Goal: Task Accomplishment & Management: Complete application form

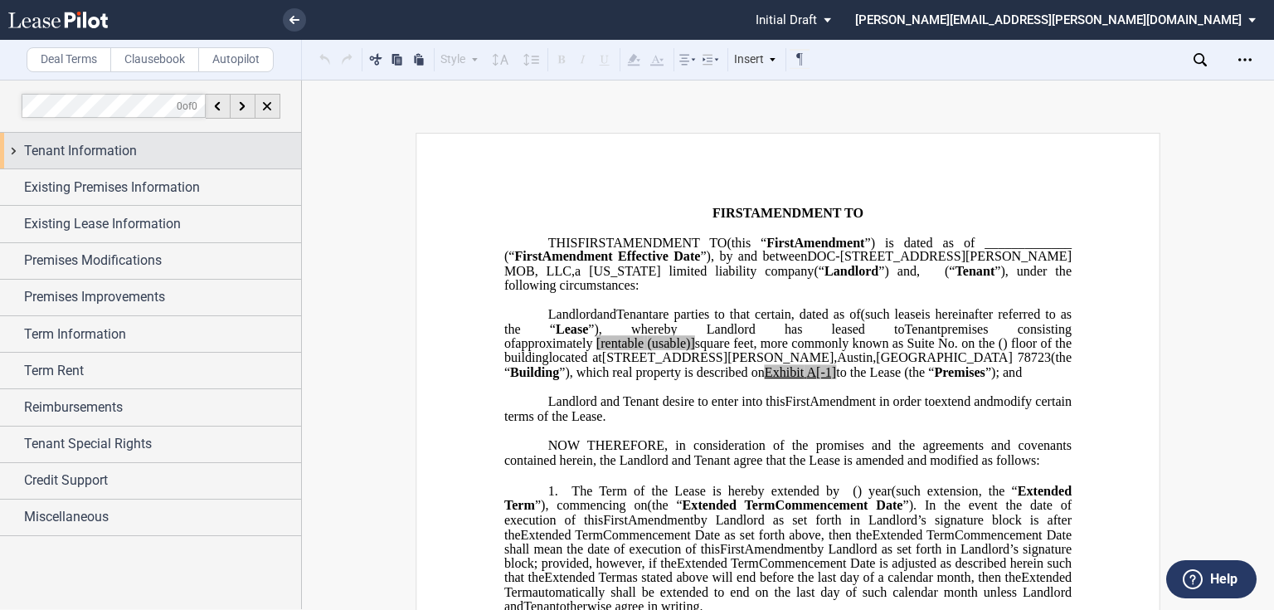
click at [46, 153] on span "Tenant Information" at bounding box center [80, 151] width 113 height 20
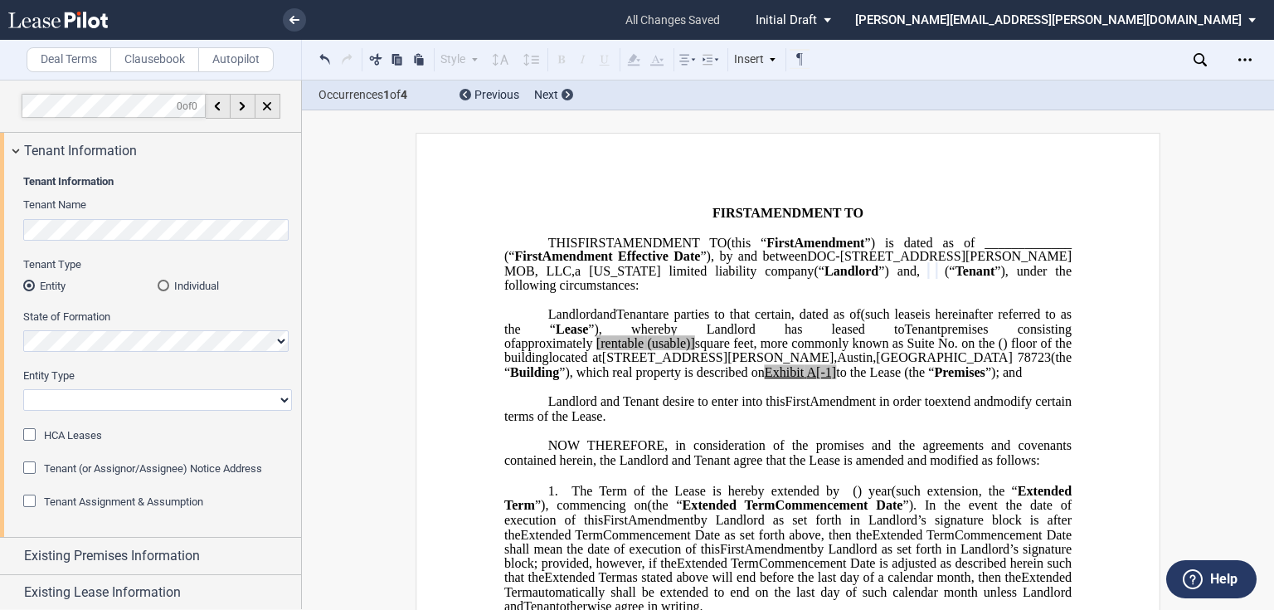
click at [257, 401] on select "Corporation Limited Liability Company General Partnership Limited Partnership O…" at bounding box center [157, 400] width 269 height 22
select select "corporation"
click at [23, 389] on select "Corporation Limited Liability Company General Partnership Limited Partnership O…" at bounding box center [157, 400] width 269 height 22
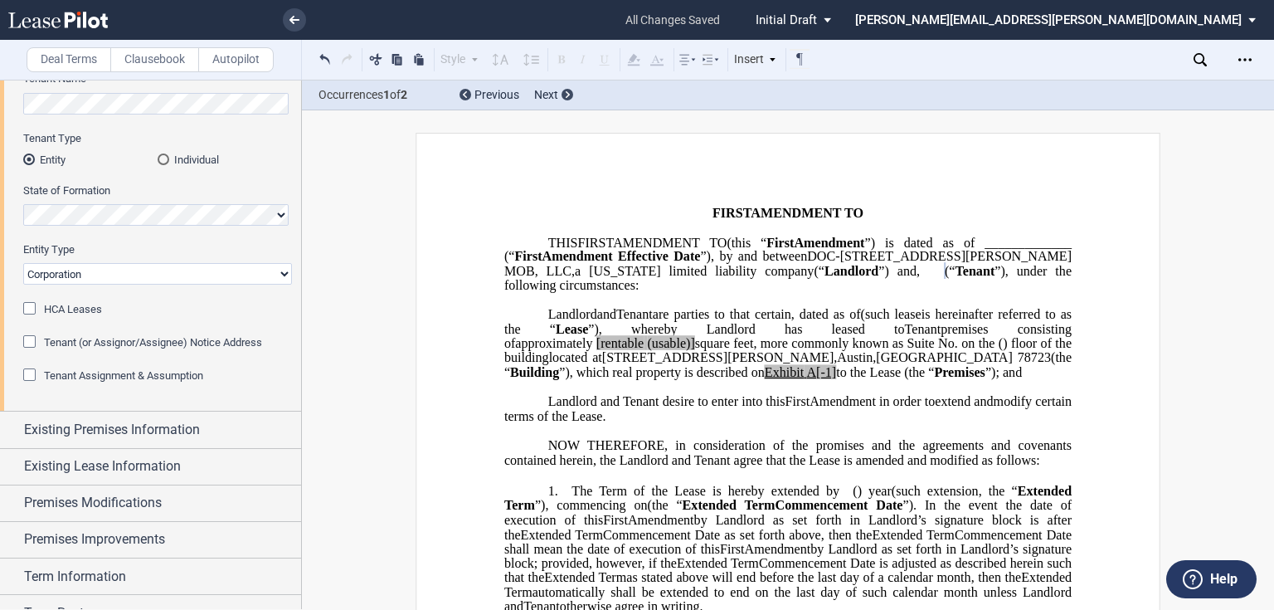
scroll to position [199, 0]
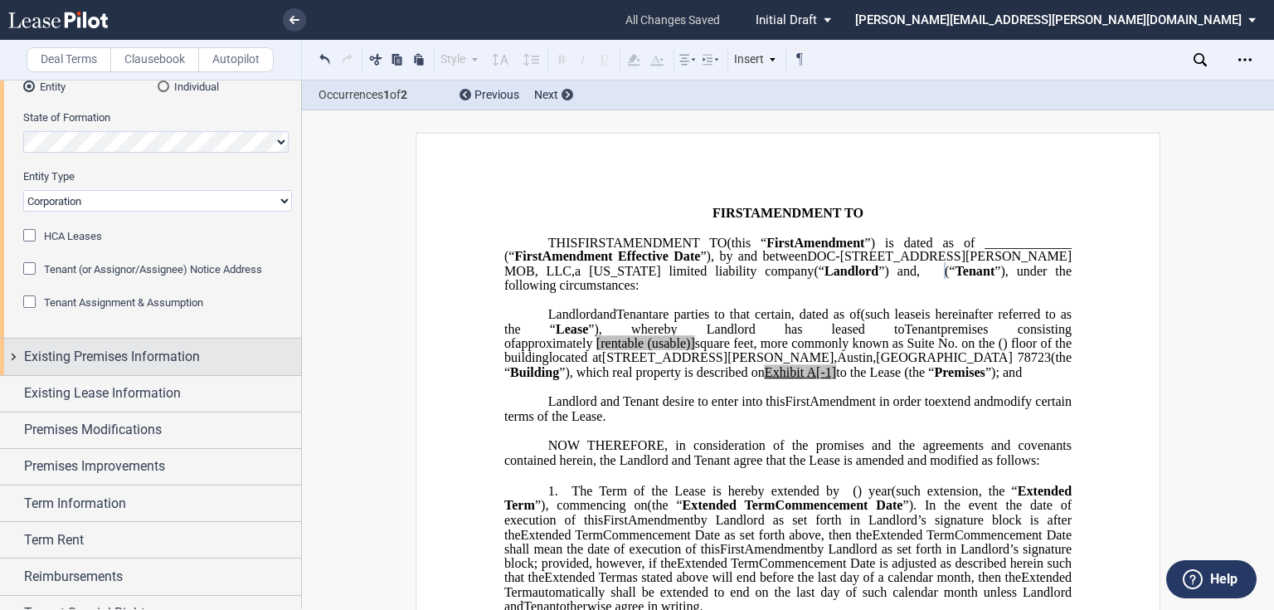
click at [11, 353] on div "Existing Premises Information" at bounding box center [150, 356] width 301 height 36
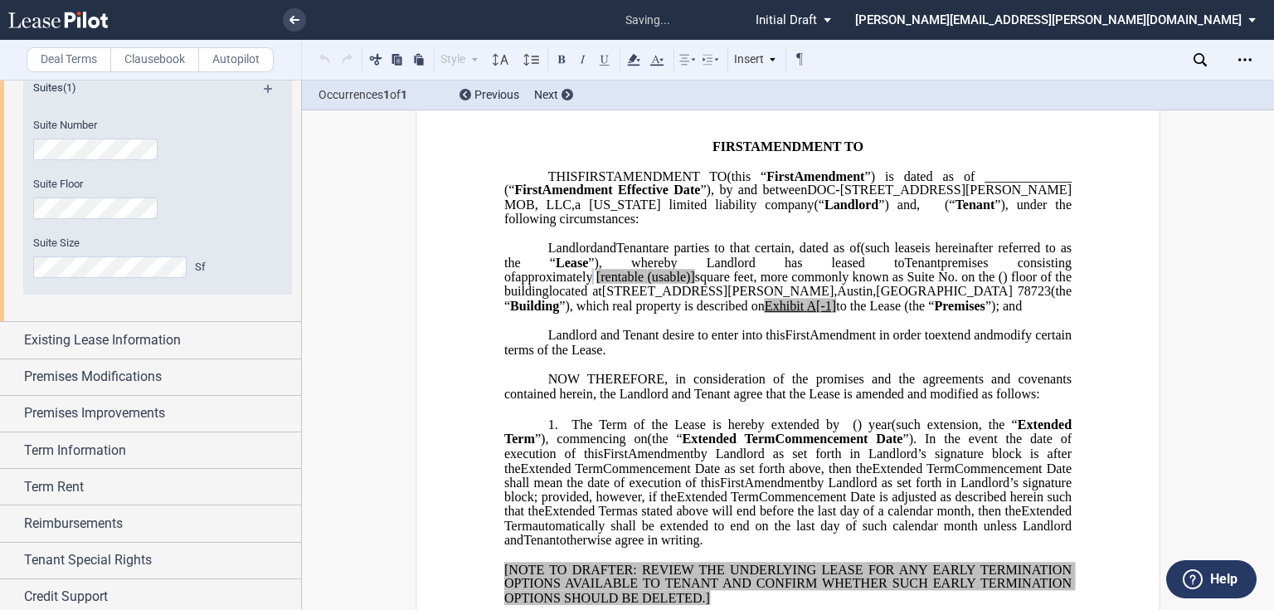
scroll to position [535, 0]
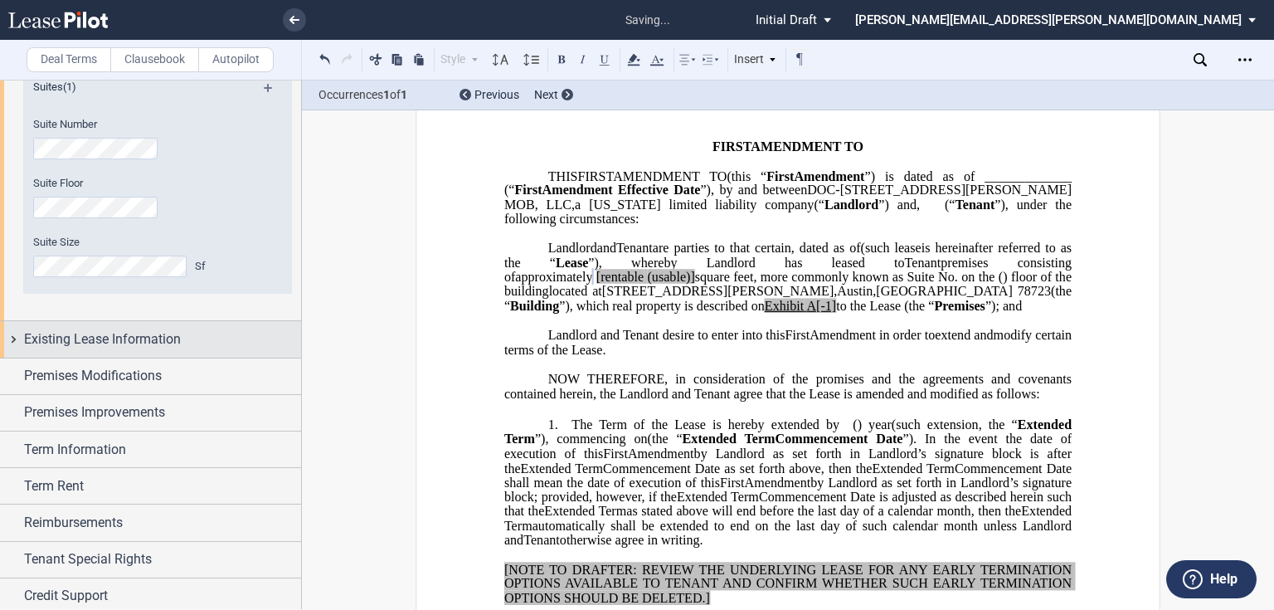
click at [17, 334] on div "Existing Lease Information" at bounding box center [150, 339] width 301 height 36
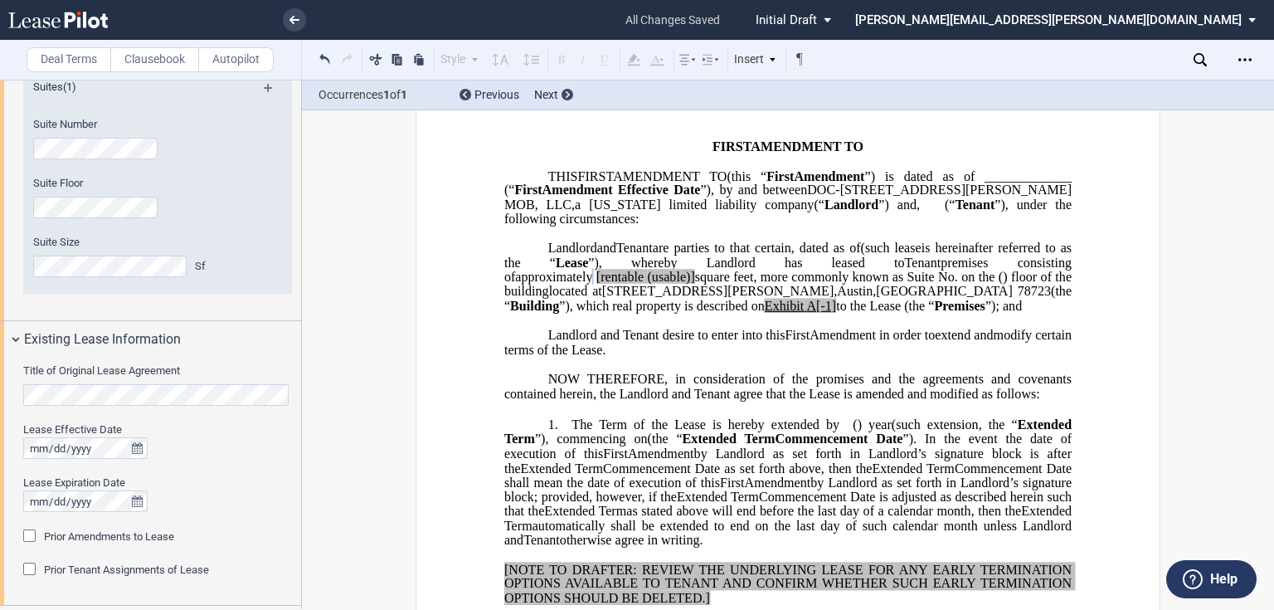
click at [0, 342] on html ".bocls-1{fill:#26354a;fill-rule:evenodd} Loading... × all changes saved Pending…" at bounding box center [637, 305] width 1274 height 610
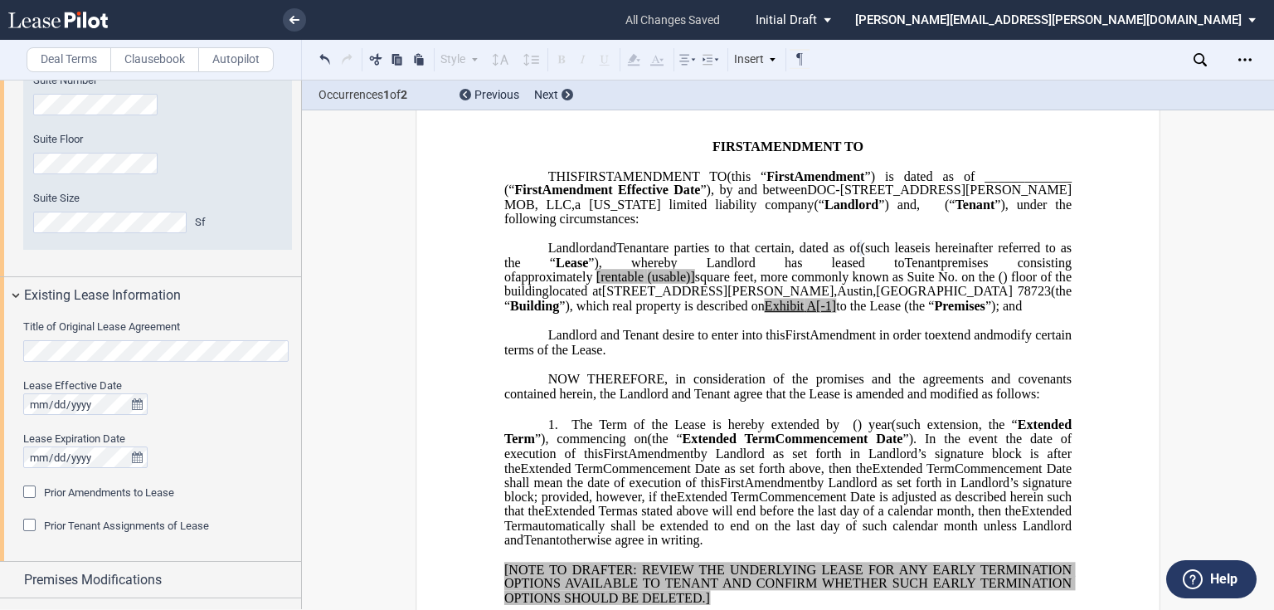
scroll to position [601, 0]
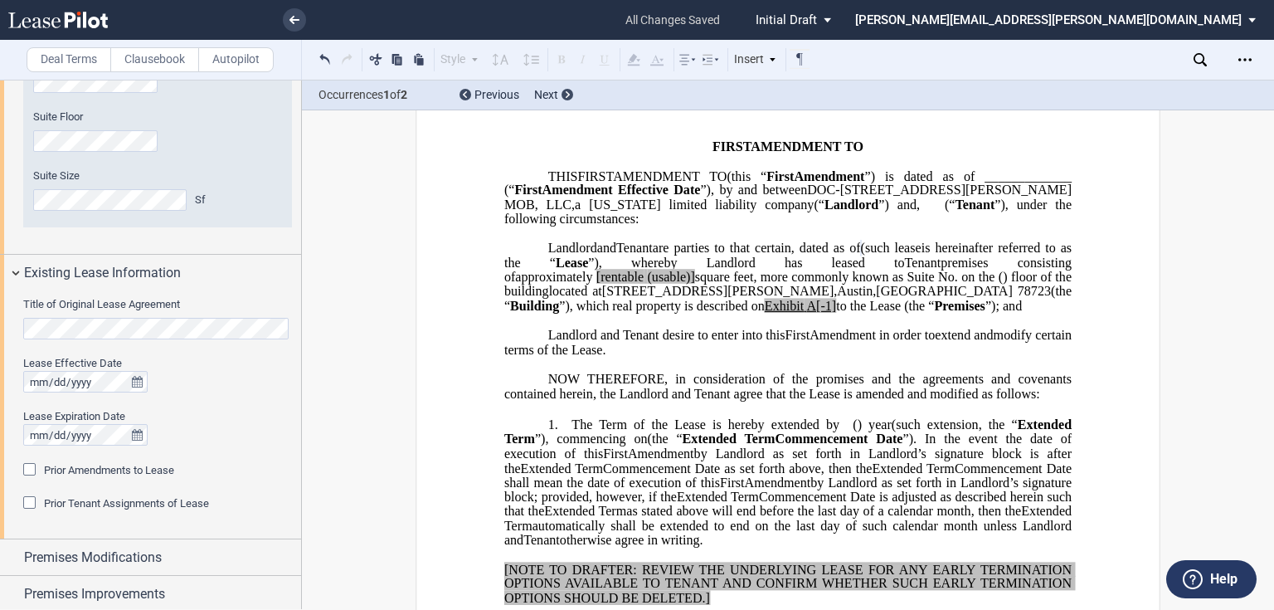
click at [103, 468] on span "Prior Amendments to Lease" at bounding box center [109, 470] width 130 height 12
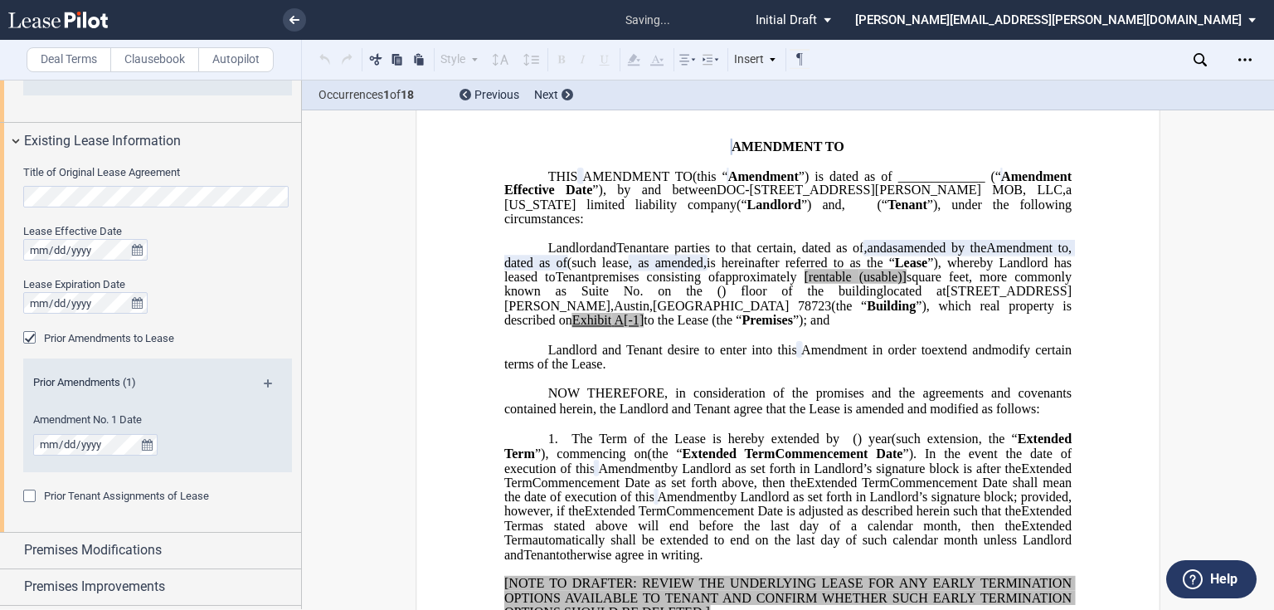
scroll to position [734, 0]
click at [265, 378] on md-icon at bounding box center [275, 388] width 22 height 20
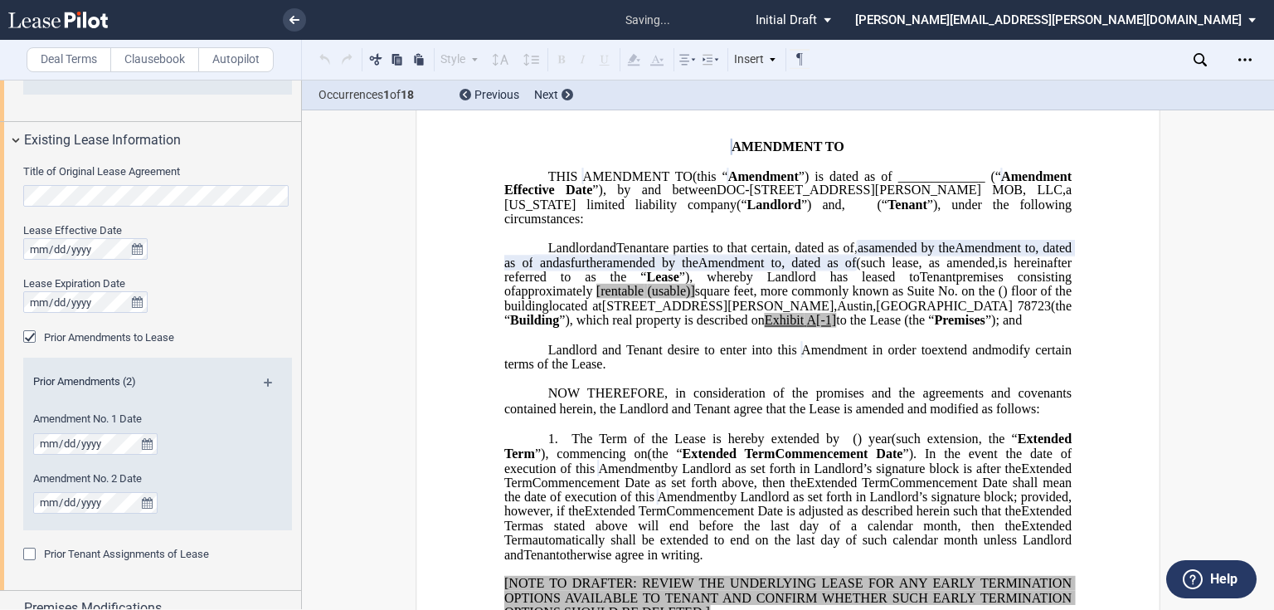
click at [265, 378] on md-icon at bounding box center [275, 388] width 22 height 20
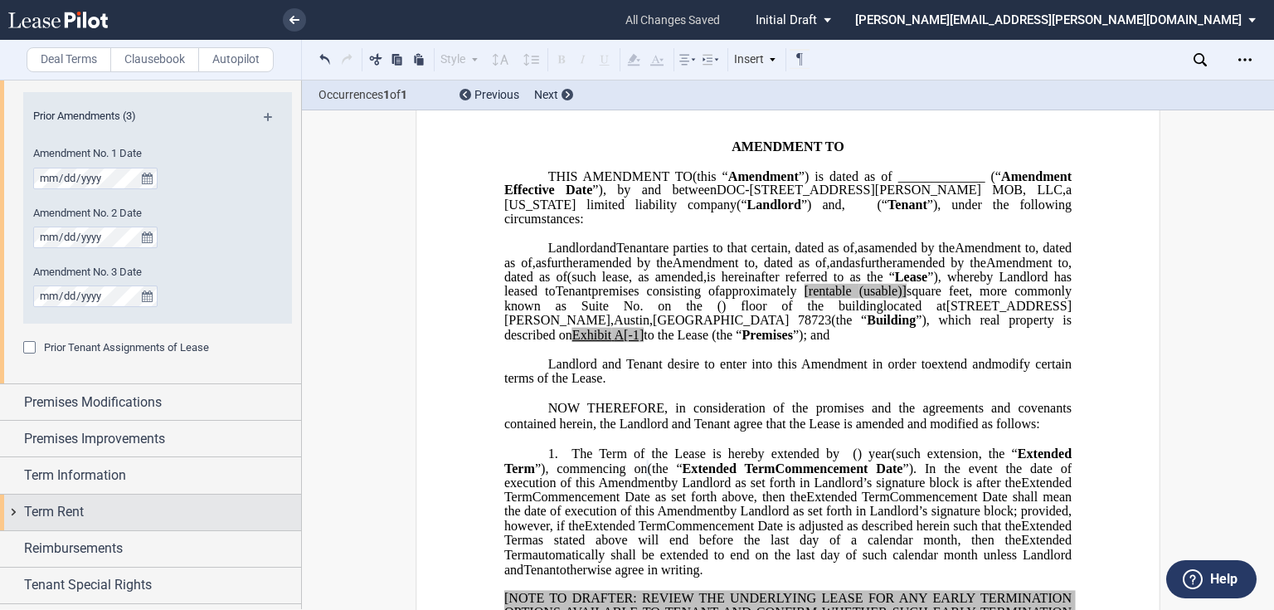
scroll to position [1066, 0]
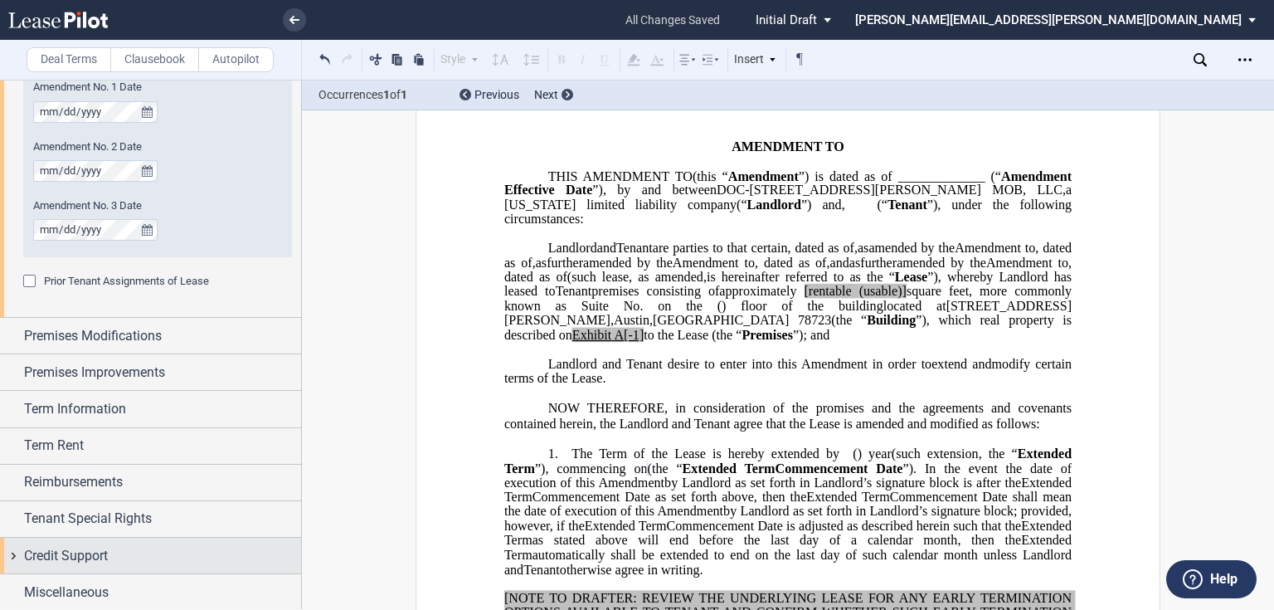
drag, startPoint x: 13, startPoint y: 587, endPoint x: 91, endPoint y: 559, distance: 82.9
click at [13, 587] on div "Miscellaneous" at bounding box center [150, 592] width 301 height 36
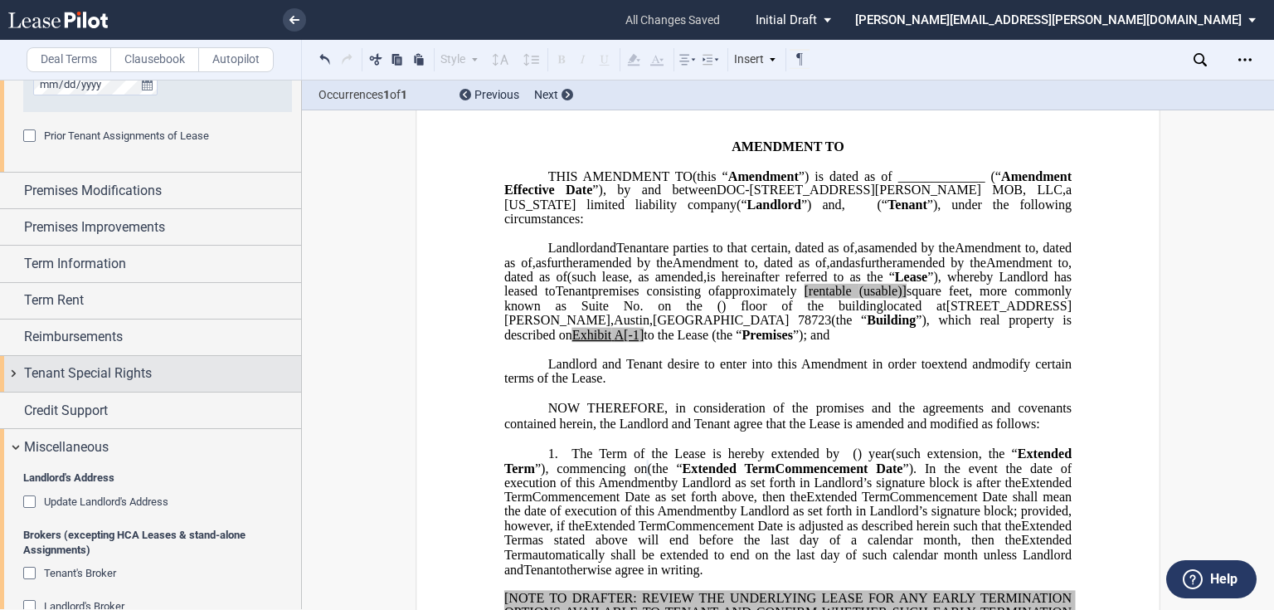
scroll to position [1397, 0]
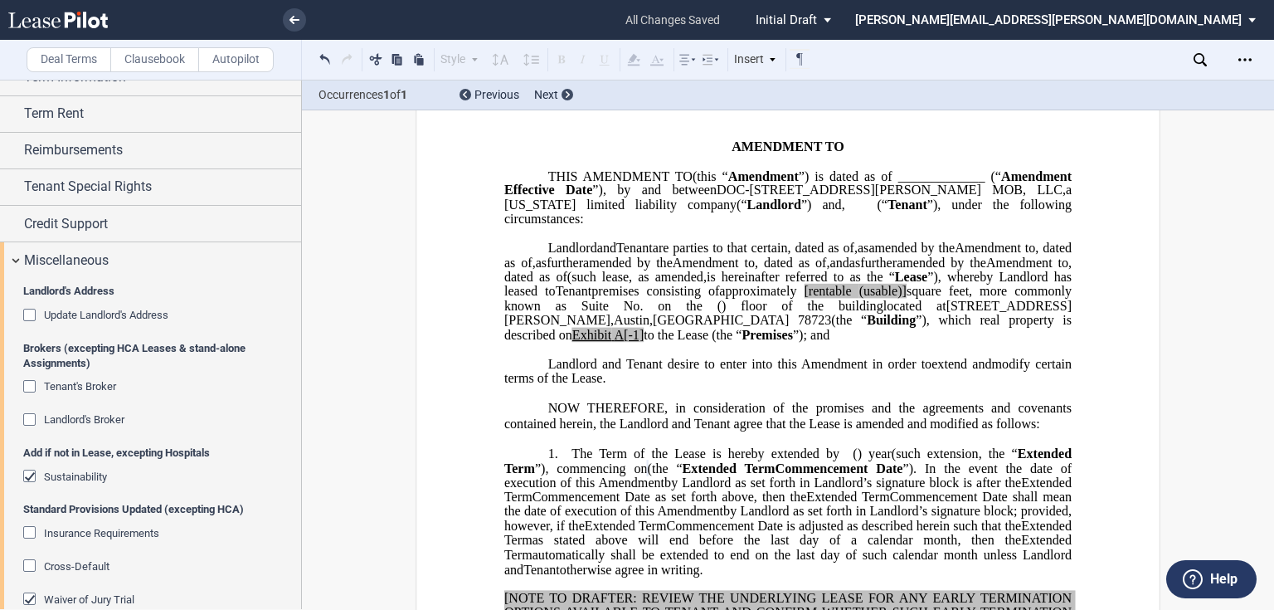
click at [27, 308] on div "Update Landlord's Address" at bounding box center [31, 316] width 17 height 17
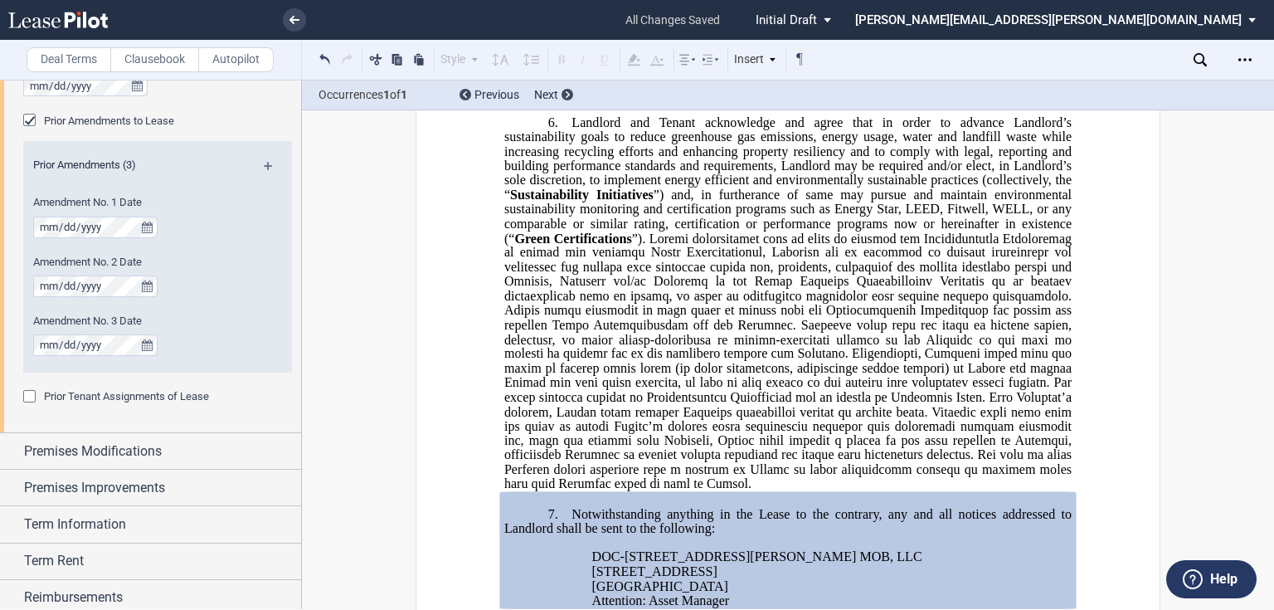
scroll to position [933, 0]
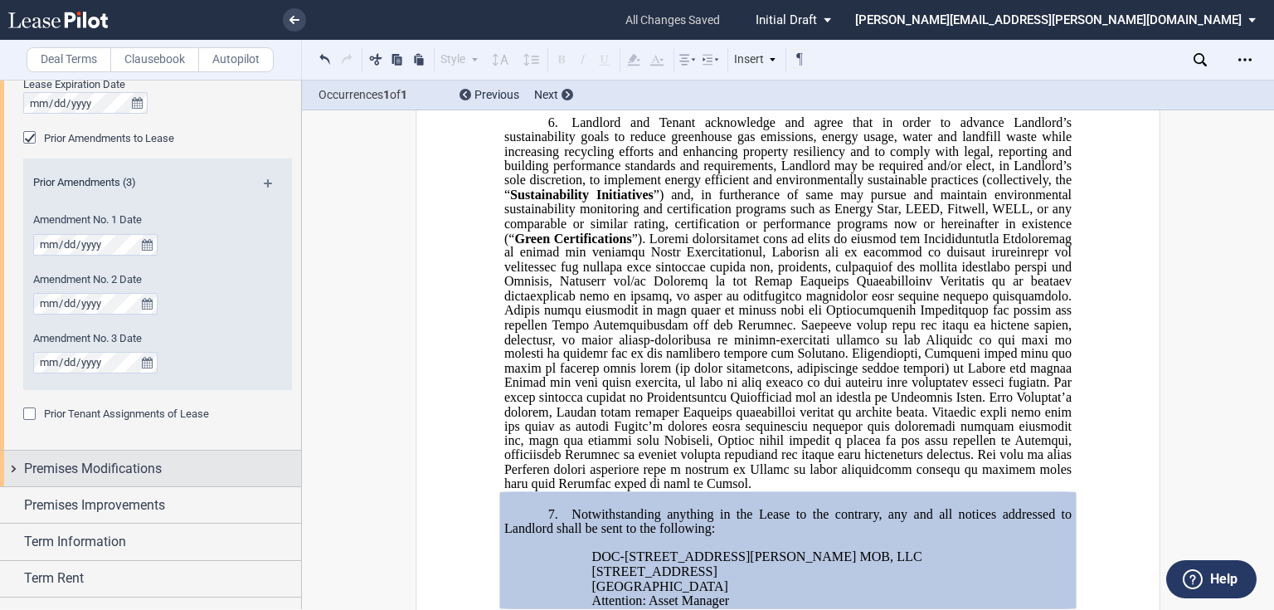
click at [7, 462] on div "Premises Modifications" at bounding box center [150, 468] width 301 height 36
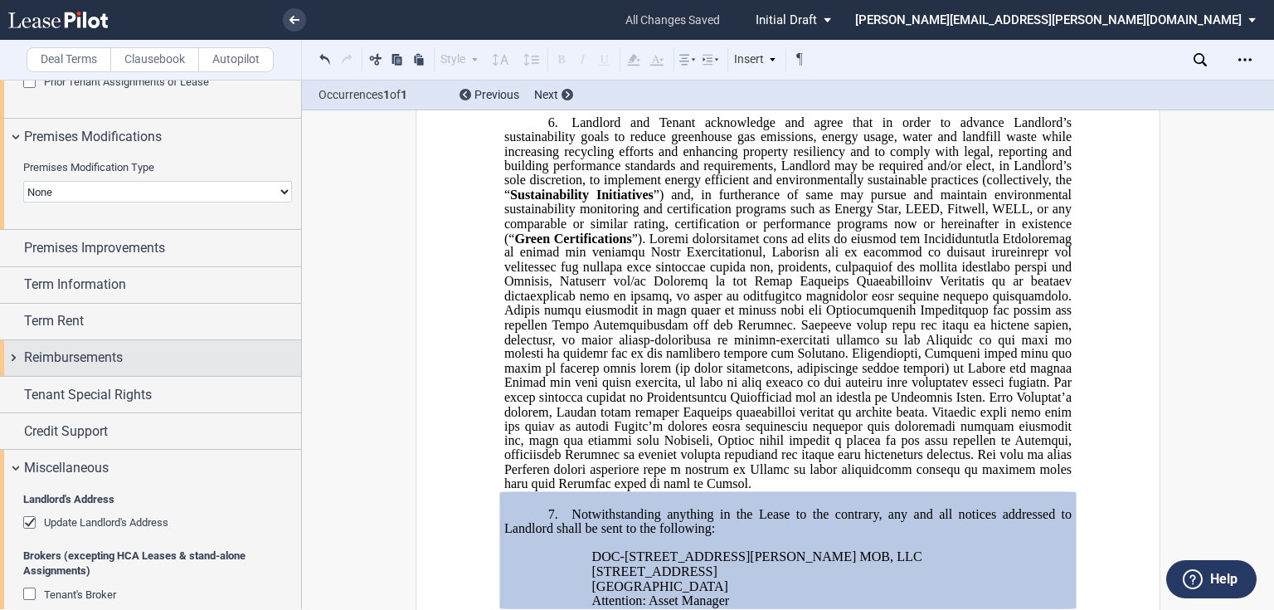
scroll to position [1654, 0]
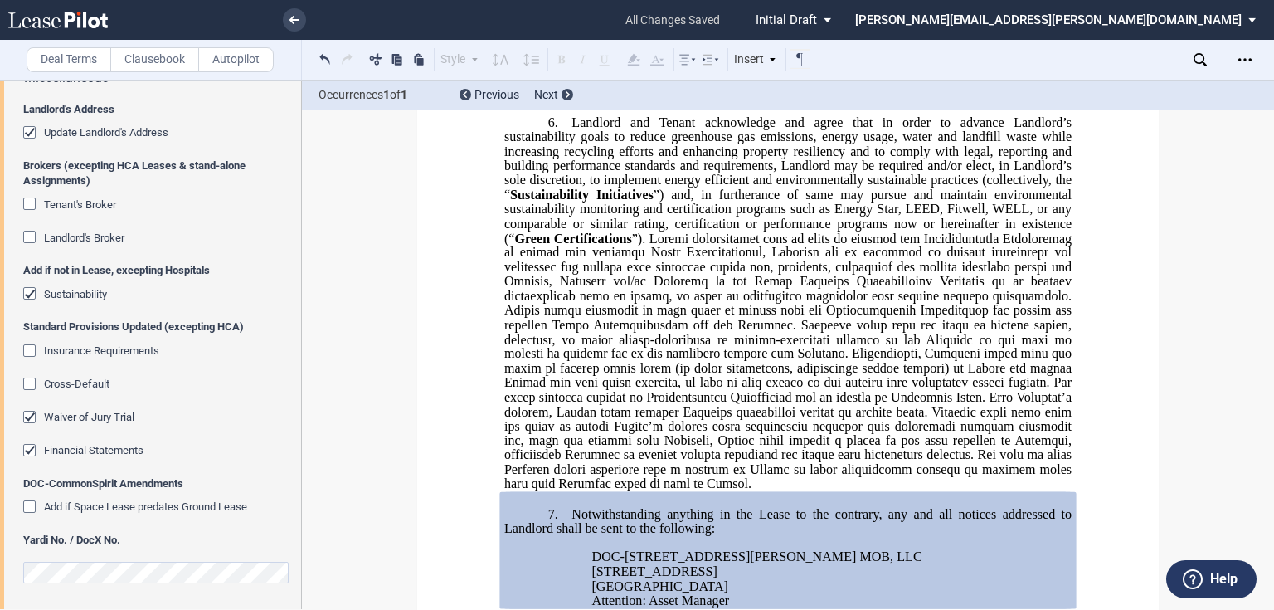
click at [32, 199] on div "Tenant's Broker" at bounding box center [31, 205] width 17 height 17
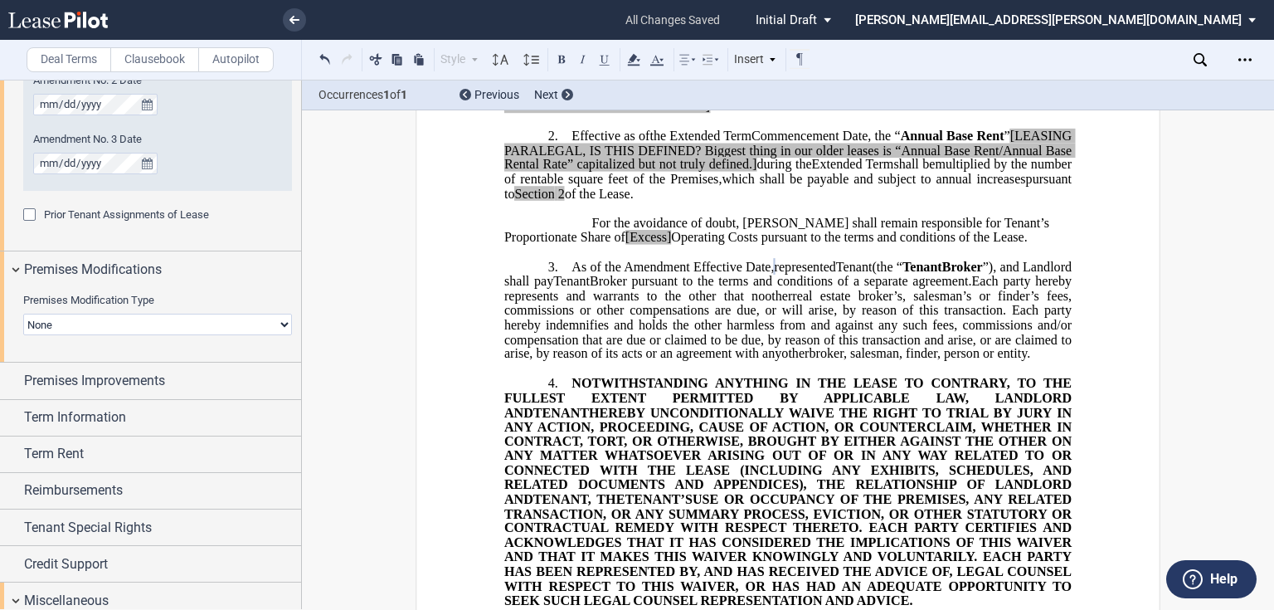
scroll to position [1124, 0]
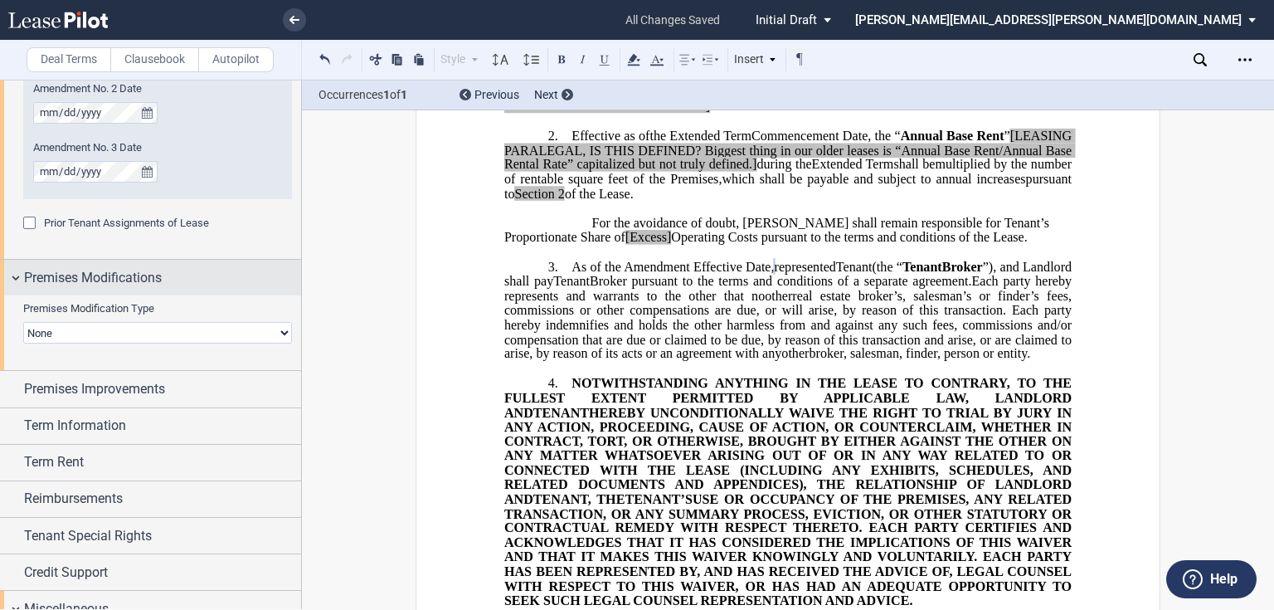
click at [12, 278] on div "Premises Modifications" at bounding box center [150, 278] width 301 height 36
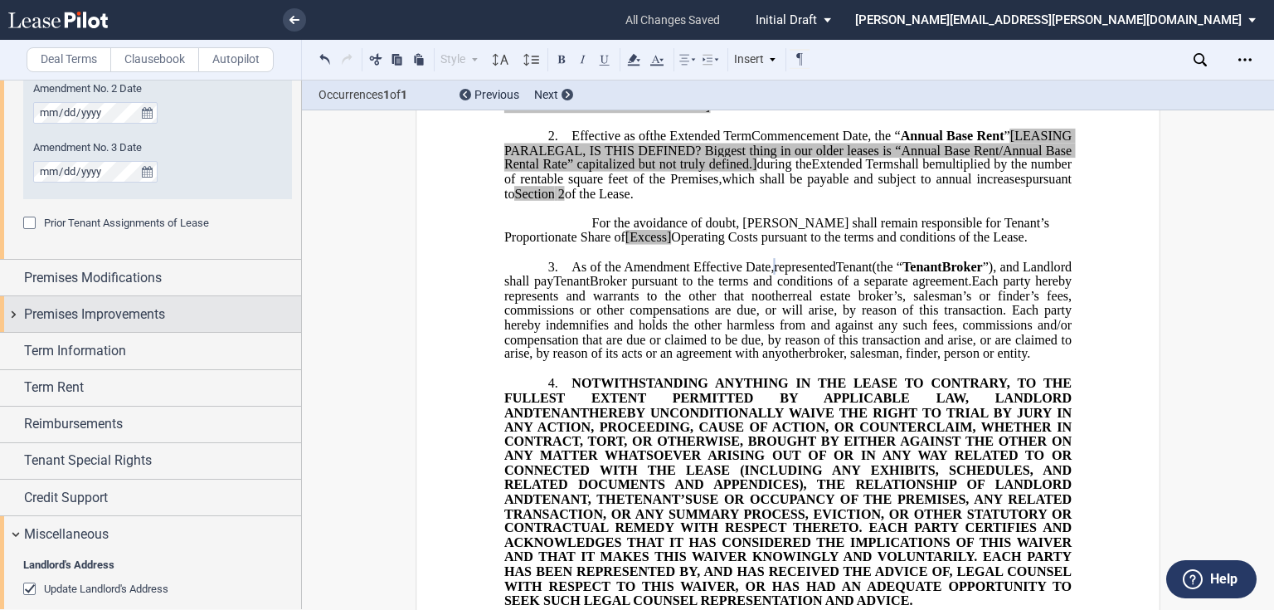
click at [10, 318] on div "Premises Improvements" at bounding box center [150, 314] width 301 height 36
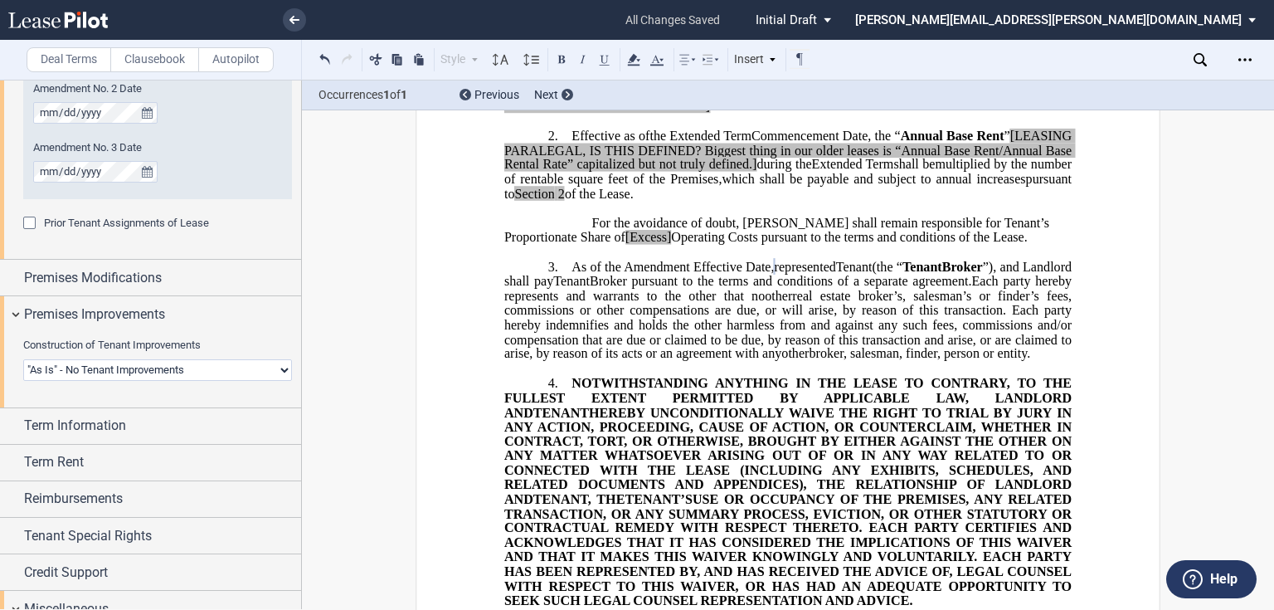
drag, startPoint x: 283, startPoint y: 368, endPoint x: 275, endPoint y: 362, distance: 10.0
click at [282, 369] on select "Landlord Constructs Tenant Improvements Tenant Constructs Tenant Improvements "…" at bounding box center [157, 370] width 269 height 22
select select "landlord"
click at [23, 359] on select "Landlord Constructs Tenant Improvements Tenant Constructs Tenant Improvements "…" at bounding box center [157, 370] width 269 height 22
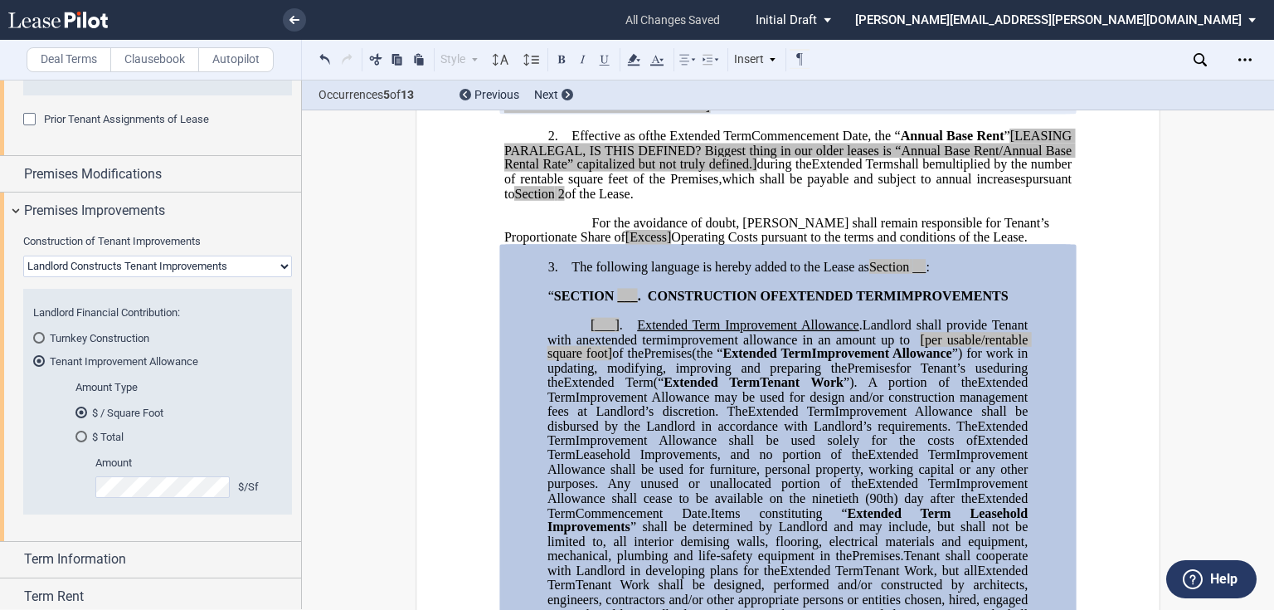
scroll to position [1256, 0]
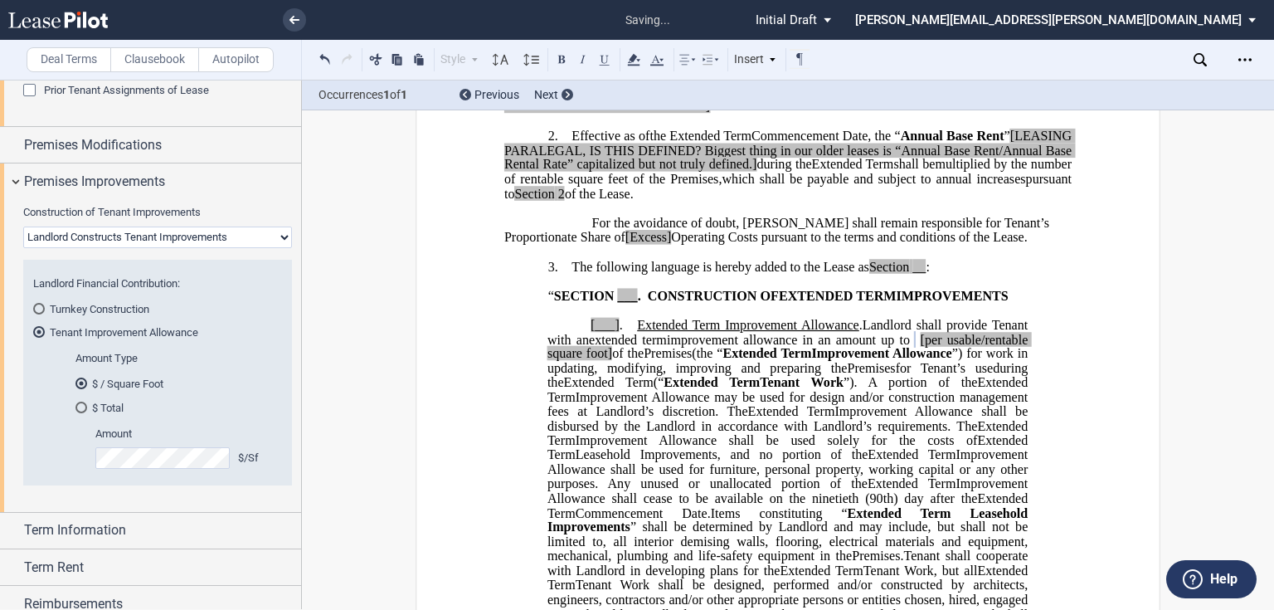
click at [1003, 349] on span "[per usable/rentable square foot]" at bounding box center [788, 346] width 483 height 29
click at [583, 361] on span "per usable/rentable square foot]" at bounding box center [788, 346] width 483 height 29
click at [579, 361] on span "per usable/rentable square foot]" at bounding box center [788, 346] width 483 height 29
drag, startPoint x: 577, startPoint y: 362, endPoint x: 541, endPoint y: 368, distance: 37.1
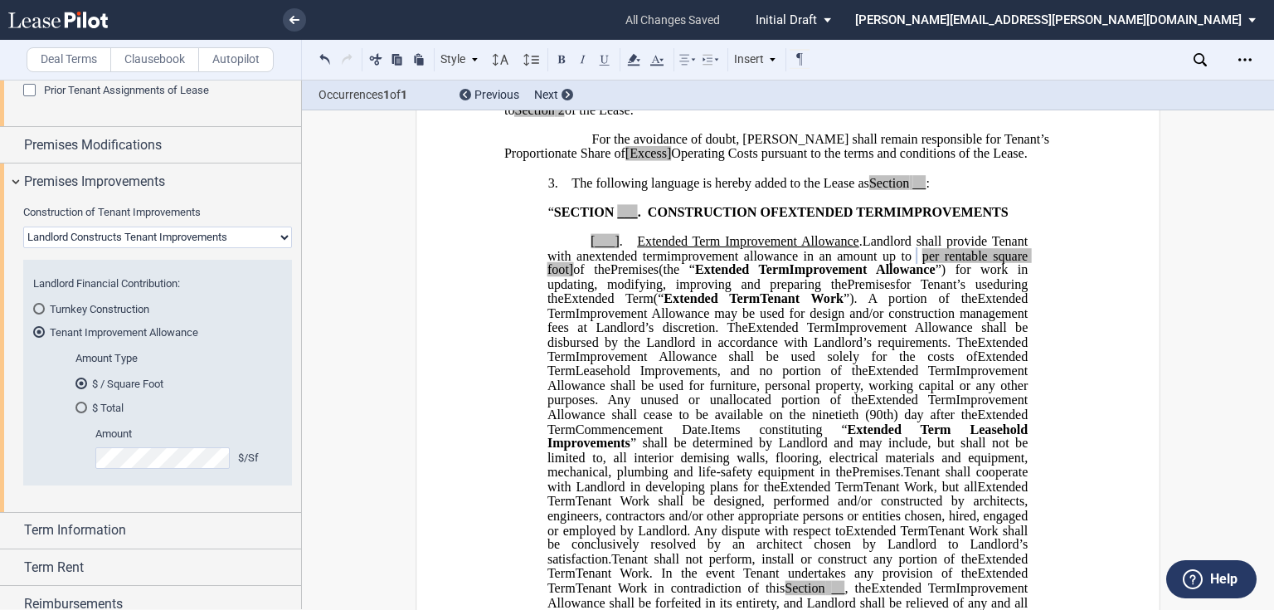
scroll to position [720, 0]
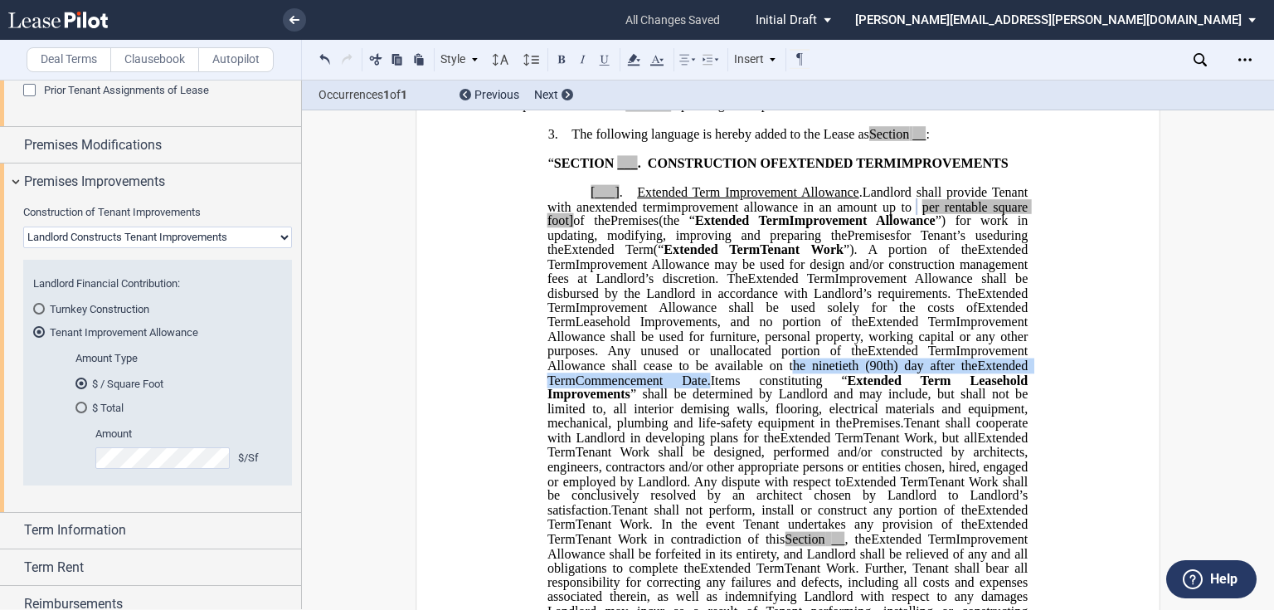
drag, startPoint x: 616, startPoint y: 376, endPoint x: 1021, endPoint y: 376, distance: 404.7
click at [1021, 376] on p "[___] . Extended Term Improvement Allowance . Expansion Space Improvement Allow…" at bounding box center [787, 409] width 480 height 448
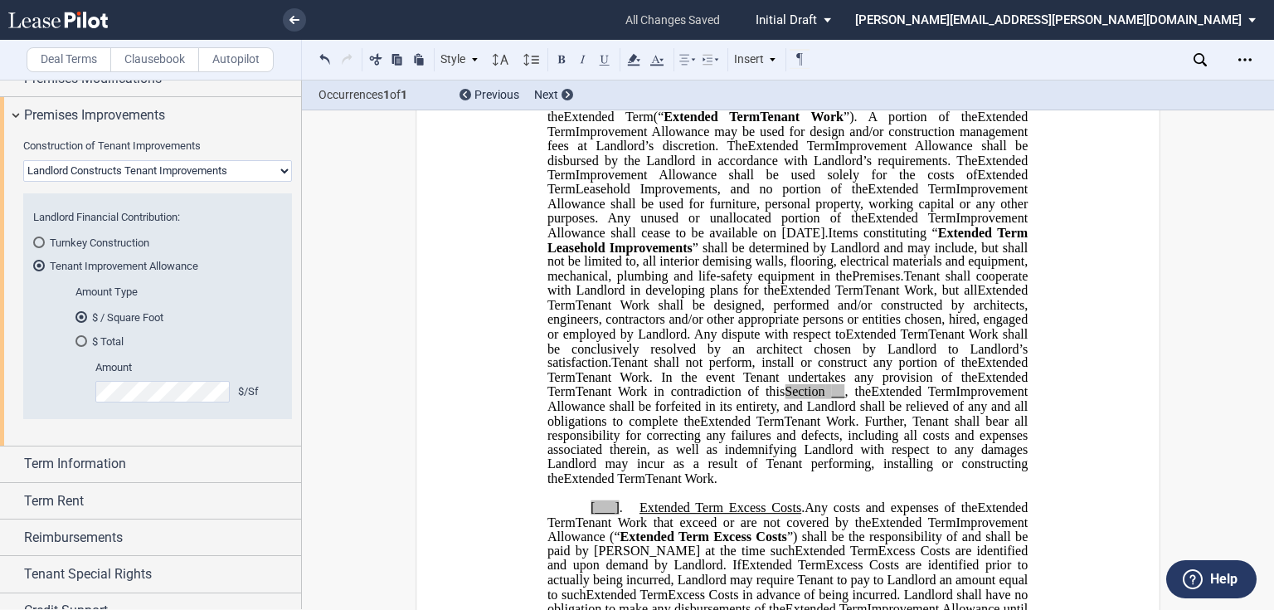
scroll to position [1455, 0]
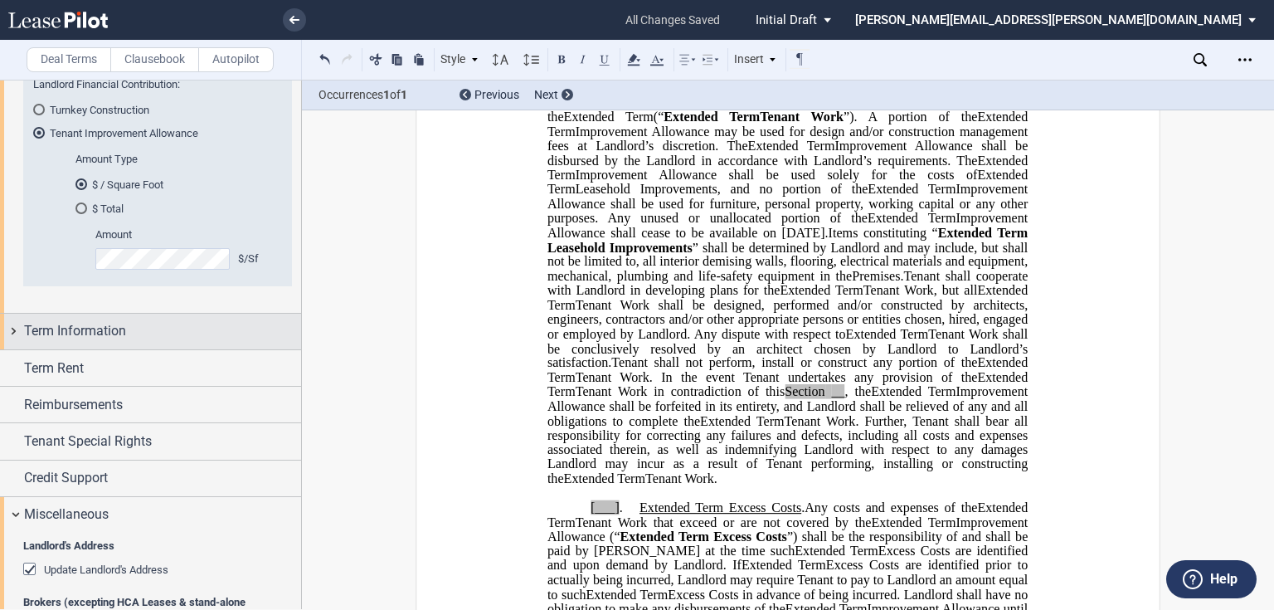
click at [9, 325] on div "Term Information" at bounding box center [150, 331] width 301 height 36
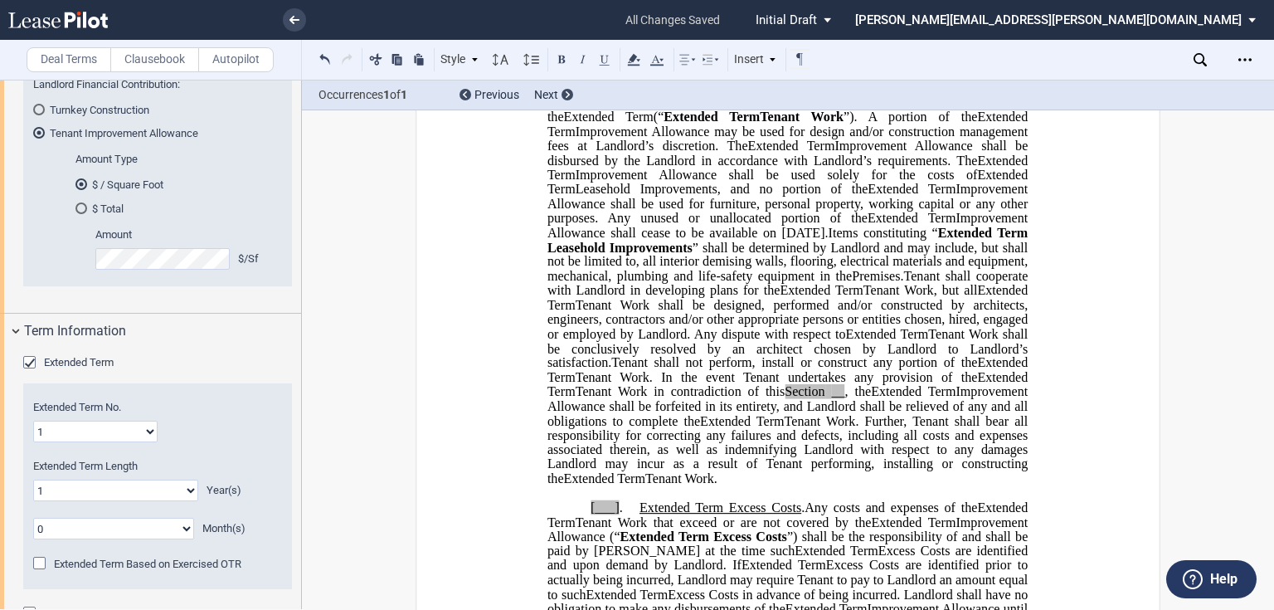
click at [144, 432] on select "1 2 3 4 5 6 7 8 9 10 11 12 13 14 15 16 17 18 19 20" at bounding box center [95, 431] width 124 height 22
click at [146, 430] on select "1 2 3 4 5 6 7 8 9 10 11 12 13 14 15 16 17 18 19 20" at bounding box center [95, 431] width 124 height 22
select select "number:3"
click at [33, 420] on select "1 2 3 4 5 6 7 8 9 10 11 12 13 14 15 16 17 18 19 20" at bounding box center [95, 431] width 124 height 22
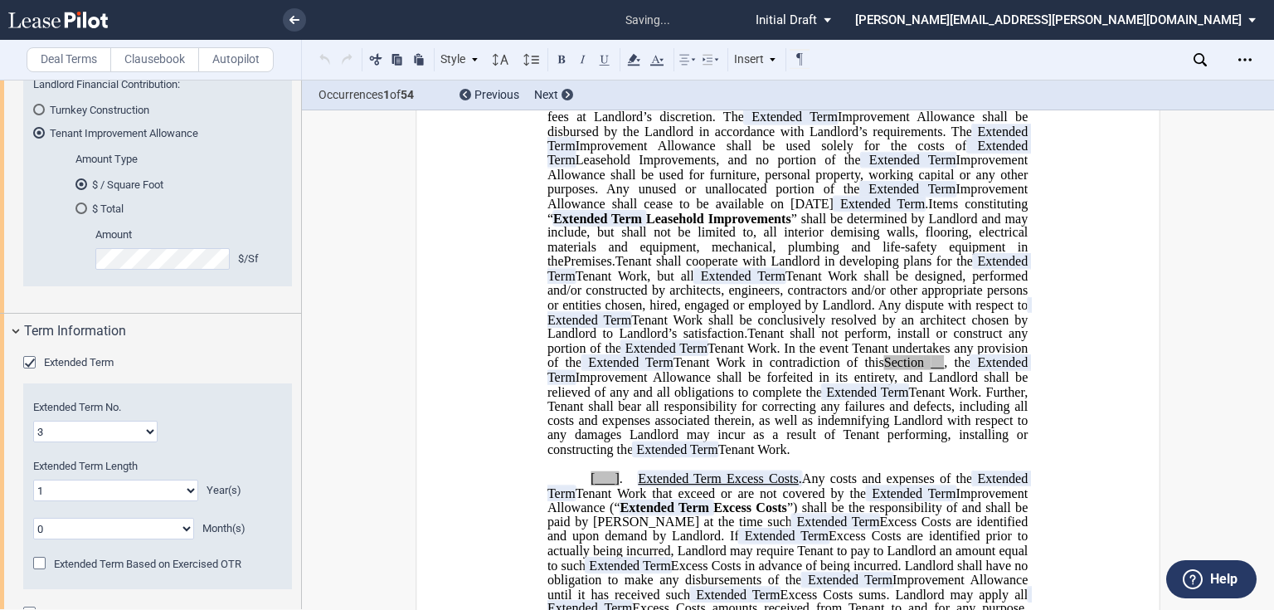
click at [182, 493] on select "0 1 2 3 4 5 6 7 8 9 10 11 12 13 14 15 16 17 18 19 20" at bounding box center [115, 490] width 165 height 22
select select "number:10"
click at [33, 479] on select "0 1 2 3 4 5 6 7 8 9 10 11 12 13 14 15 16 17 18 19 20" at bounding box center [115, 490] width 165 height 22
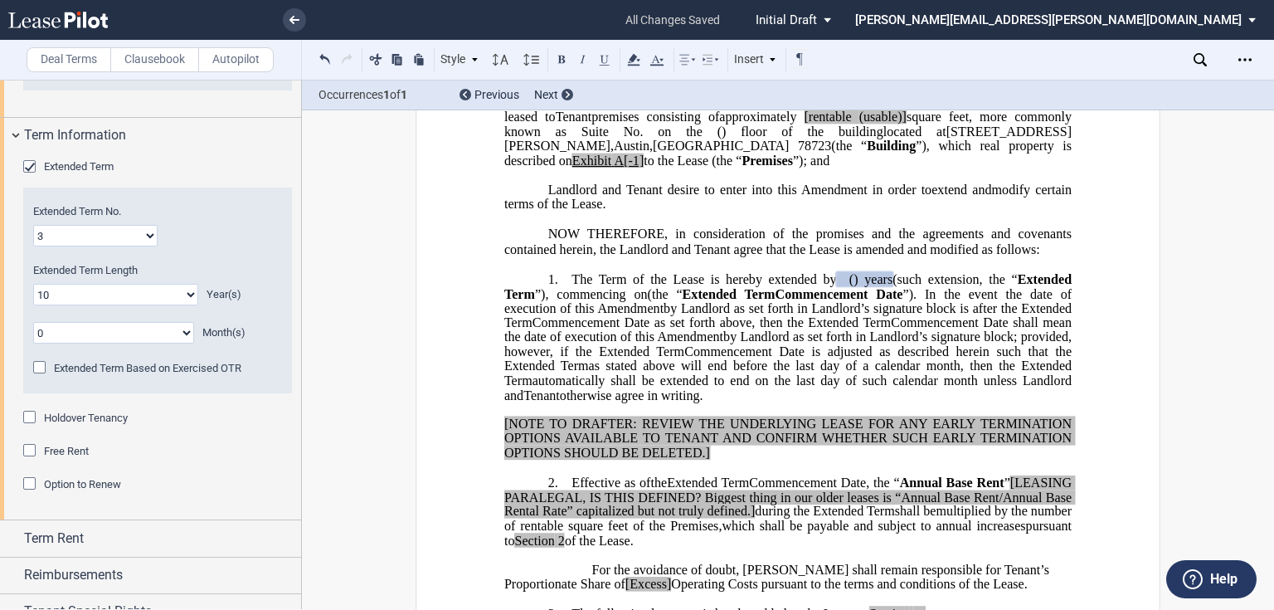
scroll to position [1654, 0]
click at [28, 480] on div "Option to Renew" at bounding box center [31, 482] width 17 height 17
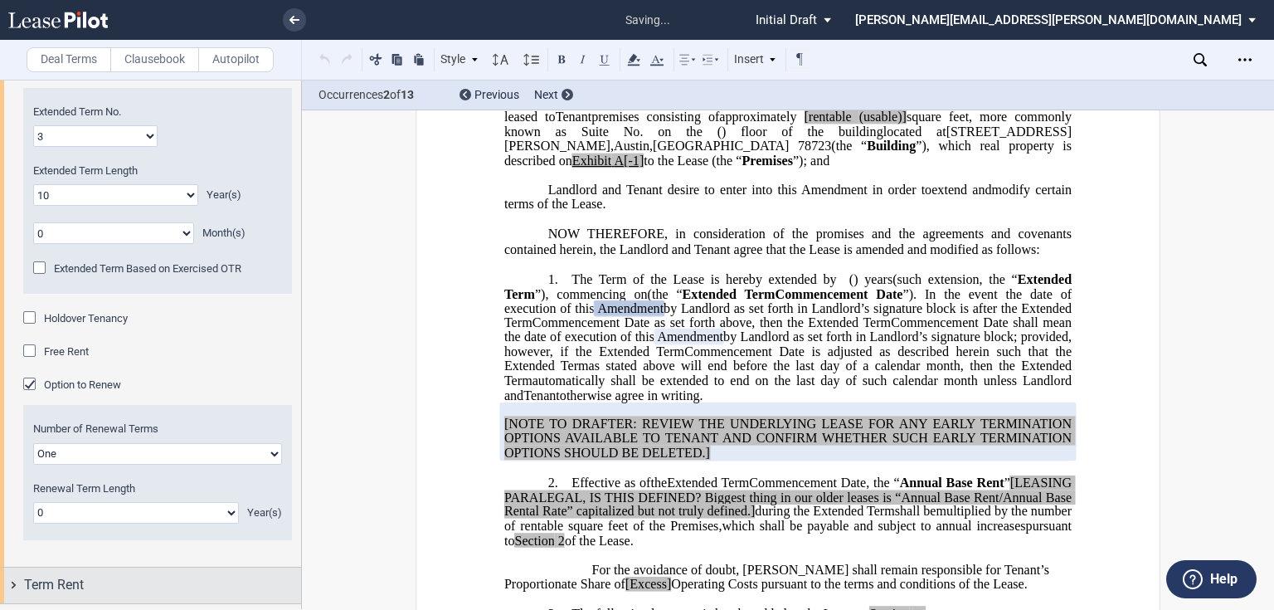
scroll to position [1787, 0]
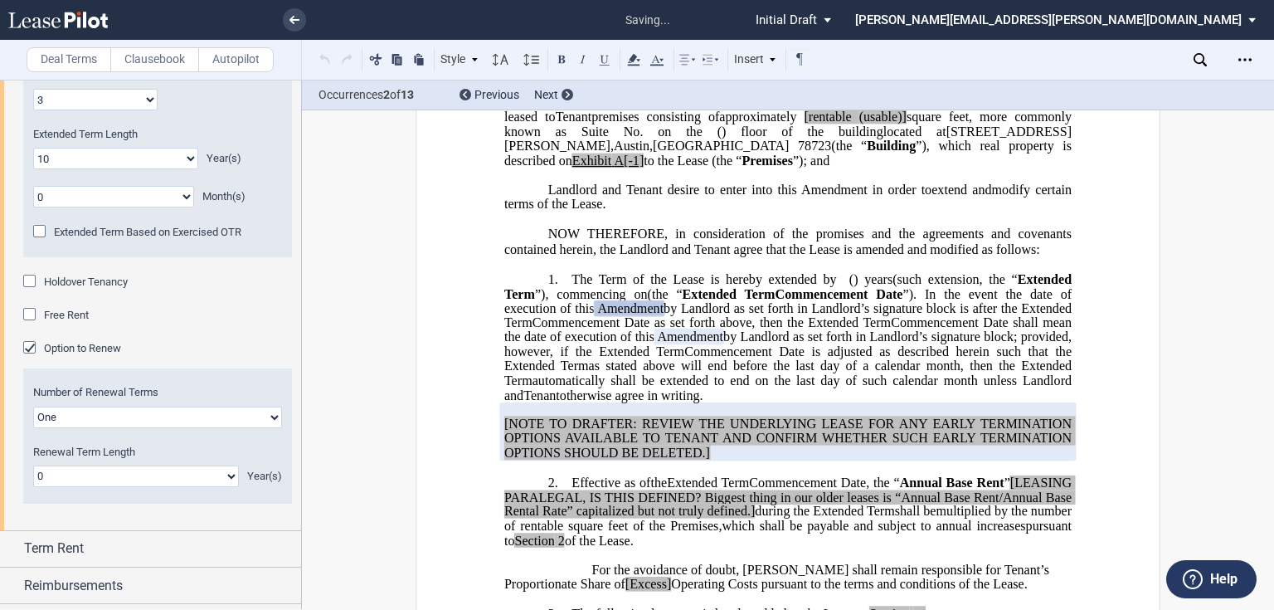
drag, startPoint x: 229, startPoint y: 478, endPoint x: 221, endPoint y: 476, distance: 8.5
click at [221, 476] on select "0 1 2 3 4 5 6 7 8 9 10 11 12 13 14 15 16 17 18 19 20" at bounding box center [136, 476] width 206 height 22
select select "number:5"
click at [33, 465] on select "0 1 2 3 4 5 6 7 8 9 10 11 12 13 14 15 16 17 18 19 20" at bounding box center [136, 476] width 206 height 22
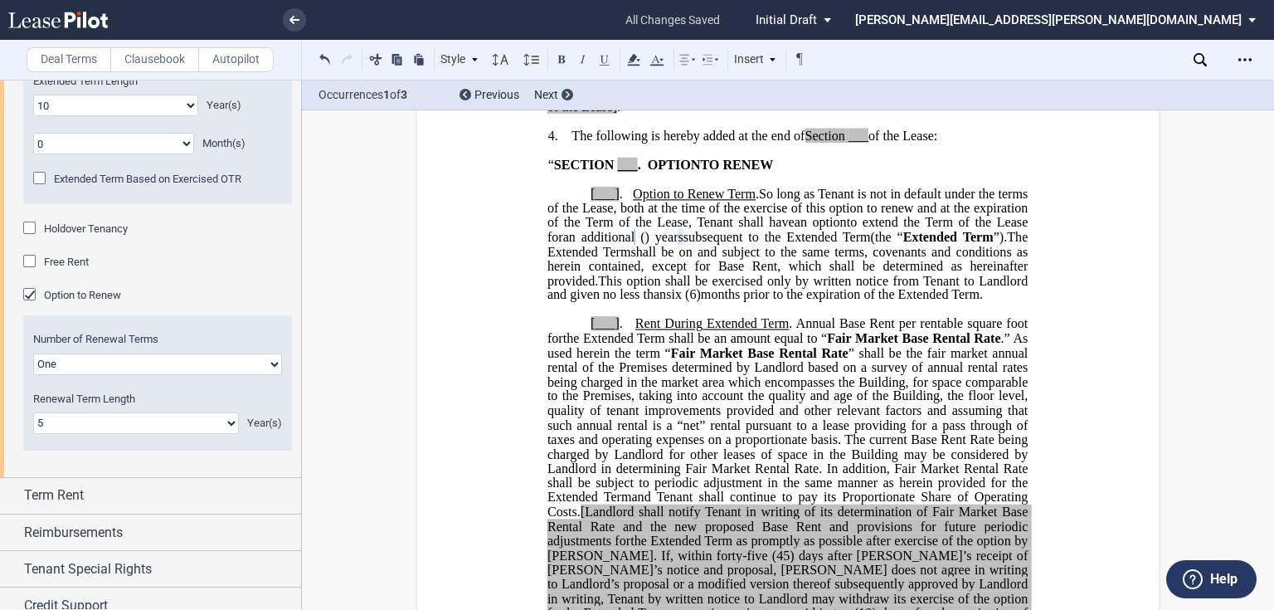
scroll to position [1986, 0]
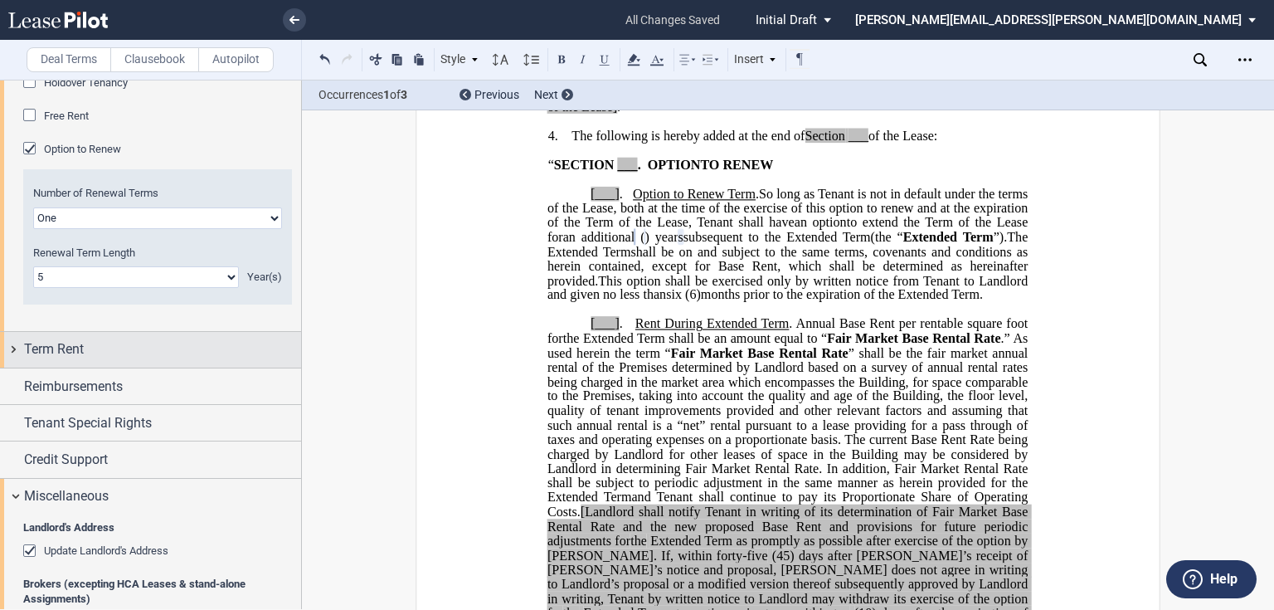
click at [13, 345] on div "Term Rent" at bounding box center [150, 350] width 301 height 36
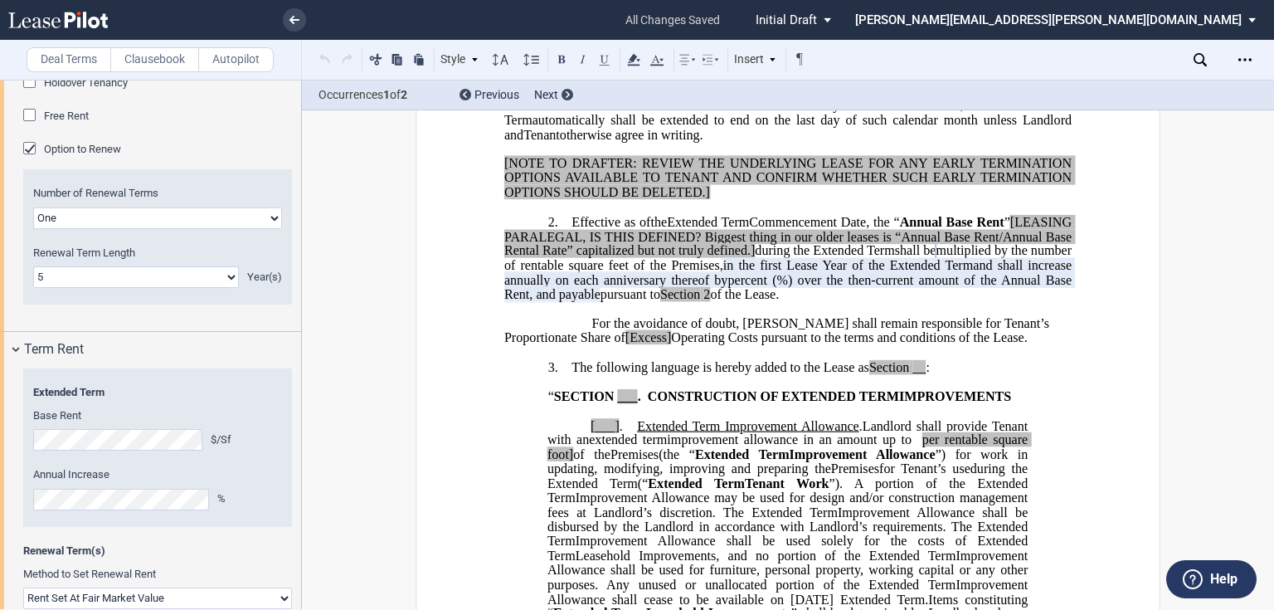
scroll to position [2185, 0]
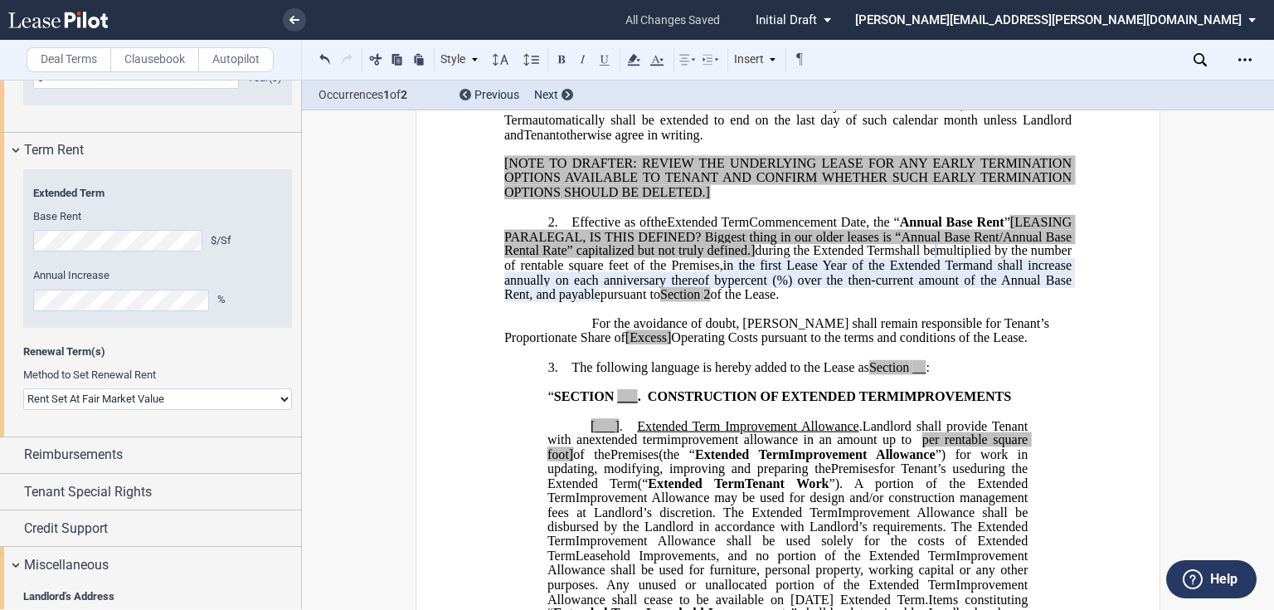
click at [272, 398] on select "Rent Set At Fair Market Value Rent Specified in [GEOGRAPHIC_DATA]" at bounding box center [157, 399] width 269 height 22
click at [146, 61] on label "Clausebook" at bounding box center [154, 59] width 89 height 25
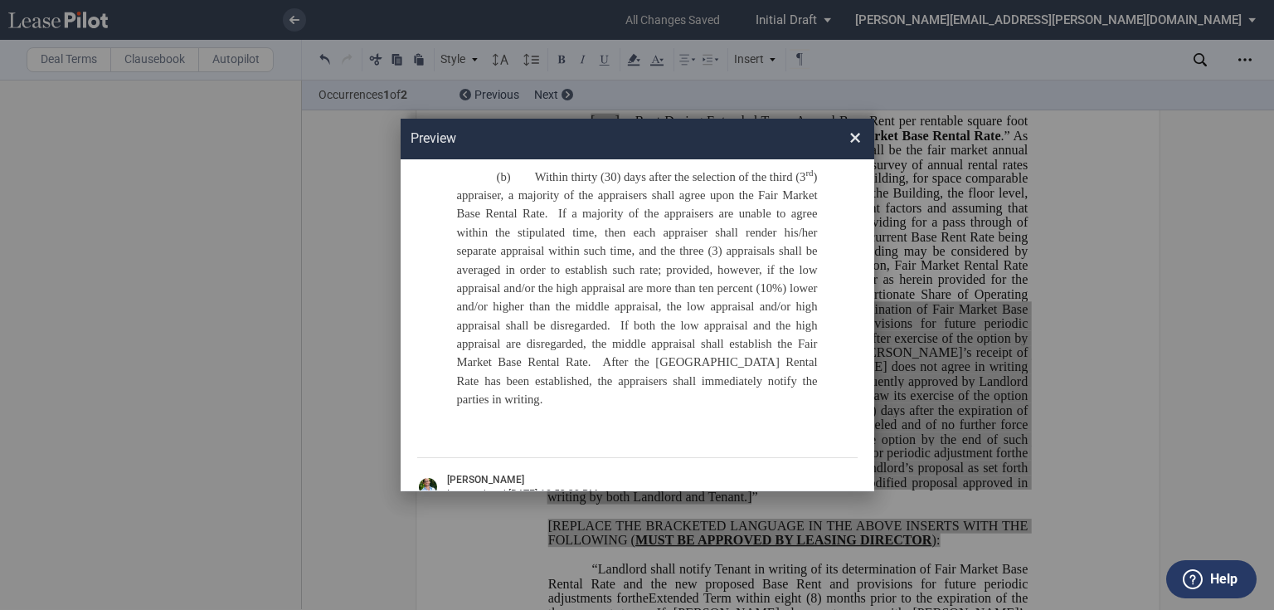
scroll to position [464, 0]
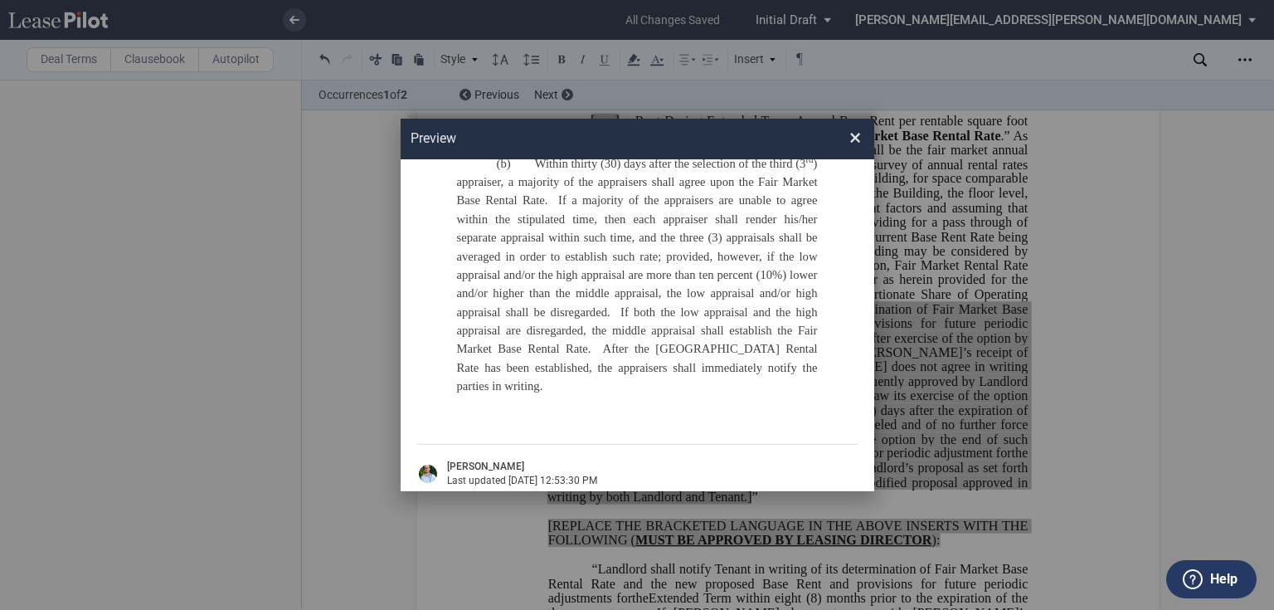
click at [852, 138] on span "×" at bounding box center [855, 138] width 12 height 27
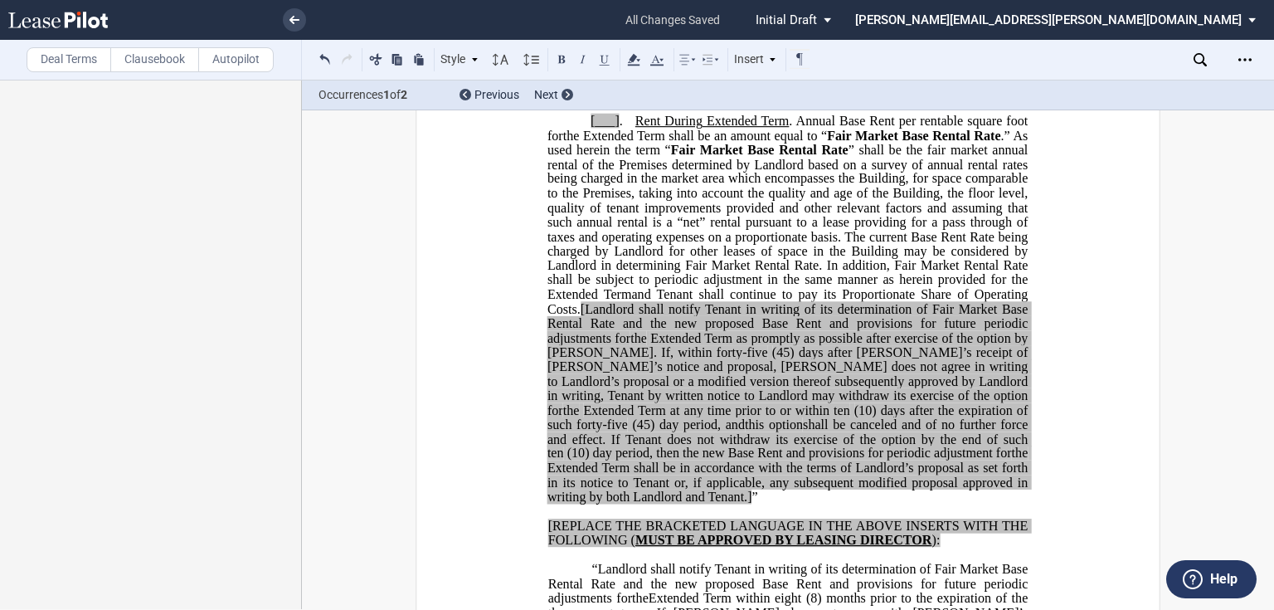
click at [939, 287] on span "” shall be the fair market annual rental of the Premises determined by Landlord…" at bounding box center [788, 215] width 483 height 144
click at [681, 302] on span "” shall be the fair market annual rental of the Premises determined by Landlord…" at bounding box center [788, 222] width 483 height 159
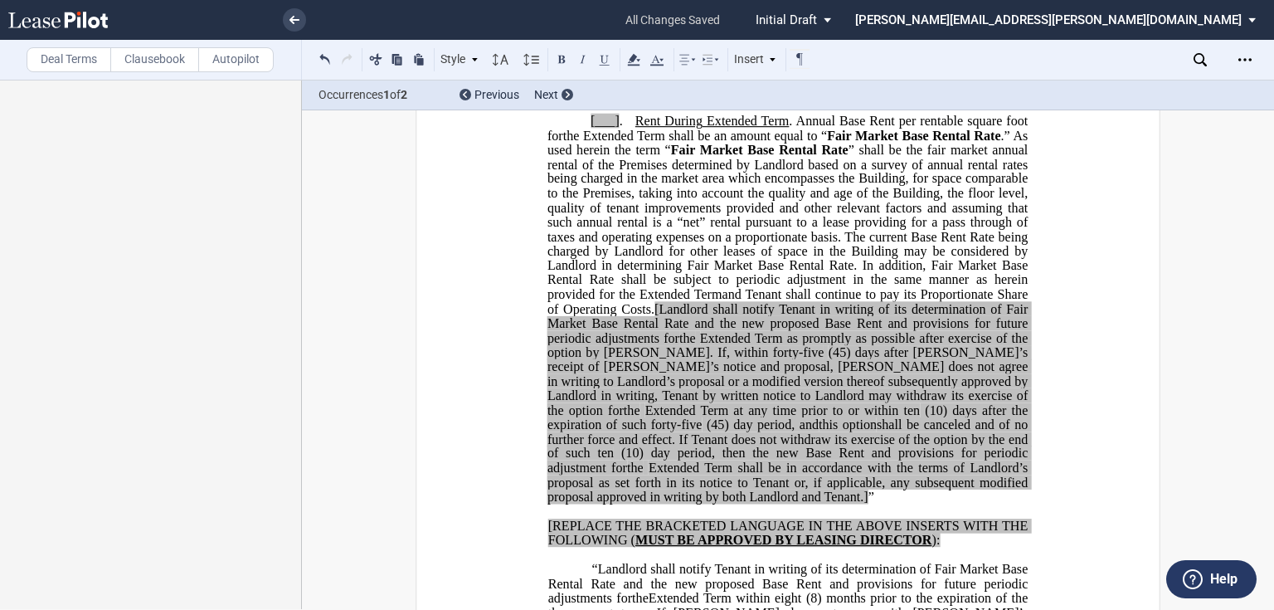
click at [839, 344] on span "[Landlord shall notify Tenant in writing of its determination of Fair Market Ba…" at bounding box center [788, 322] width 483 height 43
click at [808, 503] on span "Extended Term shall be in accordance with the terms of Landlord’s proposal as s…" at bounding box center [788, 481] width 483 height 43
click at [663, 460] on span "shall be canceled and of no further force and effect. If Tenant does not withdr…" at bounding box center [788, 438] width 483 height 43
drag, startPoint x: 658, startPoint y: 521, endPoint x: 813, endPoint y: 565, distance: 160.4
click at [813, 505] on p "[___] . Rent During Second ﻿ ﻿ Extended Term Second Extended Term and Third Ext…" at bounding box center [787, 309] width 480 height 391
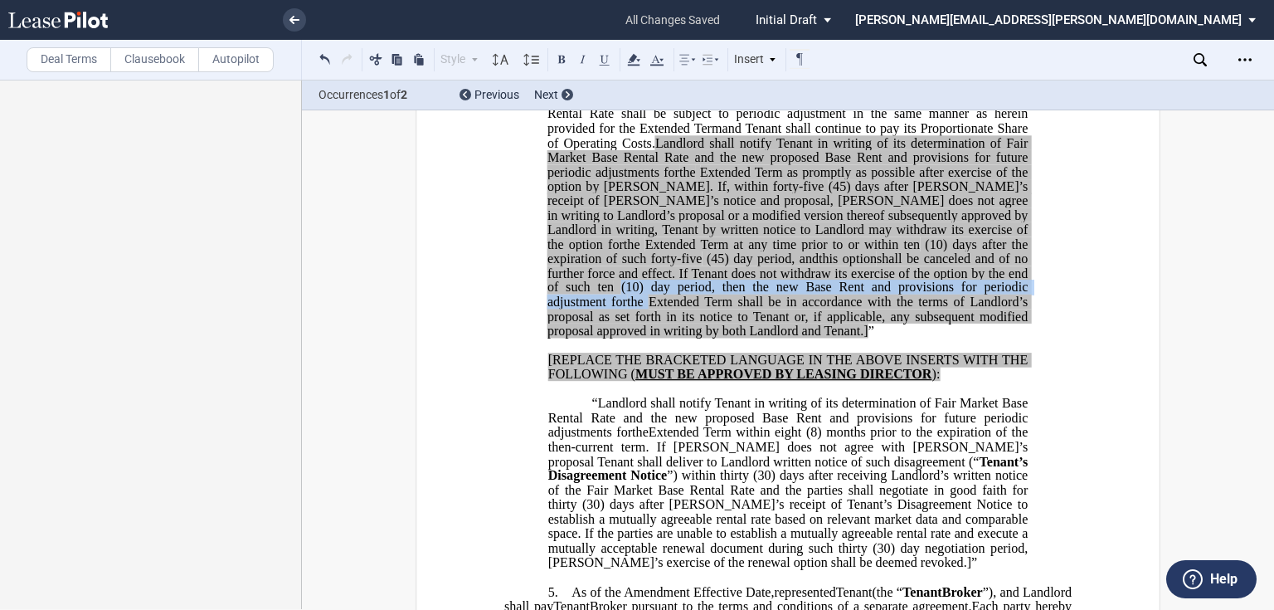
scroll to position [2557, 0]
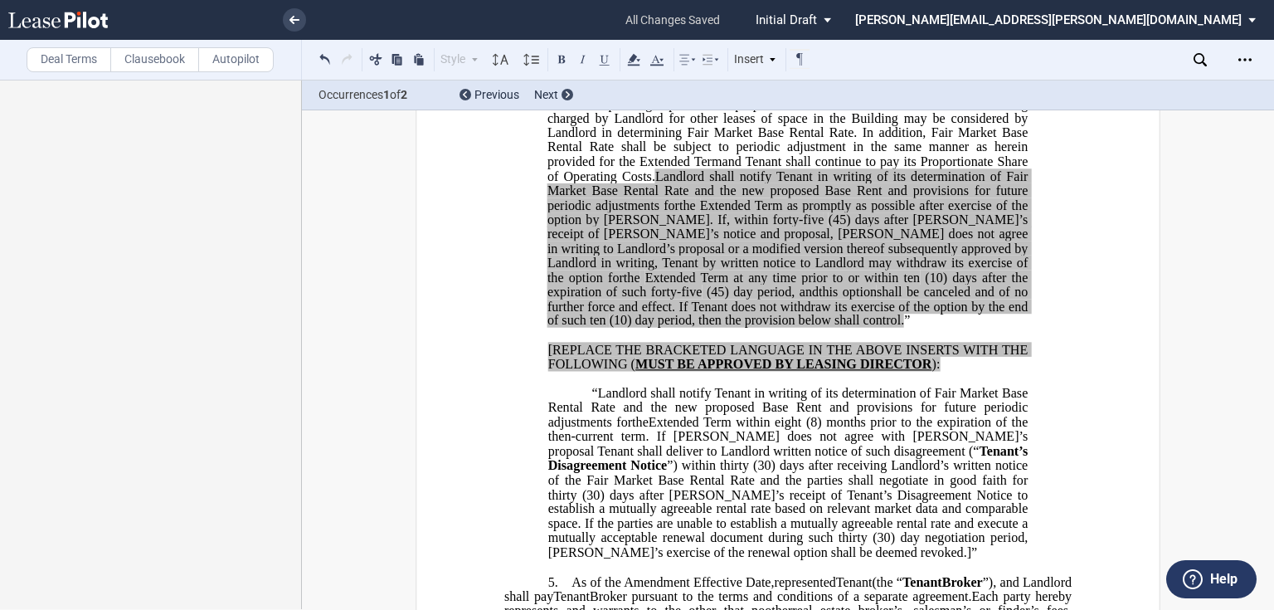
click at [867, 328] on p "[___] . Rent During Second ﻿ ﻿ Extended Term Second Extended Term and Third Ext…" at bounding box center [787, 155] width 480 height 347
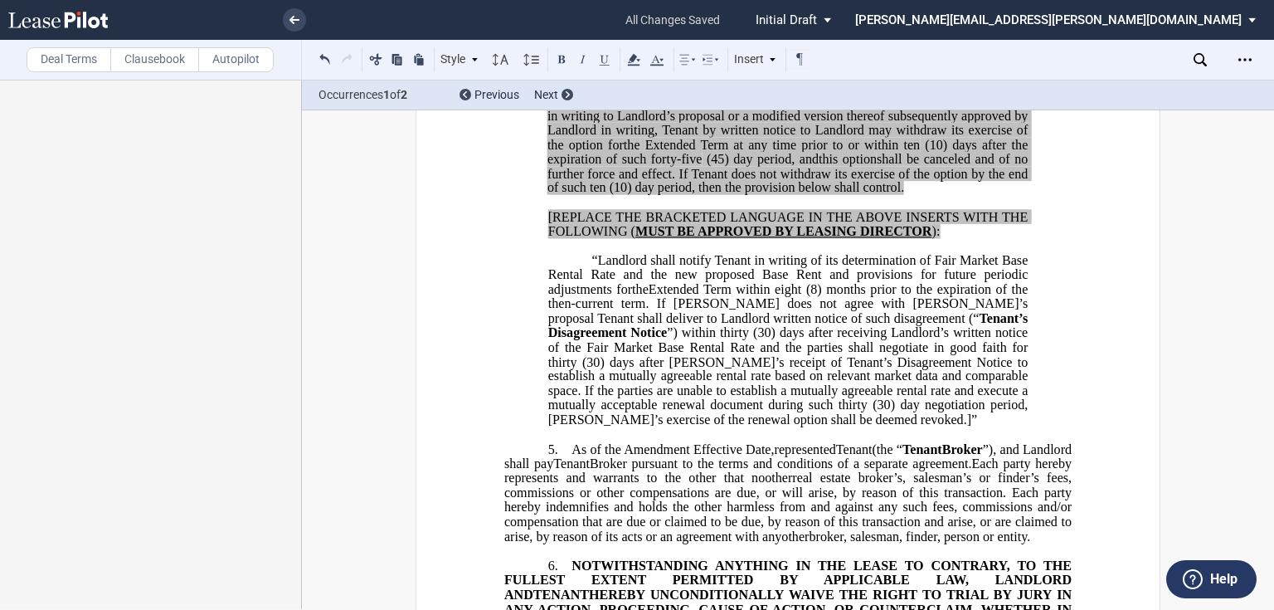
scroll to position [2690, 0]
click at [532, 284] on div "[___] . Rent During Second ﻿ ﻿ Extended Term Second Extended Term and Third Ext…" at bounding box center [787, 130] width 567 height 593
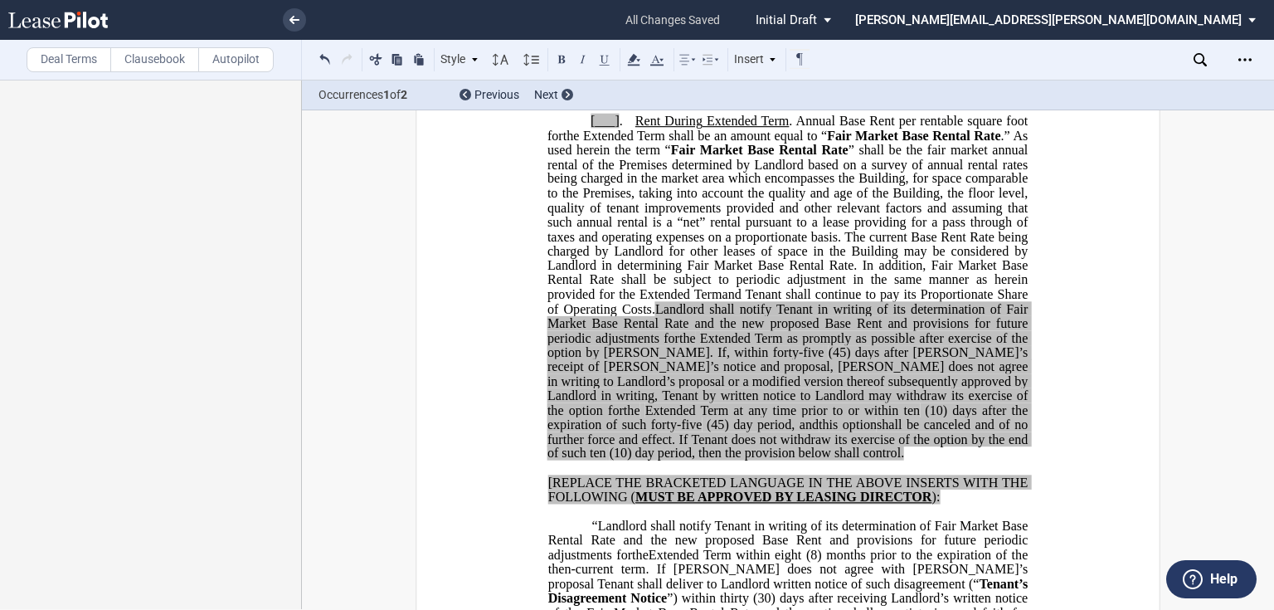
scroll to position [2425, 0]
click at [771, 61] on icon at bounding box center [772, 60] width 8 height 8
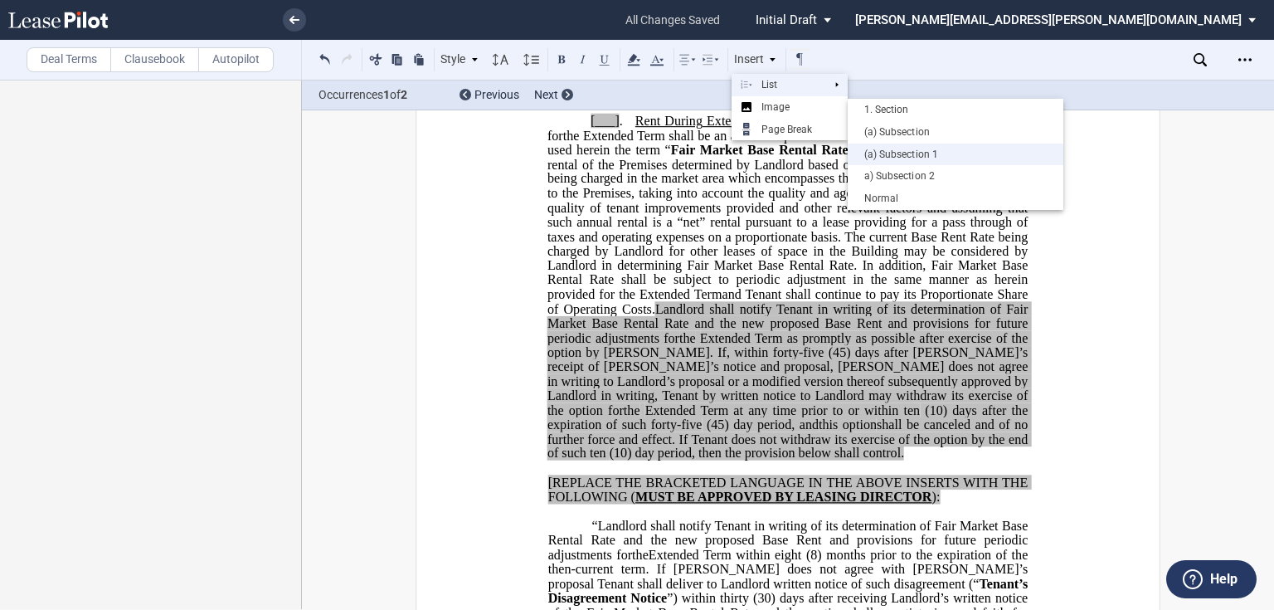
click at [909, 152] on div "(a) Subsection 1" at bounding box center [955, 155] width 199 height 14
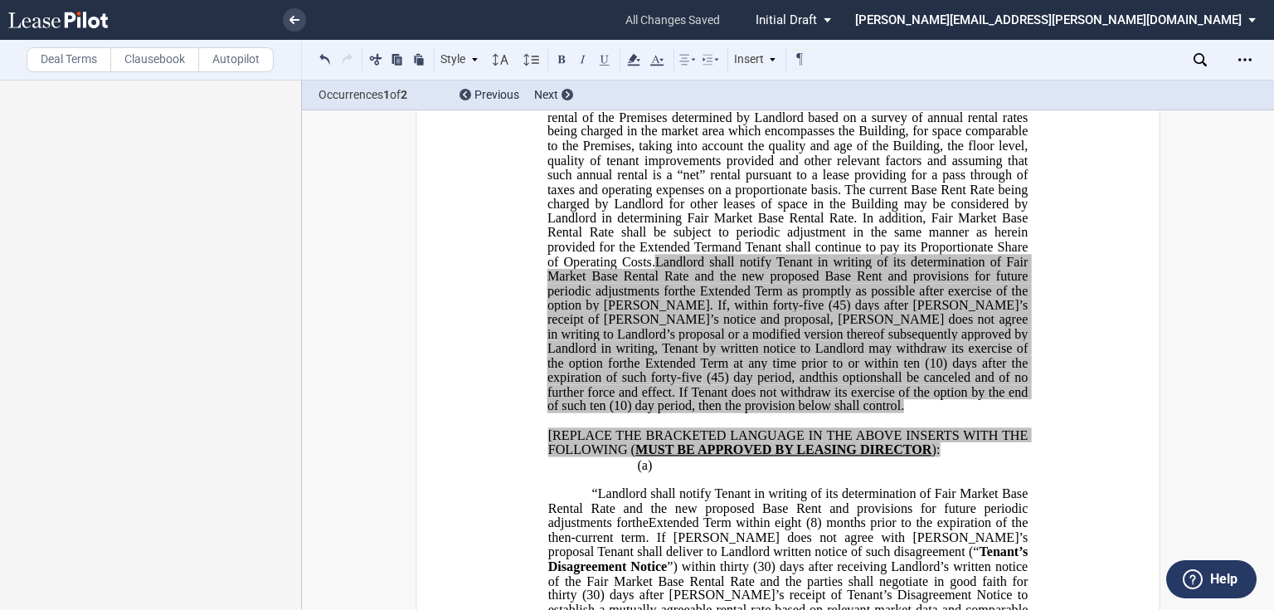
scroll to position [2624, 0]
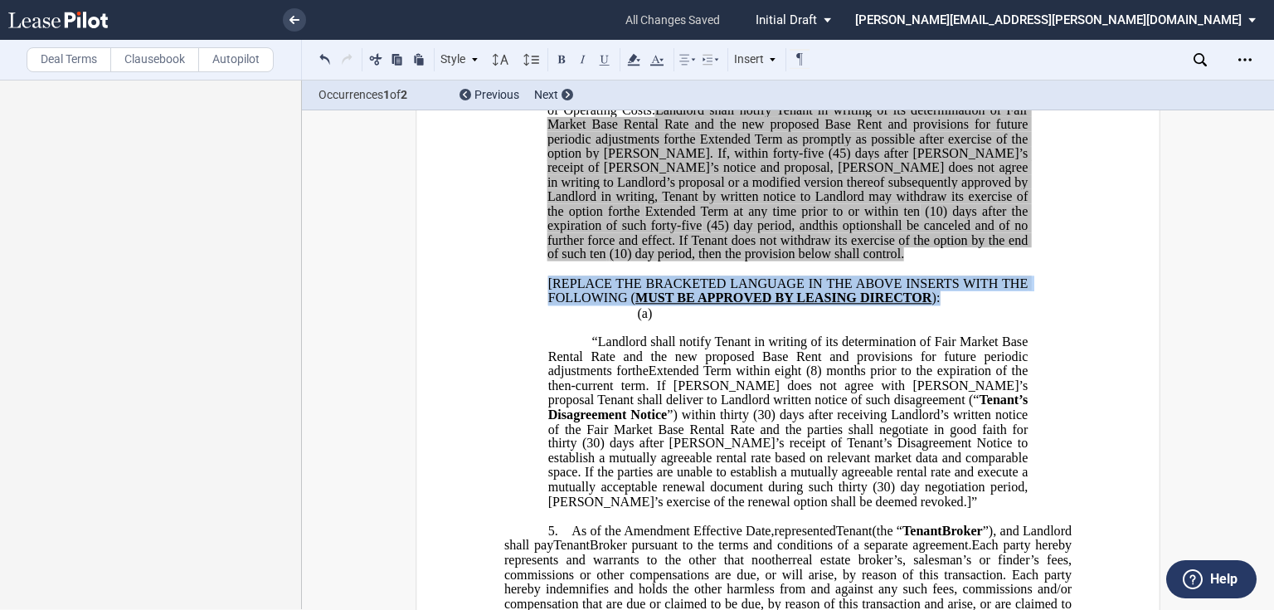
drag, startPoint x: 937, startPoint y: 367, endPoint x: 529, endPoint y: 358, distance: 408.1
click at [529, 358] on div "[___] . Rent During Second ﻿ ﻿ Extended Term Second Extended Term and Third Ext…" at bounding box center [787, 204] width 567 height 608
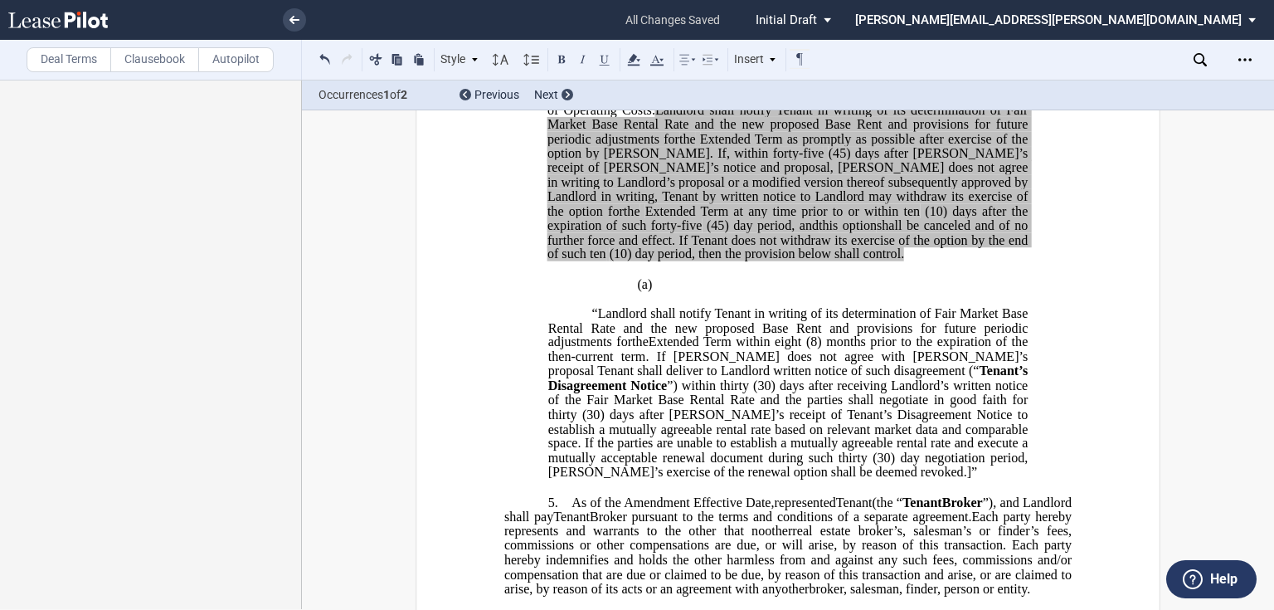
click at [682, 293] on p "(a) ​" at bounding box center [843, 285] width 368 height 16
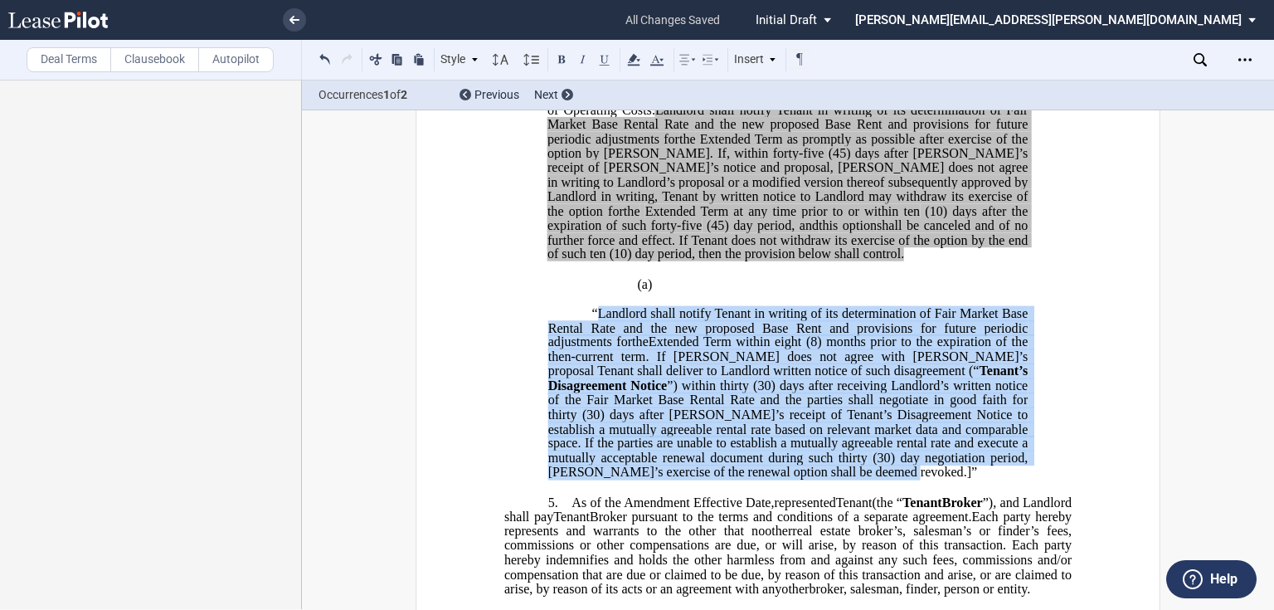
drag, startPoint x: 759, startPoint y: 540, endPoint x: 595, endPoint y: 381, distance: 228.7
click at [595, 381] on p "“Landlord shall notify Tenant in writing of its determination of Fair Market Ba…" at bounding box center [788, 392] width 480 height 173
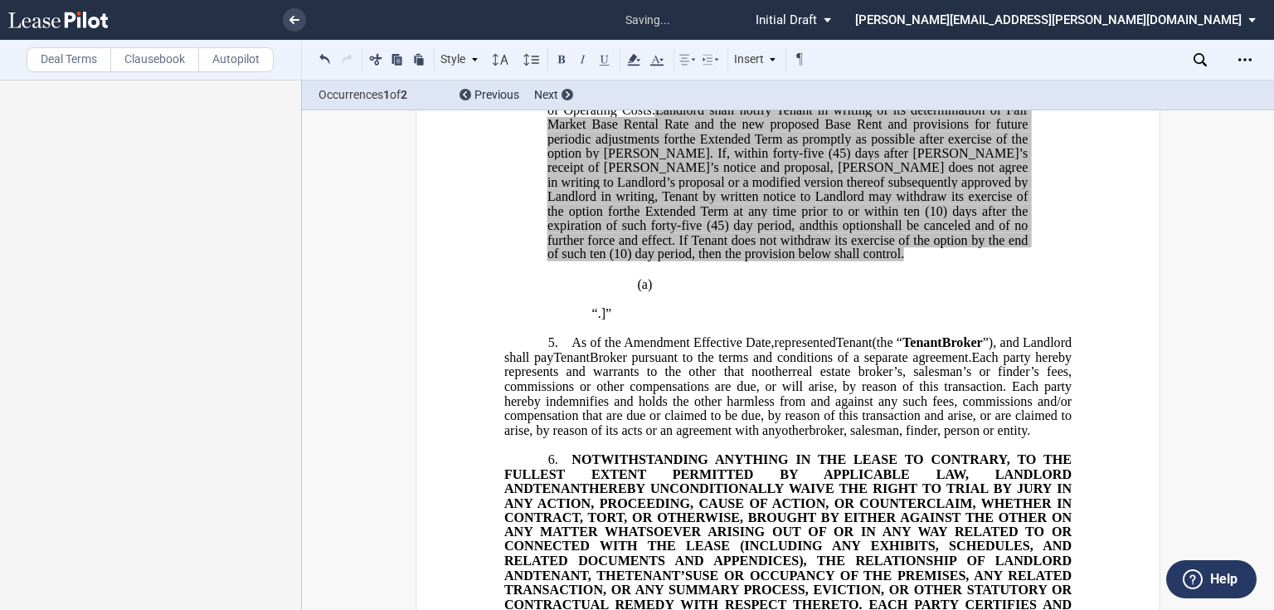
click at [582, 320] on p "“ the Second ﻿ the applicable .]”" at bounding box center [788, 313] width 480 height 14
click at [605, 306] on p at bounding box center [787, 299] width 567 height 14
click at [610, 320] on p "﻿ the Second ﻿ the applicable ﻿ .]”" at bounding box center [788, 313] width 480 height 14
click at [677, 293] on p "(a) ​" at bounding box center [843, 285] width 368 height 16
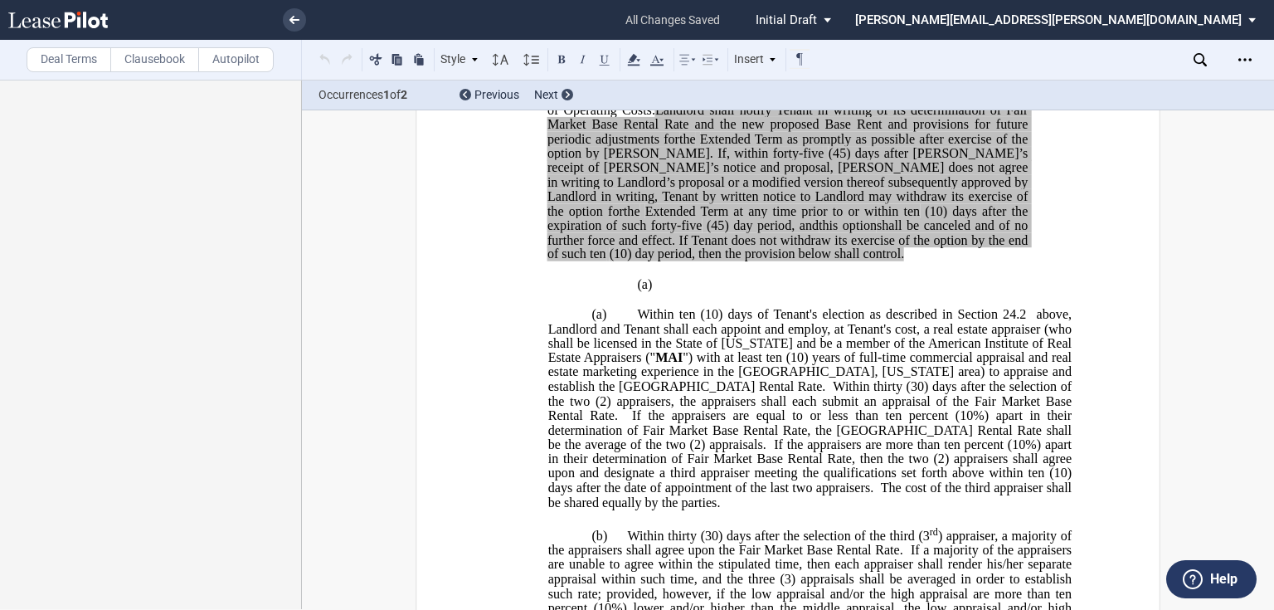
click at [600, 358] on div "!!SET_LEVEL_2!! !!LEASE_LEVEL_3!! (a) ​ (a) Within ten (10) days of Tenant's el…" at bounding box center [787, 482] width 567 height 411
click at [660, 293] on p "(a) ​" at bounding box center [843, 285] width 368 height 16
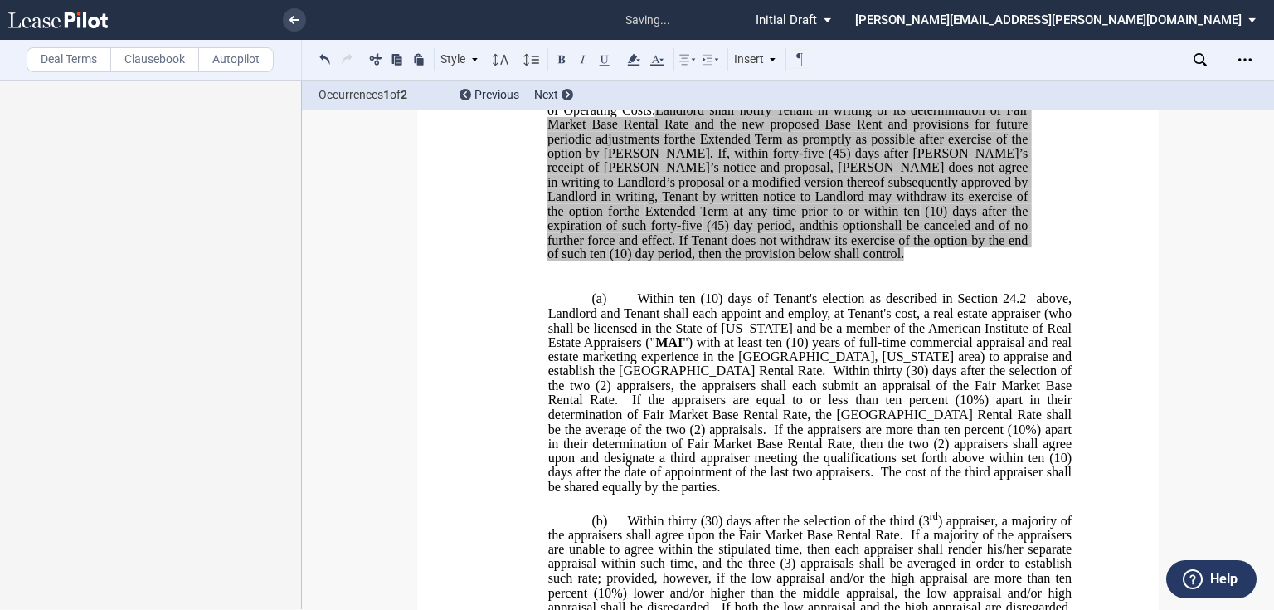
click at [1005, 306] on span "Within ten (10) days of Tenant's election as described in Section 24.2" at bounding box center [831, 298] width 389 height 15
click at [998, 306] on span "Within ten (10) days of Tenant's election as described in Section 24.2" at bounding box center [831, 298] width 389 height 15
click at [723, 349] on span "above, Landlord and Tenant shall each appoint and employ, at Tenant's cost, a r…" at bounding box center [811, 320] width 527 height 58
click at [677, 349] on span "above, Landlord and Tenant shall each appoint and employ, at Tenant's cost, a r…" at bounding box center [811, 320] width 527 height 58
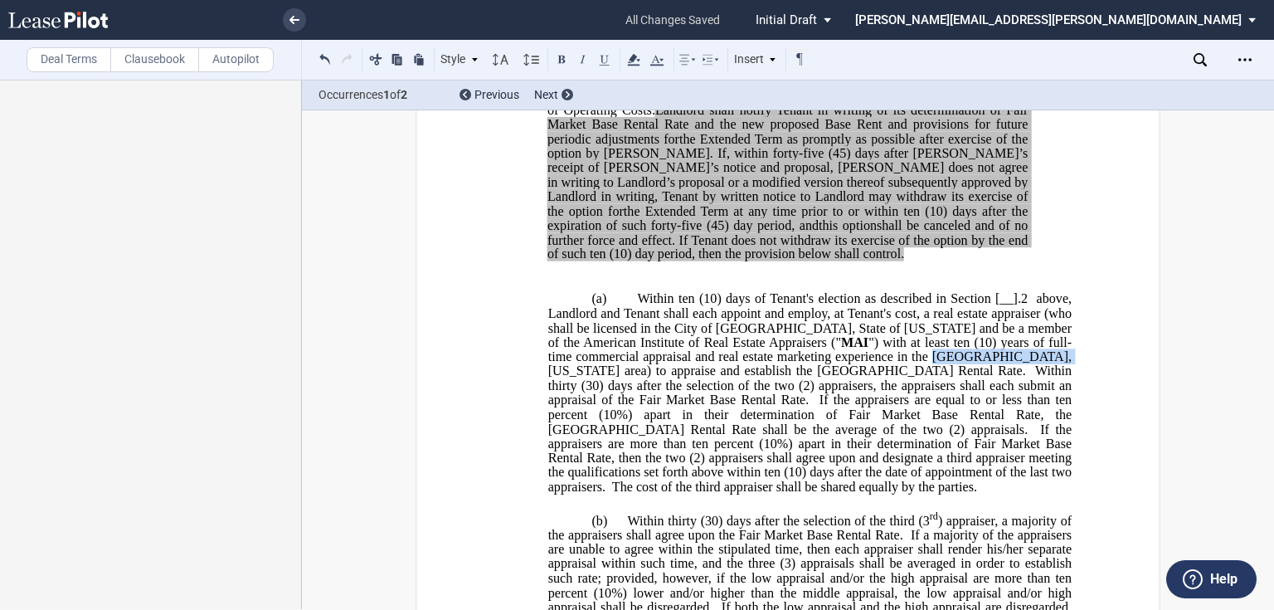
drag, startPoint x: 787, startPoint y: 426, endPoint x: 893, endPoint y: 423, distance: 106.2
click at [893, 377] on span "") with at least ten (10) years of full-time commercial appraisal and real esta…" at bounding box center [811, 355] width 527 height 43
drag, startPoint x: 673, startPoint y: 396, endPoint x: 756, endPoint y: 398, distance: 83.0
click at [756, 349] on span "above, Landlord and Tenant shall each appoint and employ, at Tenant's cost, a r…" at bounding box center [811, 320] width 527 height 58
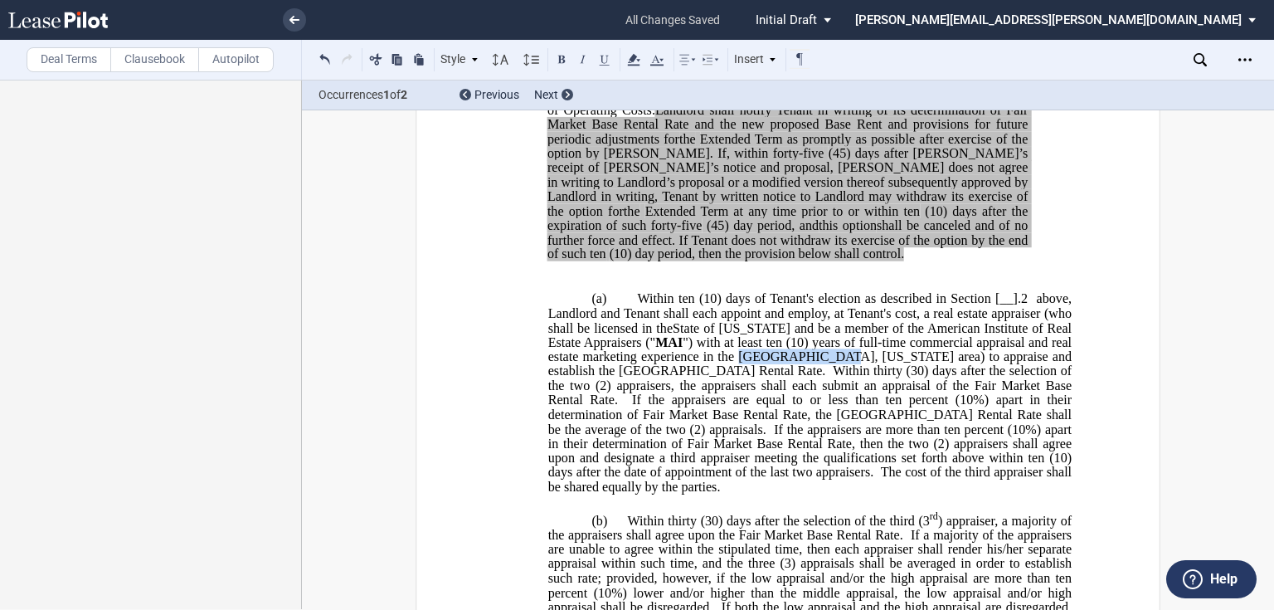
drag, startPoint x: 700, startPoint y: 425, endPoint x: 780, endPoint y: 424, distance: 80.4
click at [780, 377] on span "") with at least ten (10) years of full-time commercial appraisal and real esta…" at bounding box center [811, 355] width 527 height 43
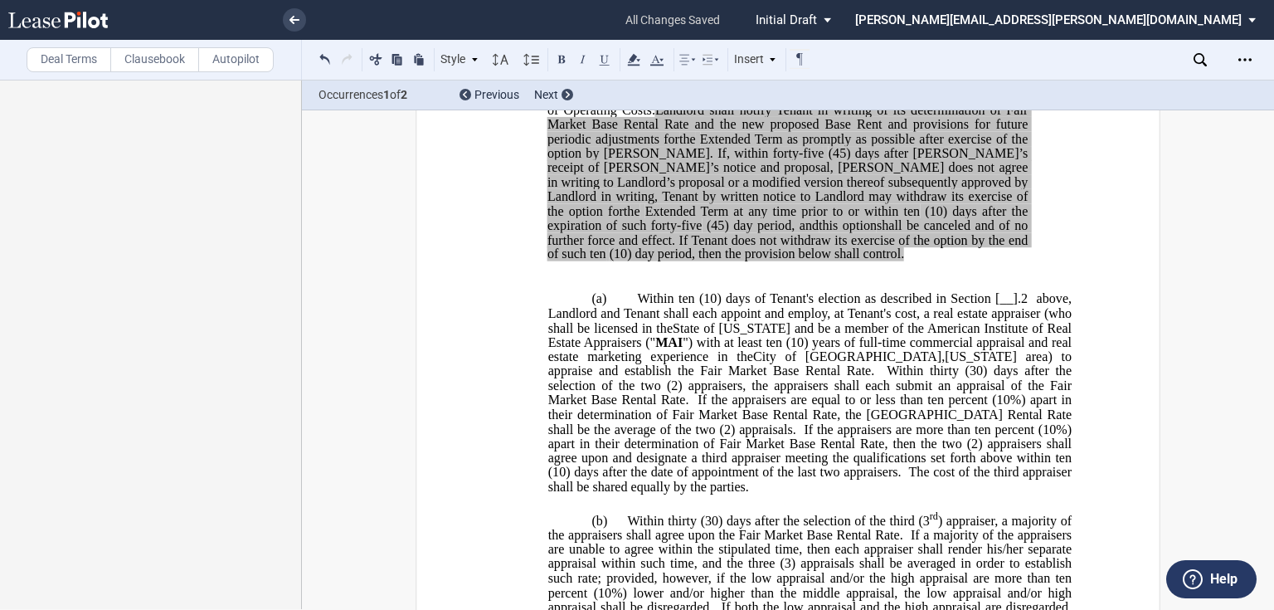
click at [517, 276] on p "​" at bounding box center [787, 269] width 567 height 14
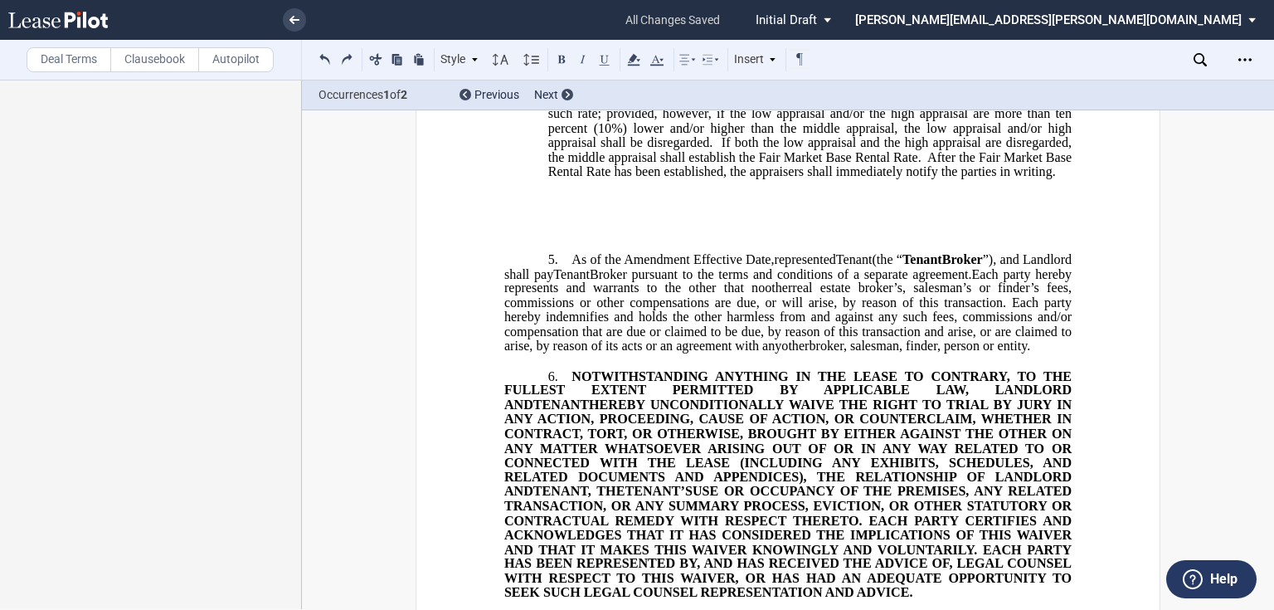
scroll to position [3088, 0]
click at [504, 208] on p "﻿" at bounding box center [787, 201] width 567 height 14
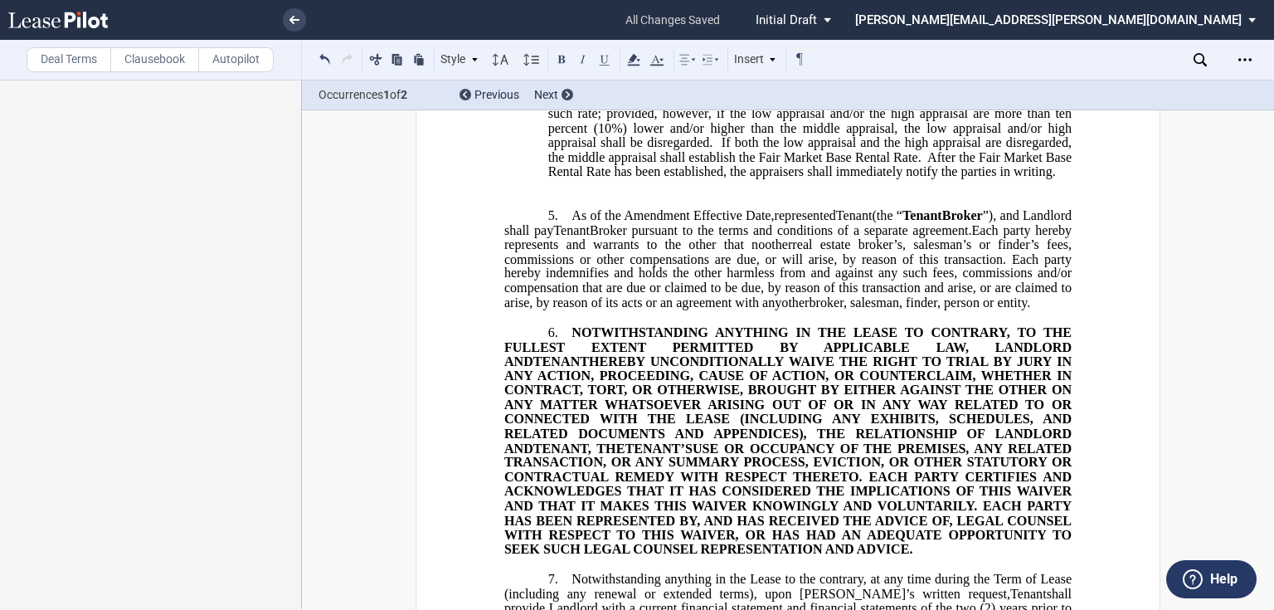
click at [62, 56] on label "Deal Terms" at bounding box center [69, 59] width 85 height 25
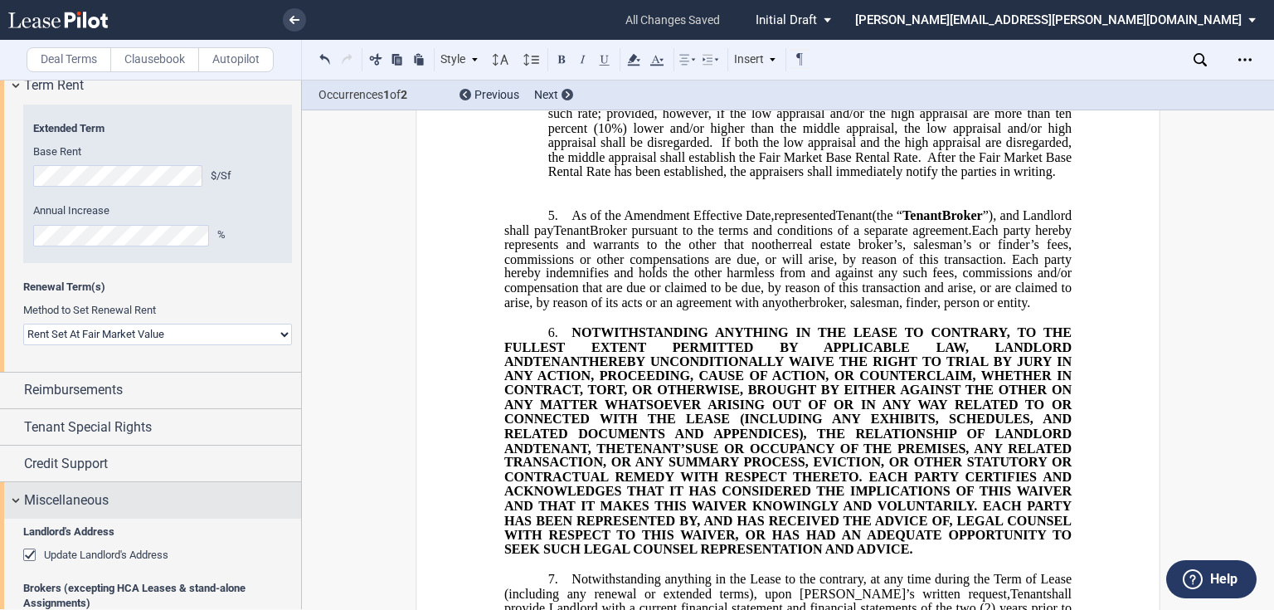
scroll to position [2256, 0]
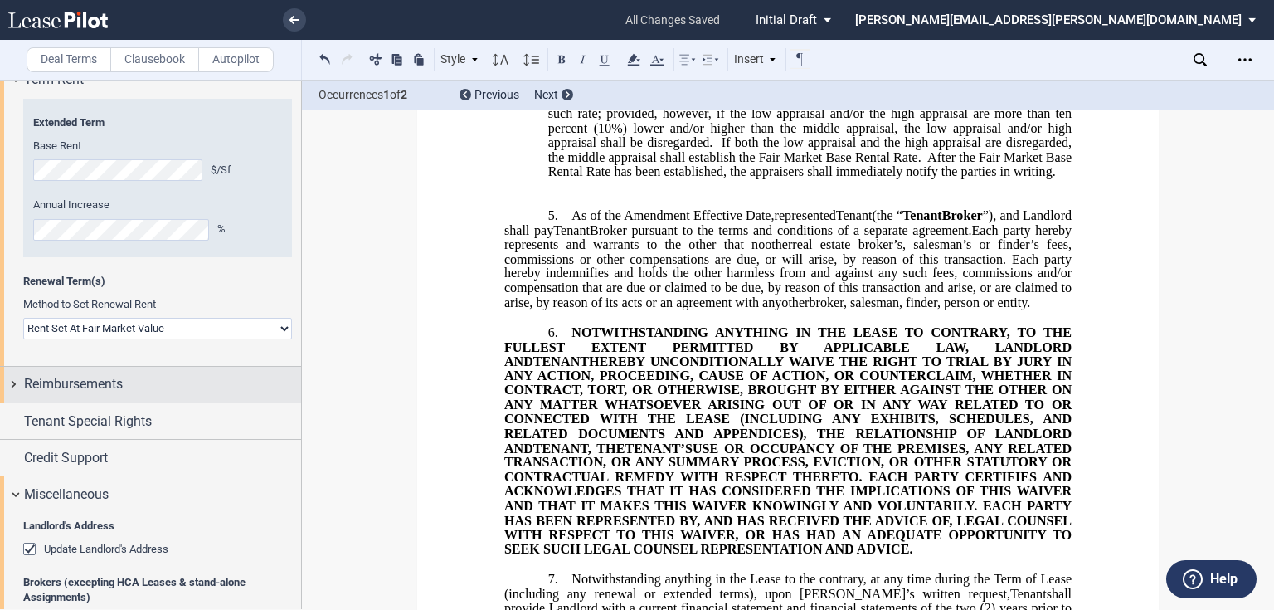
click at [11, 387] on div "Reimbursements" at bounding box center [150, 385] width 301 height 36
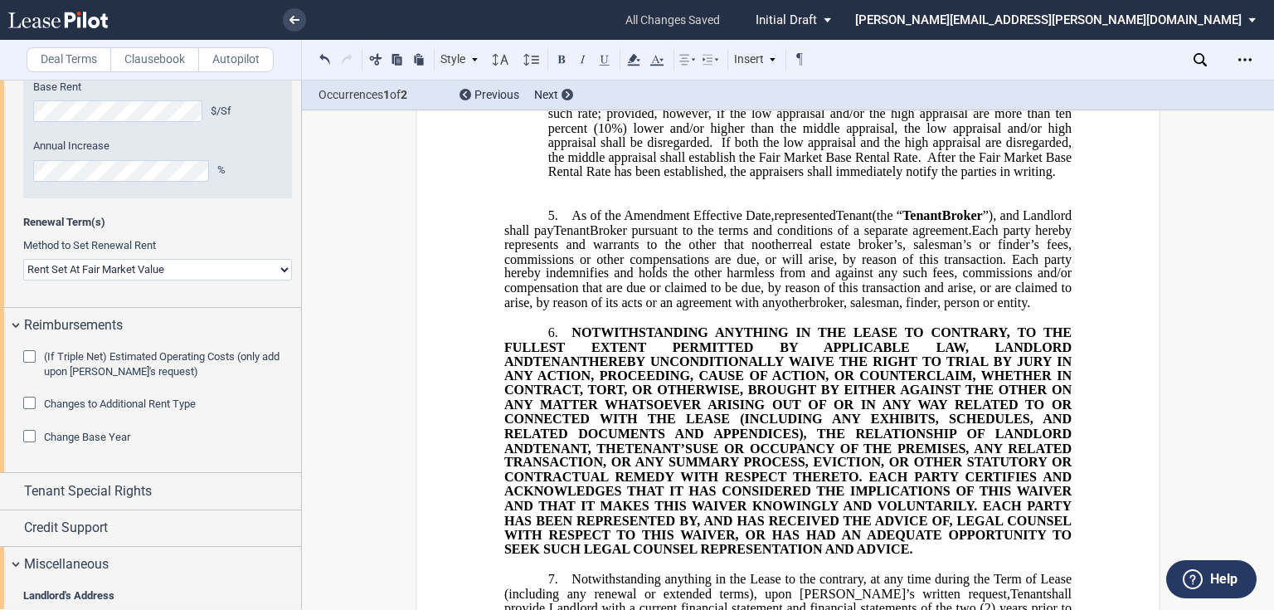
scroll to position [2388, 0]
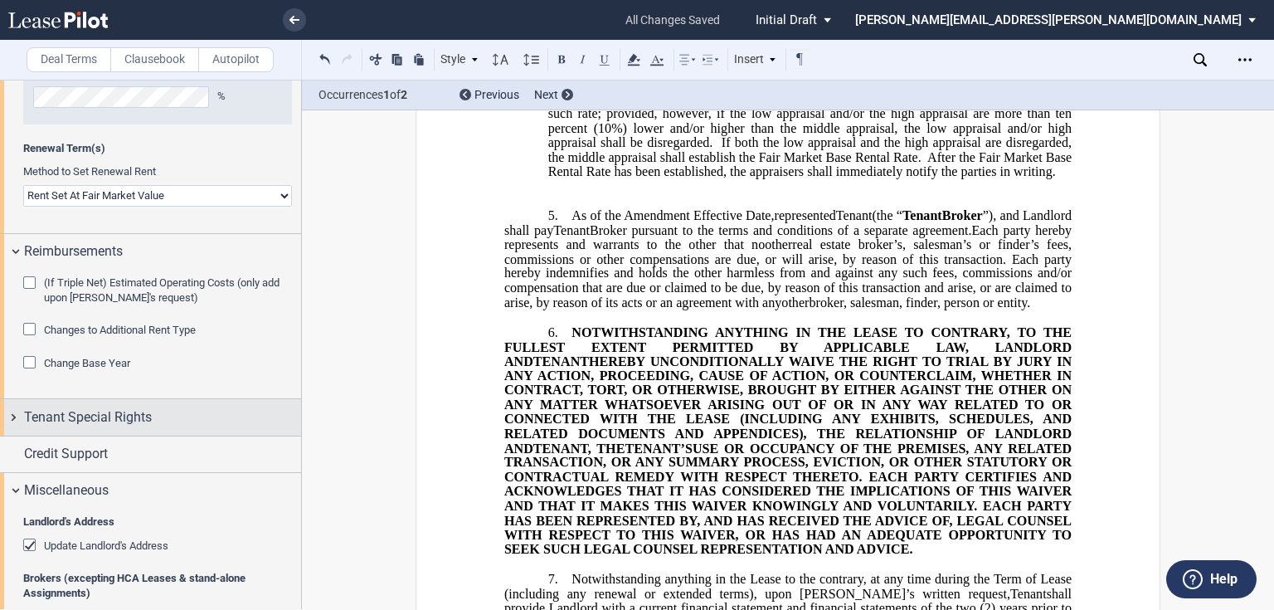
click at [9, 410] on div "Tenant Special Rights" at bounding box center [150, 417] width 301 height 36
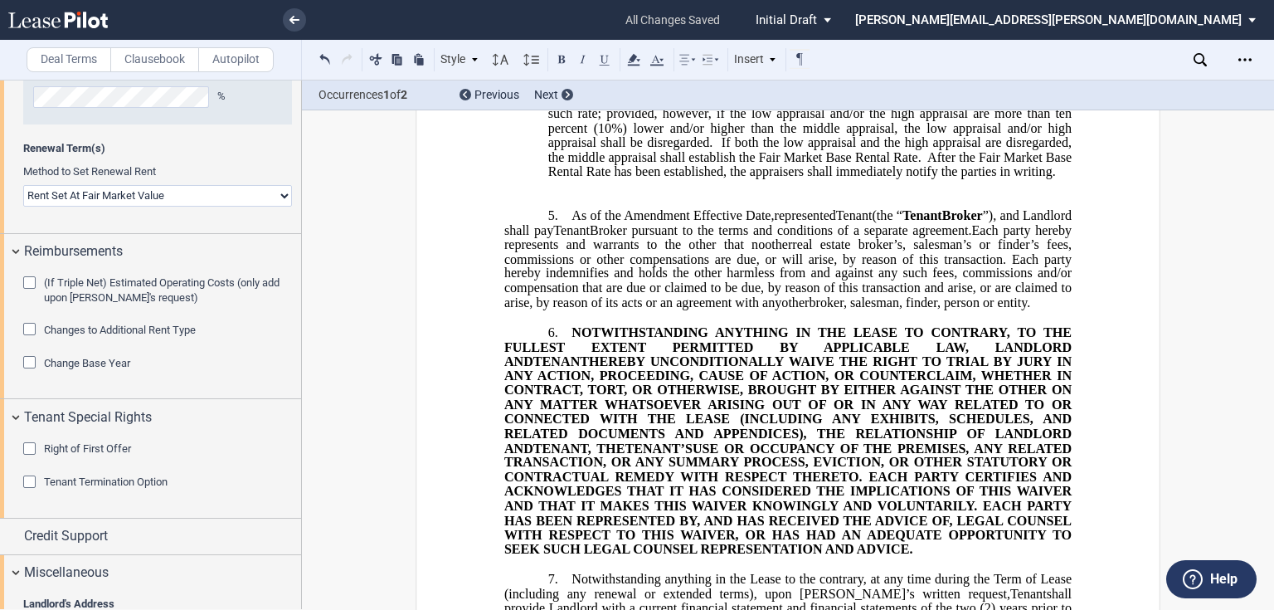
click at [30, 479] on div "Tenant Termination Option" at bounding box center [31, 483] width 17 height 17
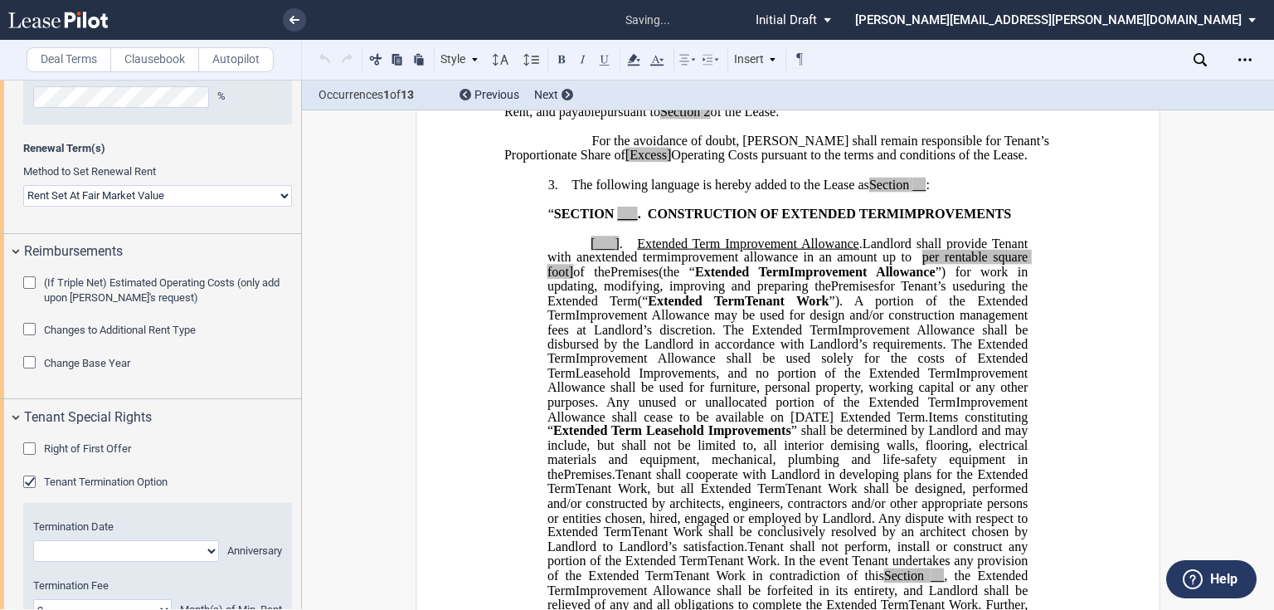
scroll to position [22, 0]
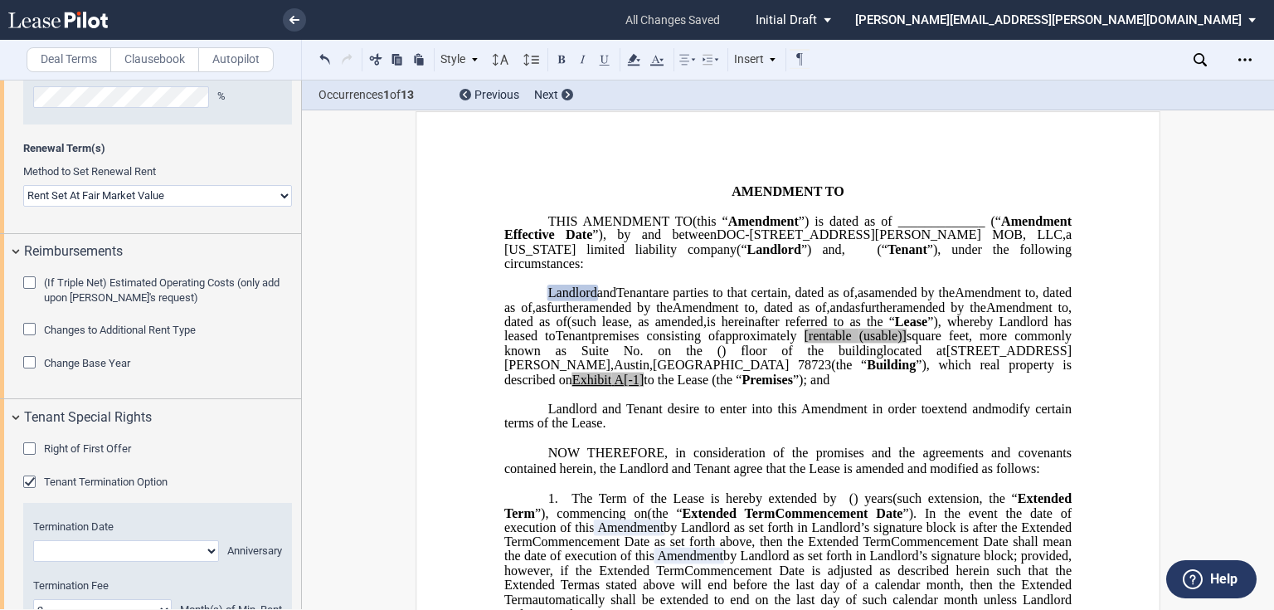
drag, startPoint x: 197, startPoint y: 547, endPoint x: 206, endPoint y: 551, distance: 9.7
click at [197, 547] on select "Year 1 Year 2 Year 3 Year 4 Year 5 Year 6 Year 7 Year 8 Year 9 Year 10 Year 11 …" at bounding box center [126, 551] width 186 height 22
select select "string:7"
click at [33, 540] on select "Year 1 Year 2 Year 3 Year 4 Year 5 Year 6 Year 7 Year 8 Year 9 Year 10 Year 11 …" at bounding box center [126, 551] width 186 height 22
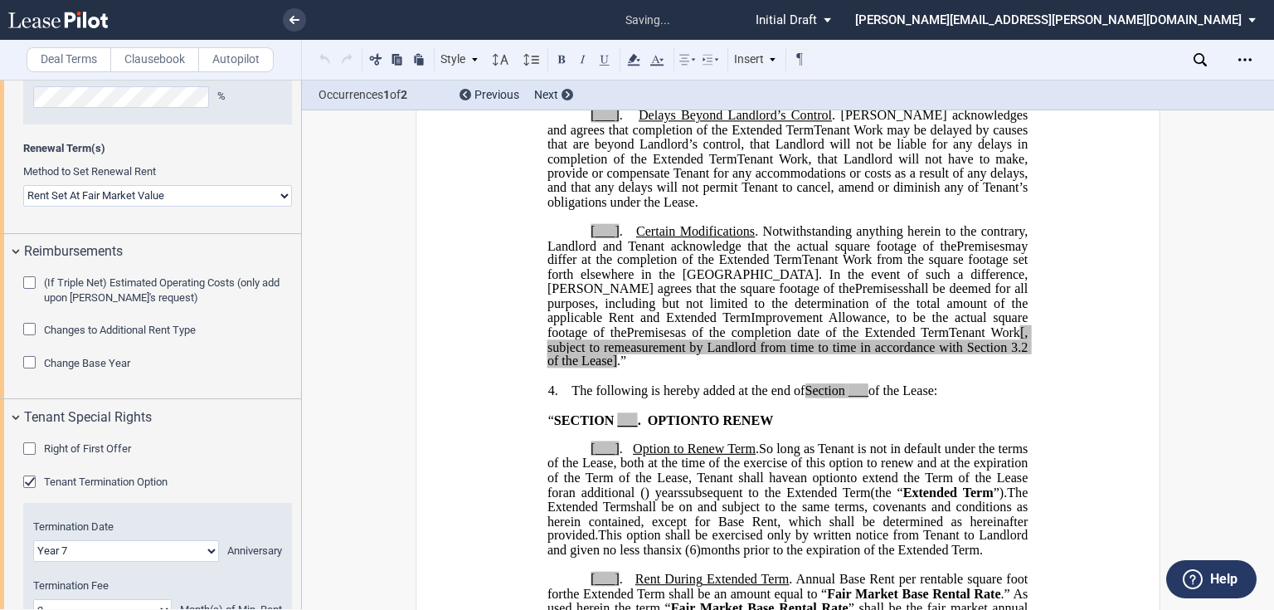
scroll to position [3138, 0]
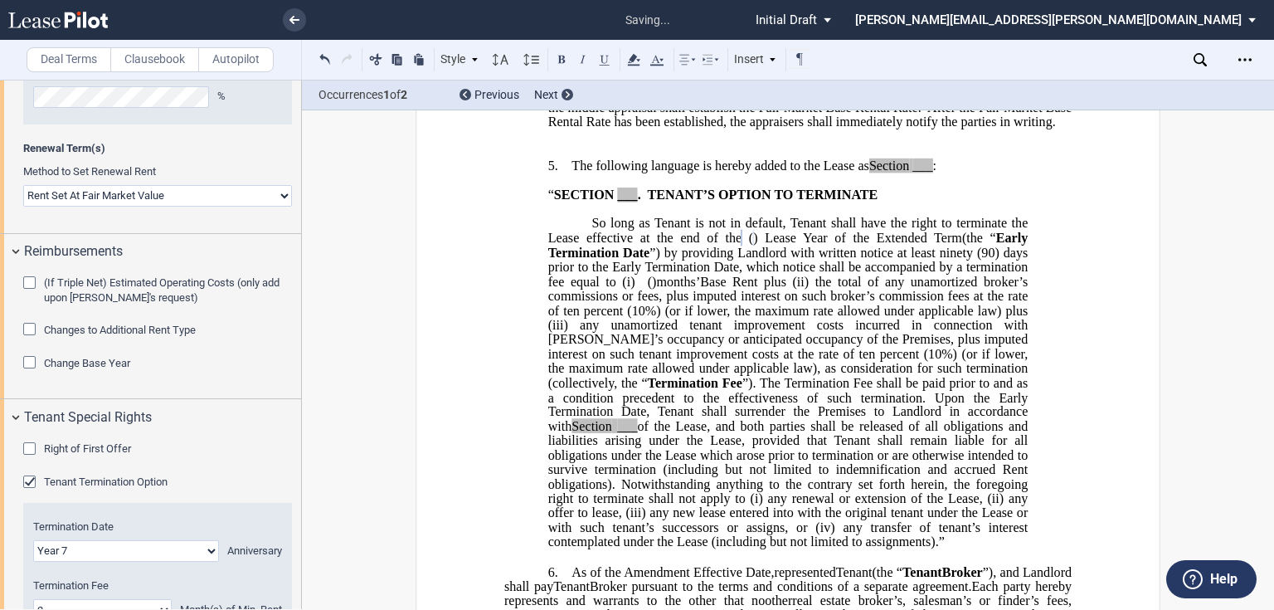
click at [532, 158] on p at bounding box center [787, 150] width 567 height 14
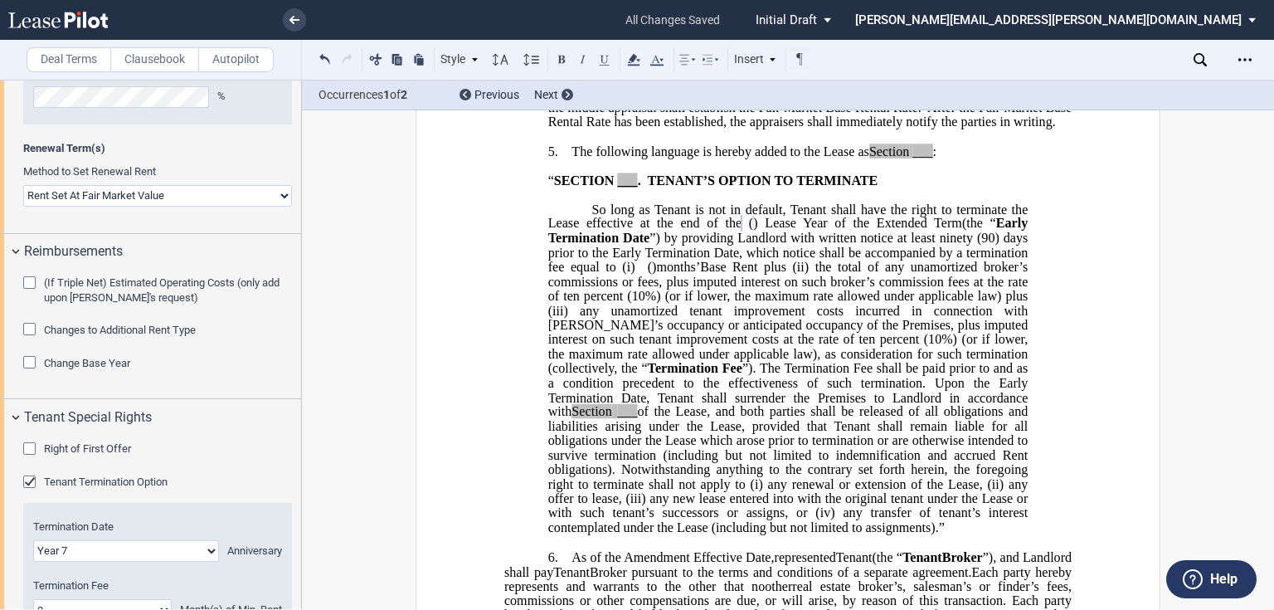
click at [649, 245] on span "”) by providing Landlord with written notice at least ninety" at bounding box center [810, 238] width 323 height 15
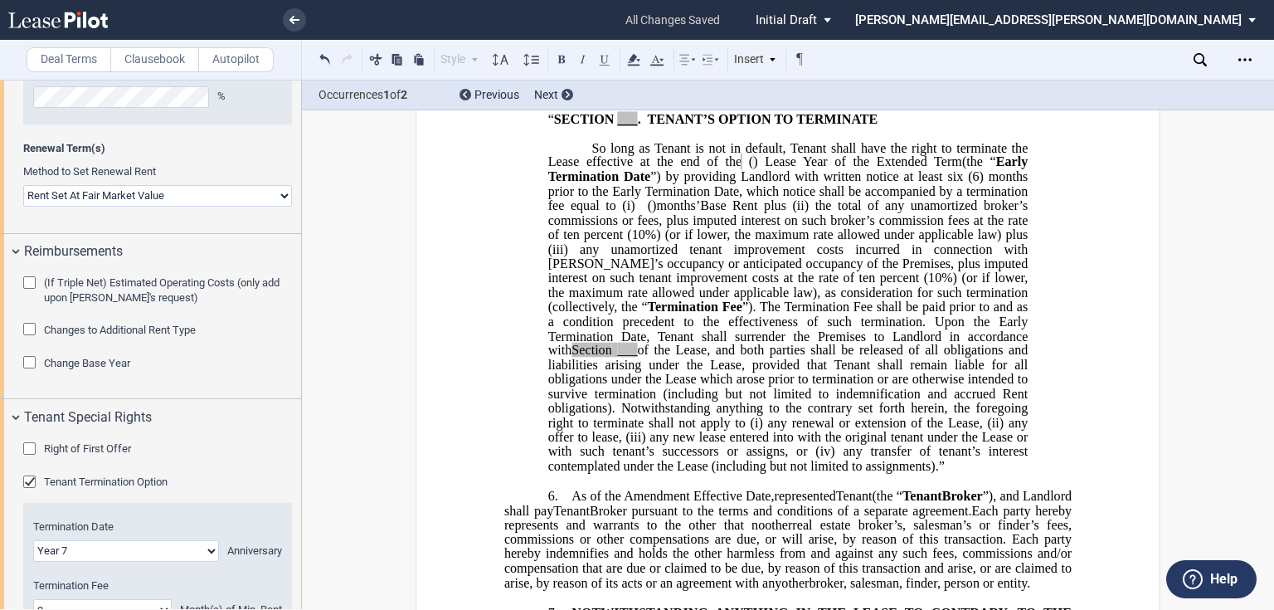
scroll to position [3072, 0]
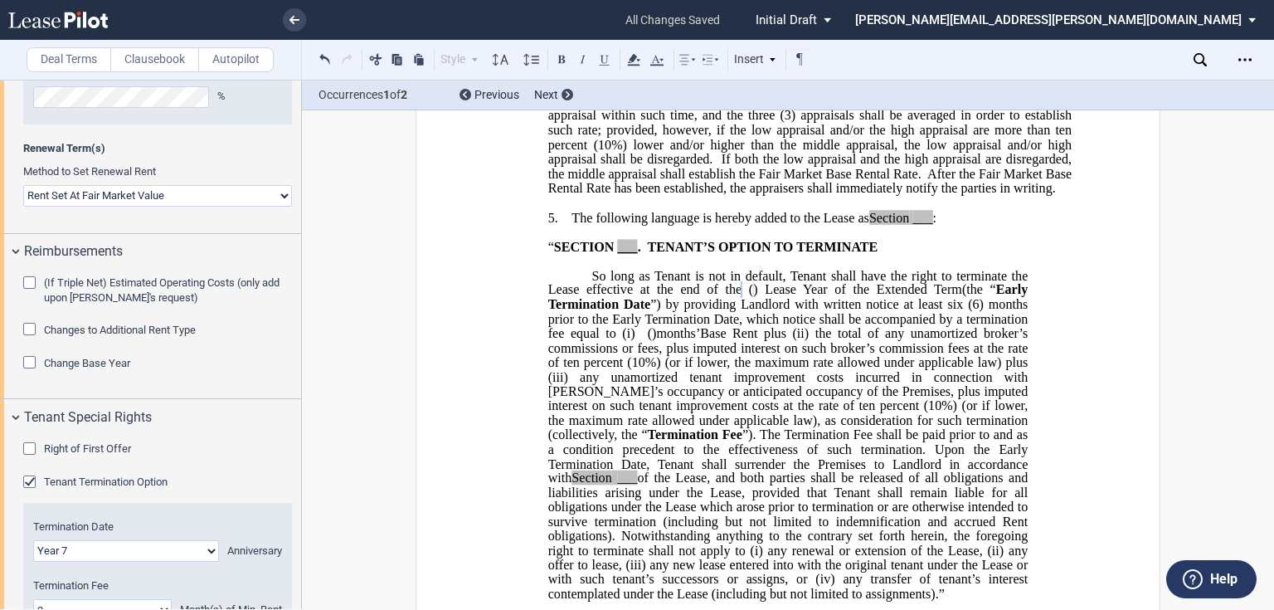
drag, startPoint x: 707, startPoint y: 415, endPoint x: 750, endPoint y: 427, distance: 45.7
click at [709, 384] on span "the total of any unamortized broker’s commissions or fees, plus imputed interes…" at bounding box center [789, 355] width 483 height 58
click at [896, 441] on span "any unamortized tenant improvement costs incurred in connection with [PERSON_NA…" at bounding box center [789, 405] width 483 height 72
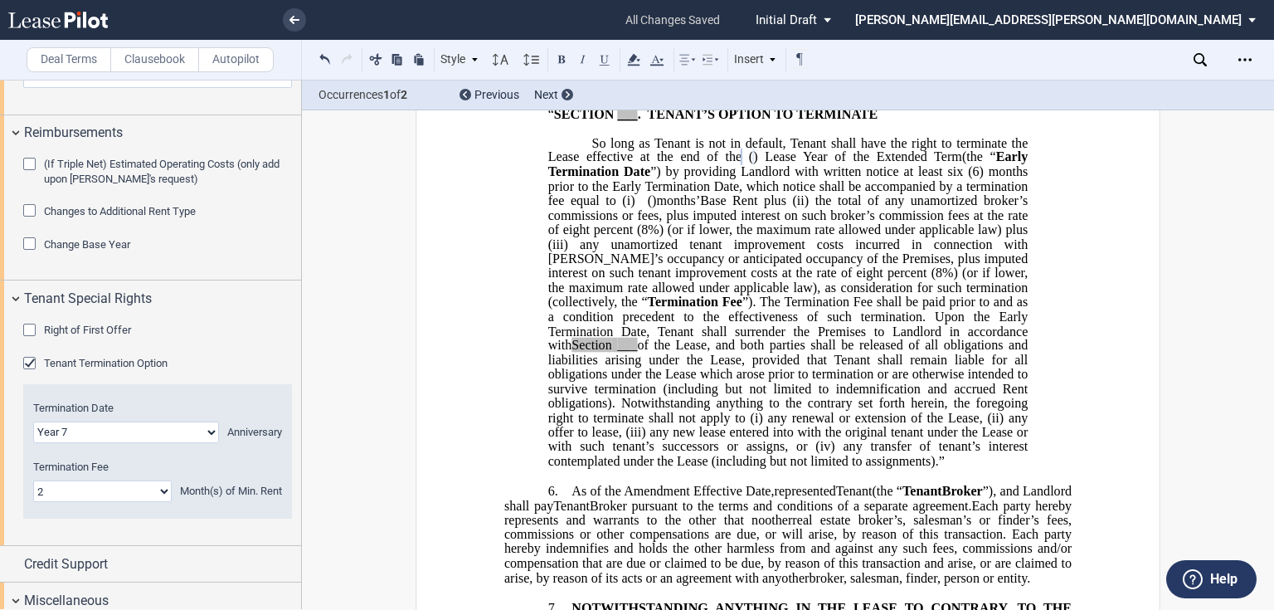
scroll to position [2521, 0]
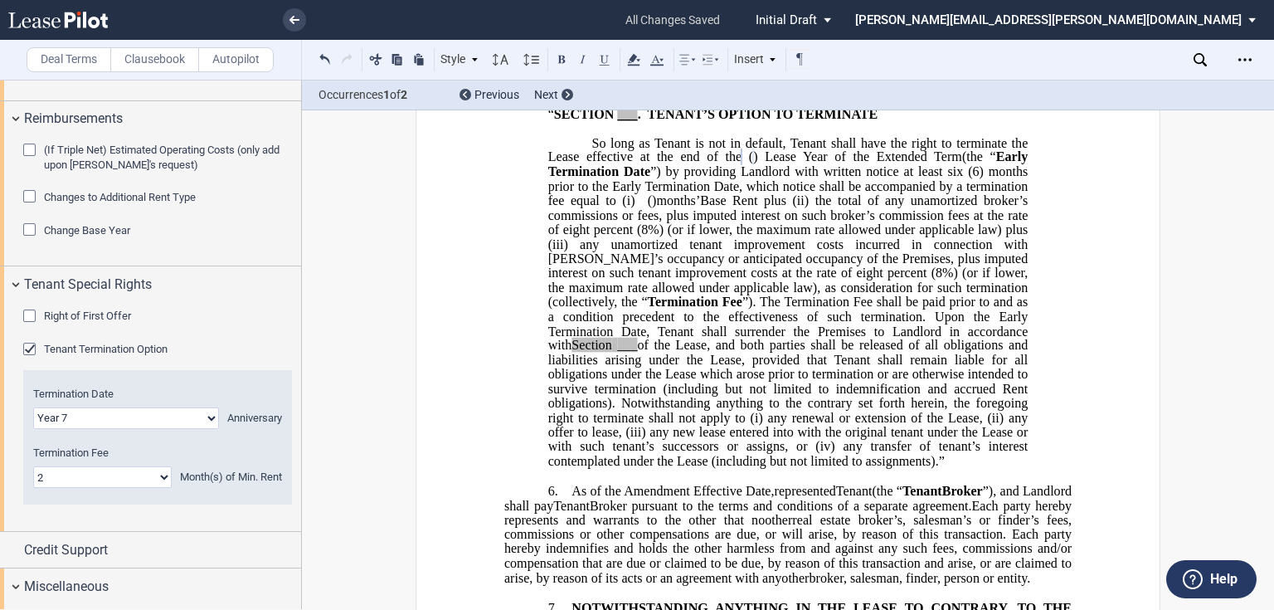
click at [156, 481] on select "0 1 2 3 4 5 6 7 8 9 10 11 12 13 14 15 16 17 18 19 20 21 22 23 24" at bounding box center [102, 477] width 138 height 22
select select "number:0"
click at [33, 466] on select "0 1 2 3 4 5 6 7 8 9 10 11 12 13 14 15 16 17 18 19 20 21 22 23 24" at bounding box center [102, 477] width 138 height 22
click at [736, 299] on span "any unamortized tenant improvement costs incurred in connection with [PERSON_NA…" at bounding box center [789, 272] width 483 height 72
drag, startPoint x: 702, startPoint y: 254, endPoint x: 911, endPoint y: 255, distance: 209.0
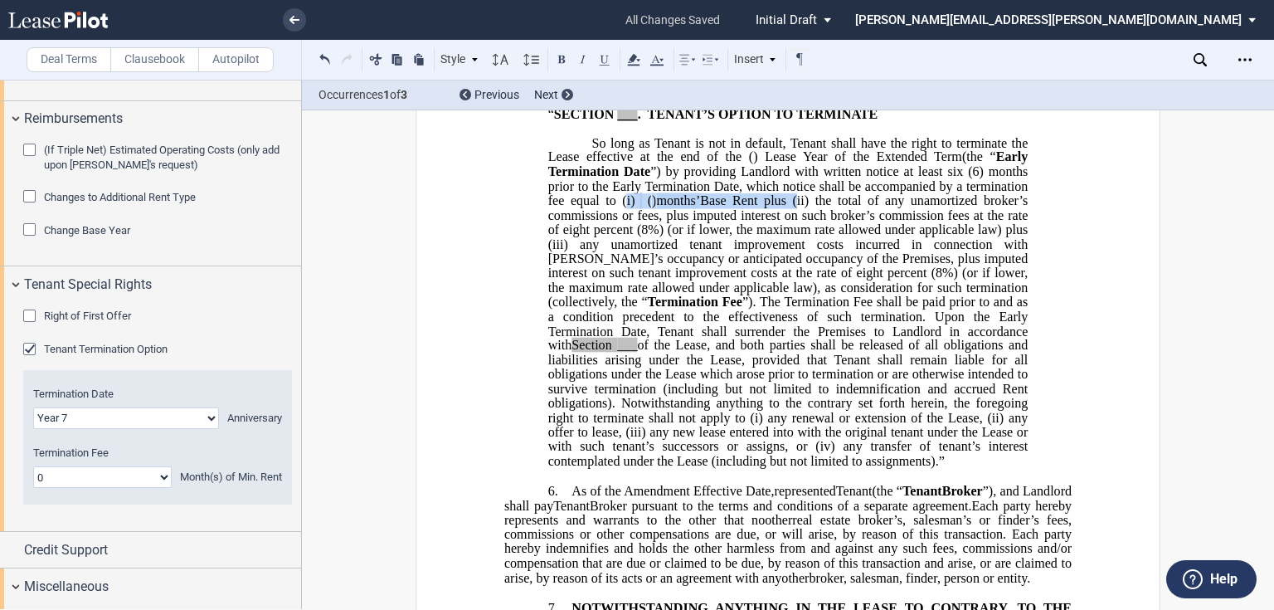
click at [911, 255] on p "So long as Tenant is not in default, Tenant shall have the right to terminate t…" at bounding box center [788, 302] width 480 height 333
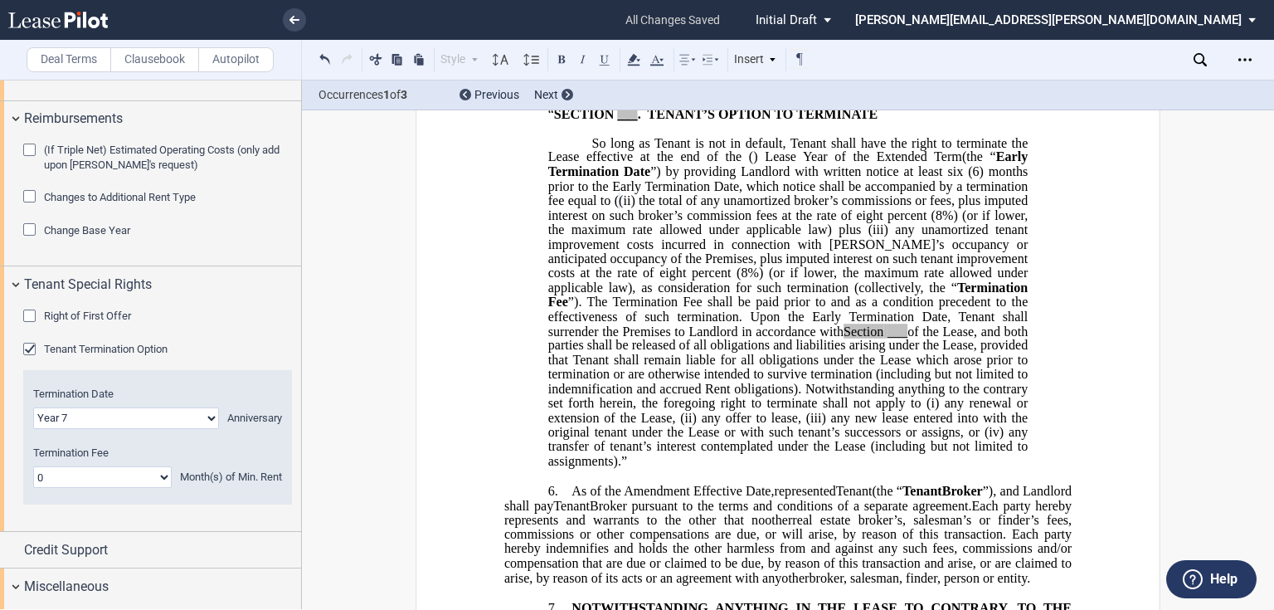
click at [683, 207] on span "(6) months prior to the Early Termination Date, which notice shall be accompani…" at bounding box center [789, 185] width 483 height 43
click at [629, 208] on span "(ii)" at bounding box center [620, 200] width 17 height 15
click at [920, 236] on span "the total of any unamortized broker’s commissions or fees, plus imputed interes…" at bounding box center [789, 214] width 483 height 43
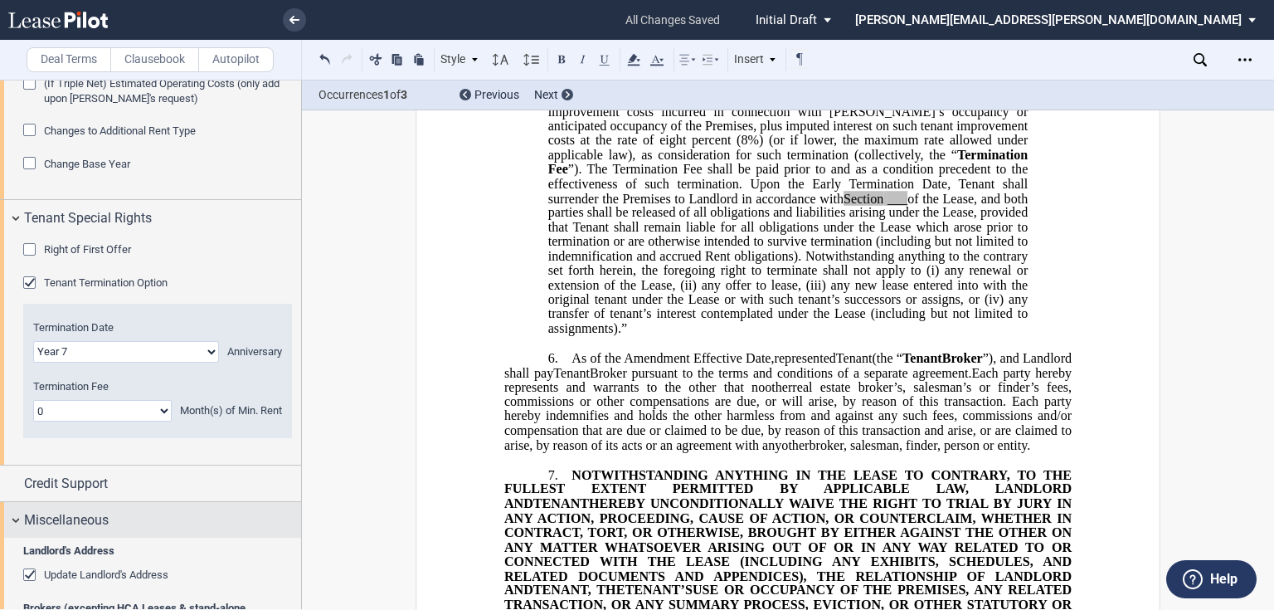
scroll to position [2720, 0]
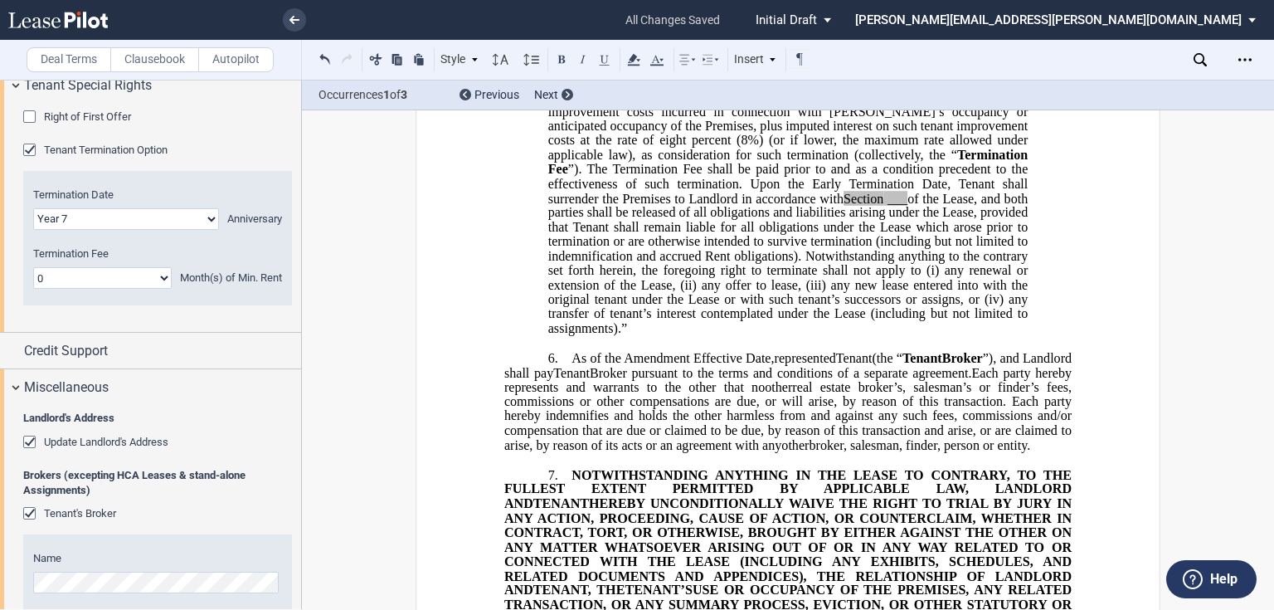
click at [25, 114] on div "Right of First Offer" at bounding box center [31, 118] width 17 height 17
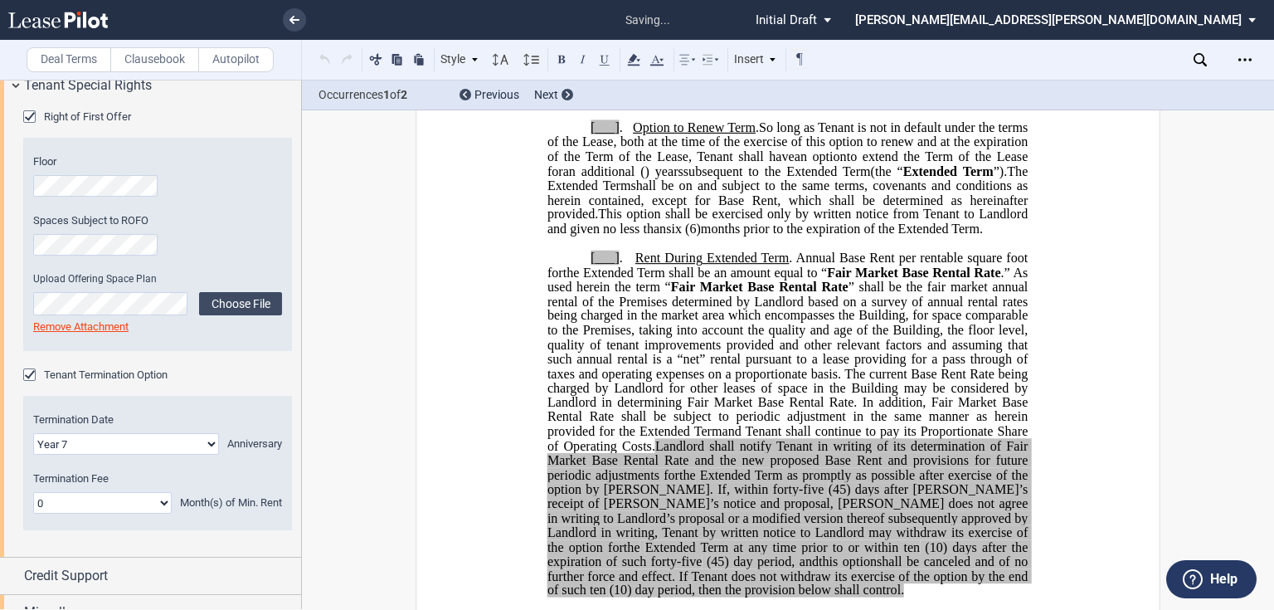
scroll to position [3138, 0]
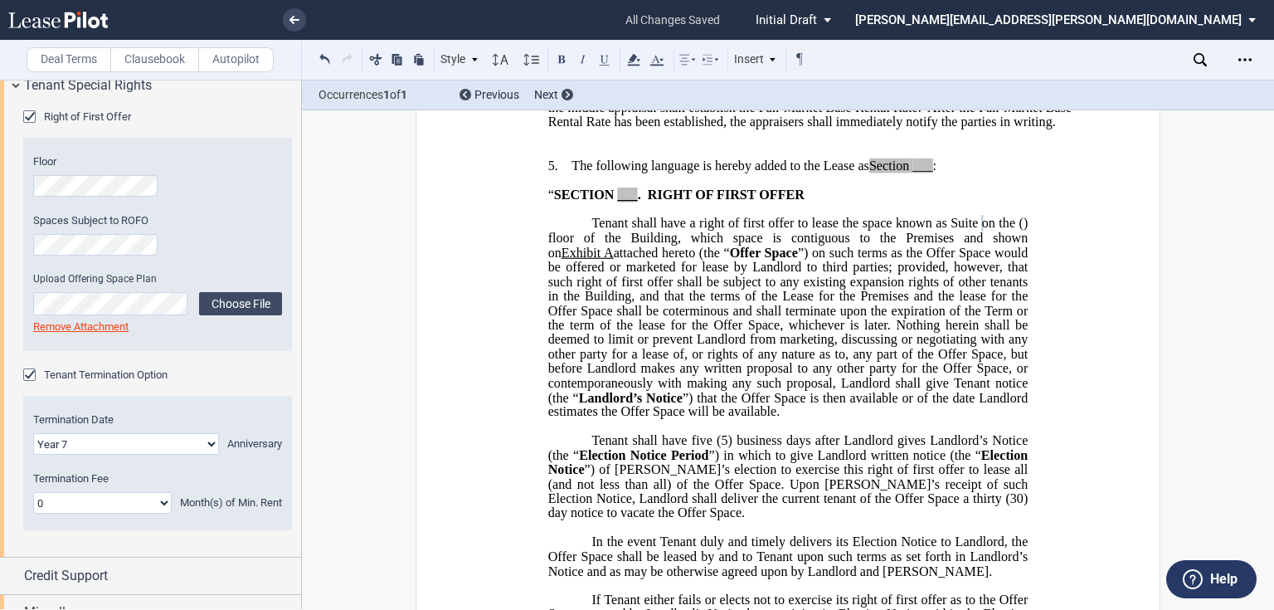
drag, startPoint x: 690, startPoint y: 494, endPoint x: 1012, endPoint y: 567, distance: 329.9
click at [689, 448] on span "Tenant shall have five" at bounding box center [651, 440] width 120 height 15
drag, startPoint x: 686, startPoint y: 496, endPoint x: 937, endPoint y: 608, distance: 275.1
click at [686, 448] on span "Tenant shall have five" at bounding box center [651, 440] width 120 height 15
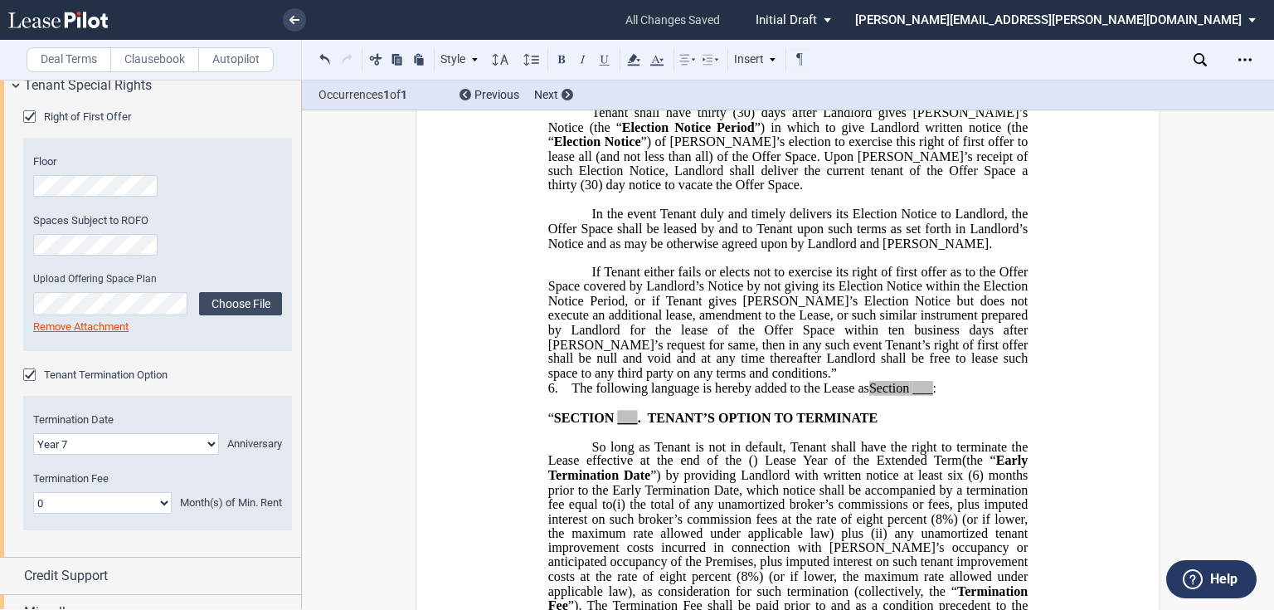
scroll to position [3470, 0]
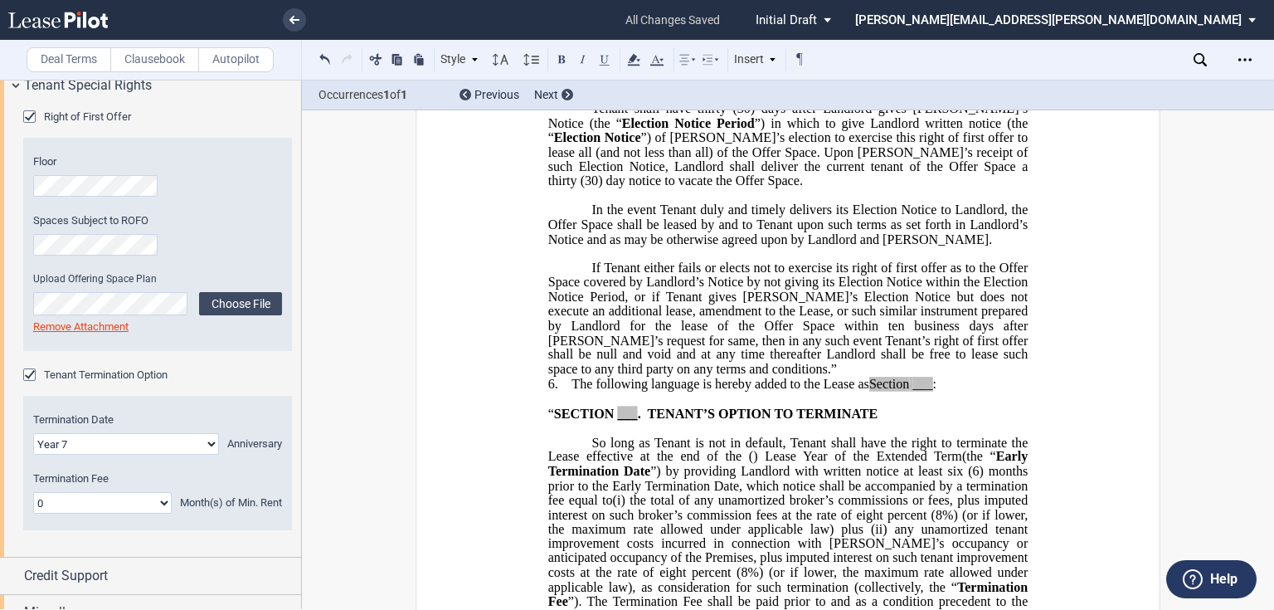
click at [710, 376] on p "If Tenant either fails or elects not to exercise its right of first offer as to…" at bounding box center [788, 318] width 480 height 115
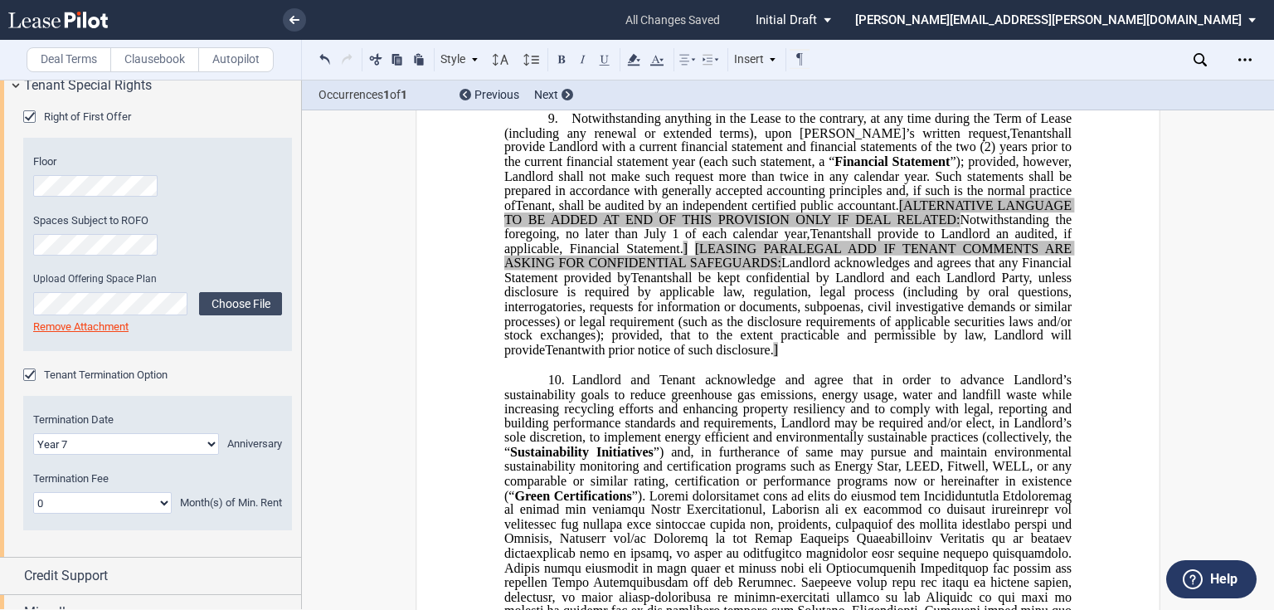
scroll to position [4531, 0]
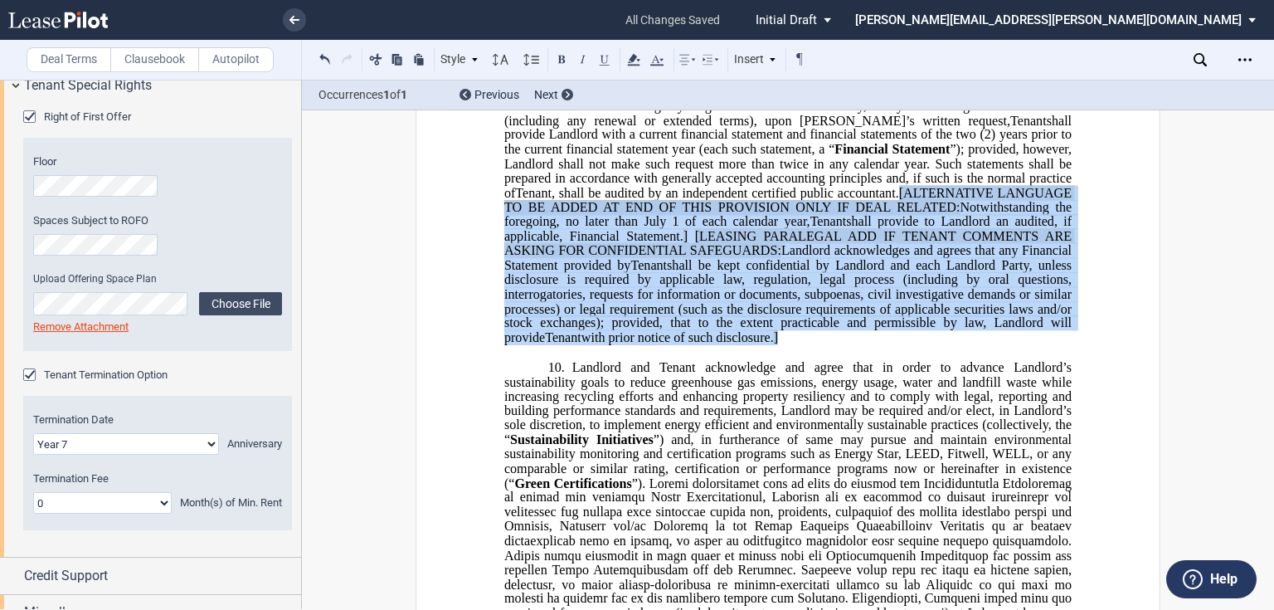
drag, startPoint x: 897, startPoint y: 261, endPoint x: 731, endPoint y: 415, distance: 225.9
click at [736, 345] on p "9. Notwithstanding anything in the Lease to the contrary, at any time during th…" at bounding box center [787, 222] width 567 height 246
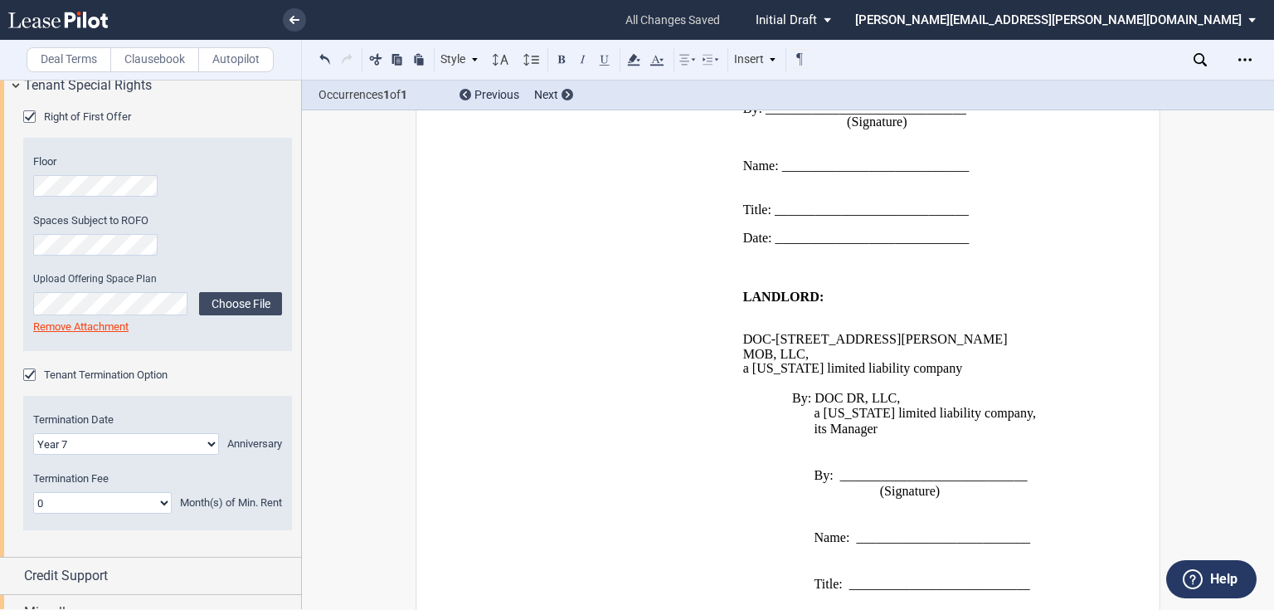
scroll to position [5836, 0]
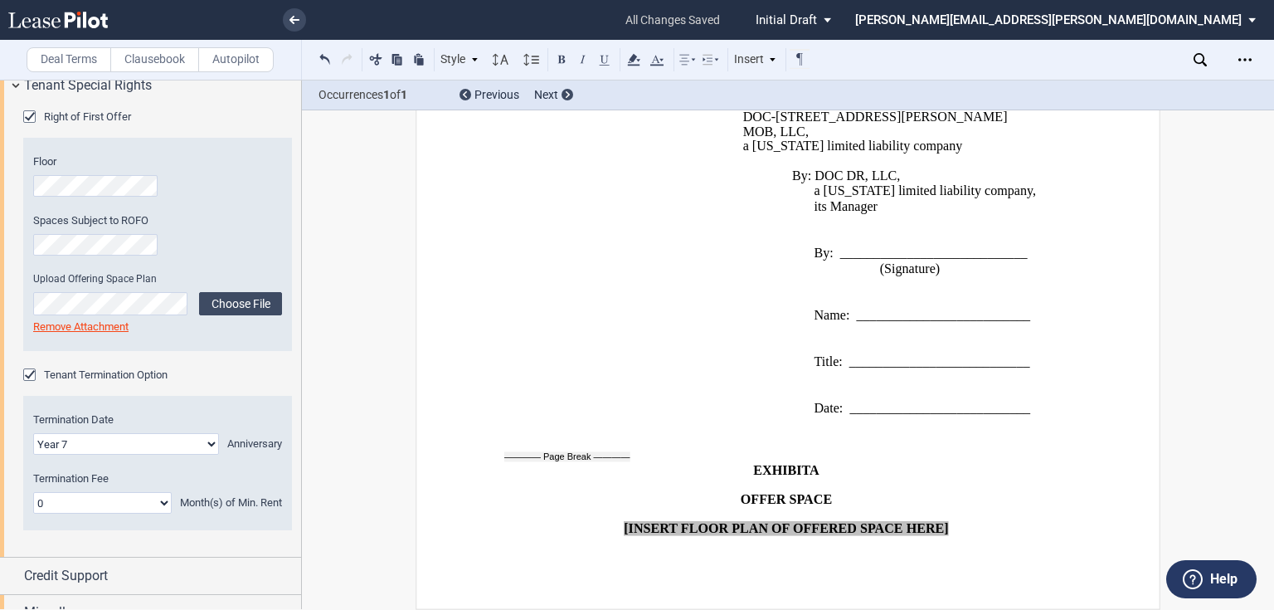
click at [175, 56] on label "Clausebook" at bounding box center [154, 59] width 89 height 25
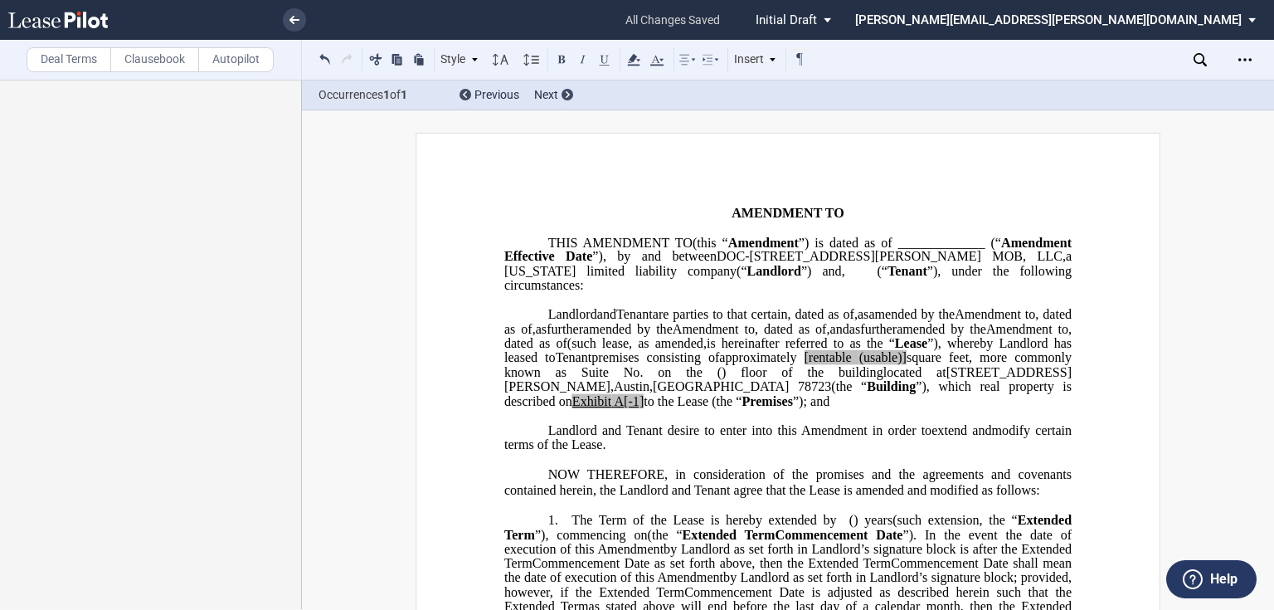
scroll to position [332, 0]
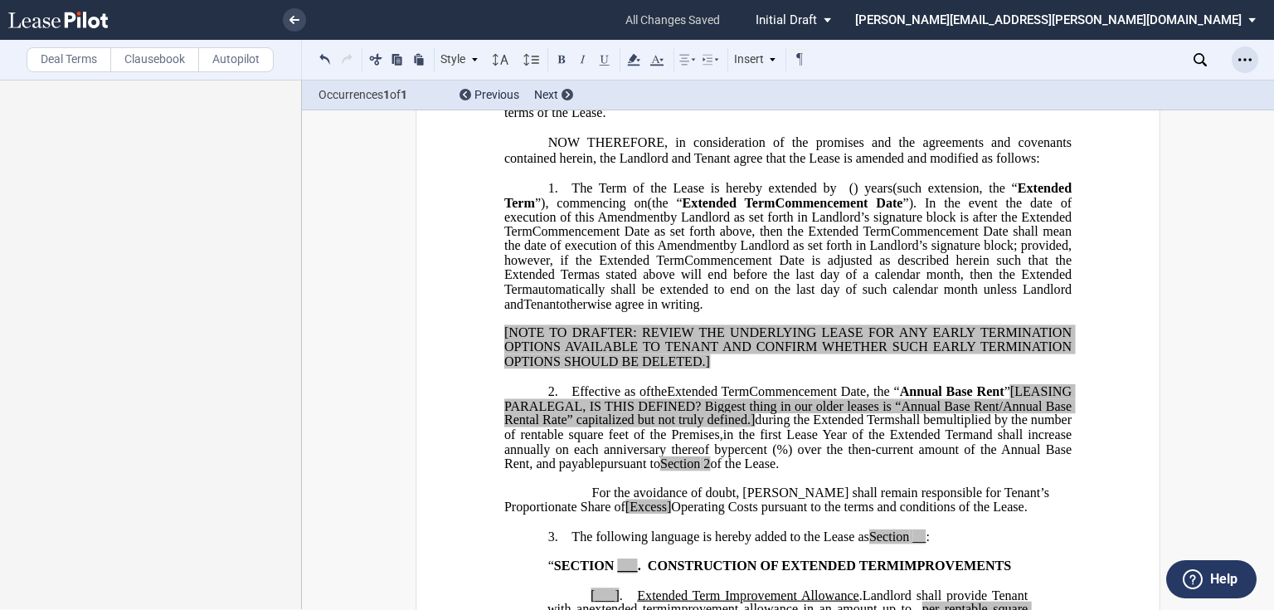
click at [1245, 59] on icon "Open Lease options menu" at bounding box center [1244, 59] width 13 height 13
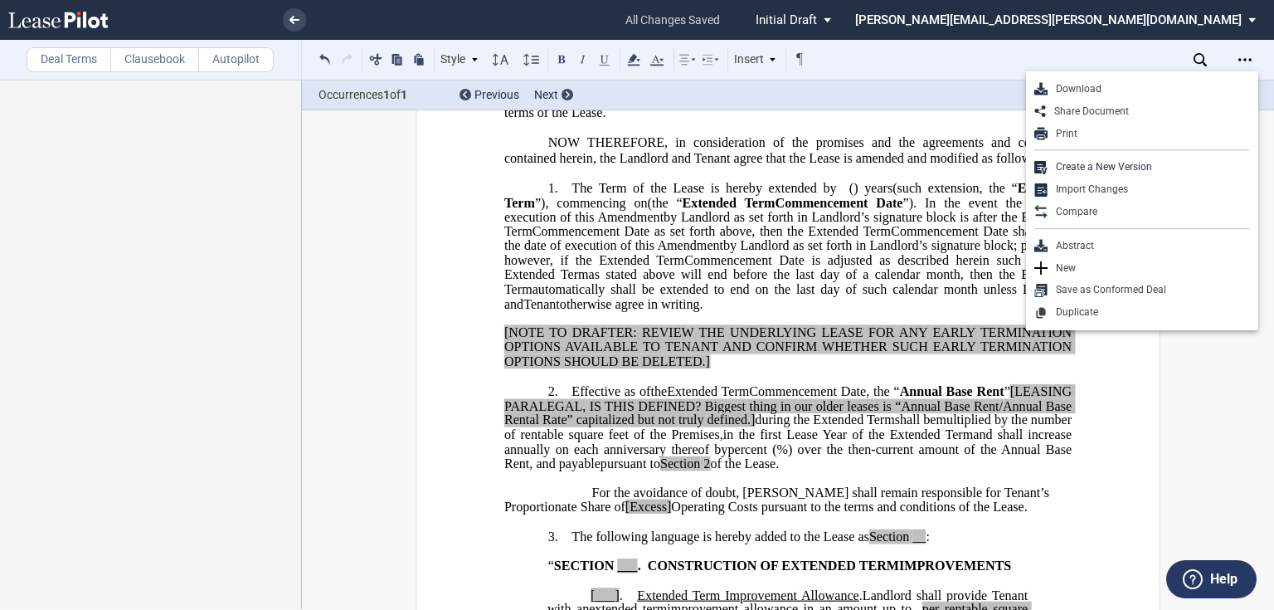
drag, startPoint x: 1116, startPoint y: 89, endPoint x: 1152, endPoint y: 86, distance: 35.7
click at [1115, 89] on div "Download" at bounding box center [1148, 89] width 202 height 14
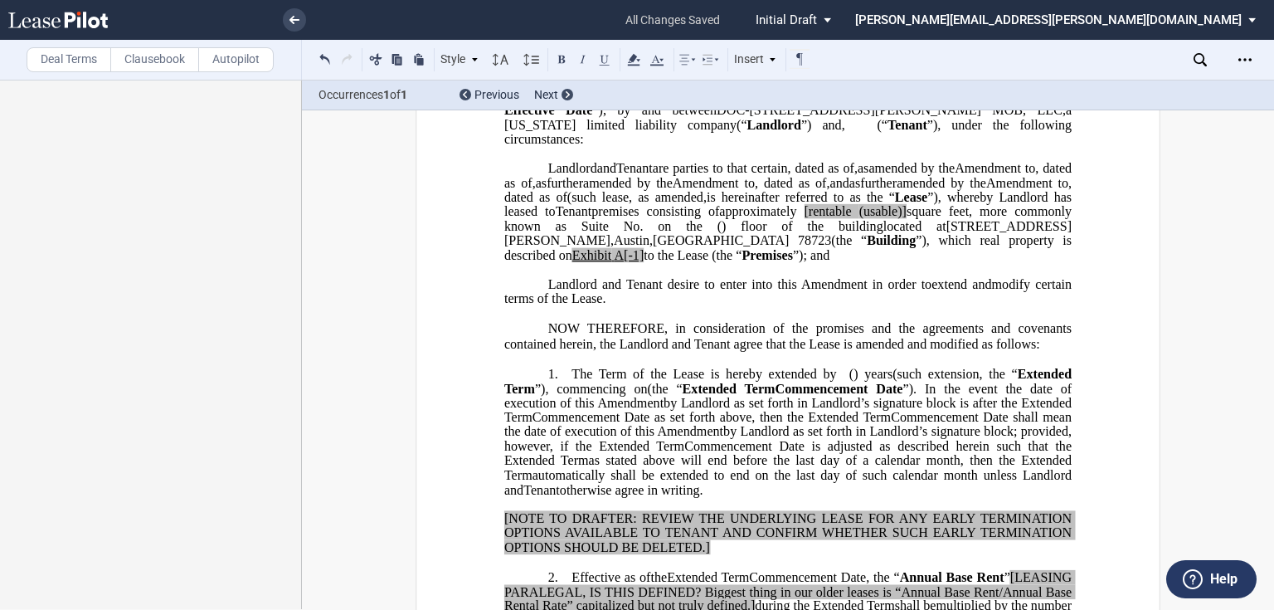
scroll to position [0, 0]
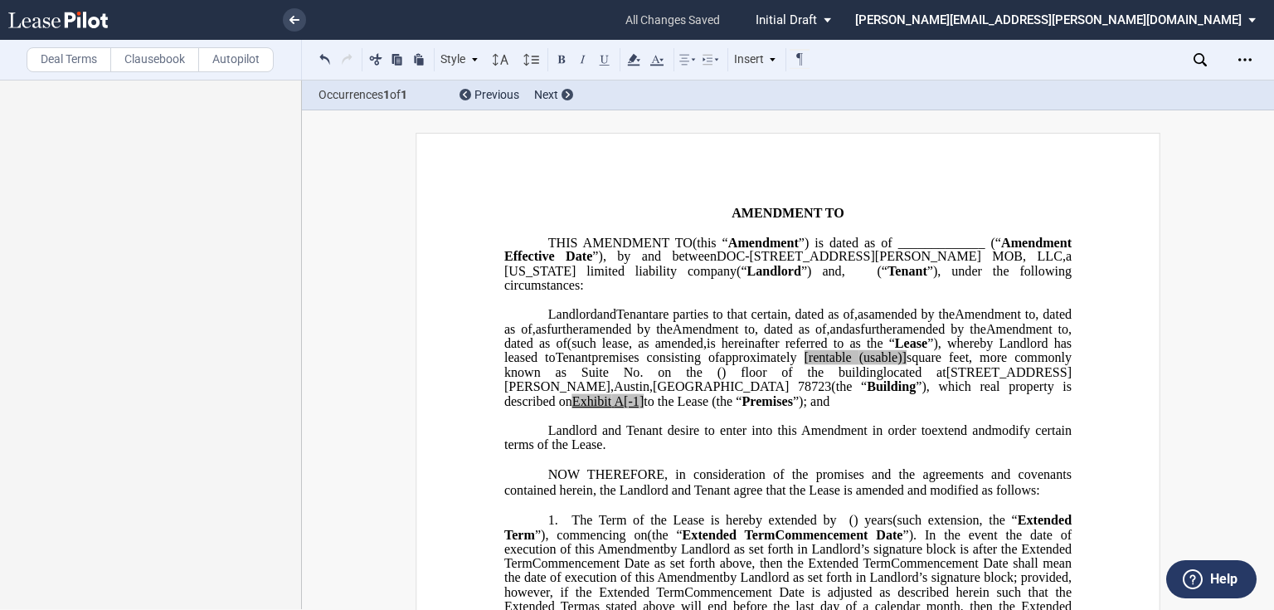
drag, startPoint x: 959, startPoint y: 399, endPoint x: 1001, endPoint y: 419, distance: 46.0
click at [611, 399] on span "Exhibit" at bounding box center [591, 400] width 39 height 15
drag, startPoint x: 1026, startPoint y: 397, endPoint x: 1035, endPoint y: 404, distance: 11.3
click at [628, 397] on span "III" at bounding box center [620, 400] width 13 height 15
click at [954, 322] on span "Amendment to" at bounding box center [994, 314] width 80 height 15
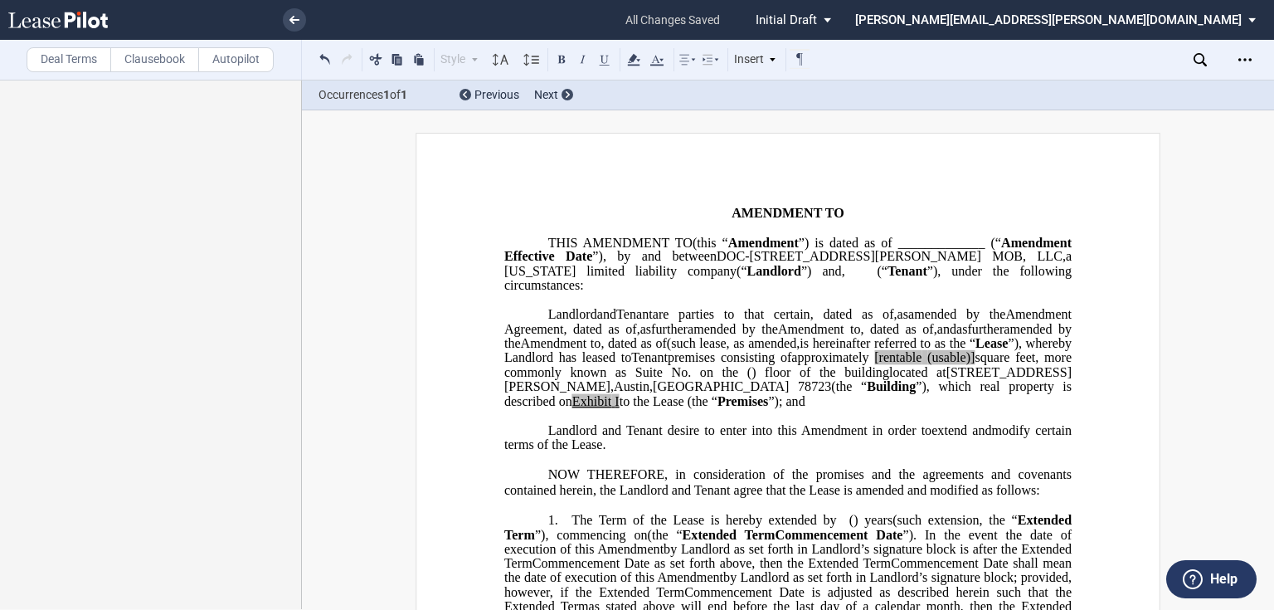
click at [937, 336] on span "and" at bounding box center [946, 328] width 19 height 15
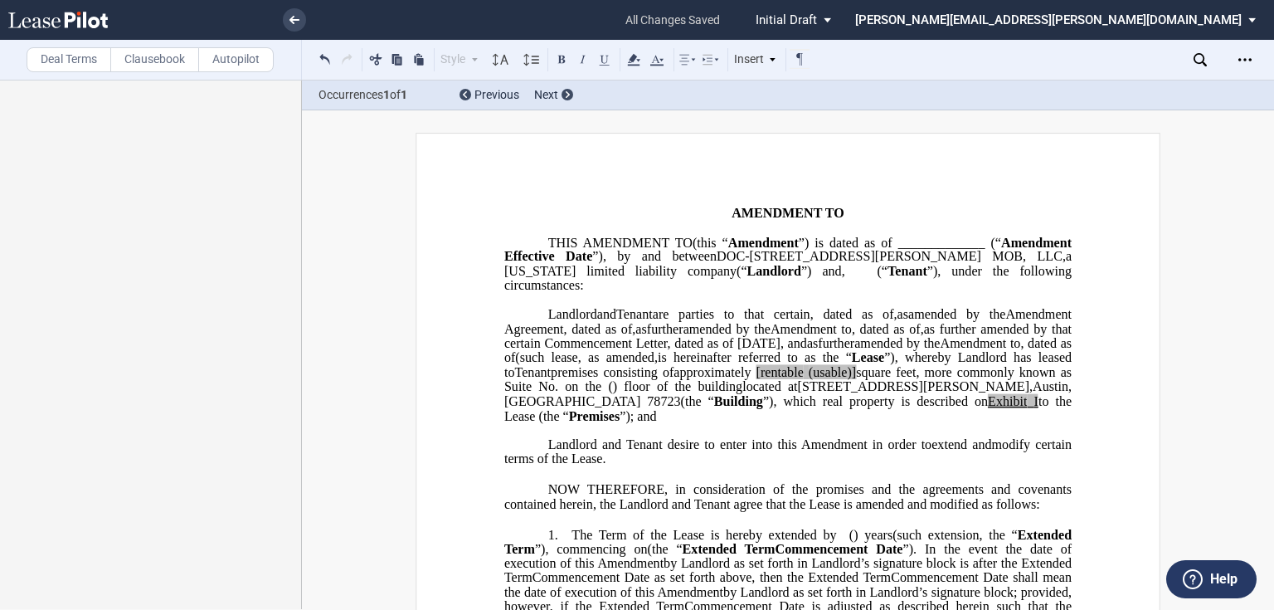
drag, startPoint x: 621, startPoint y: 342, endPoint x: 697, endPoint y: 369, distance: 81.1
click at [852, 336] on span ", dated as of" at bounding box center [886, 328] width 69 height 15
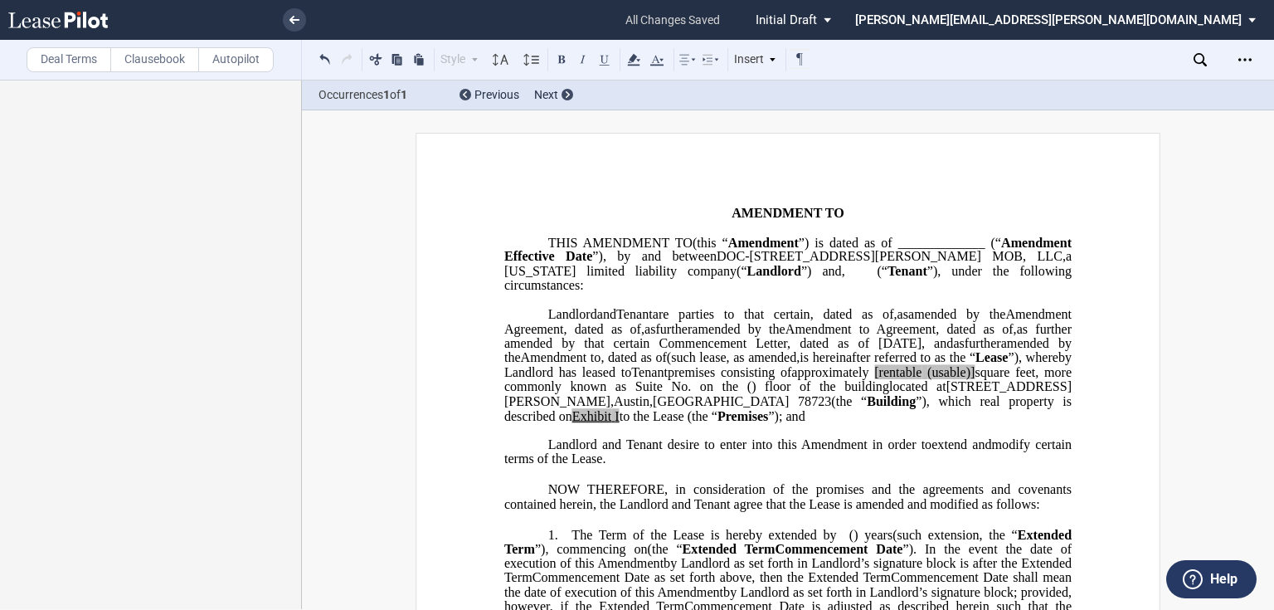
click at [601, 358] on span "Amendment to" at bounding box center [561, 357] width 80 height 15
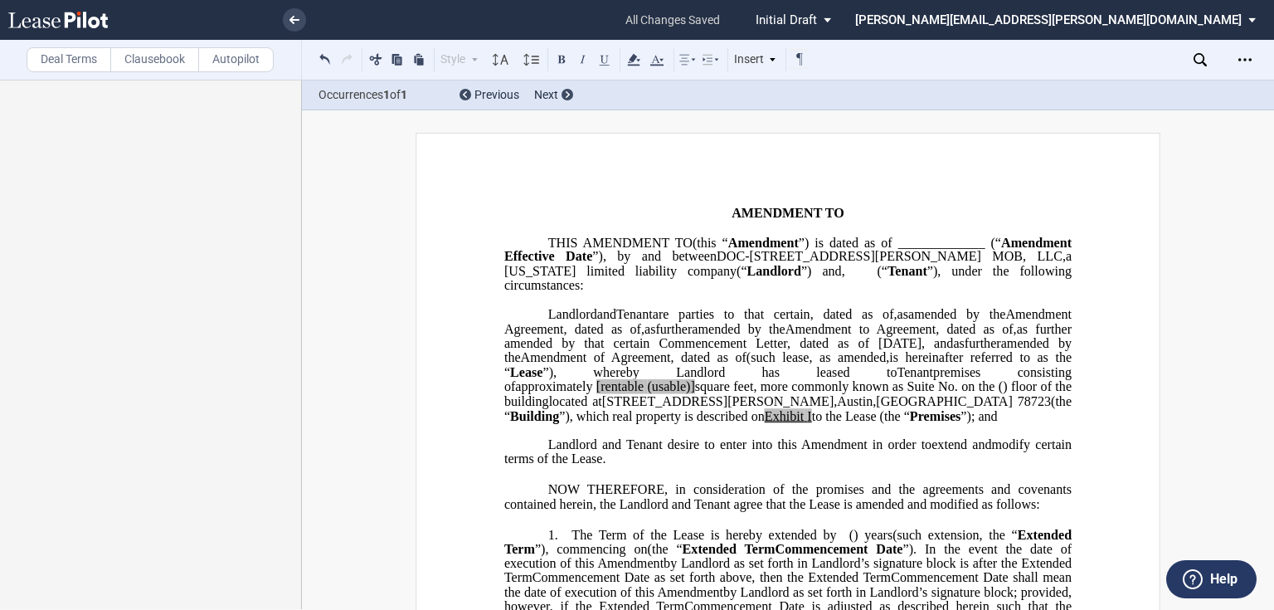
click at [897, 316] on span "," at bounding box center [895, 314] width 3 height 15
click at [923, 315] on span "﻿ebruary __, 2007" at bounding box center [937, 314] width 100 height 15
click at [587, 329] on span "Amendment" at bounding box center [554, 328] width 66 height 15
click at [600, 313] on span "and" at bounding box center [606, 314] width 19 height 15
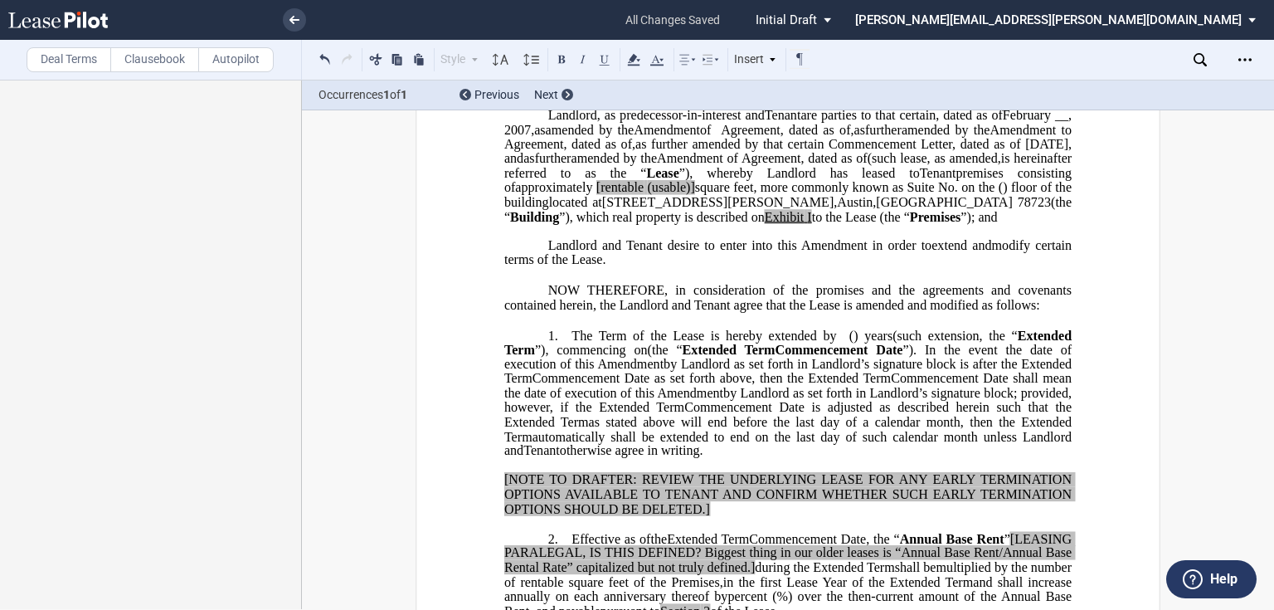
scroll to position [398, 0]
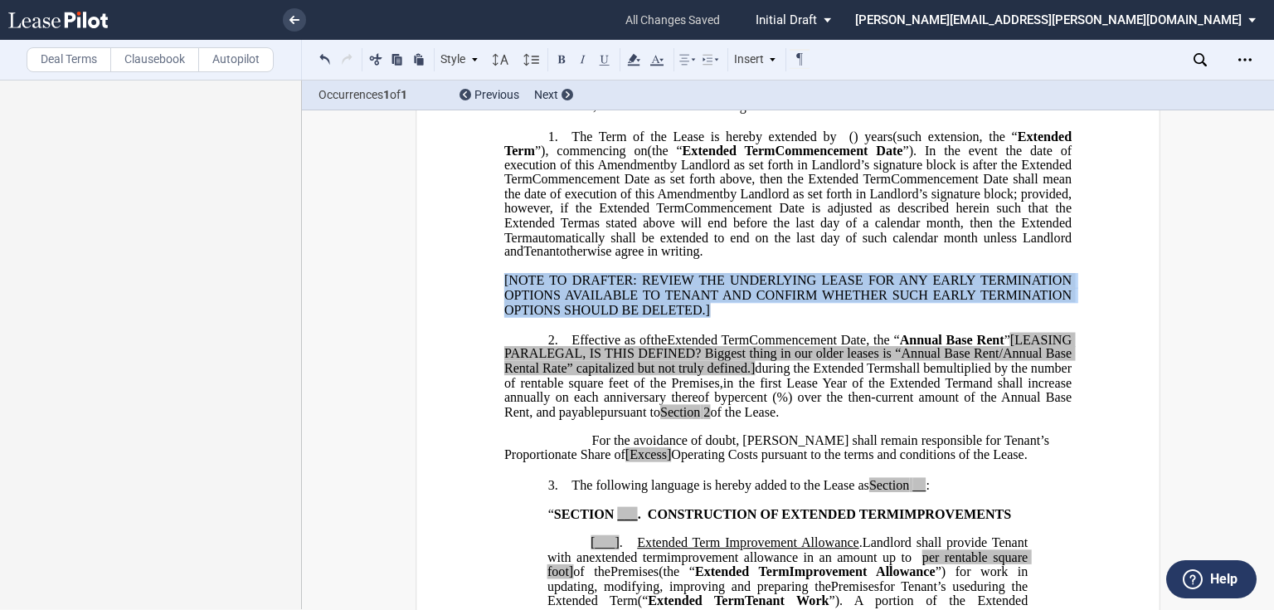
drag, startPoint x: 707, startPoint y: 336, endPoint x: 494, endPoint y: 310, distance: 213.8
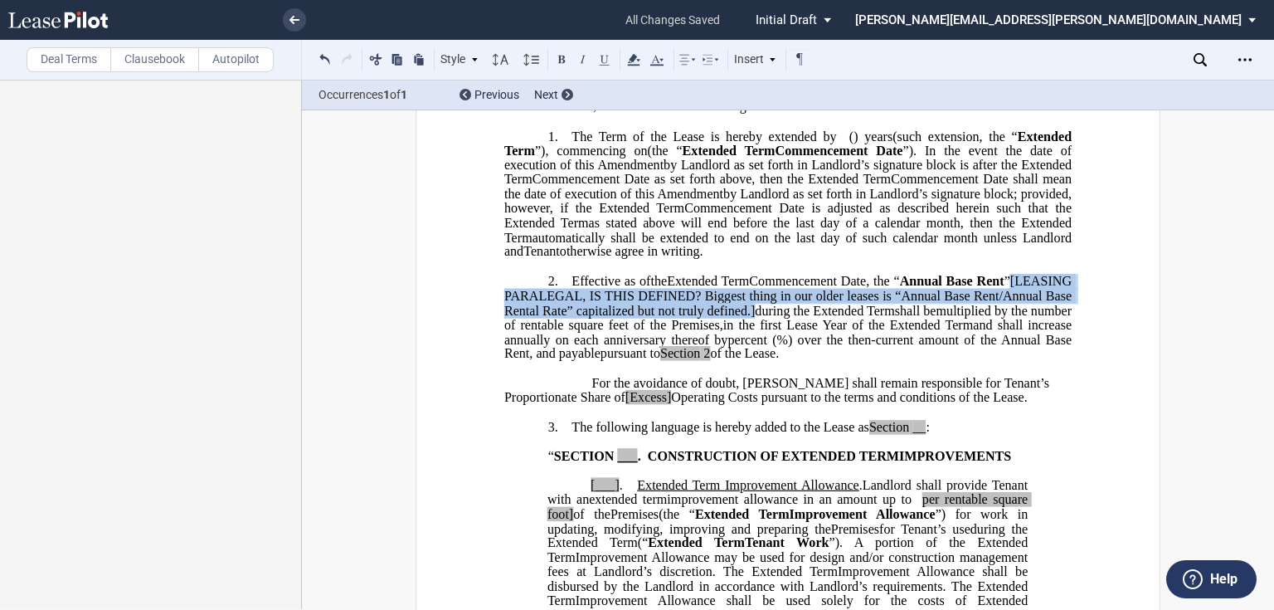
drag, startPoint x: 856, startPoint y: 338, endPoint x: 494, endPoint y: 328, distance: 361.7
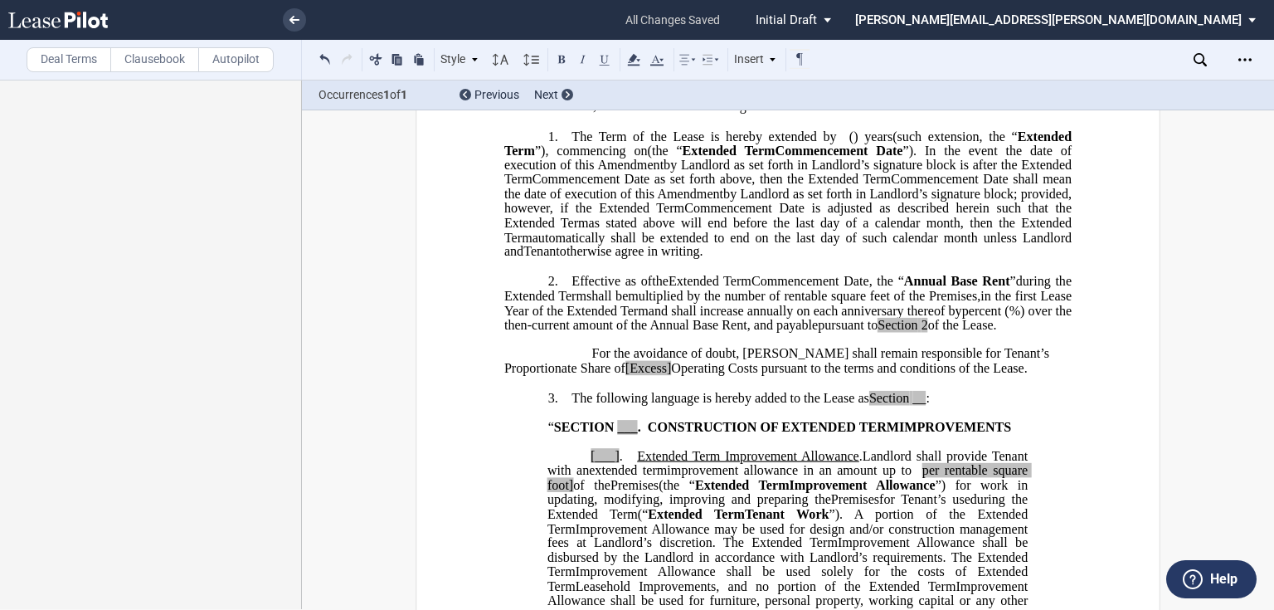
drag, startPoint x: 653, startPoint y: 365, endPoint x: 677, endPoint y: 368, distance: 23.5
click at [921, 333] on span "2" at bounding box center [924, 325] width 7 height 15
drag, startPoint x: 549, startPoint y: 410, endPoint x: 601, endPoint y: 430, distance: 55.9
click at [625, 376] on span "[Excess]" at bounding box center [648, 368] width 46 height 15
click at [625, 376] on span "Operating Costs pursuant to the terms and conditions of the Lease." at bounding box center [803, 368] width 356 height 15
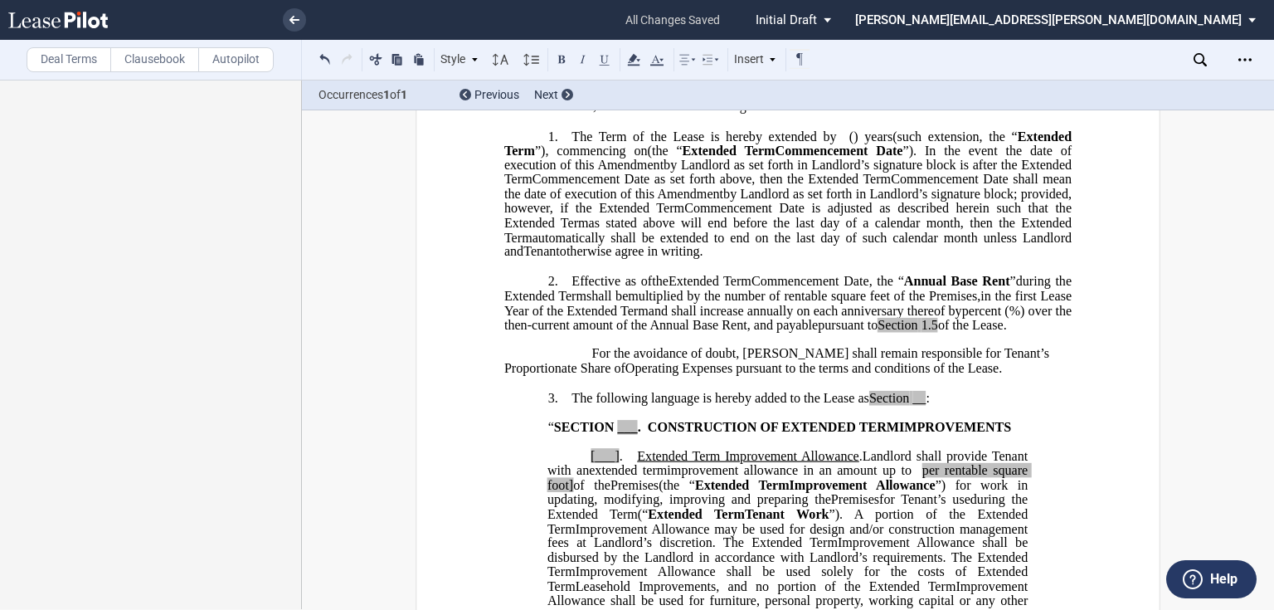
drag, startPoint x: 911, startPoint y: 437, endPoint x: 923, endPoint y: 438, distance: 11.6
click at [912, 406] on span "__" at bounding box center [918, 398] width 13 height 15
click at [617, 435] on span at bounding box center [615, 427] width 3 height 15
click at [606, 492] on span "per rentable square foot]" at bounding box center [788, 477] width 483 height 29
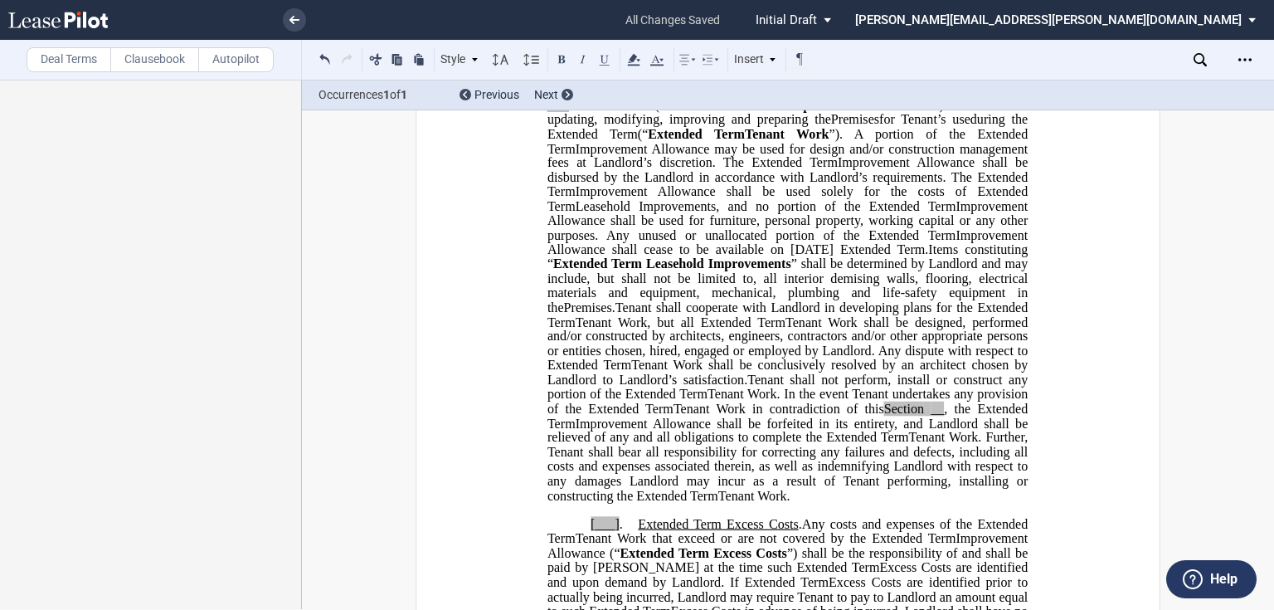
scroll to position [796, 0]
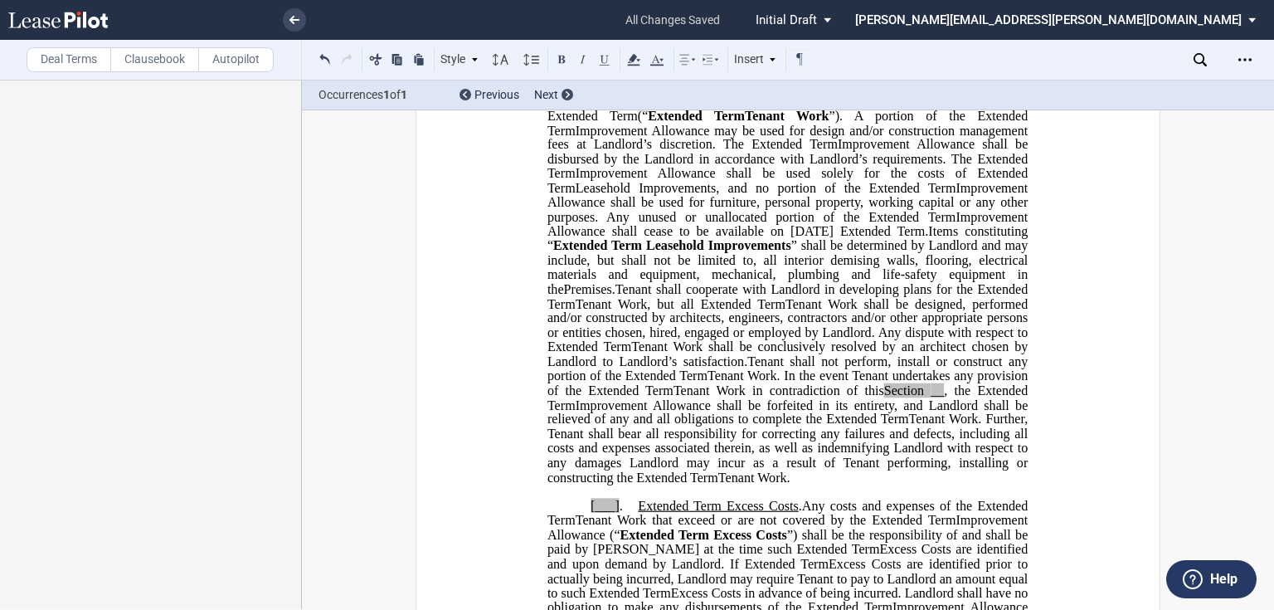
click at [944, 397] on span "__" at bounding box center [936, 389] width 13 height 15
click at [583, 576] on p "[___] . Extended Term Excess Costs . ﻿ ﻿ Extended Term Excess Costs . Expansion…" at bounding box center [787, 614] width 480 height 231
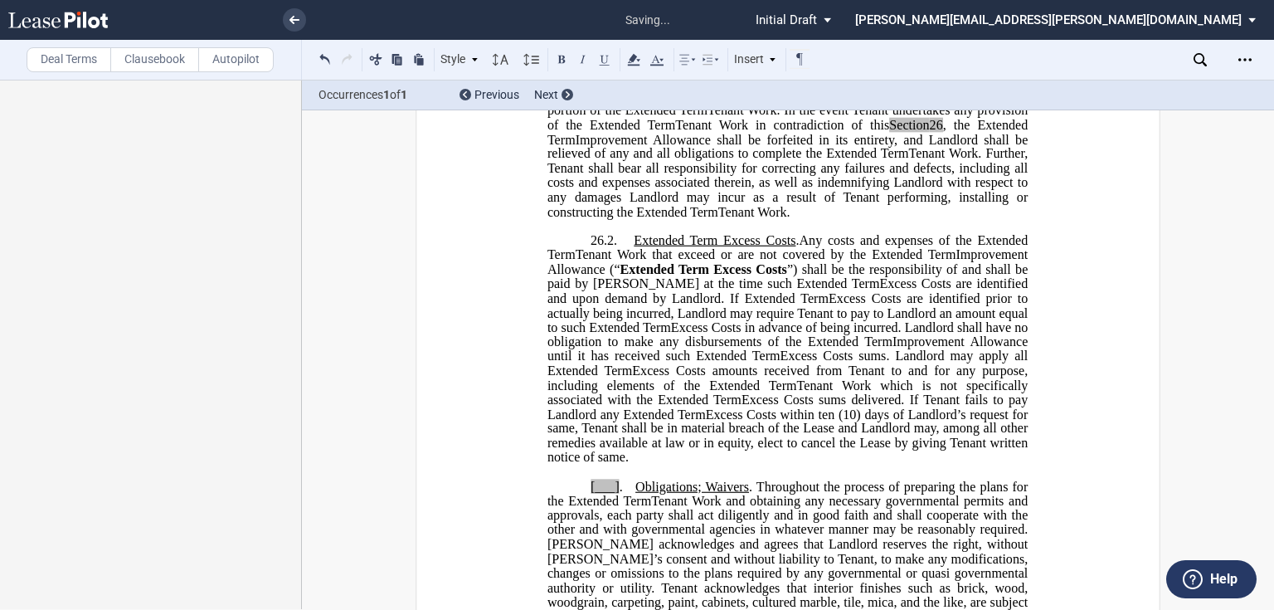
scroll to position [1260, 0]
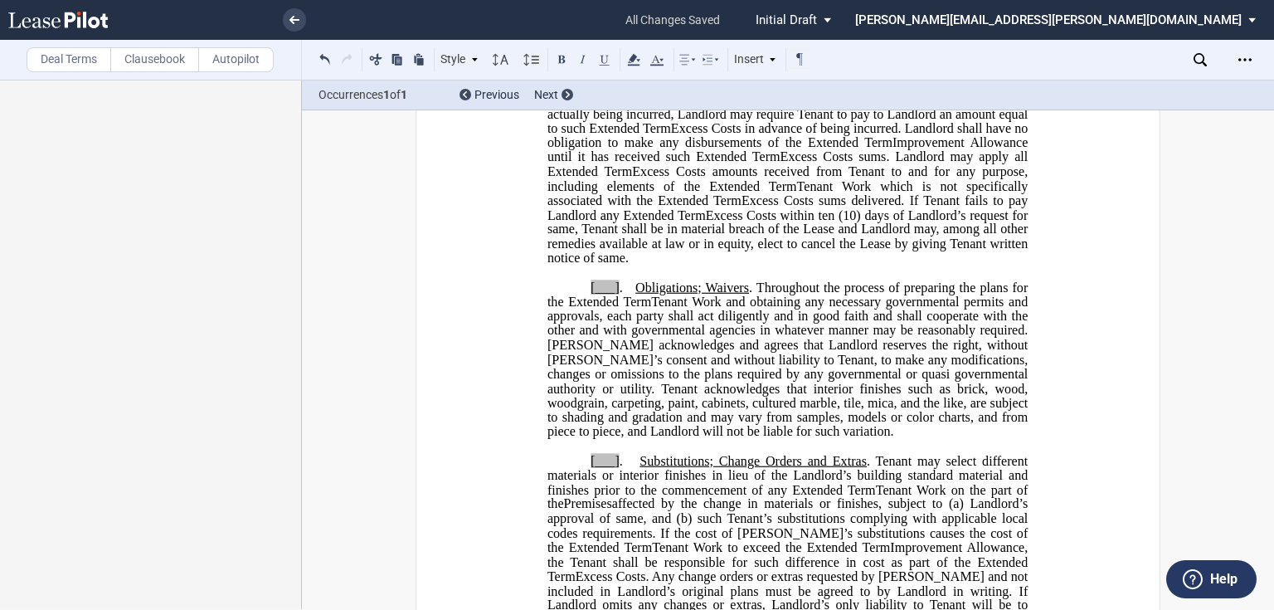
click at [577, 371] on p "[___] . Obligations; Waivers . Throughout the process of preparing the plans fo…" at bounding box center [787, 359] width 480 height 159
click at [581, 547] on p "[___] . Substitutions; Change Orders and Extras . Tenant may select different m…" at bounding box center [787, 555] width 480 height 202
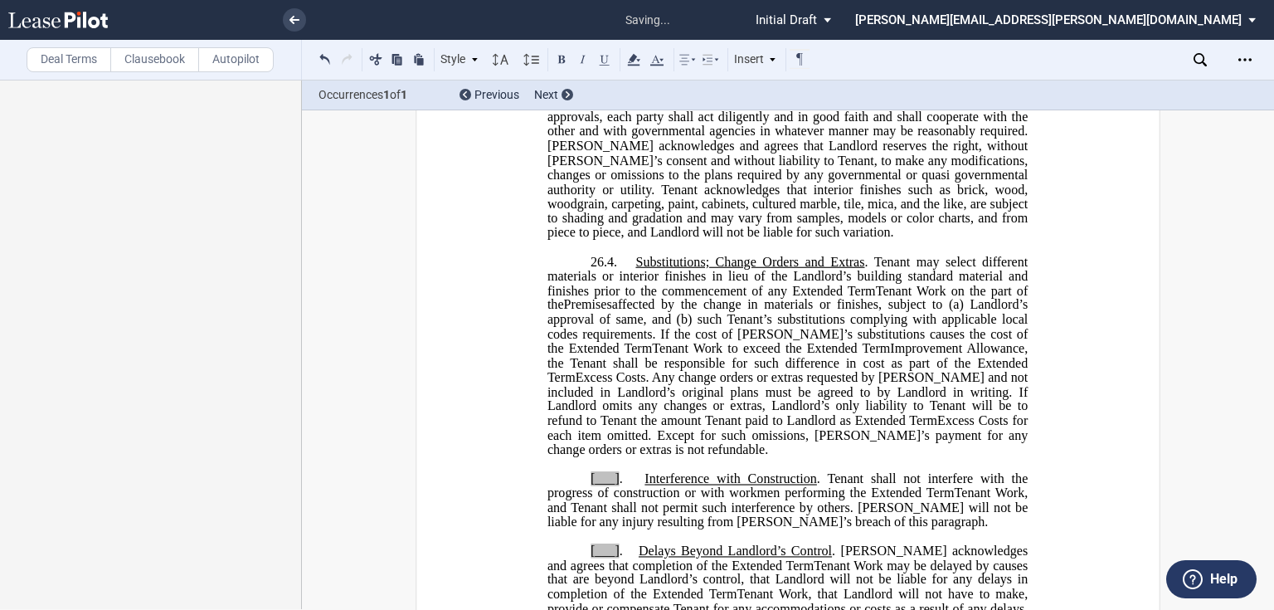
scroll to position [1659, 0]
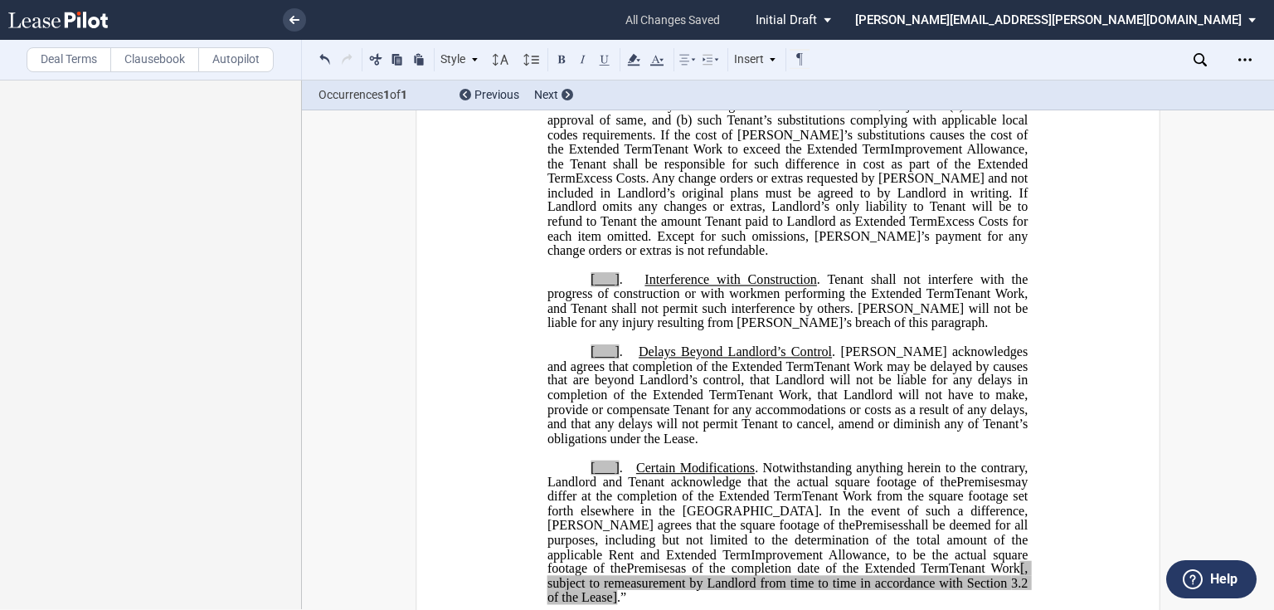
click at [580, 331] on p "[___] . Interference with Construction . Tenant shall not interfere with the pr…" at bounding box center [787, 302] width 480 height 58
click at [585, 438] on p "[___] . Delays Beyond Landlord’s Control . Tenant acknowledges and agrees that …" at bounding box center [787, 395] width 480 height 101
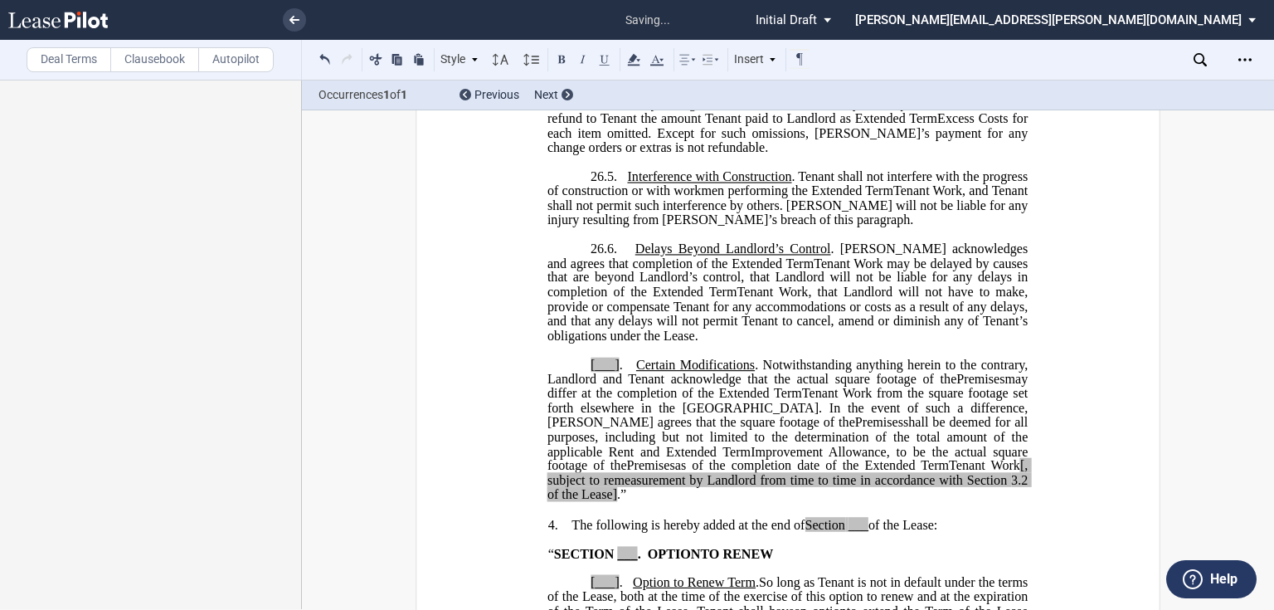
scroll to position [1858, 0]
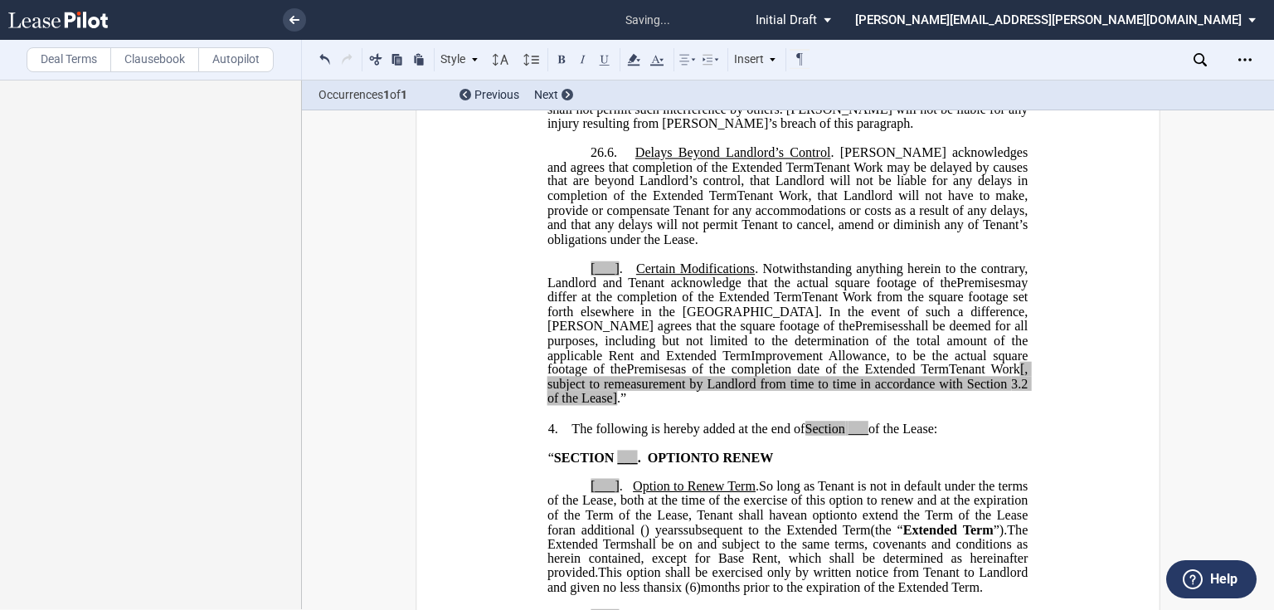
click at [590, 275] on span "[___]" at bounding box center [604, 267] width 29 height 15
drag, startPoint x: 856, startPoint y: 453, endPoint x: 914, endPoint y: 497, distance: 72.8
click at [949, 376] on span "Tenant Work" at bounding box center [984, 369] width 71 height 15
click at [843, 406] on span "3.2 of the Lease]" at bounding box center [788, 390] width 483 height 29
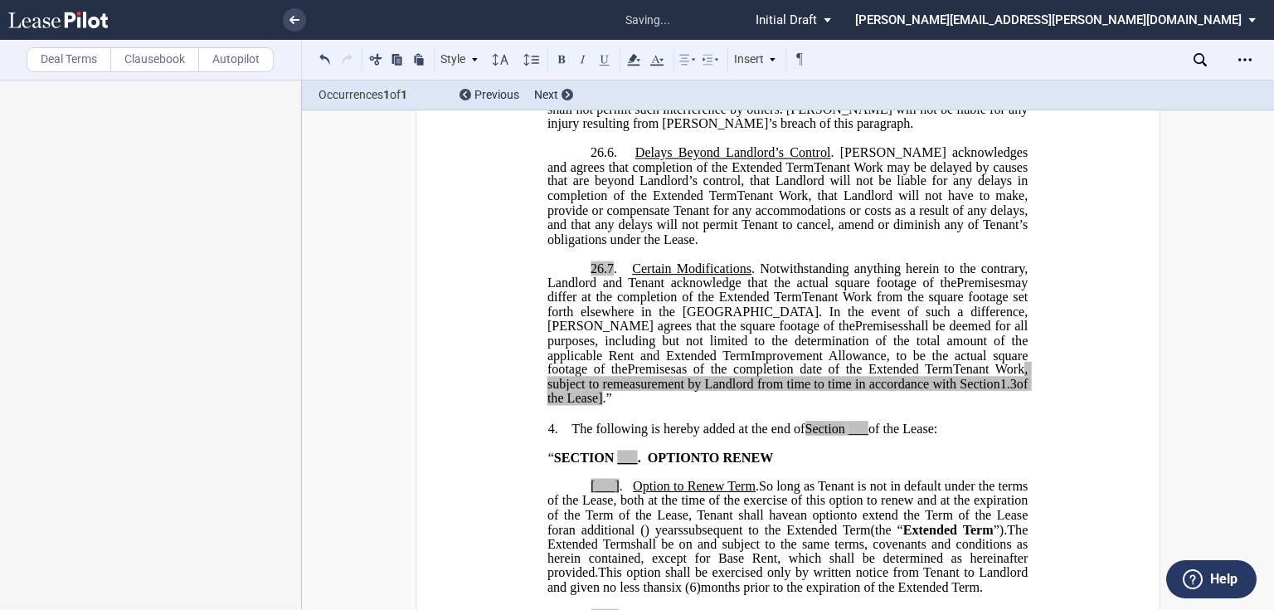
click at [926, 406] on span "of the Lease]" at bounding box center [788, 390] width 483 height 29
drag, startPoint x: 694, startPoint y: 469, endPoint x: 923, endPoint y: 464, distance: 228.9
click at [923, 405] on span "Tenant Work , subject to remeasurement by Landlord from time to time in accorda…" at bounding box center [788, 383] width 483 height 43
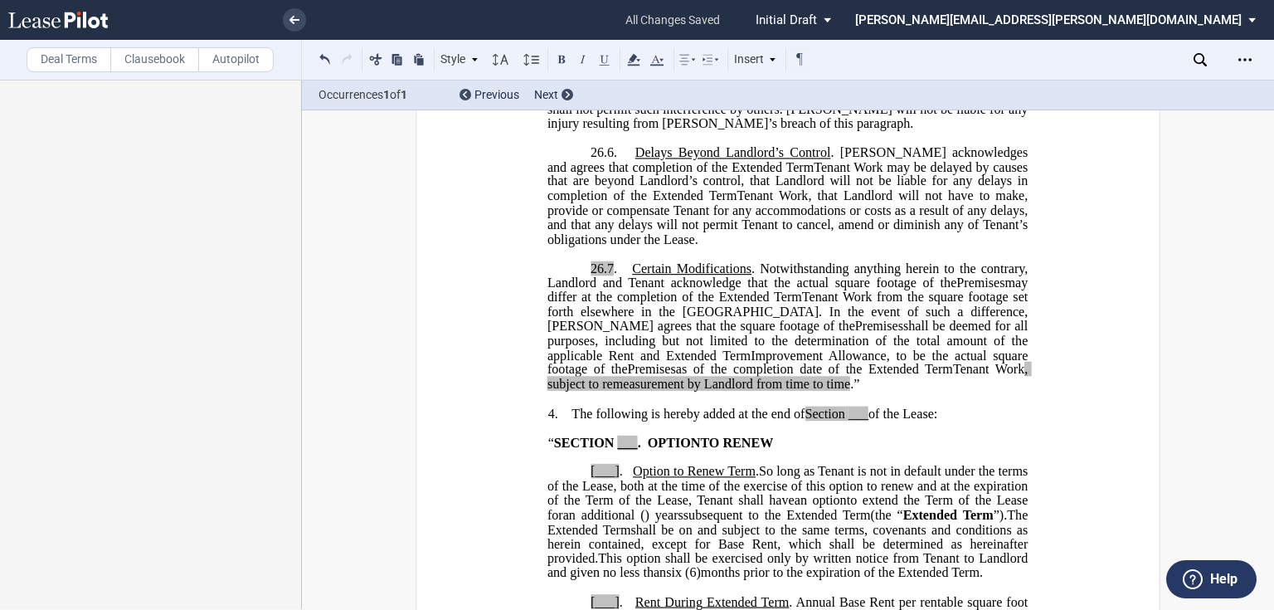
drag, startPoint x: 569, startPoint y: 491, endPoint x: 580, endPoint y: 497, distance: 13.0
click at [574, 421] on span "The following is hereby added at the end of" at bounding box center [687, 413] width 233 height 15
click at [571, 421] on span "The following is hereby added at the end of" at bounding box center [687, 413] width 233 height 15
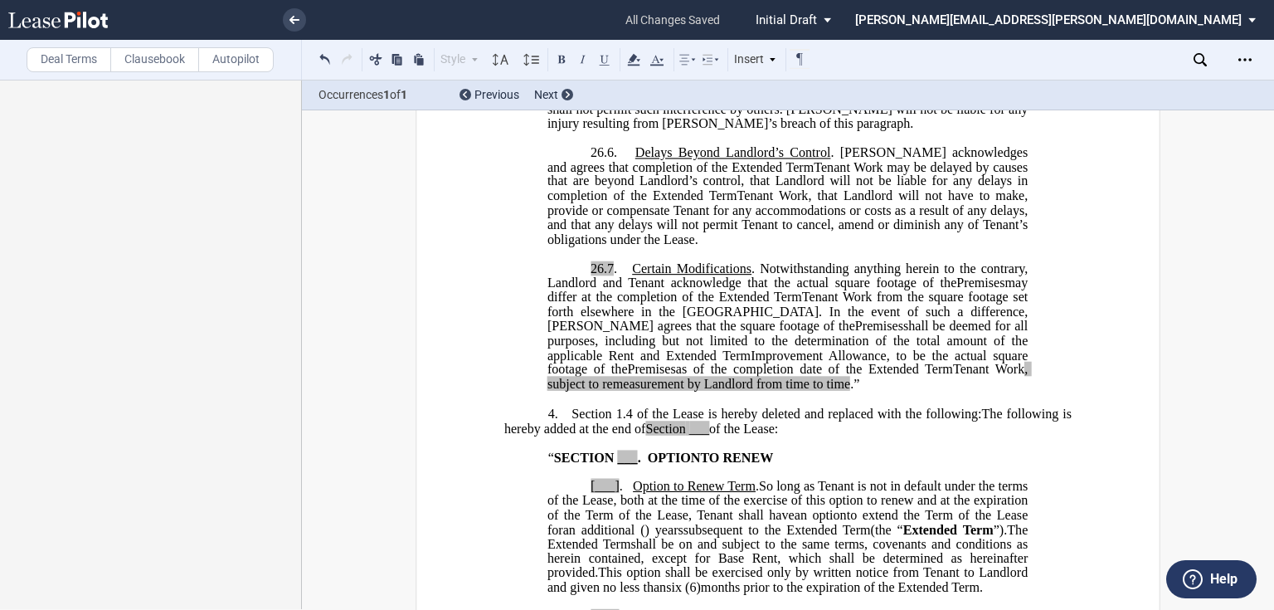
drag, startPoint x: 628, startPoint y: 497, endPoint x: 706, endPoint y: 506, distance: 78.5
click at [628, 435] on span "Section 1.4 of the Lease is hereby deleted and replaced with the following:The …" at bounding box center [789, 420] width 571 height 29
drag, startPoint x: 982, startPoint y: 497, endPoint x: 776, endPoint y: 512, distance: 206.3
click at [776, 435] on span "Section 1.4.3 of the Lease is hereby deleted and replaced with the following:Th…" at bounding box center [789, 420] width 571 height 29
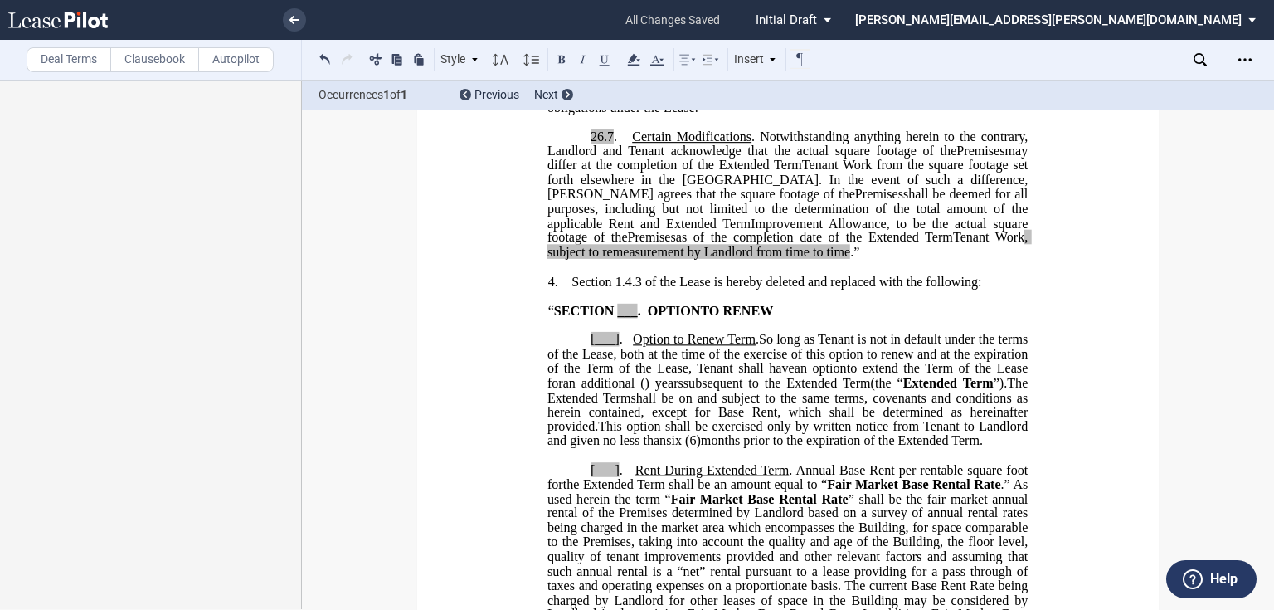
scroll to position [1990, 0]
drag, startPoint x: 551, startPoint y: 394, endPoint x: 611, endPoint y: 395, distance: 60.5
click at [611, 317] on span "“ SECTION ___ ." at bounding box center [598, 309] width 100 height 15
click at [584, 424] on p "[___] . Option to Renew Term . Options to Renew Term . So long as Tenant is not…" at bounding box center [787, 389] width 480 height 115
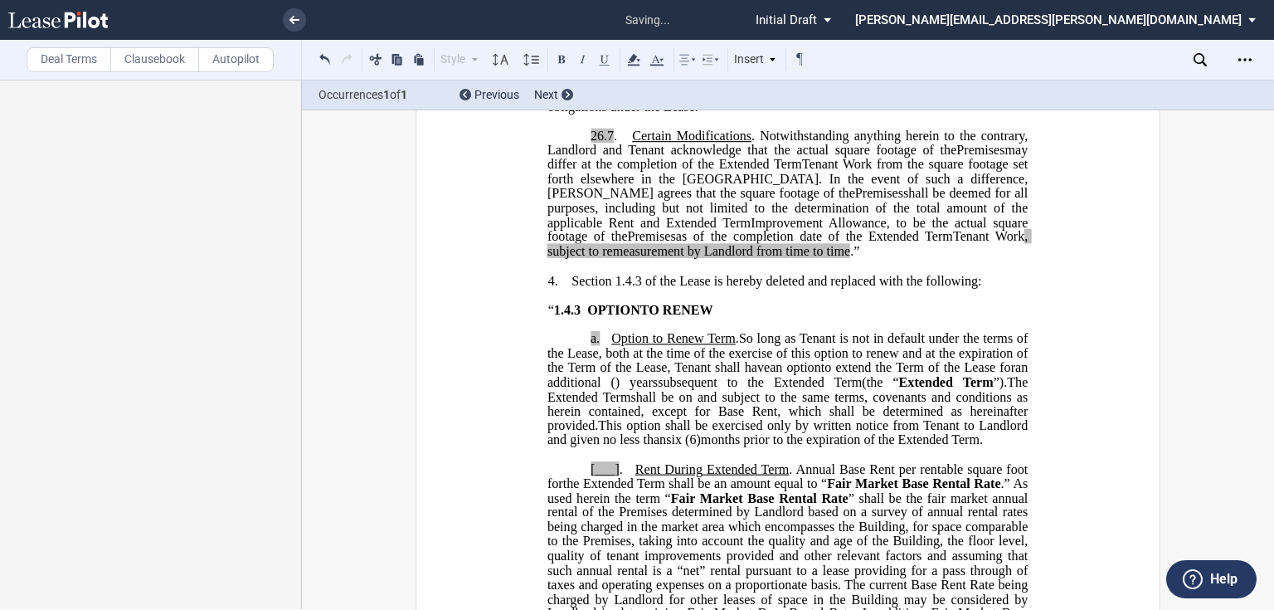
click at [590, 476] on span "[___]" at bounding box center [604, 468] width 29 height 15
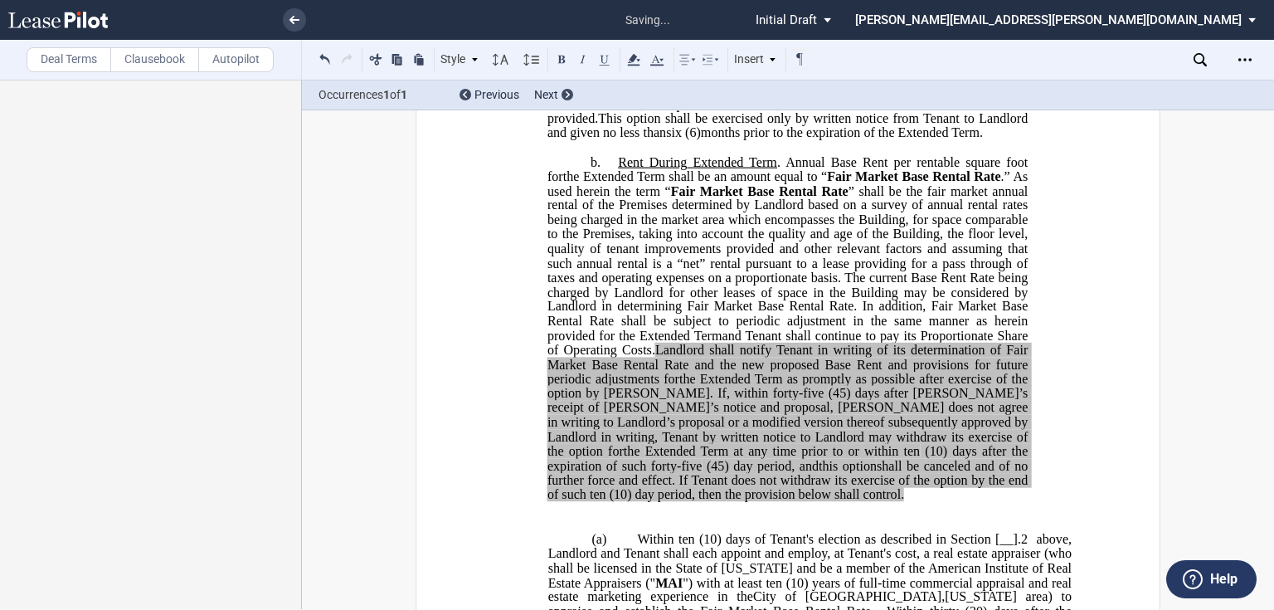
scroll to position [2521, 0]
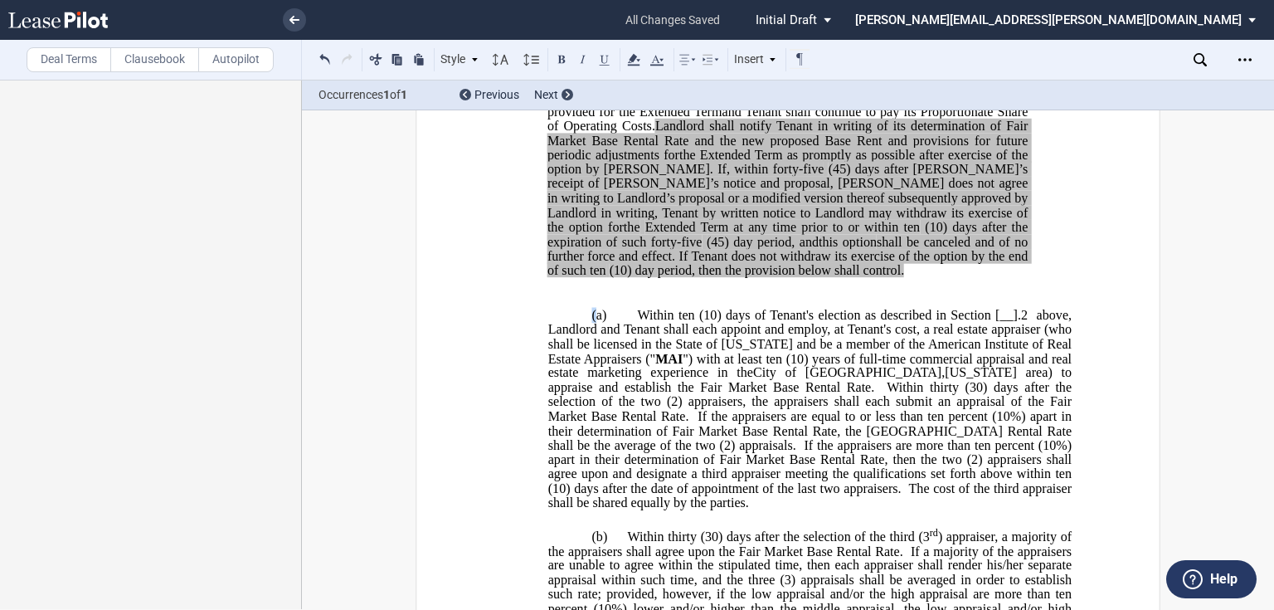
drag, startPoint x: 590, startPoint y: 411, endPoint x: 677, endPoint y: 448, distance: 93.6
click at [591, 323] on span "(a)" at bounding box center [598, 315] width 15 height 15
click at [568, 293] on p "​" at bounding box center [787, 286] width 567 height 14
click at [988, 323] on span "Within ten (10) days of Tenant's election as described in Section [__].2" at bounding box center [832, 315] width 390 height 15
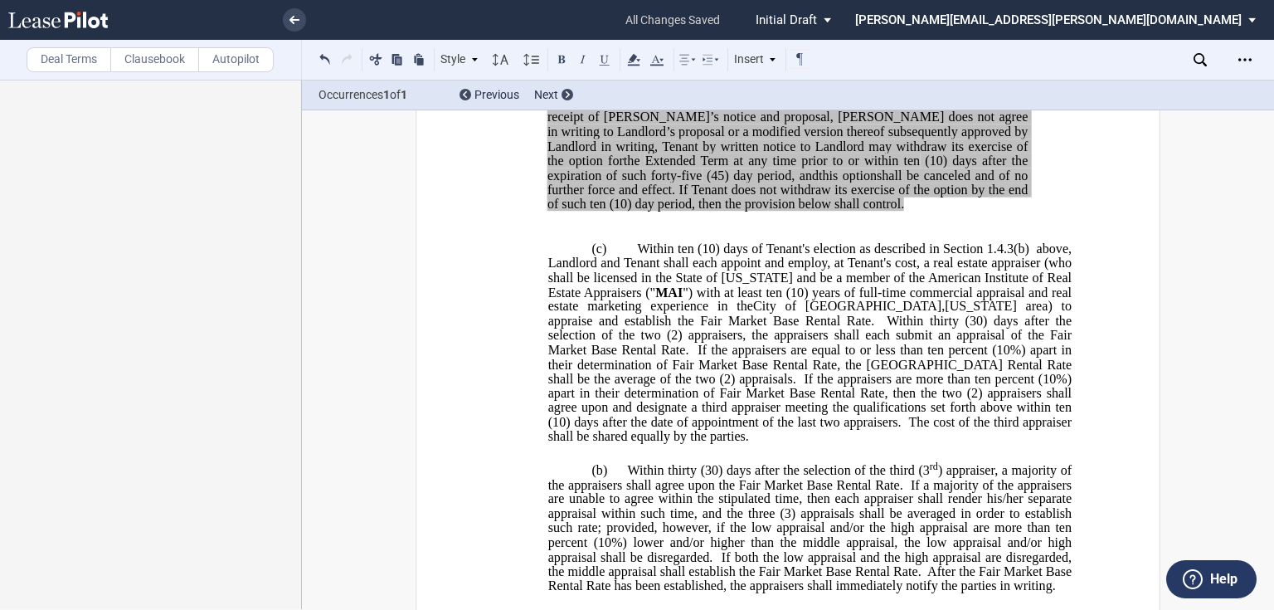
scroll to position [2654, 0]
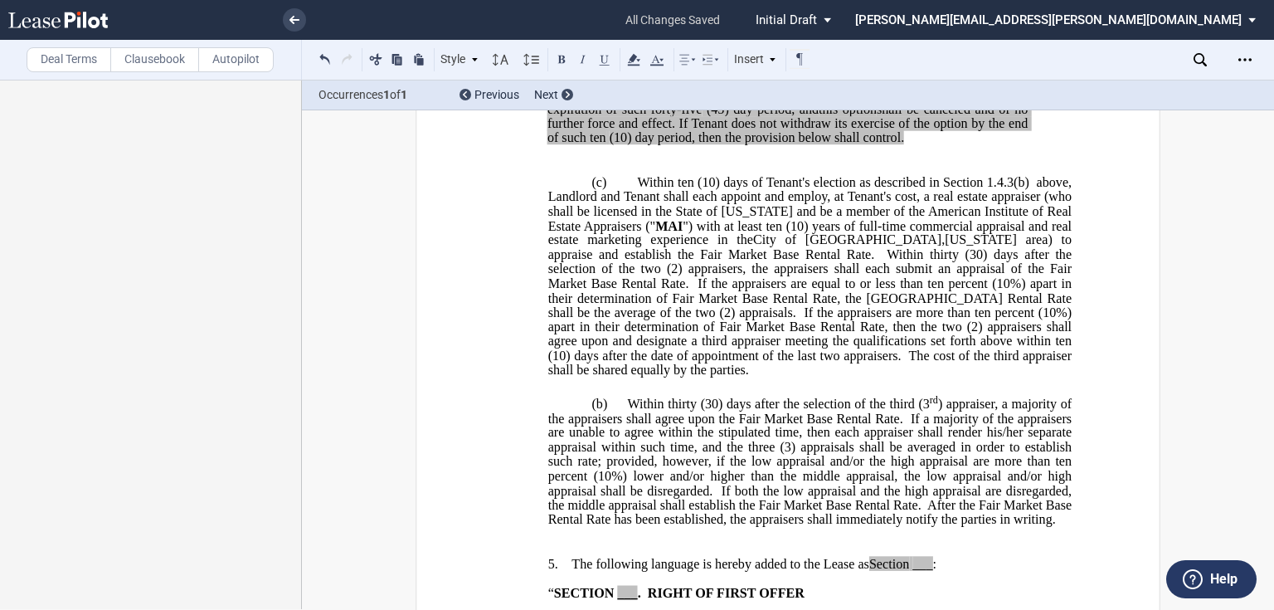
click at [595, 411] on span "(b)" at bounding box center [599, 403] width 16 height 15
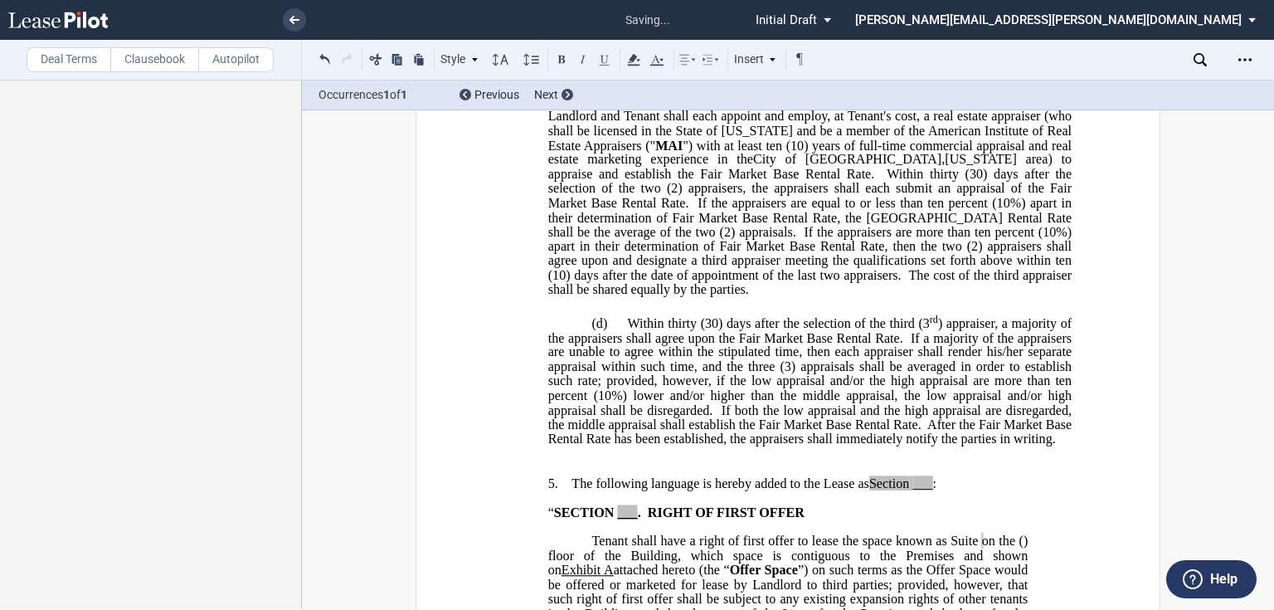
scroll to position [2853, 0]
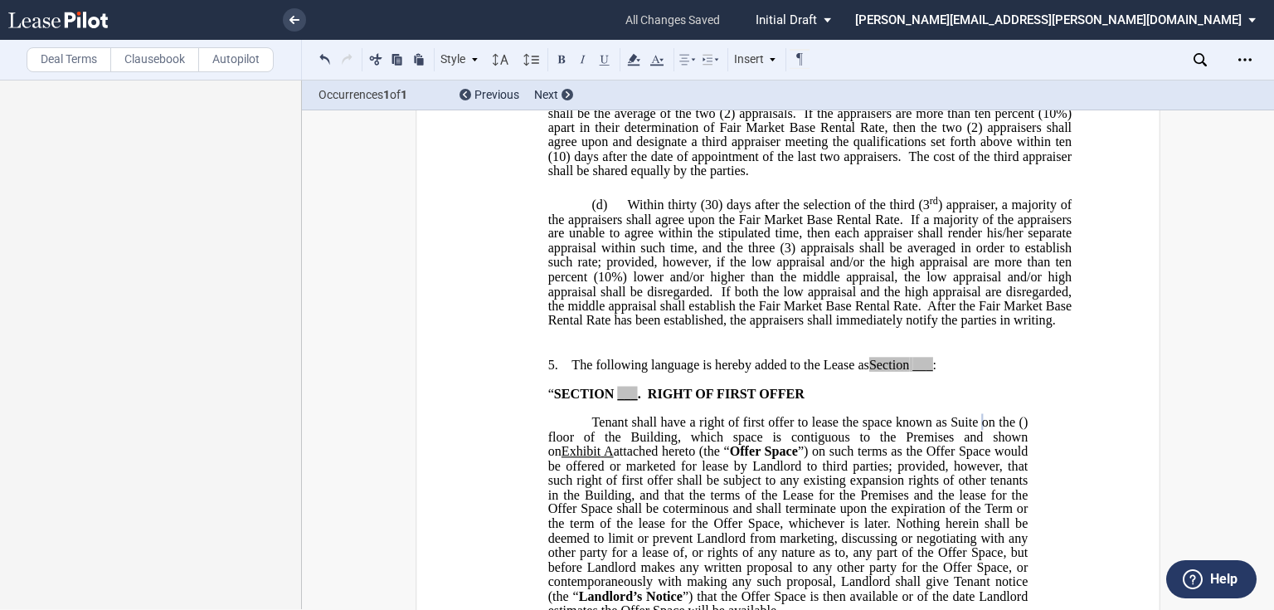
drag, startPoint x: 1051, startPoint y: 405, endPoint x: 1071, endPoint y: 415, distance: 23.0
click at [1051, 328] on span "After the Fair Market Base Rental Rate has been established, the appraisers sha…" at bounding box center [811, 313] width 527 height 29
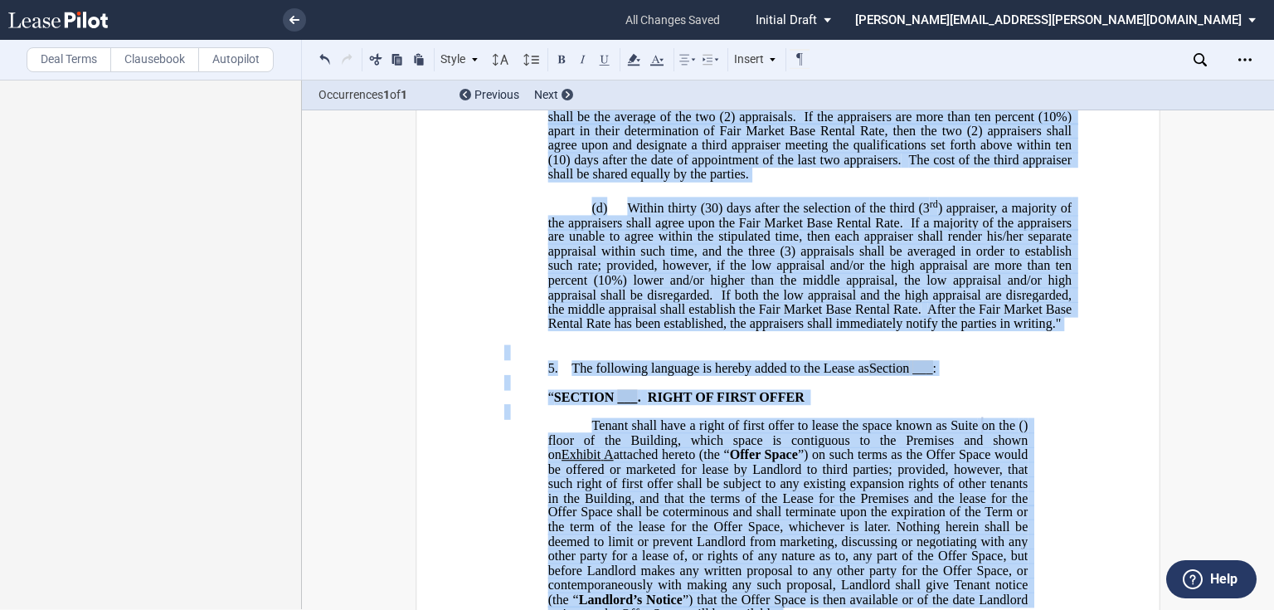
scroll to position [2876, 0]
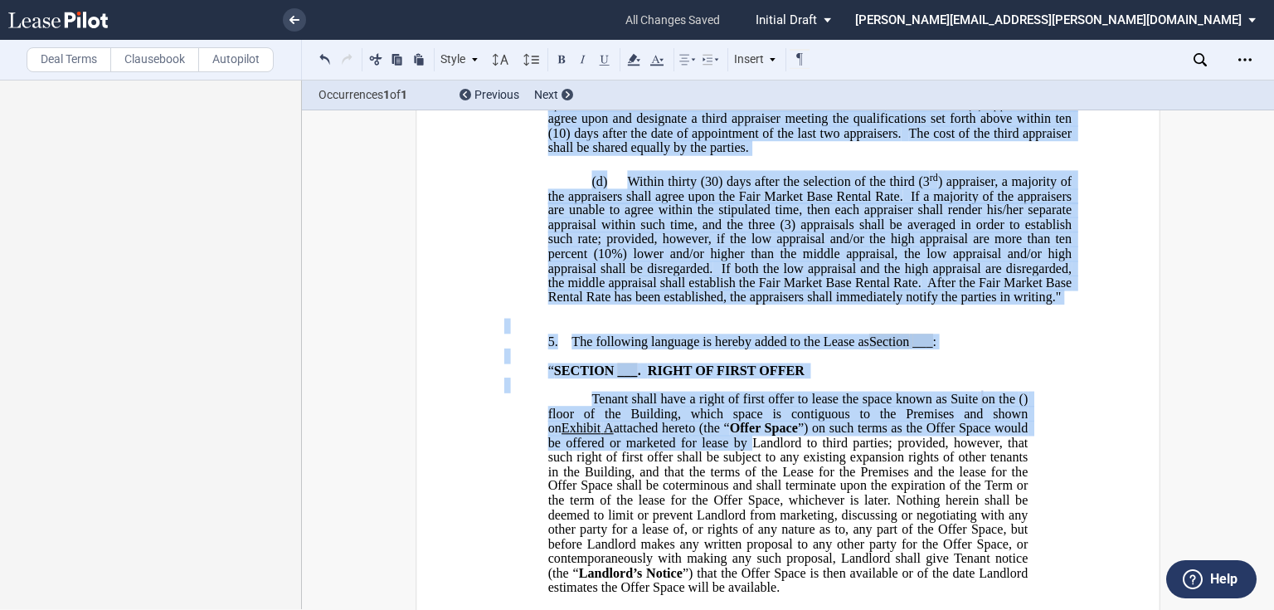
drag, startPoint x: 768, startPoint y: 222, endPoint x: 824, endPoint y: 526, distance: 308.7
click at [824, 526] on div "﻿ ﻿ ﻿ FIRST AMENDMENT TO ﻿ ﻿ ASSIGNMENT, ASSUMPTION AND ﻿ ﻿ FIRST AMENDMENT TO …" at bounding box center [787, 360] width 567 height 6087
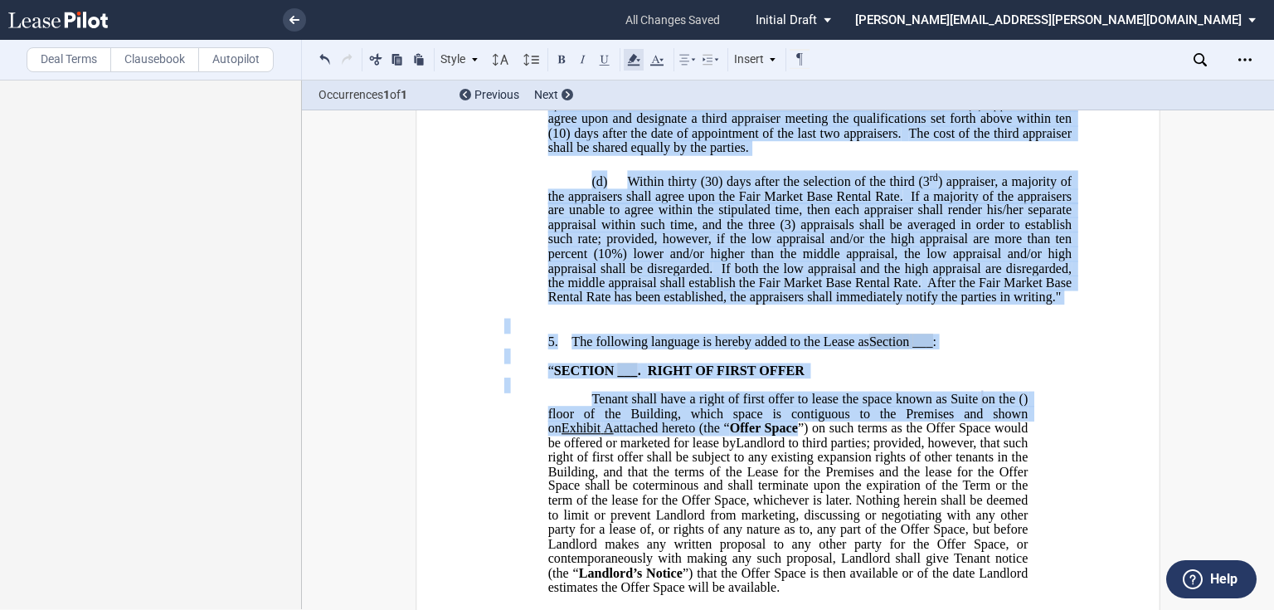
click at [639, 61] on icon at bounding box center [634, 60] width 20 height 20
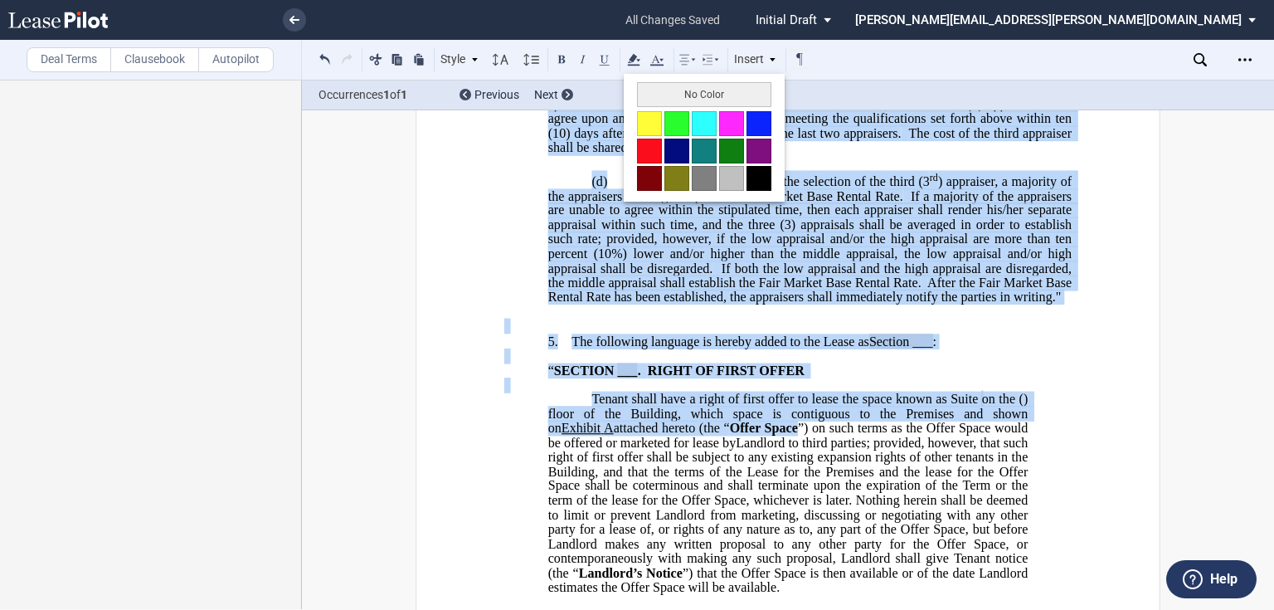
drag, startPoint x: 656, startPoint y: 95, endPoint x: 688, endPoint y: 297, distance: 204.1
click at [656, 95] on button "No Color" at bounding box center [704, 94] width 134 height 25
click at [688, 275] on span "If a majority of the appraisers are unable to agree within the stipulated time,…" at bounding box center [811, 231] width 527 height 87
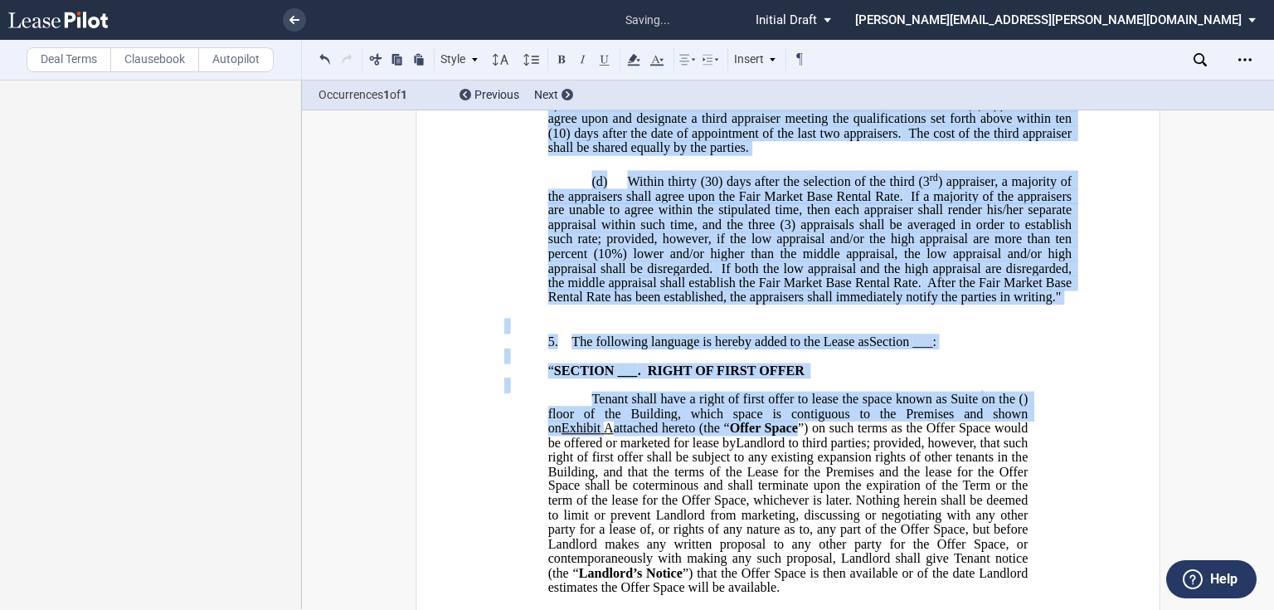
scroll to position [3009, 0]
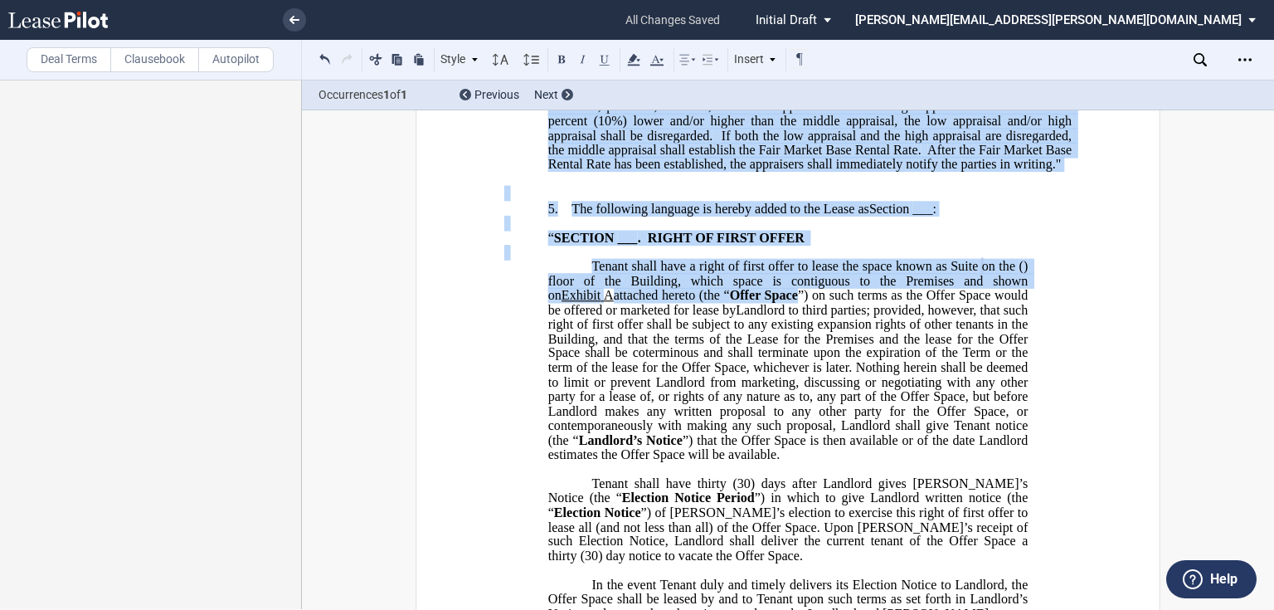
click at [504, 201] on span at bounding box center [505, 193] width 3 height 15
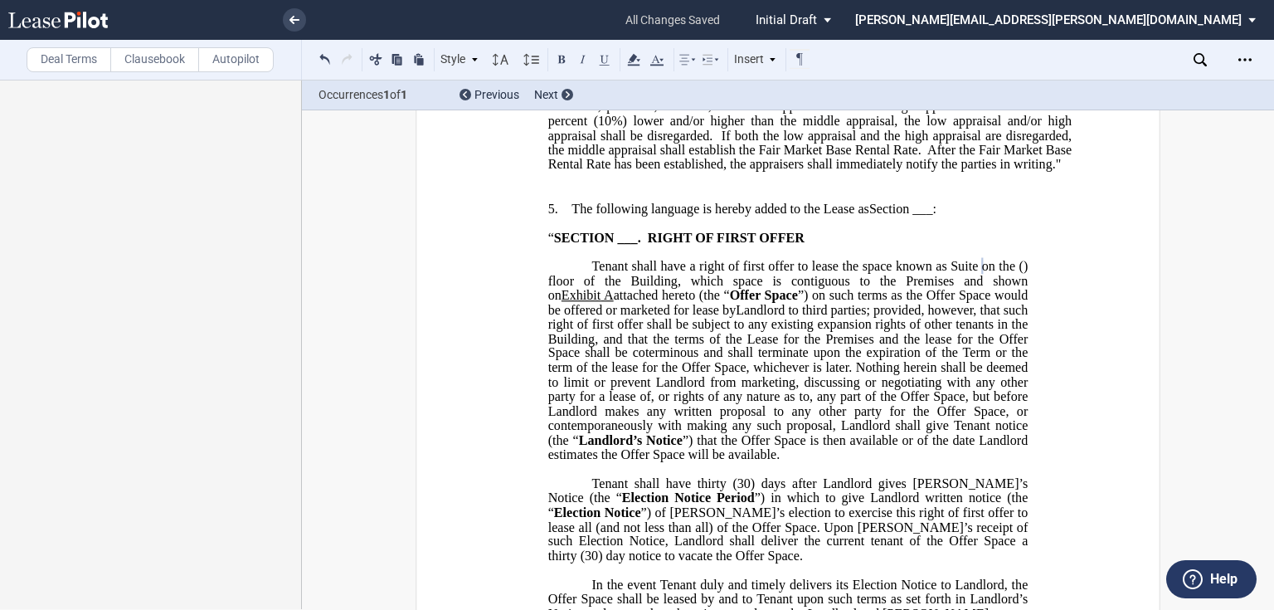
click at [493, 262] on div "﻿ ﻿ ﻿ FIRST AMENDMENT TO ﻿ ﻿ ASSIGNMENT, ASSUMPTION AND ﻿ ﻿ FIRST AMENDMENT TO …" at bounding box center [787, 226] width 745 height 6205
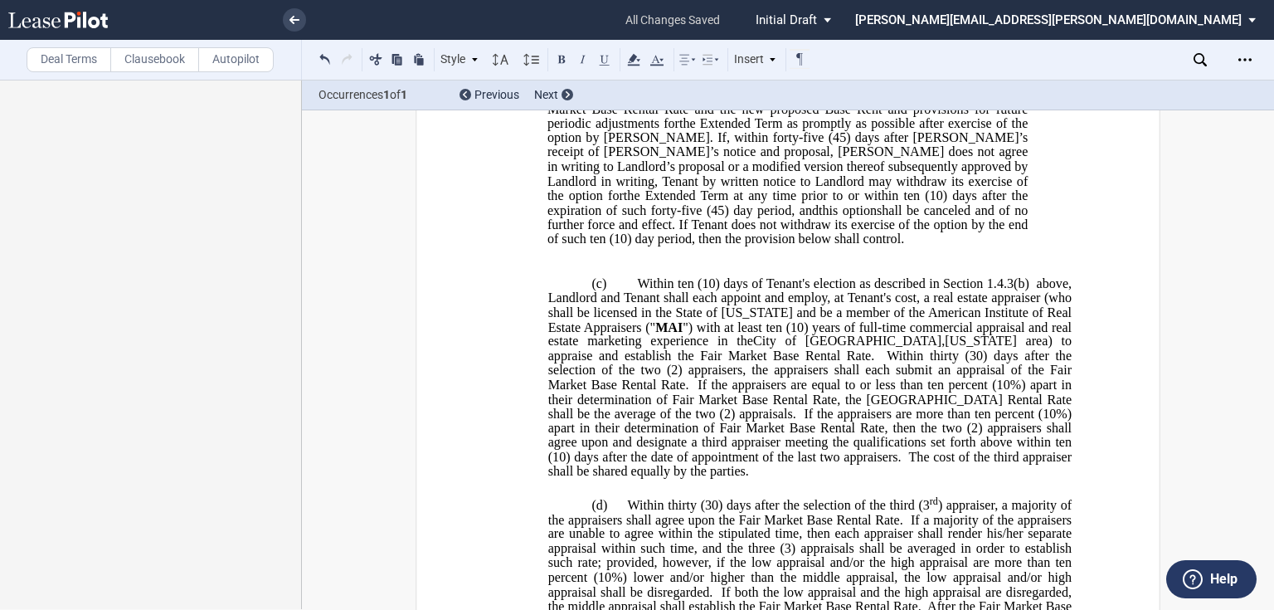
scroll to position [2544, 0]
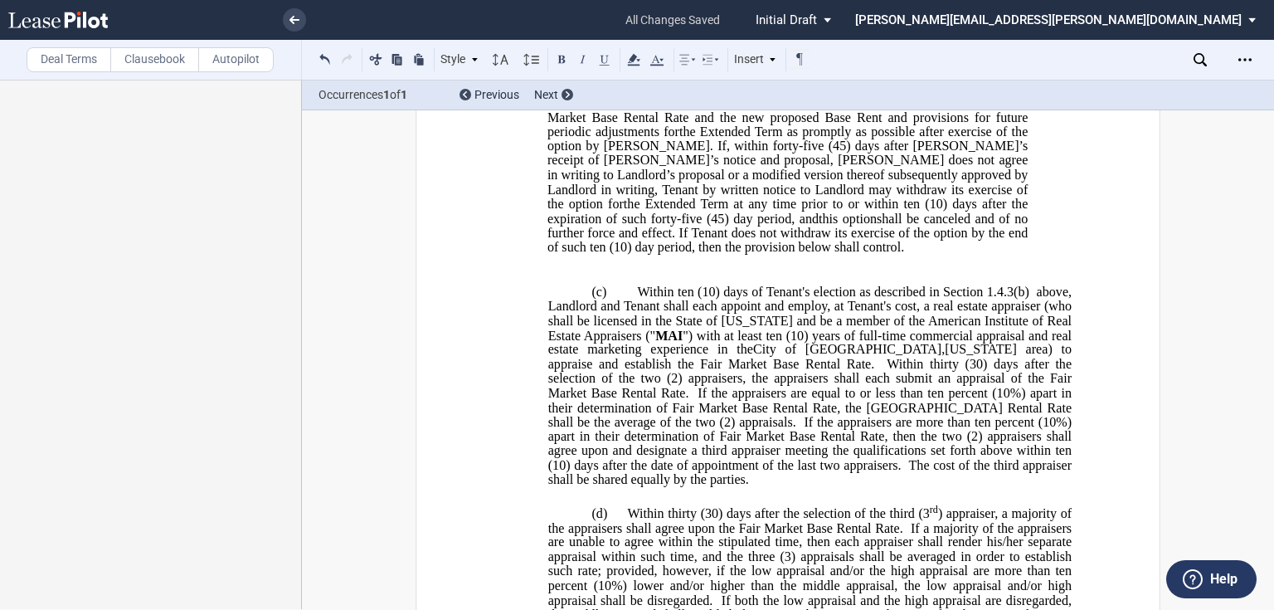
click at [537, 270] on p "​" at bounding box center [787, 262] width 567 height 14
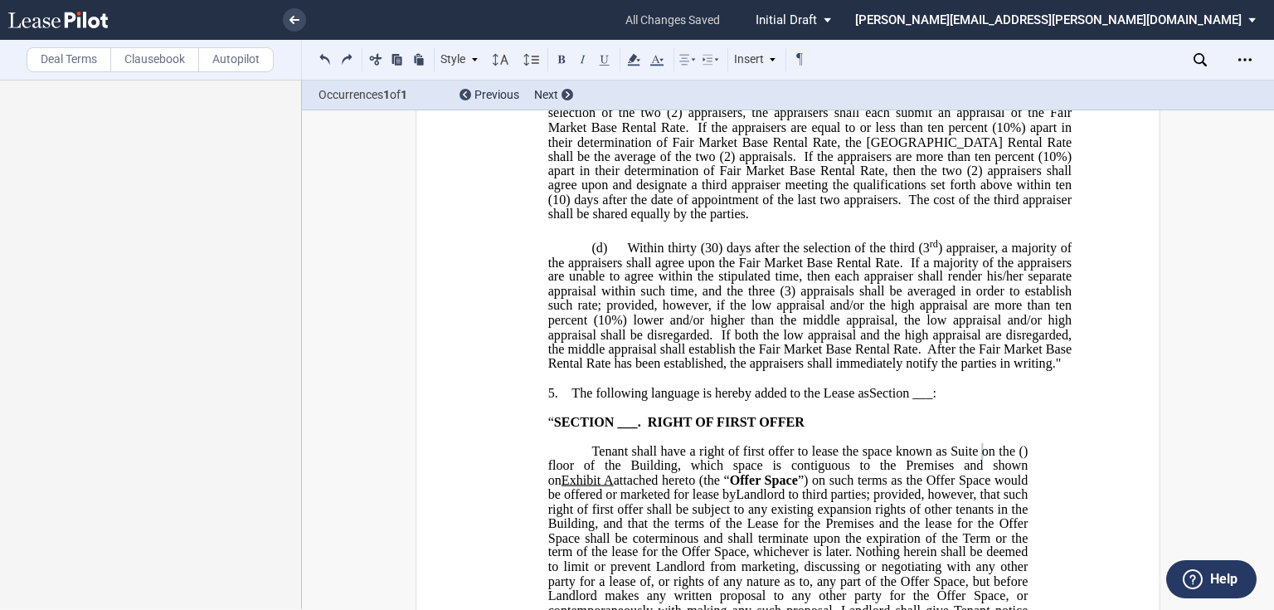
scroll to position [2942, 0]
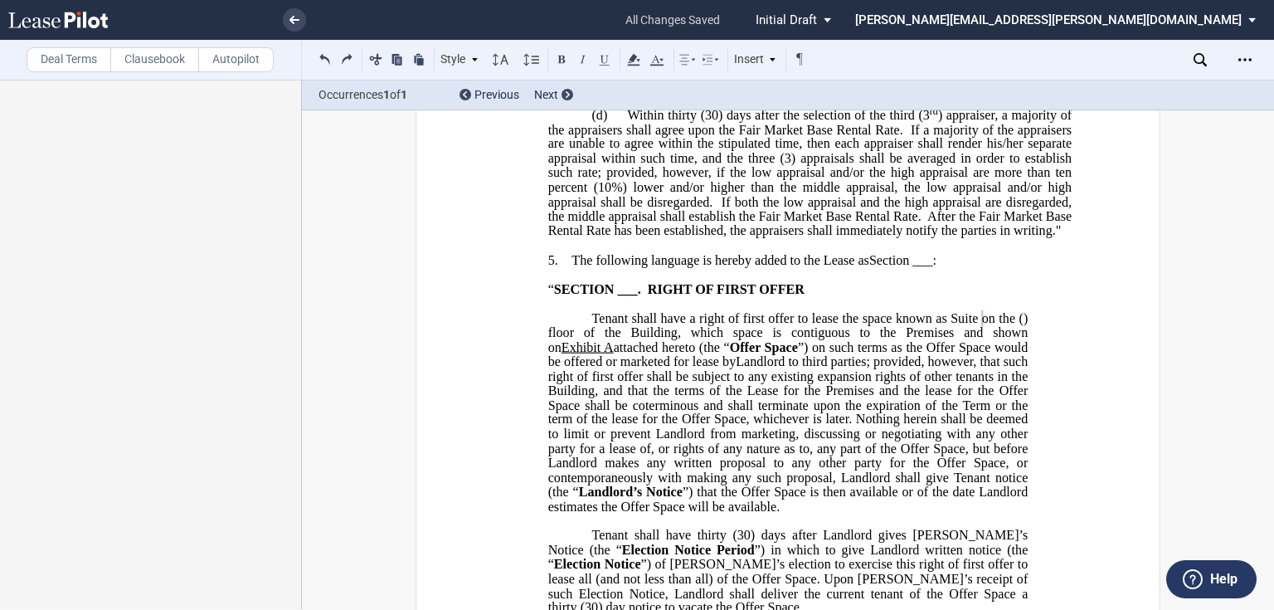
click at [565, 269] on p "5. The following language is hereby added to the Lease as Section ___ :" at bounding box center [787, 261] width 567 height 16
drag, startPoint x: 865, startPoint y: 345, endPoint x: 648, endPoint y: 348, distance: 217.3
click at [648, 268] on span "Section 25.15 The following languge is hereby added to the Lease as" at bounding box center [755, 260] width 368 height 15
drag, startPoint x: 712, startPoint y: 348, endPoint x: 789, endPoint y: 345, distance: 76.4
click at [789, 268] on span "Section 25.15 of the Lease as Section ___ :" at bounding box center [683, 260] width 224 height 15
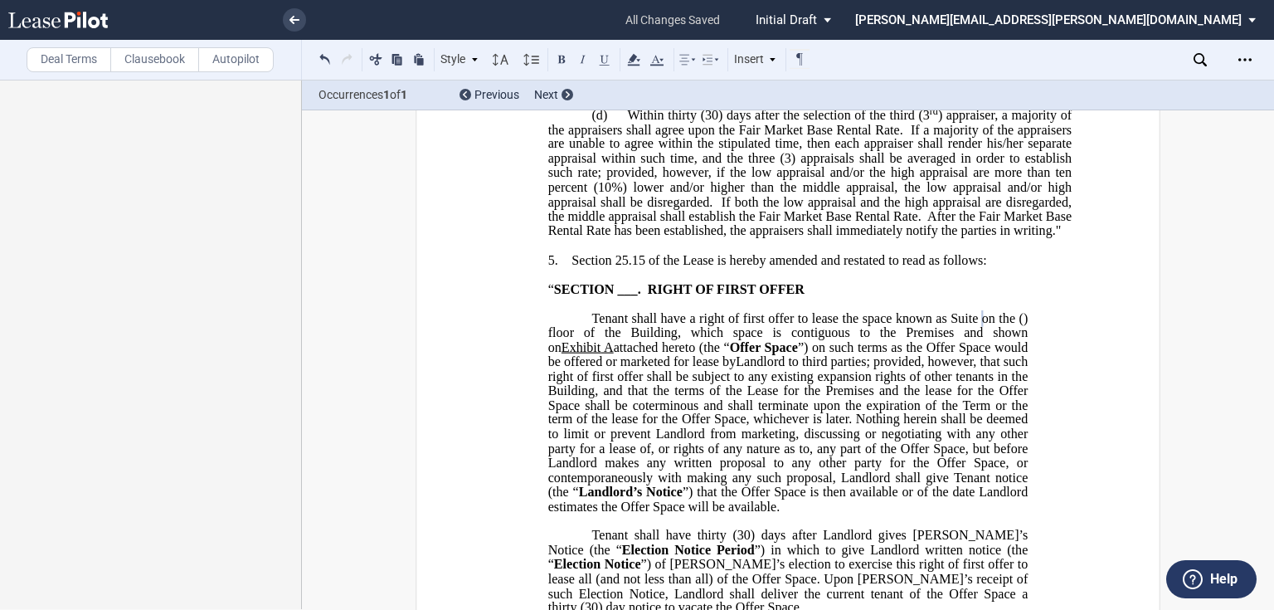
click at [617, 297] on span "___" at bounding box center [627, 289] width 20 height 15
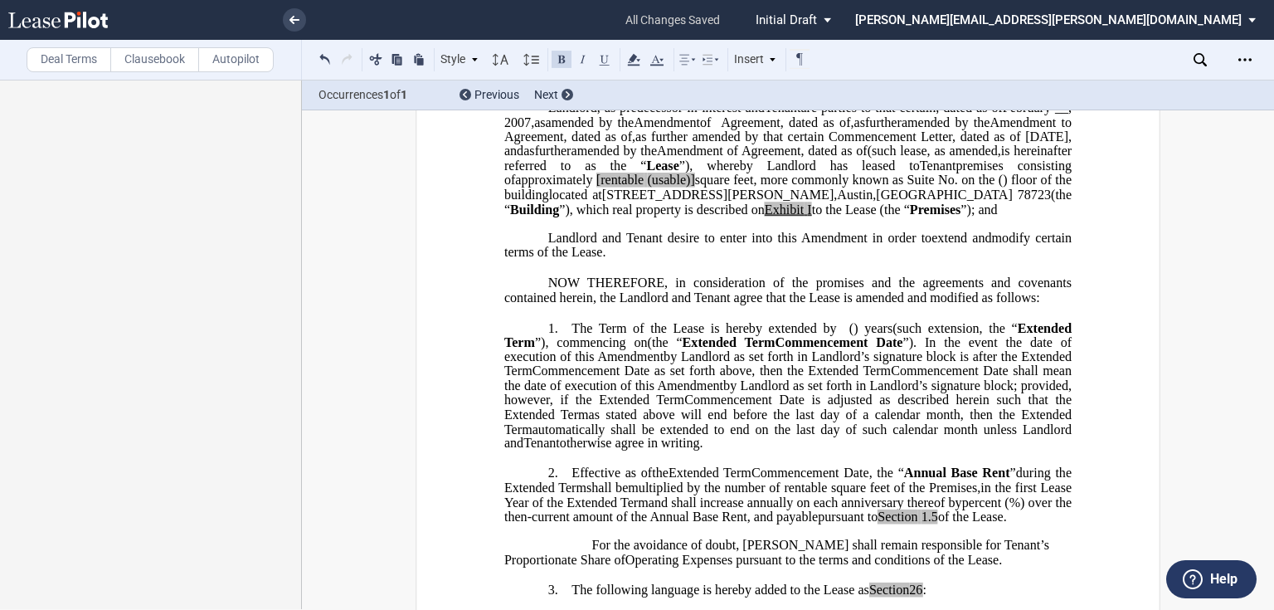
scroll to position [0, 0]
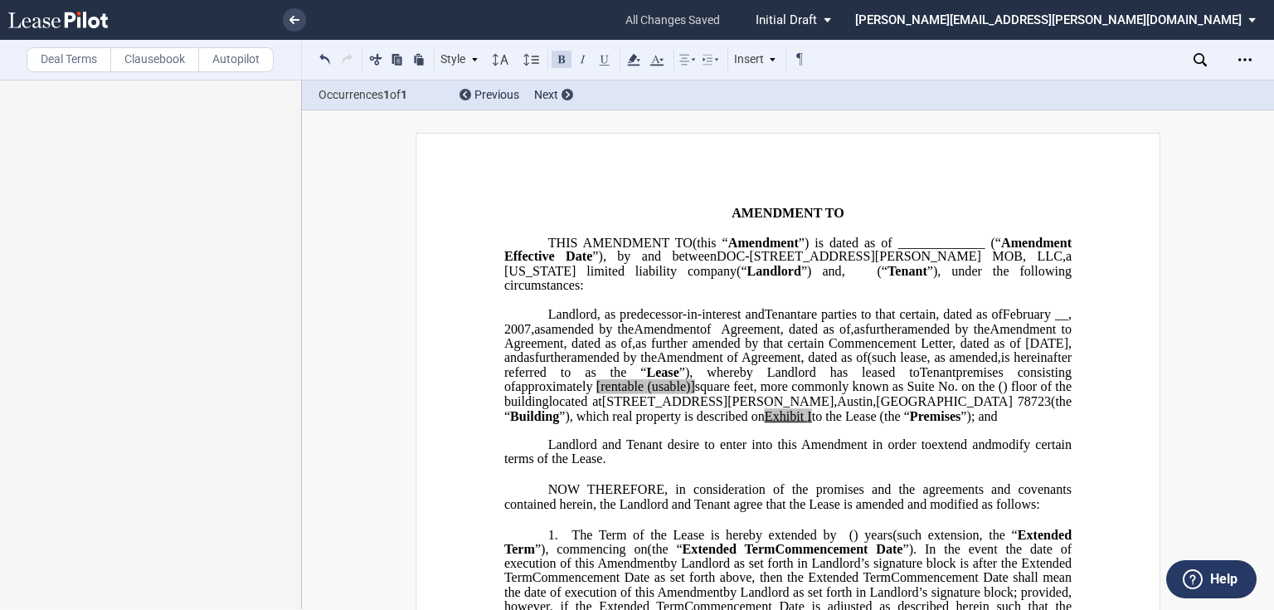
click at [896, 211] on p "﻿ ﻿ FIRST AMENDMENT TO ﻿ ﻿" at bounding box center [787, 213] width 567 height 14
click at [920, 210] on p "﻿ ﻿ FIRST AMENDMENT TO ﻿ ﻿" at bounding box center [787, 213] width 567 height 14
drag, startPoint x: 856, startPoint y: 214, endPoint x: 949, endPoint y: 206, distance: 94.1
click at [949, 206] on p "﻿ ﻿ FIRST AMENDMENT TO ﻿ ﻿ ﻿AGREEMENT" at bounding box center [787, 213] width 567 height 14
click at [618, 394] on span "[rentable" at bounding box center [619, 386] width 47 height 15
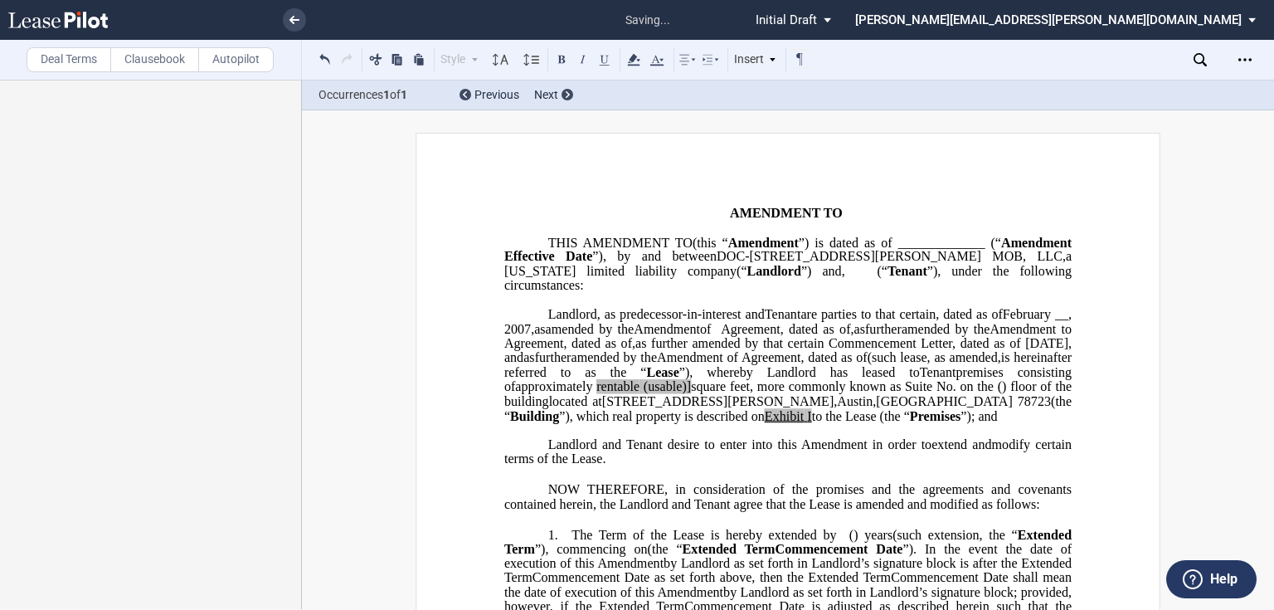
click at [669, 394] on span "(usable)]" at bounding box center [667, 386] width 47 height 15
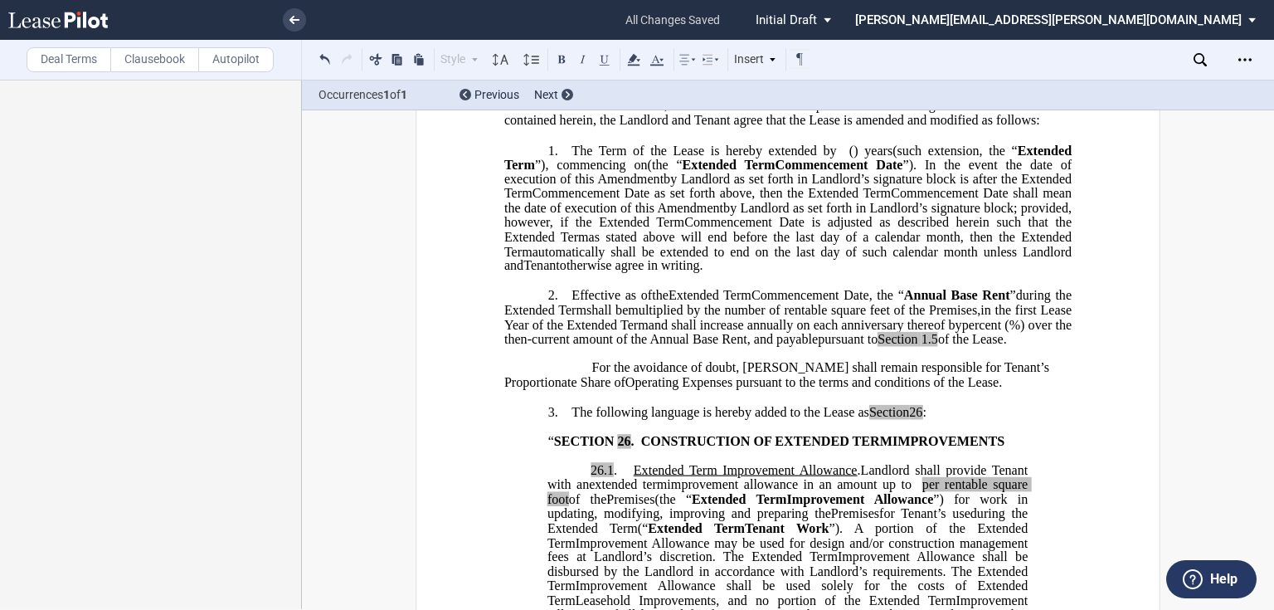
scroll to position [398, 0]
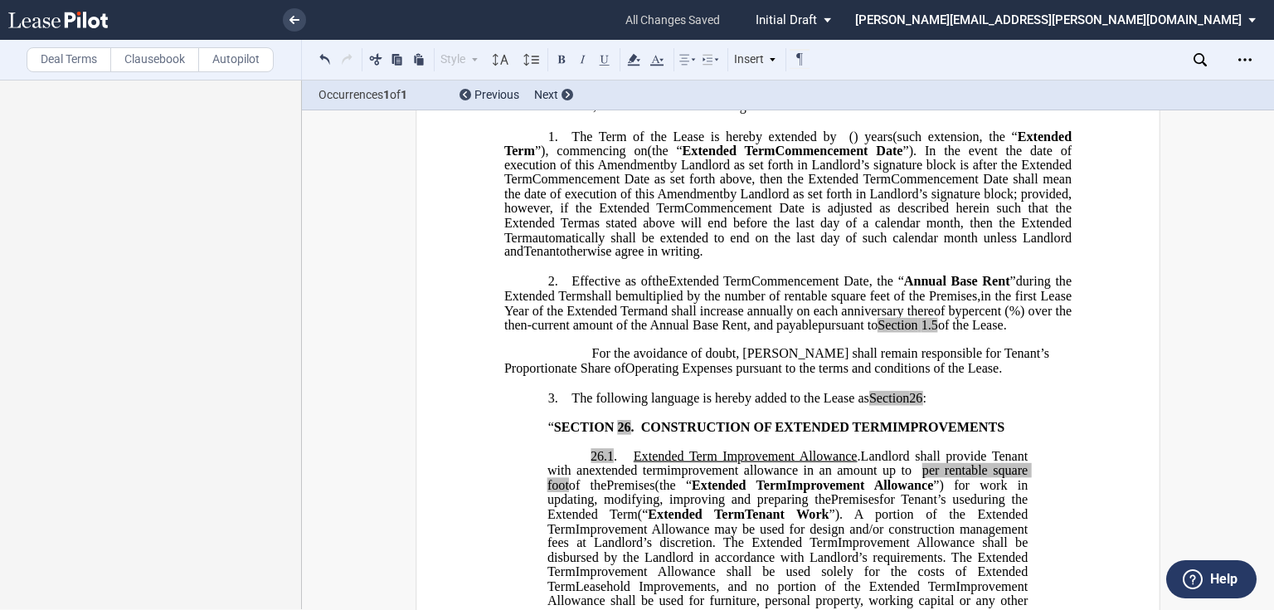
click at [566, 306] on p "2. Effective as of [______] [______] the Extended Term the ﻿ ﻿ Extended Term Co…" at bounding box center [787, 303] width 567 height 59
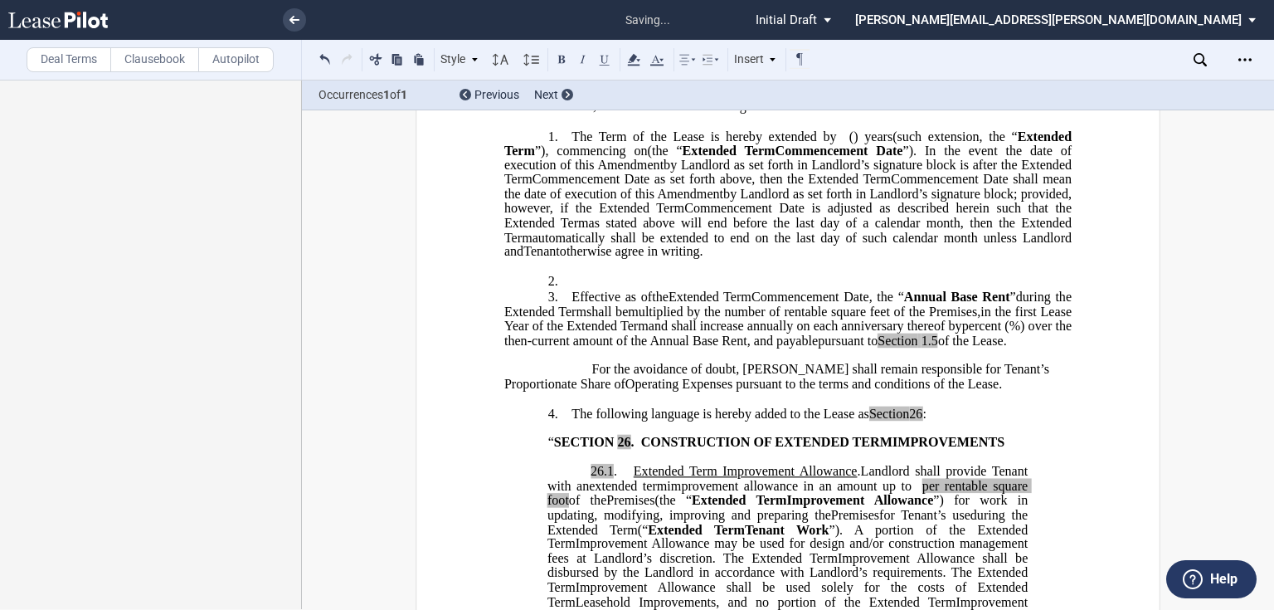
click at [566, 289] on p "2. ﻿" at bounding box center [787, 282] width 567 height 16
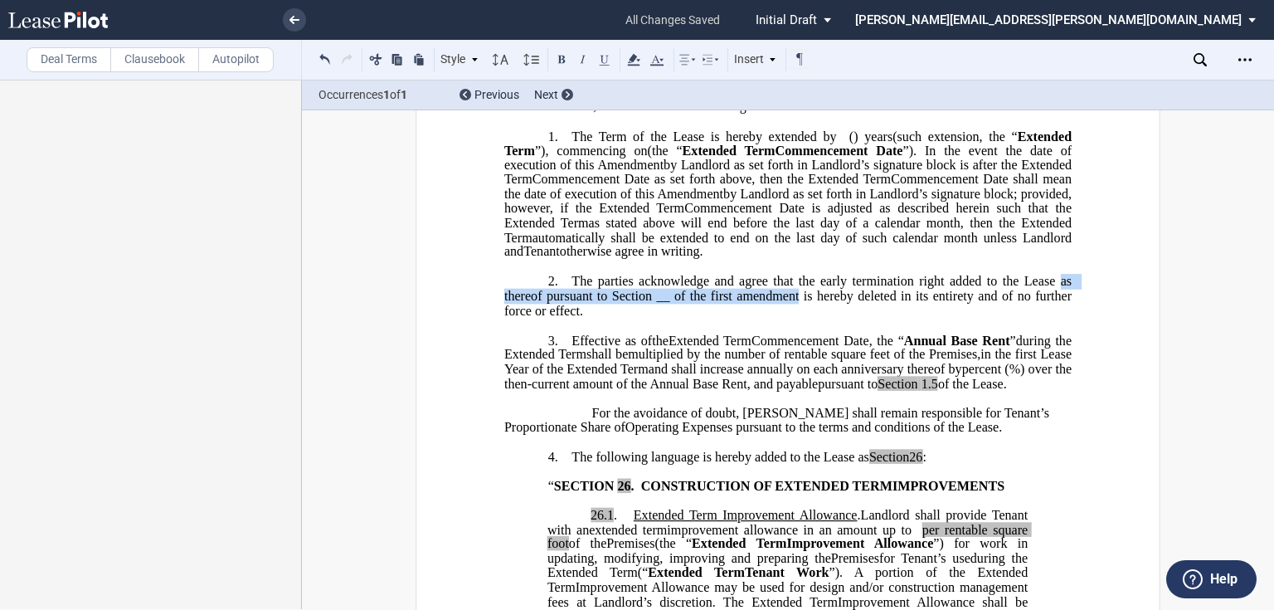
drag, startPoint x: 1056, startPoint y: 311, endPoint x: 795, endPoint y: 323, distance: 261.5
click at [795, 317] on span "﻿The parties acknowledge and agree that the early termination right added to th…" at bounding box center [791, 295] width 574 height 43
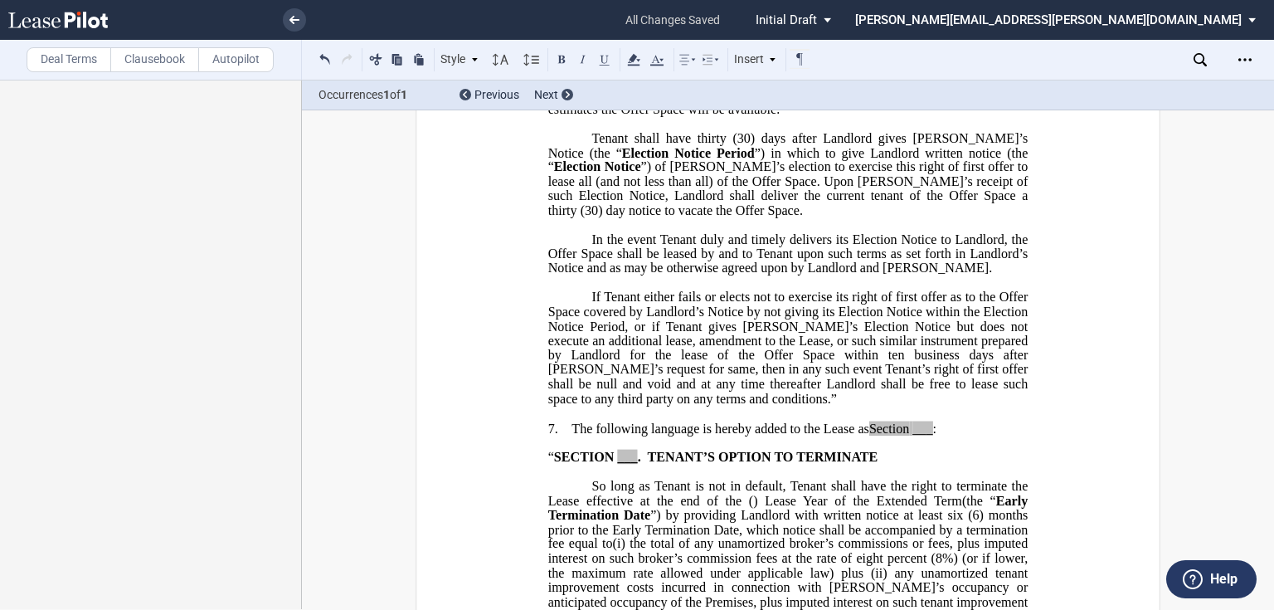
scroll to position [3582, 0]
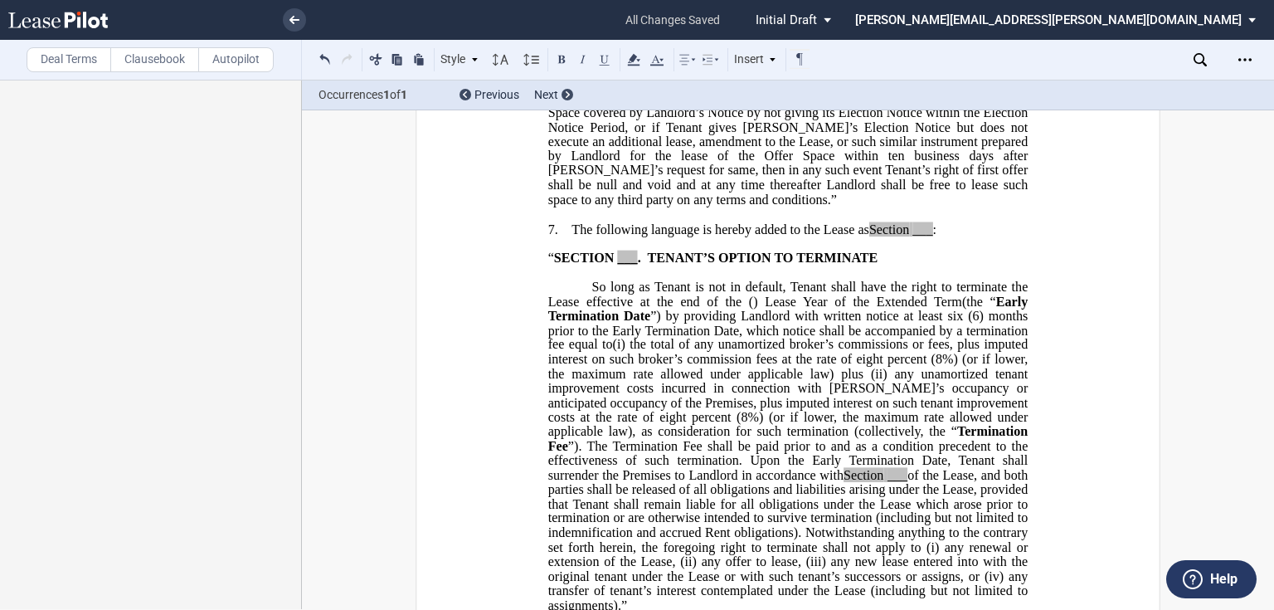
drag, startPoint x: 912, startPoint y: 316, endPoint x: 1022, endPoint y: 347, distance: 114.5
click at [913, 236] on span "___" at bounding box center [922, 228] width 20 height 15
drag, startPoint x: 610, startPoint y: 344, endPoint x: 774, endPoint y: 432, distance: 185.5
click at [614, 265] on span at bounding box center [615, 257] width 3 height 15
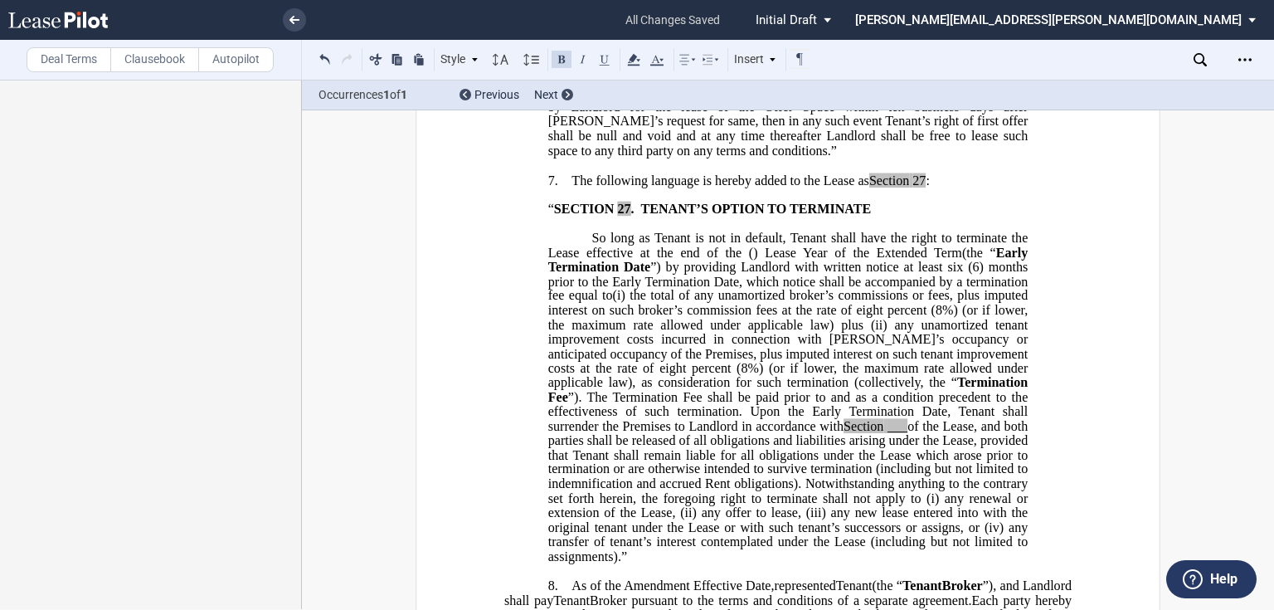
scroll to position [3914, 0]
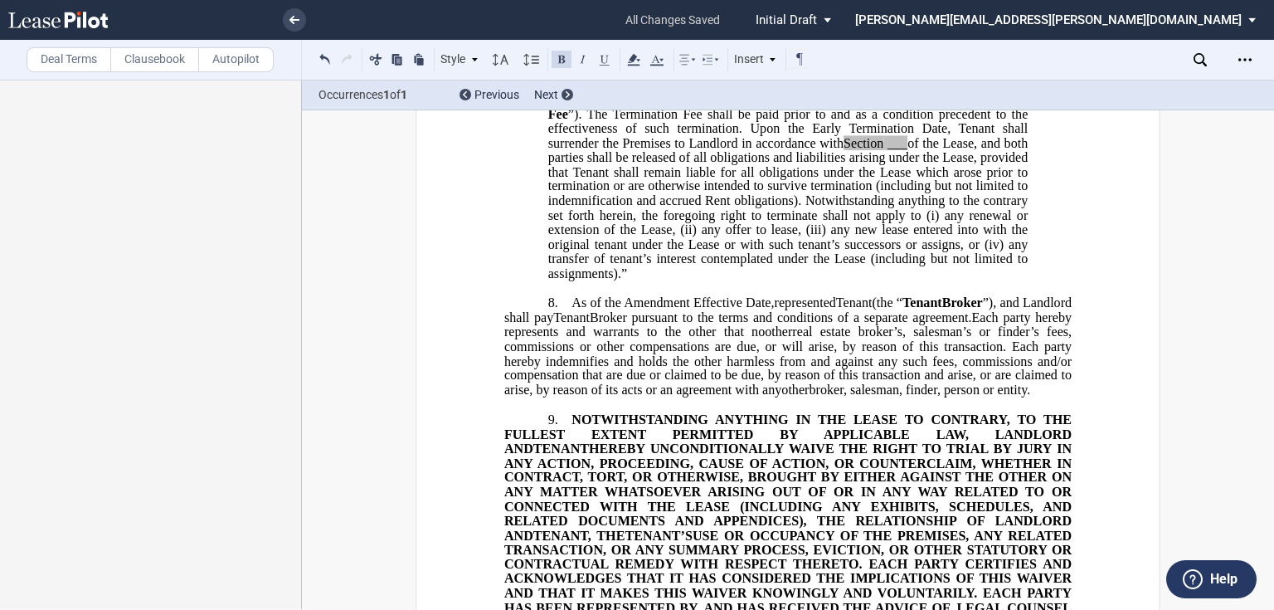
click at [887, 150] on span "___" at bounding box center [897, 142] width 20 height 15
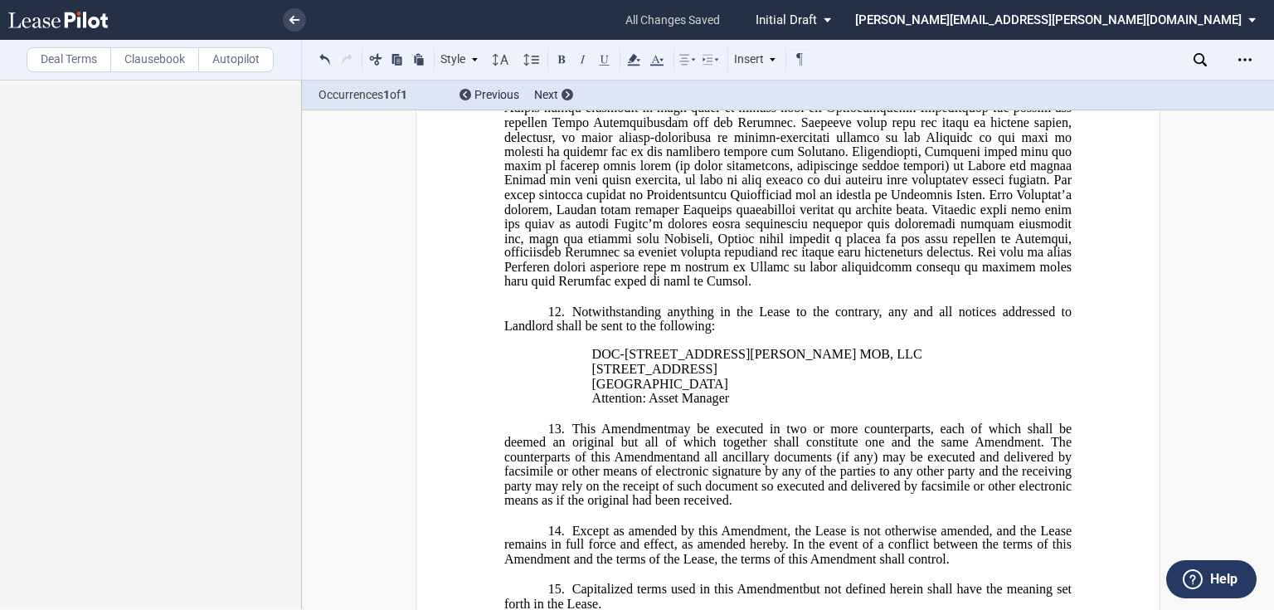
scroll to position [5042, 0]
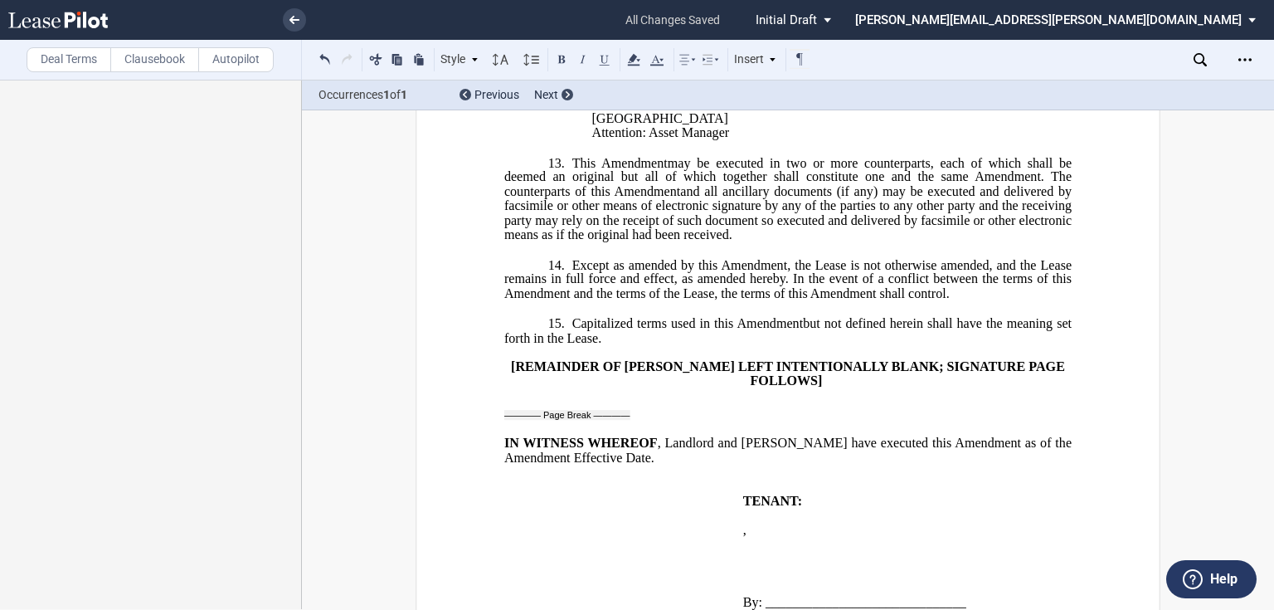
click at [63, 57] on label "Deal Terms" at bounding box center [69, 59] width 85 height 25
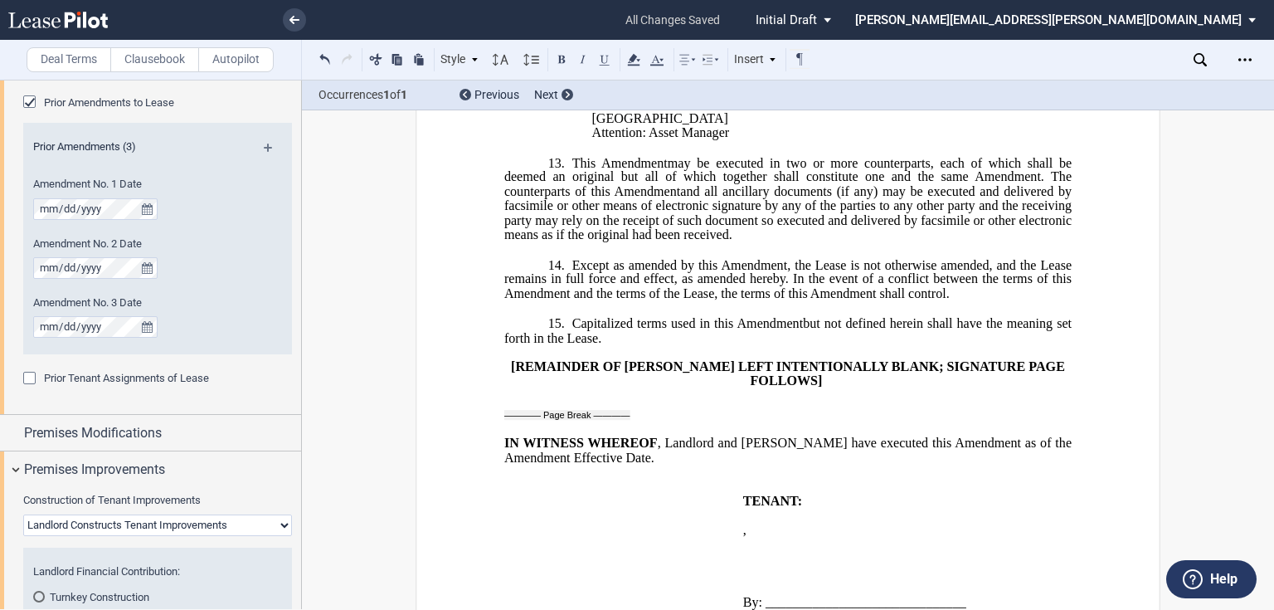
scroll to position [995, 0]
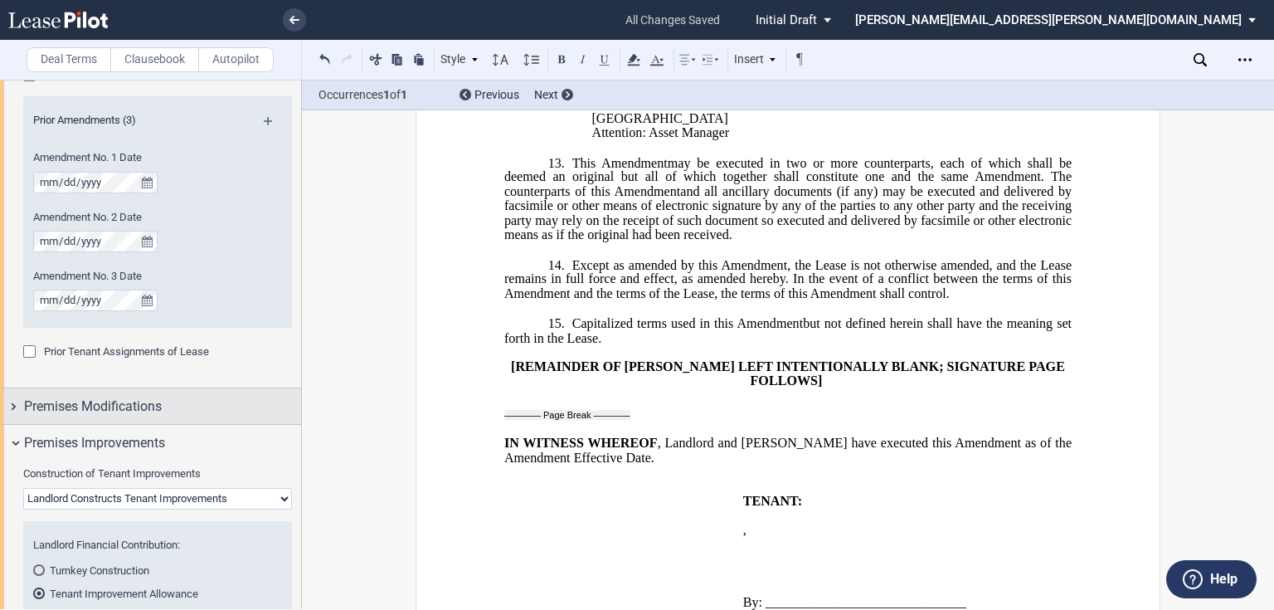
click at [11, 406] on div "Premises Modifications" at bounding box center [150, 406] width 301 height 36
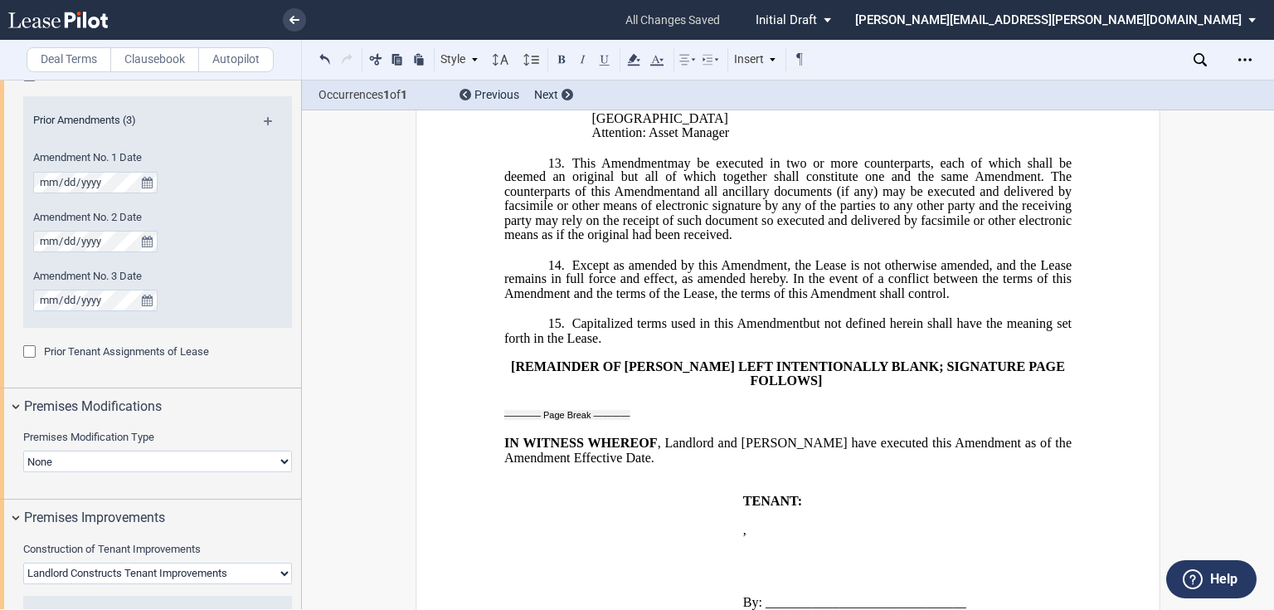
click at [269, 458] on select "None Expansion Relocation" at bounding box center [157, 461] width 269 height 22
click at [279, 464] on select "None Expansion Relocation" at bounding box center [157, 461] width 269 height 22
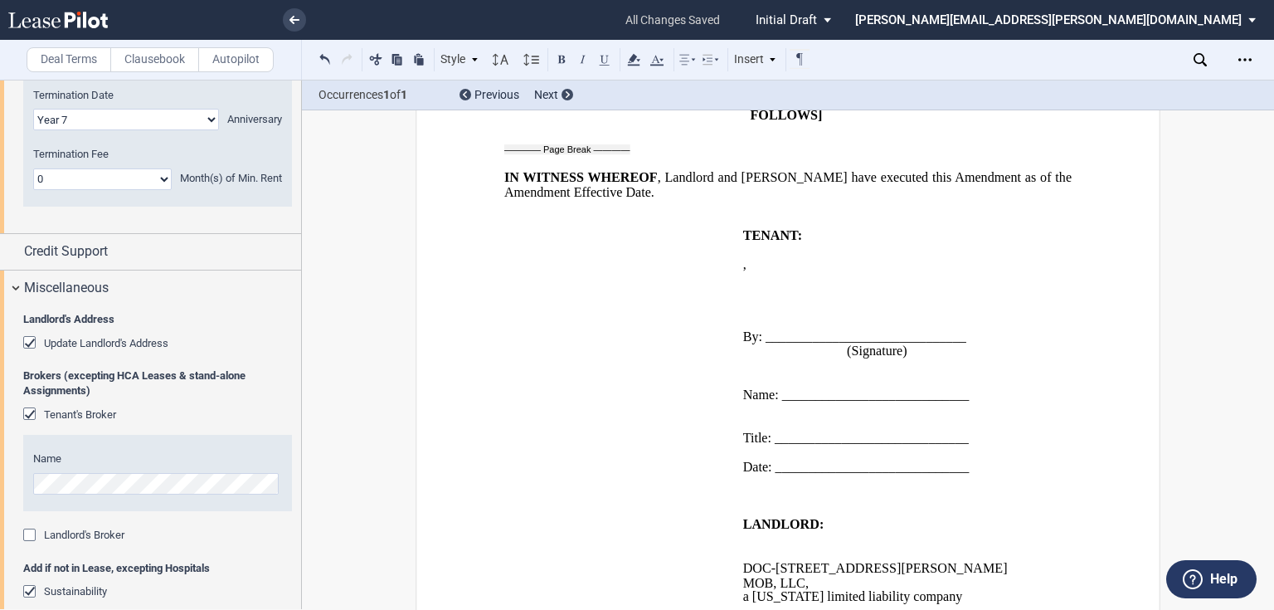
scroll to position [2952, 0]
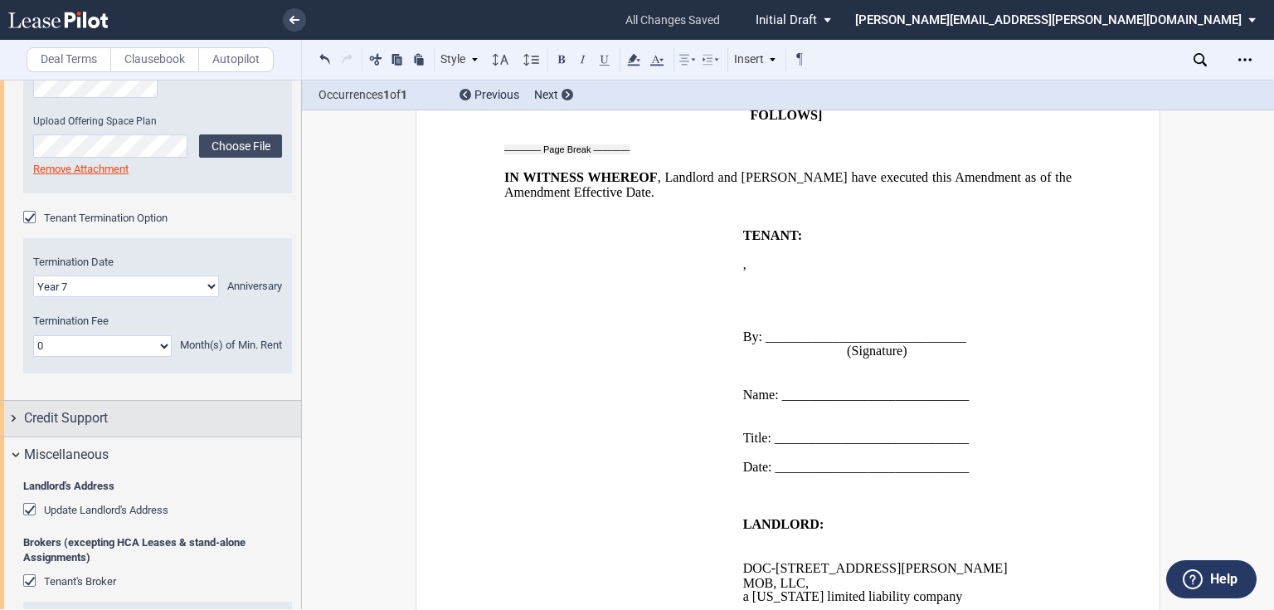
click at [17, 420] on div "Credit Support" at bounding box center [150, 419] width 301 height 36
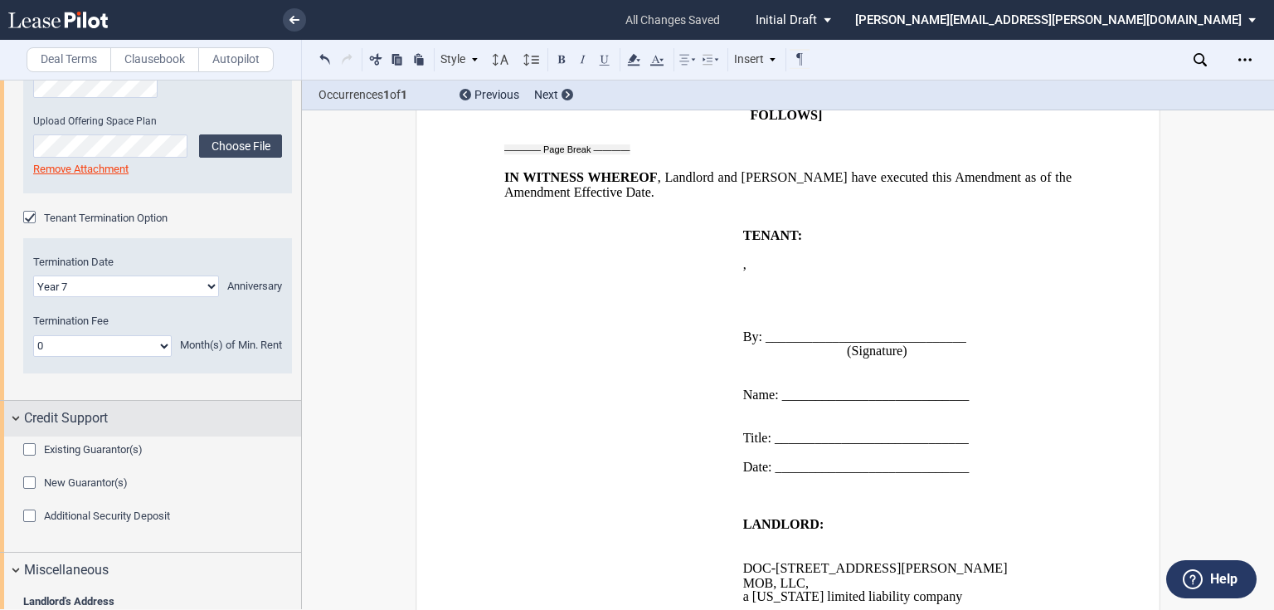
click at [13, 415] on div "Credit Support" at bounding box center [150, 419] width 301 height 36
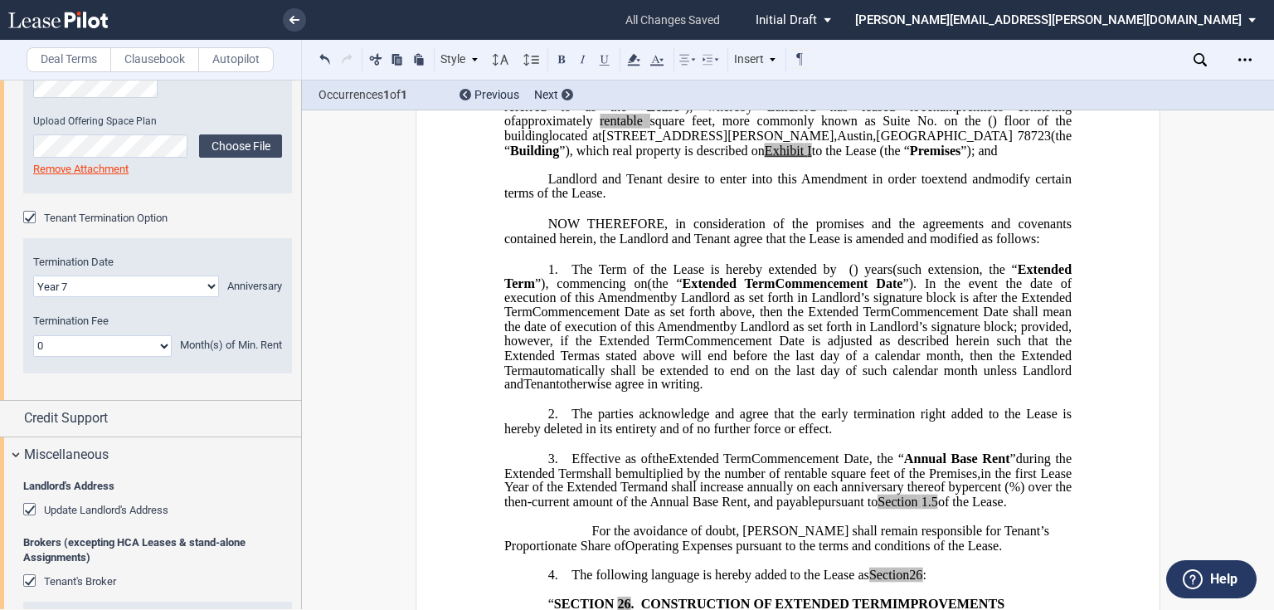
scroll to position [663, 0]
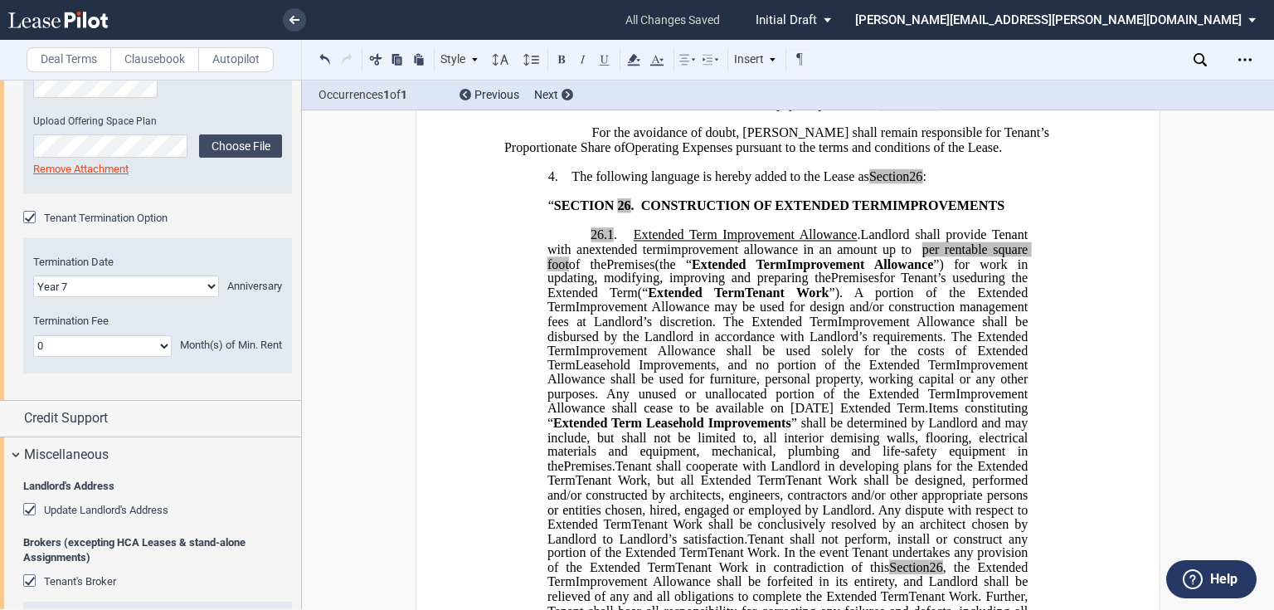
click at [153, 65] on label "Clausebook" at bounding box center [154, 59] width 89 height 25
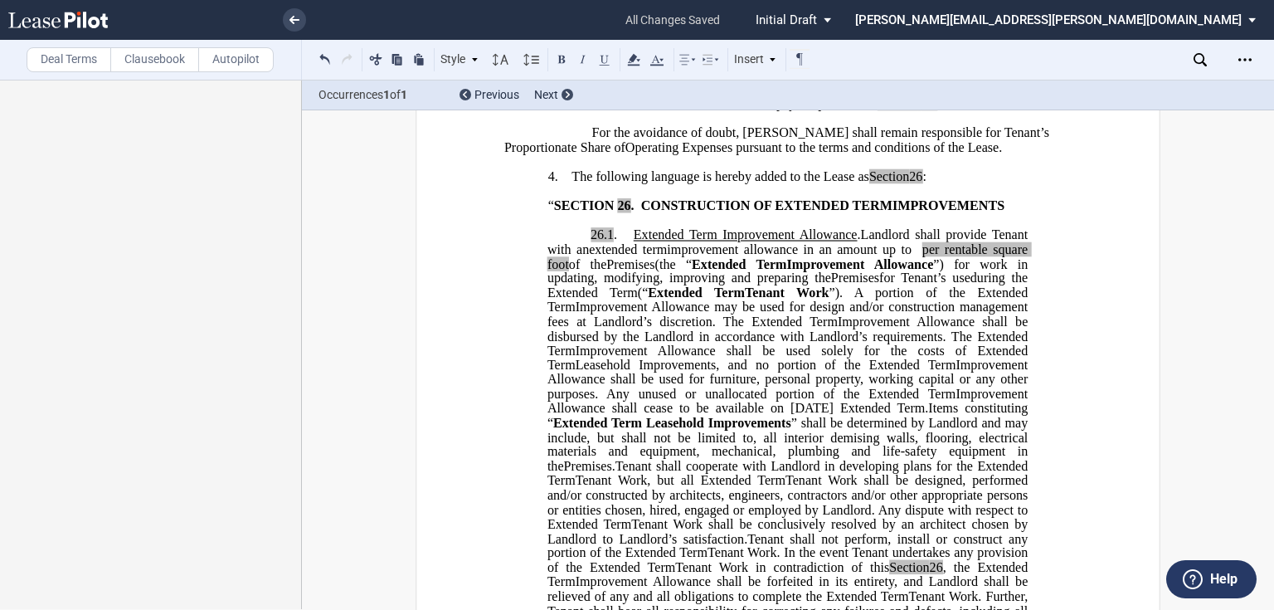
scroll to position [0, 0]
click at [951, 300] on span "”). A portion of the" at bounding box center [897, 292] width 136 height 15
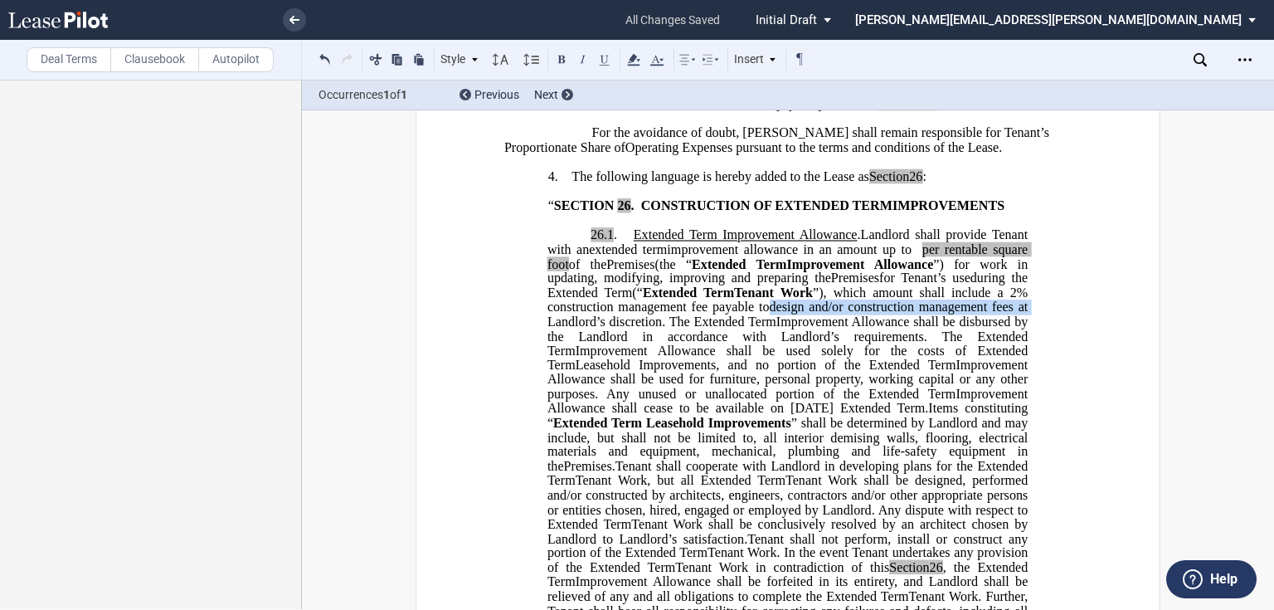
drag, startPoint x: 949, startPoint y: 363, endPoint x: 744, endPoint y: 373, distance: 205.9
click at [744, 328] on span "design and/or construction management fees at Landlord’s discretion. The" at bounding box center [788, 313] width 483 height 29
click at [776, 328] on span "Extended Term" at bounding box center [735, 320] width 82 height 15
click at [950, 328] on span "design and/or construction management fees at Landlord’s discretion. The" at bounding box center [788, 313] width 483 height 29
click at [945, 314] on span "”), which amount shall include a 2% construction management fee payable to" at bounding box center [788, 299] width 483 height 29
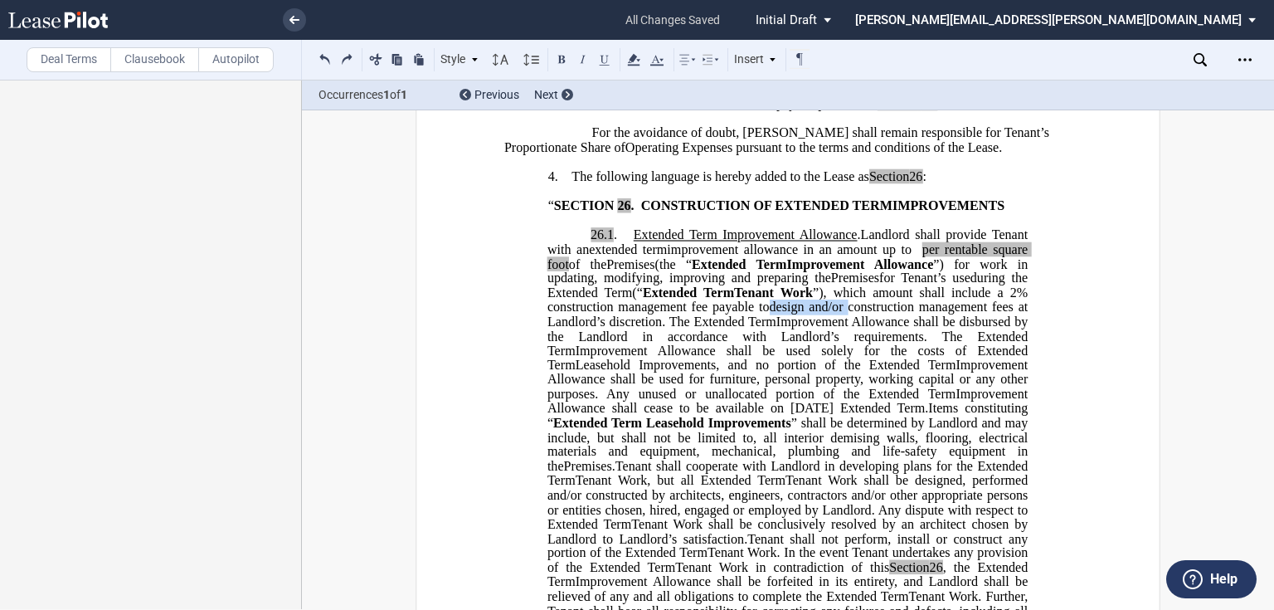
drag, startPoint x: 949, startPoint y: 364, endPoint x: 1032, endPoint y: 365, distance: 82.9
click at [843, 328] on span "Extended Term" at bounding box center [800, 320] width 85 height 15
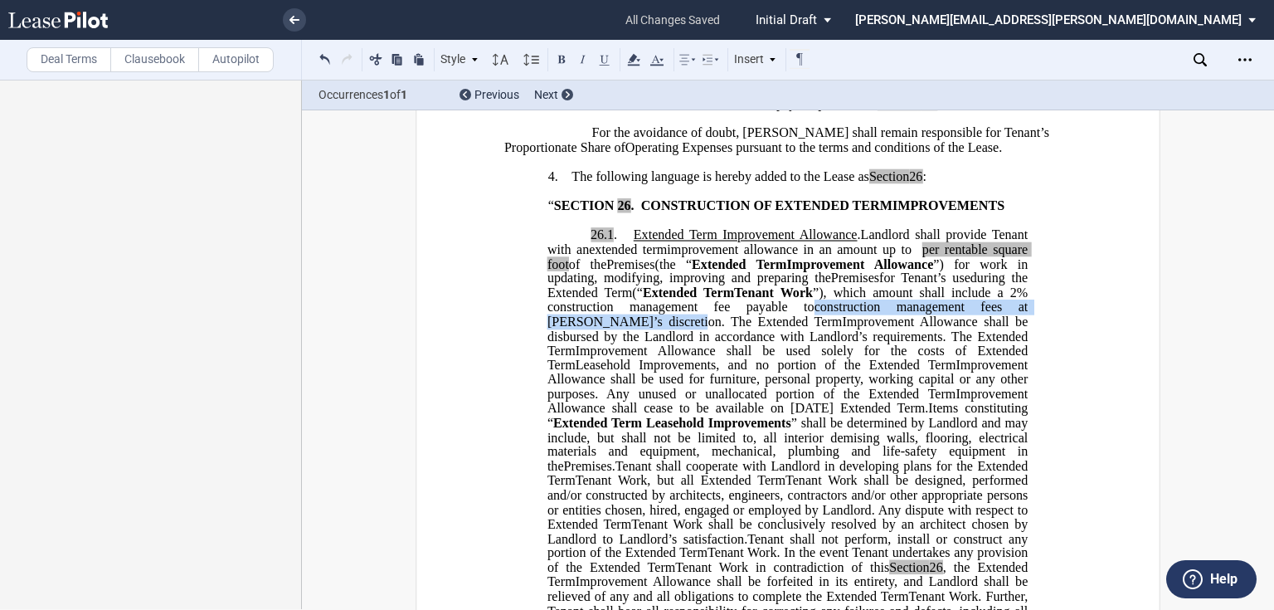
drag, startPoint x: 959, startPoint y: 364, endPoint x: 803, endPoint y: 378, distance: 157.4
click at [803, 328] on span "construction management fees at [PERSON_NAME]’s discretion. The" at bounding box center [788, 313] width 483 height 29
click at [954, 357] on span "Improvement Allowance shall be used solely for the costs of" at bounding box center [771, 349] width 391 height 15
click at [955, 361] on p "26.1 . Extended Term Improvement Allowance . Expansion Space Improvement Allowa…" at bounding box center [787, 445] width 480 height 434
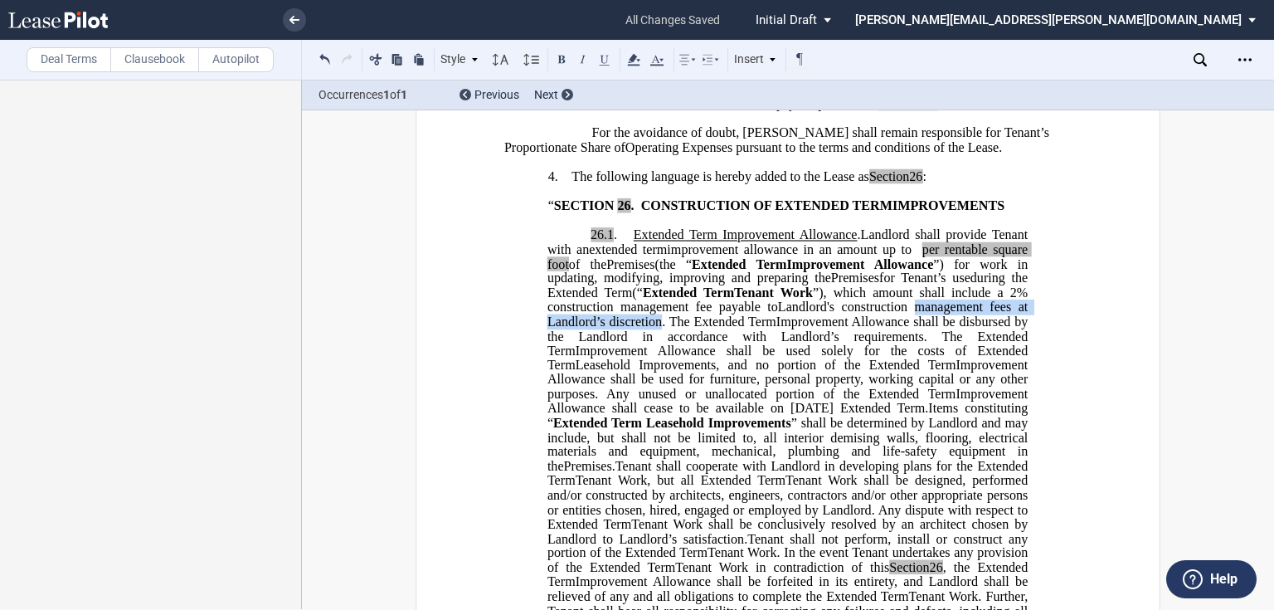
drag, startPoint x: 620, startPoint y: 381, endPoint x: 862, endPoint y: 375, distance: 241.4
click at [862, 328] on span "Landlord's construction management fees at Landlord’s discretion. The" at bounding box center [788, 313] width 483 height 29
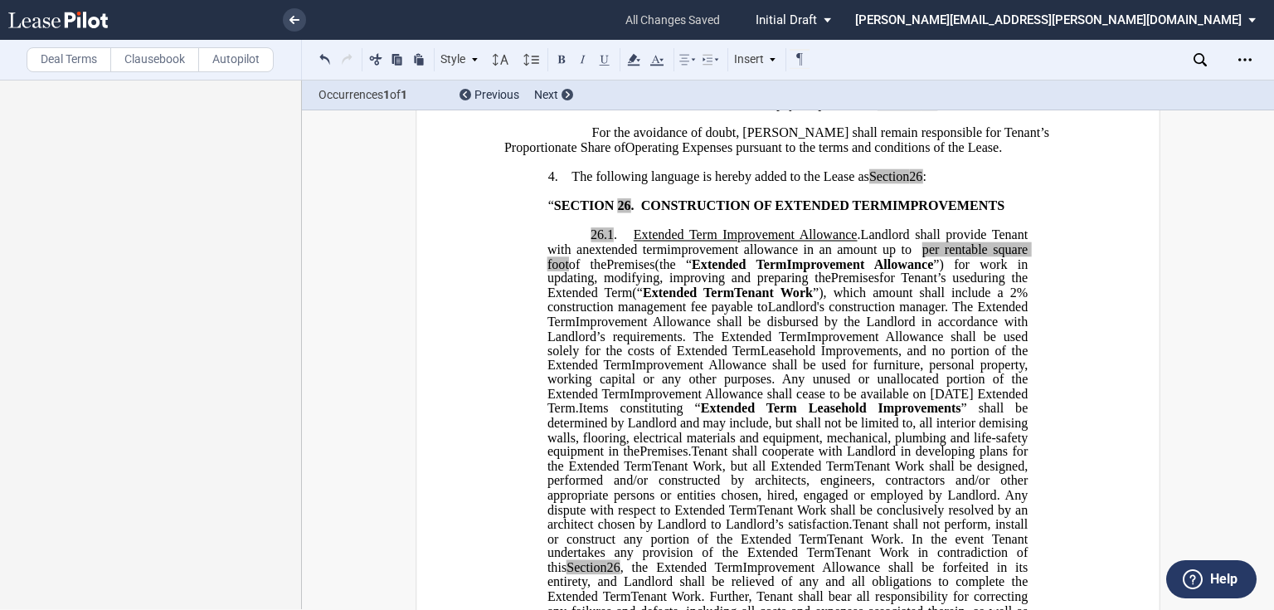
click at [83, 53] on label "Deal Terms" at bounding box center [69, 59] width 85 height 25
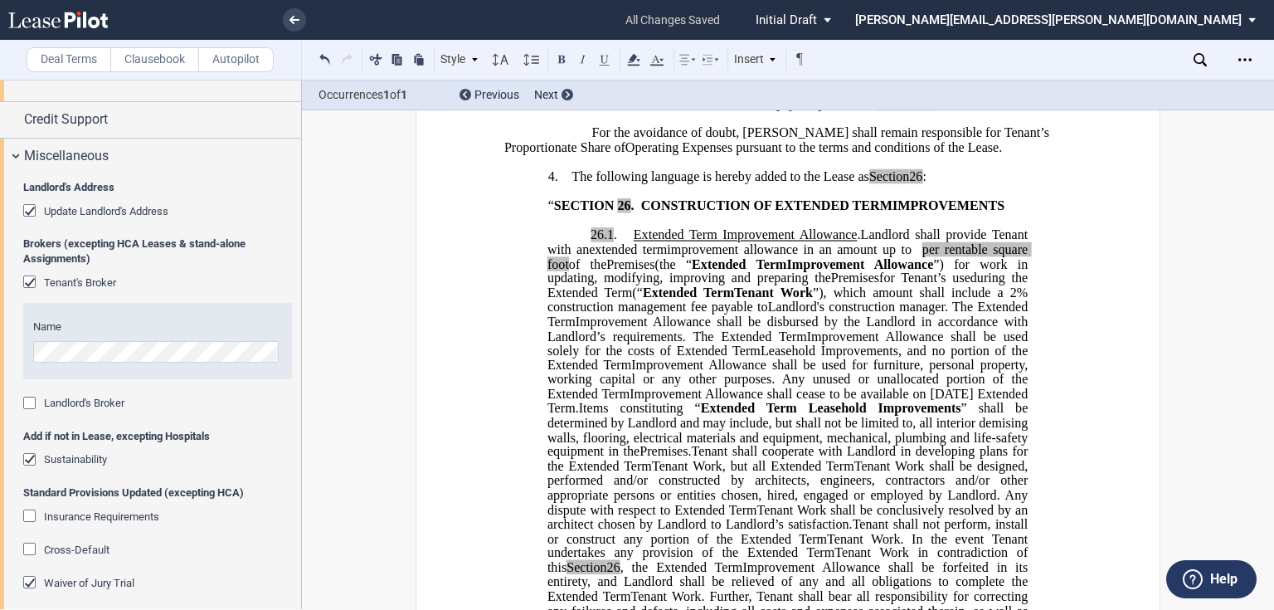
scroll to position [3417, 0]
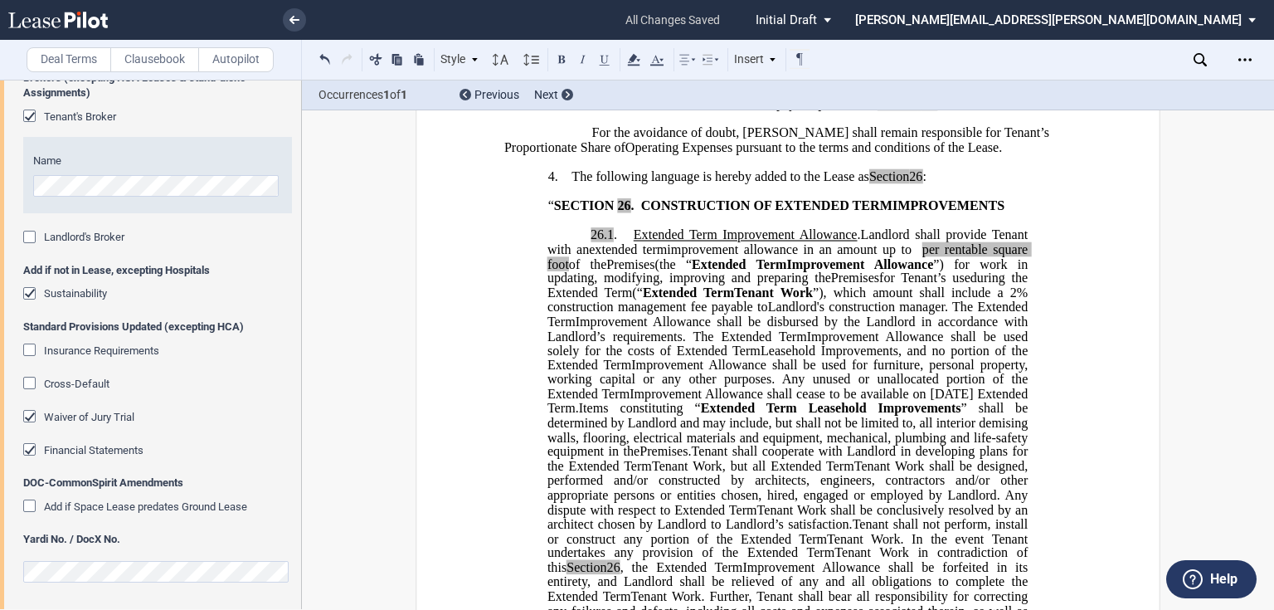
click at [29, 236] on div "Landlord's Broker" at bounding box center [31, 239] width 17 height 17
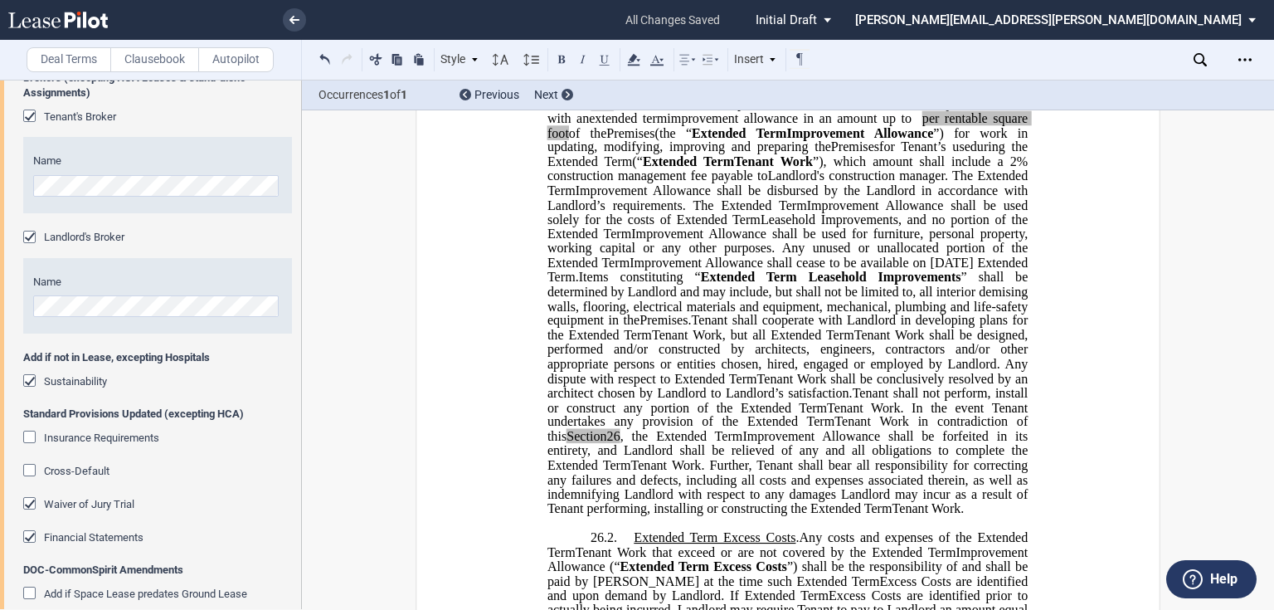
scroll to position [776, 0]
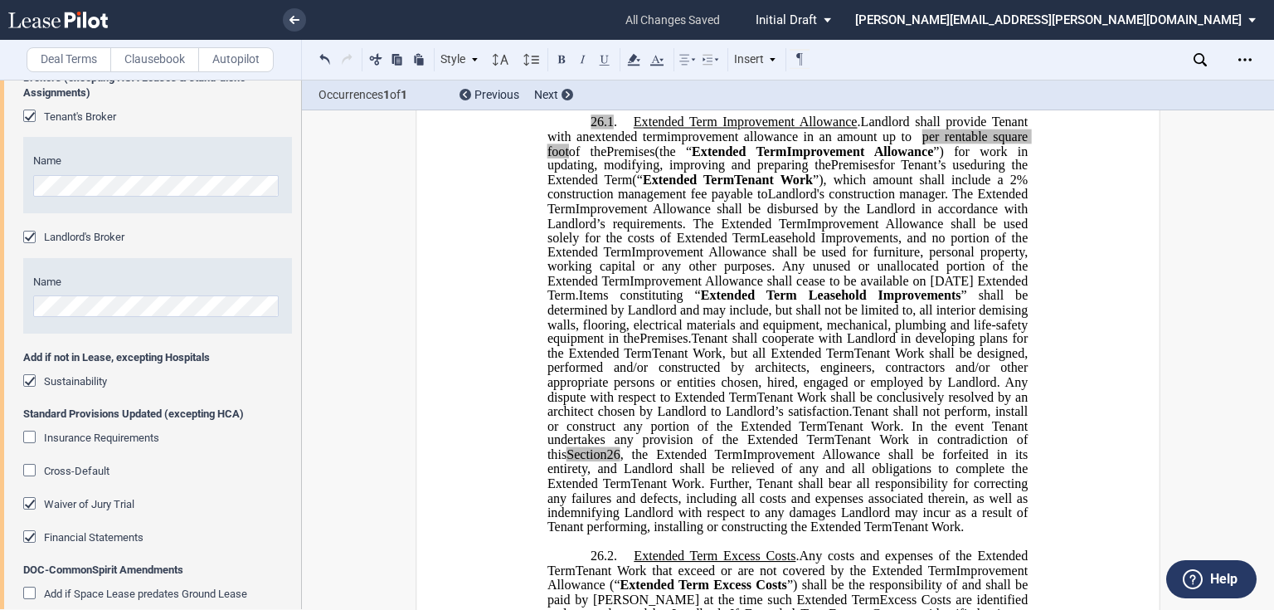
click at [929, 348] on p "26.1 . Extended Term Improvement Allowance . Expansion Space Improvement Allowa…" at bounding box center [787, 324] width 480 height 419
drag, startPoint x: 939, startPoint y: 348, endPoint x: 1023, endPoint y: 352, distance: 84.6
click at [1023, 352] on p "26.1 . Extended Term Improvement Allowance . Expansion Space Improvement Allowa…" at bounding box center [787, 324] width 480 height 419
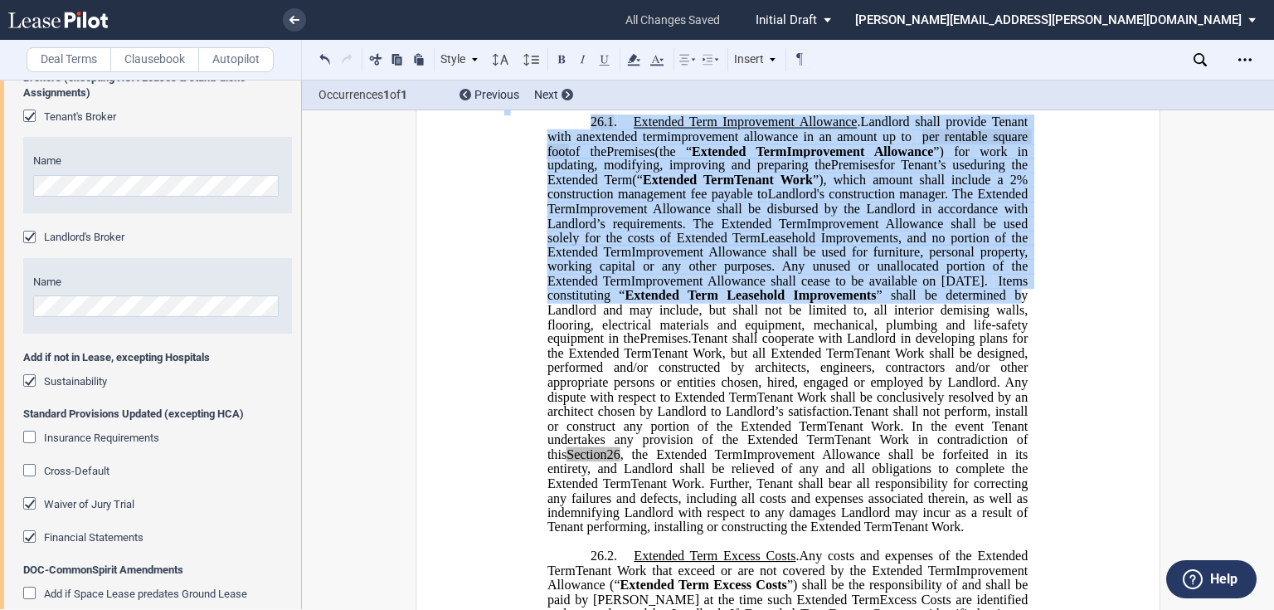
drag, startPoint x: 957, startPoint y: 364, endPoint x: 623, endPoint y: 129, distance: 408.4
click at [641, 63] on icon at bounding box center [634, 60] width 20 height 20
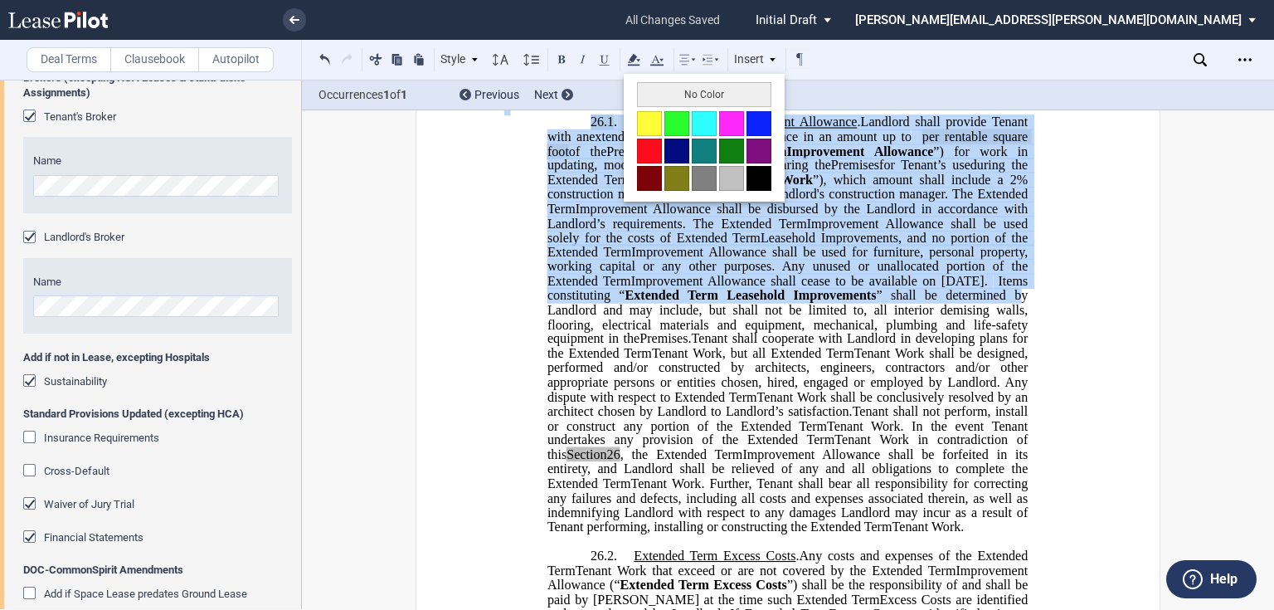
click at [653, 90] on button "No Color" at bounding box center [704, 94] width 134 height 25
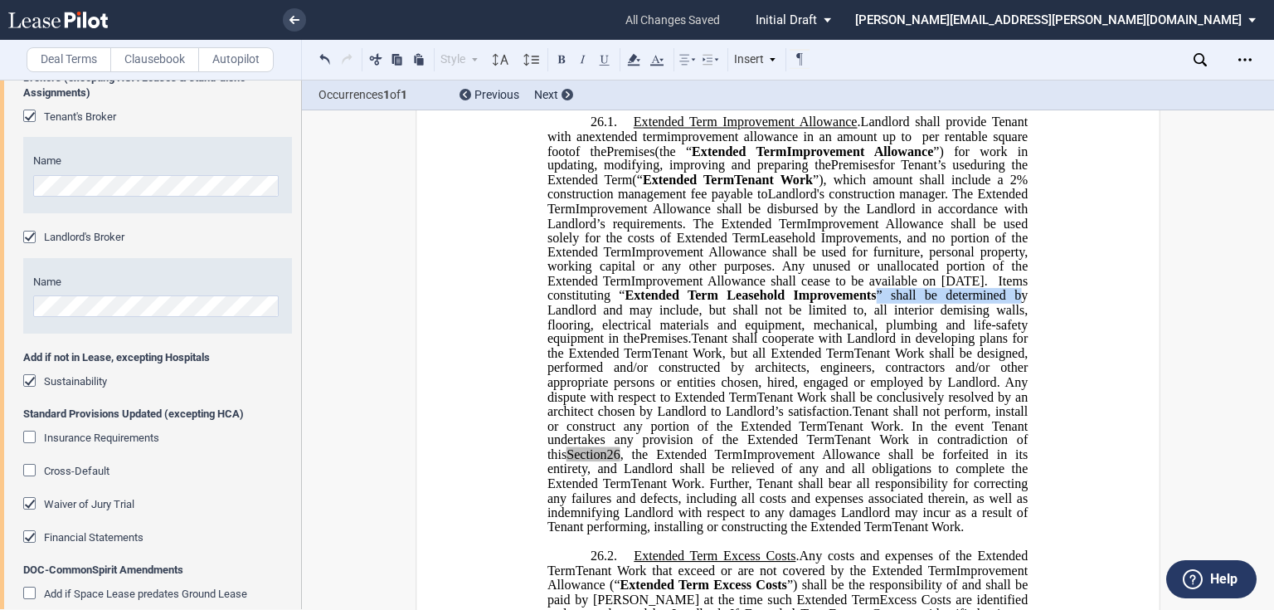
click at [738, 404] on span "Extended Term" at bounding box center [715, 396] width 82 height 15
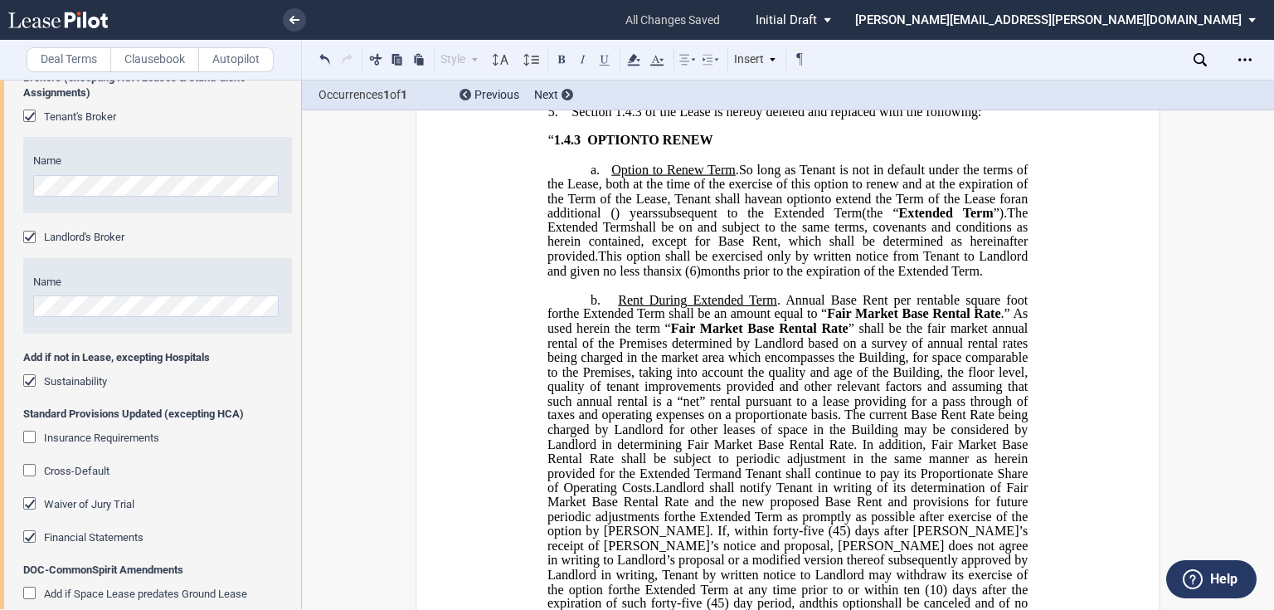
scroll to position [2302, 0]
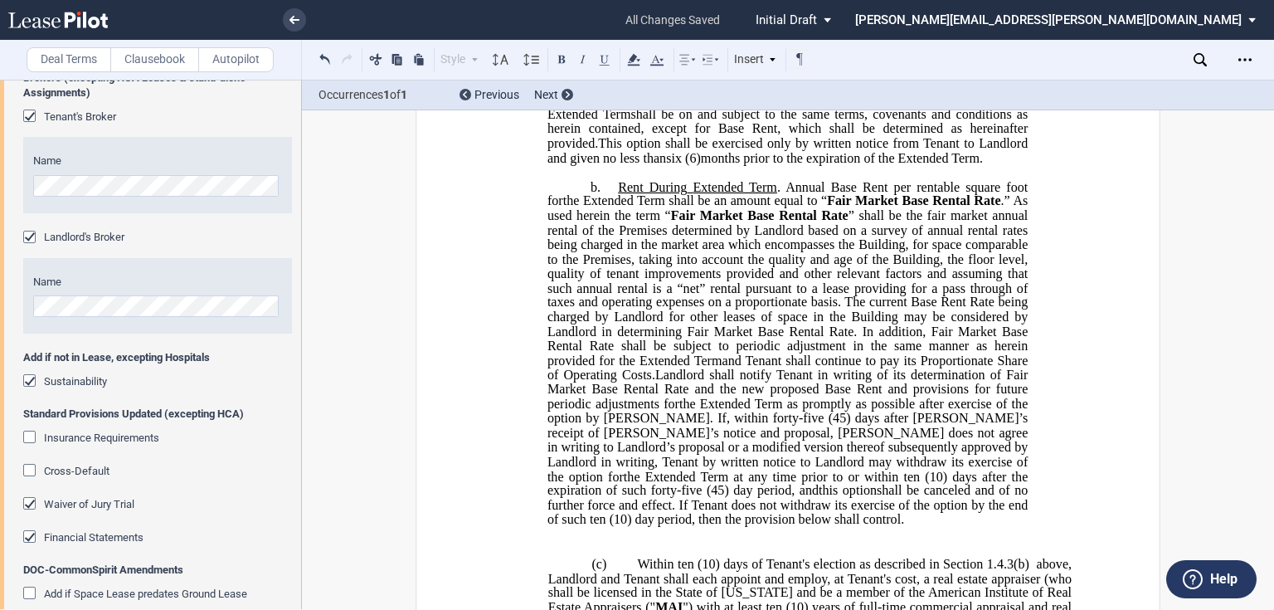
drag, startPoint x: 659, startPoint y: 253, endPoint x: 669, endPoint y: 261, distance: 13.0
click at [659, 165] on span "This option shall be exercised only by written notice from Tenant to Landlord a…" at bounding box center [788, 150] width 483 height 29
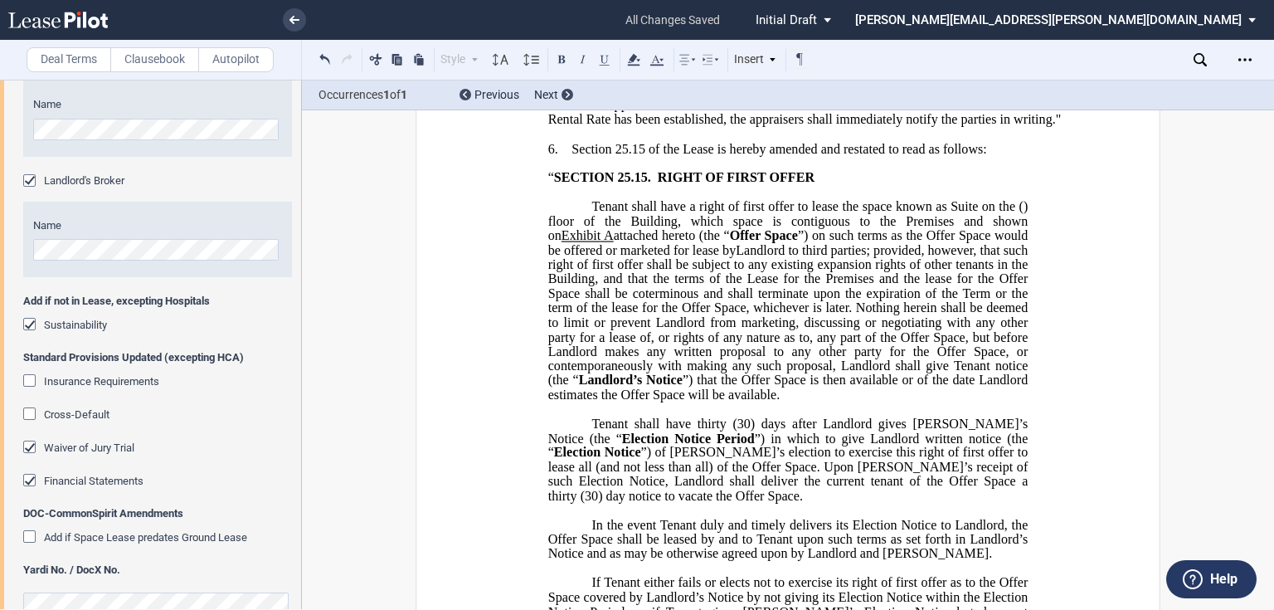
scroll to position [3503, 0]
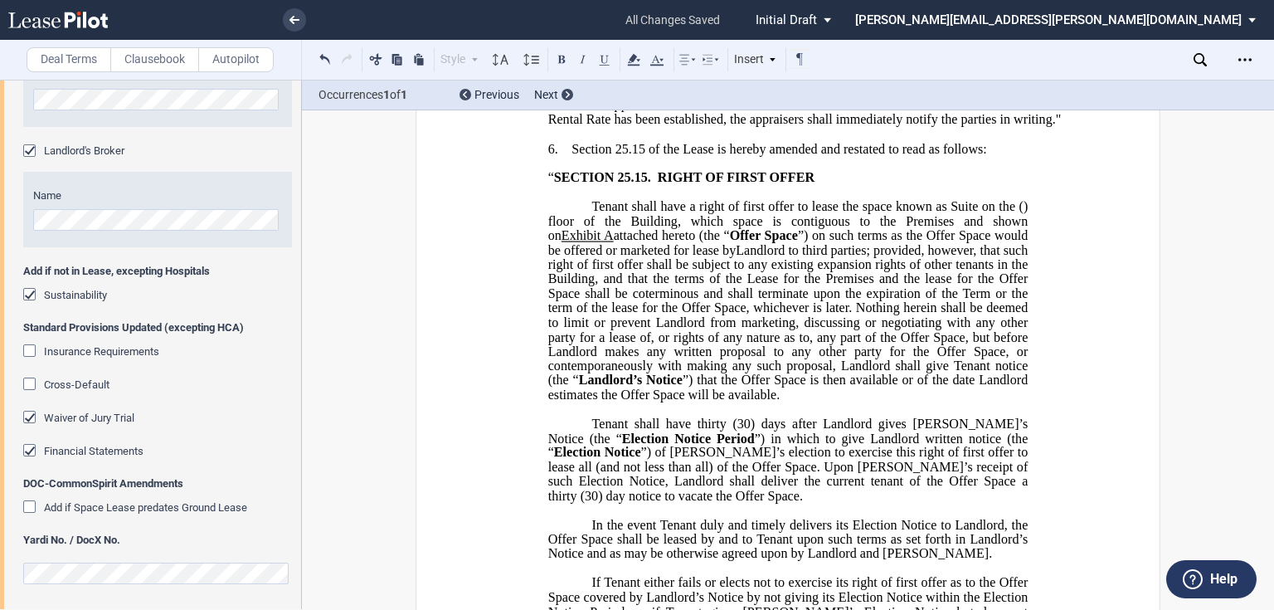
click at [28, 381] on div "Cross-Default" at bounding box center [31, 385] width 17 height 17
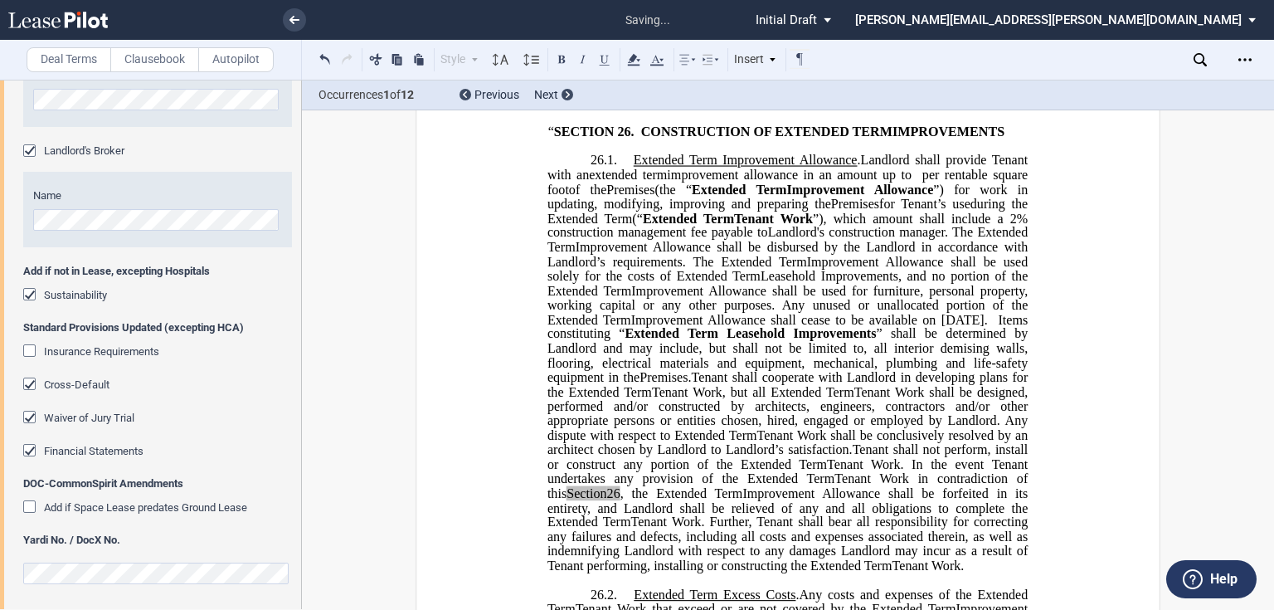
scroll to position [486, 0]
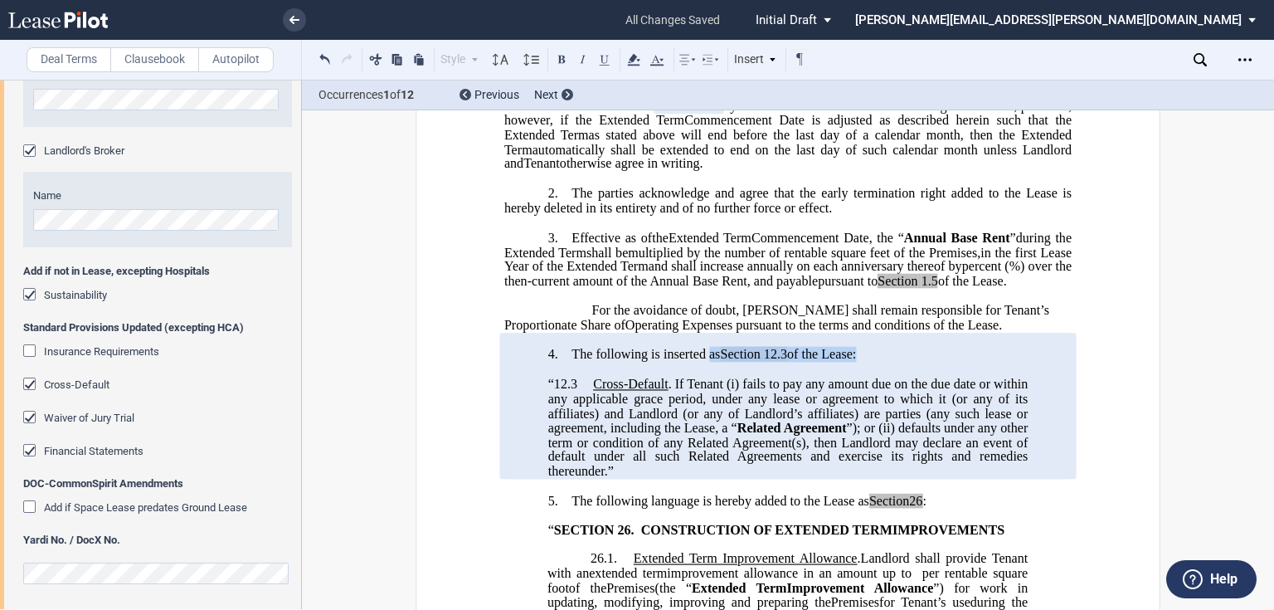
drag, startPoint x: 723, startPoint y: 396, endPoint x: 854, endPoint y: 396, distance: 131.0
click at [854, 362] on span "The following is inserted as Section 12.3 of the Lease:" at bounding box center [713, 354] width 284 height 15
click at [816, 362] on span "The following is inserted at the end of Section 9 of the Lease" at bounding box center [734, 354] width 326 height 15
drag, startPoint x: 816, startPoint y: 396, endPoint x: 832, endPoint y: 399, distance: 16.0
click at [819, 362] on span "The following is inserted at the end of Section 9 of the Lease" at bounding box center [734, 354] width 326 height 15
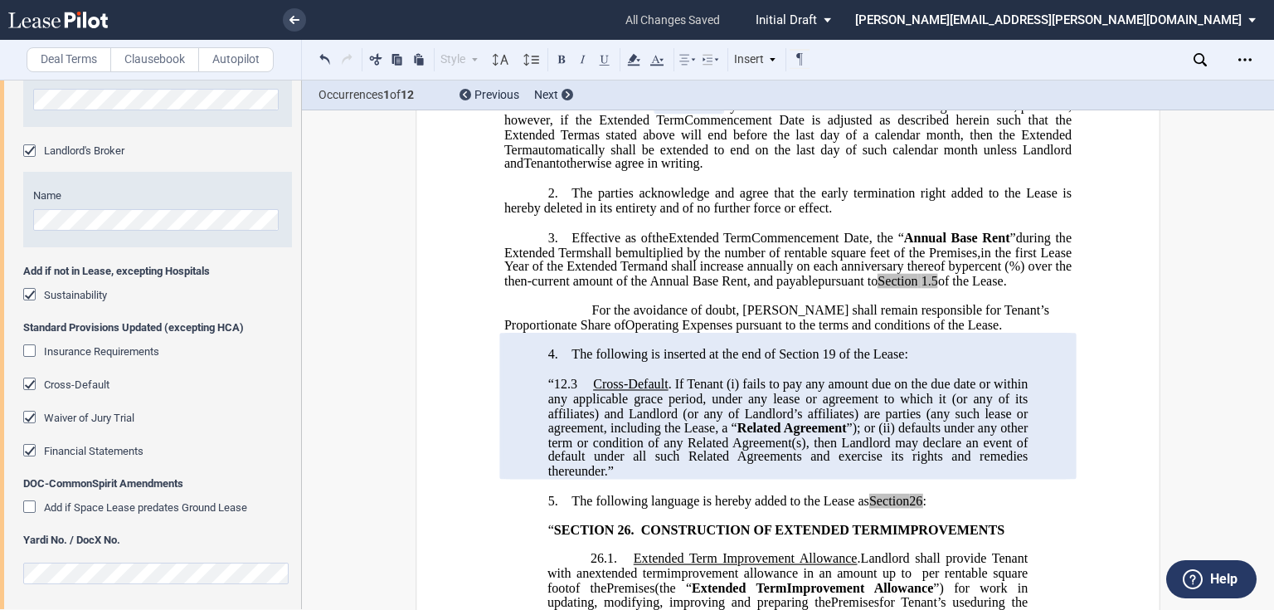
click at [551, 391] on span "“12.3" at bounding box center [562, 383] width 29 height 15
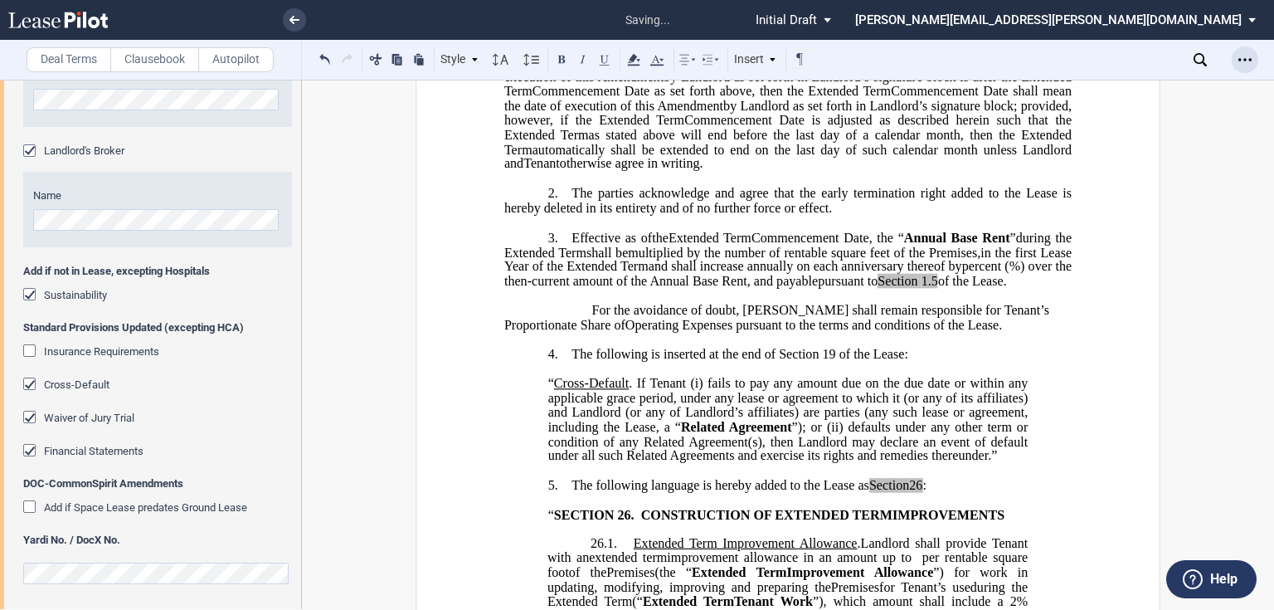
click at [1247, 56] on icon "Open Lease options menu" at bounding box center [1244, 59] width 13 height 13
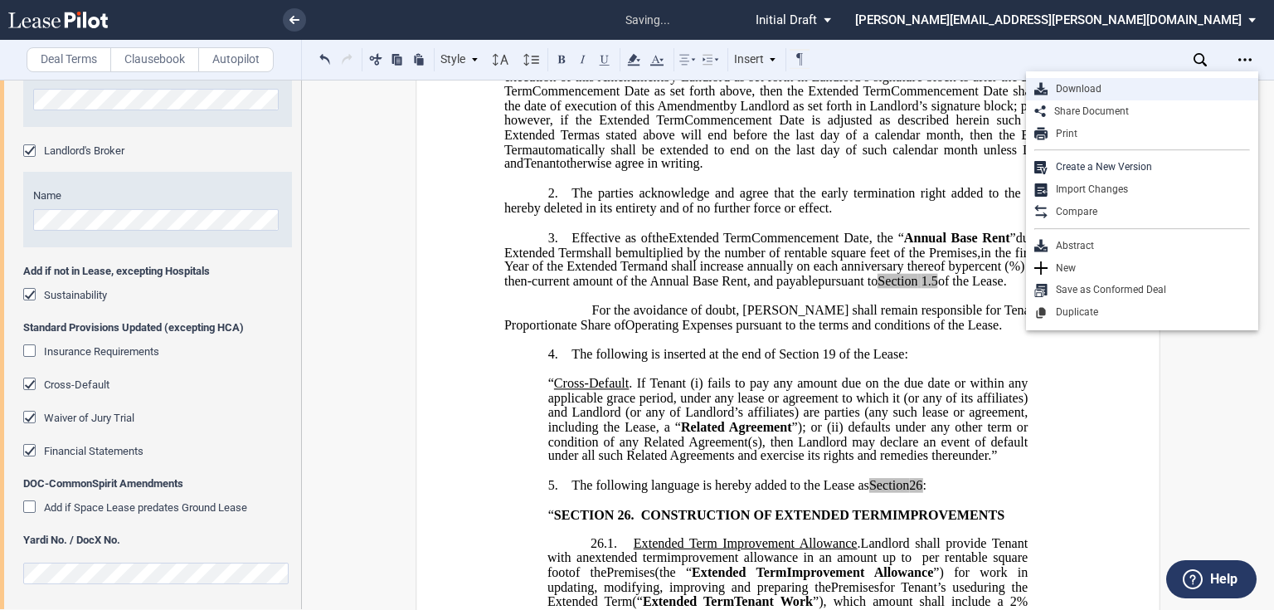
click at [1092, 83] on div "Download" at bounding box center [1148, 89] width 202 height 14
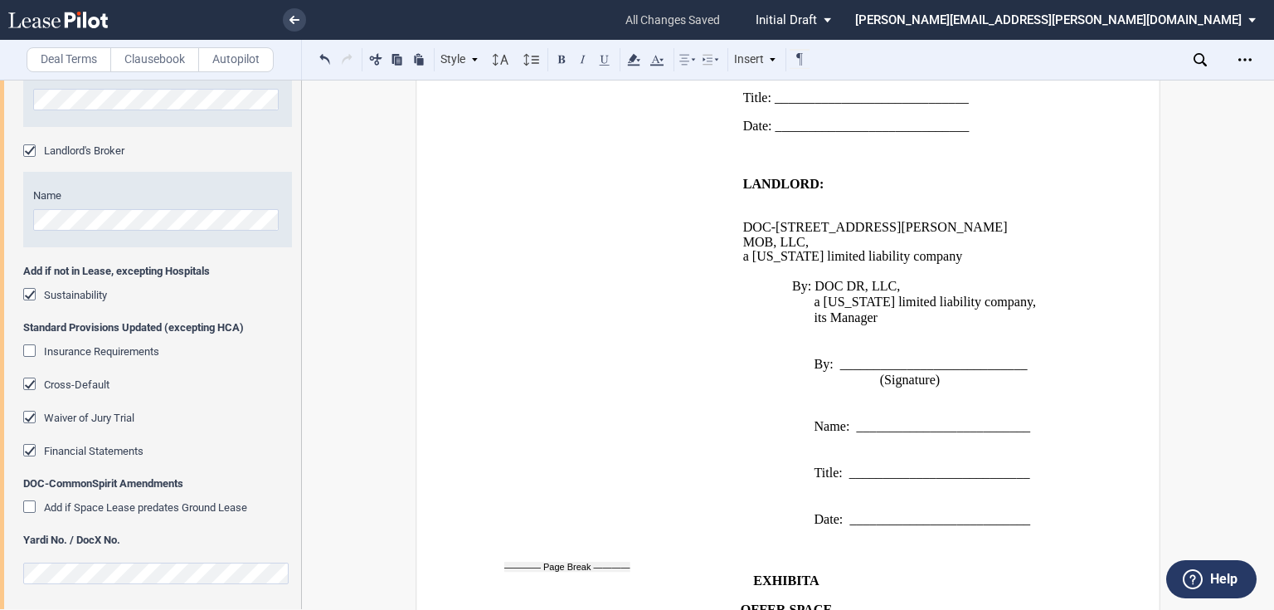
scroll to position [5329, 0]
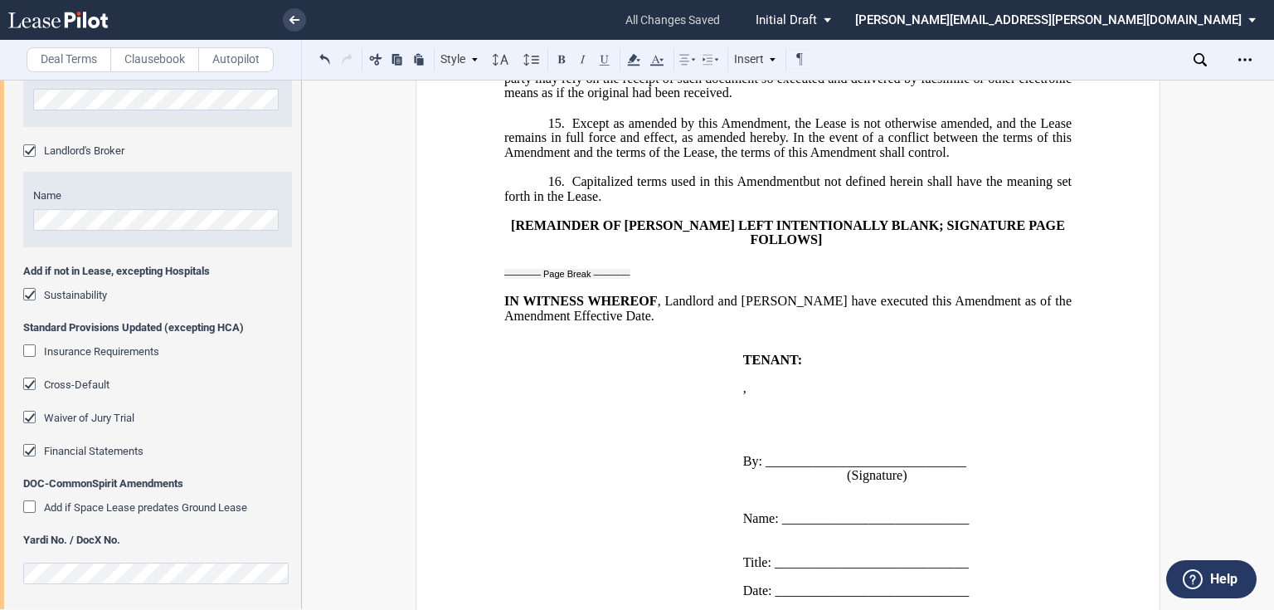
click at [511, 246] on span "[REMAINDER OF [PERSON_NAME] LEFT INTENTIONALLY BLANK; SIGNATURE PAGE FOLLOWS]" at bounding box center [789, 231] width 557 height 29
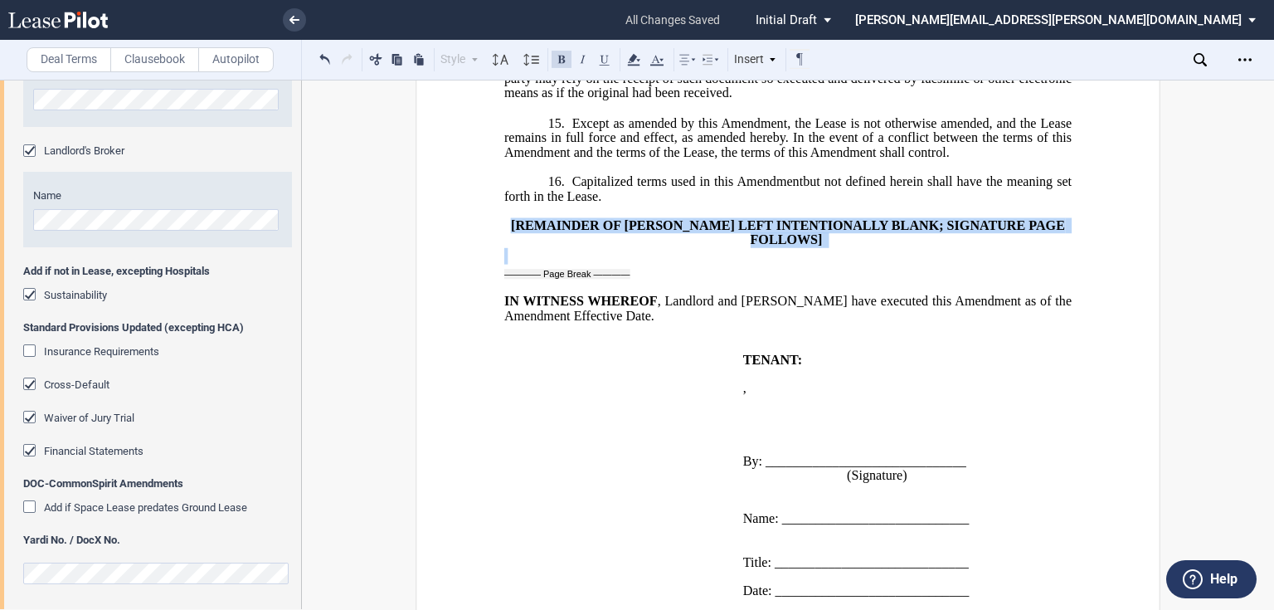
click at [511, 246] on span "[REMAINDER OF [PERSON_NAME] LEFT INTENTIONALLY BLANK; SIGNATURE PAGE FOLLOWS]" at bounding box center [789, 231] width 557 height 29
click at [292, 17] on use at bounding box center [294, 20] width 10 height 8
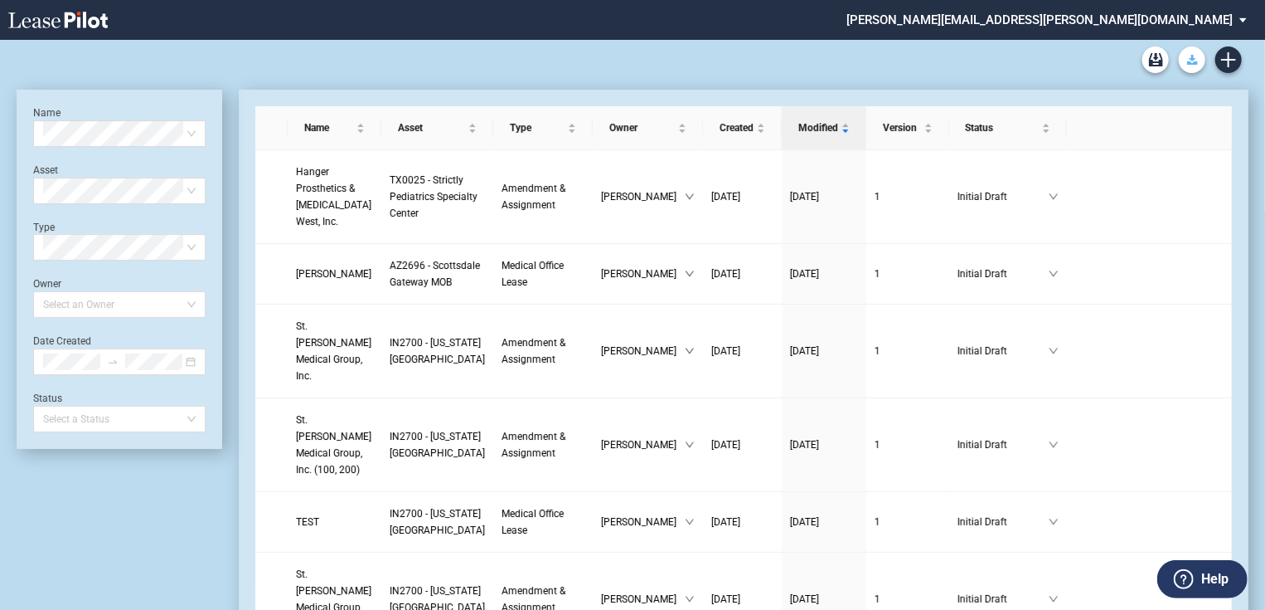
click at [1196, 60] on icon "Download Blank Form" at bounding box center [1192, 60] width 11 height 10
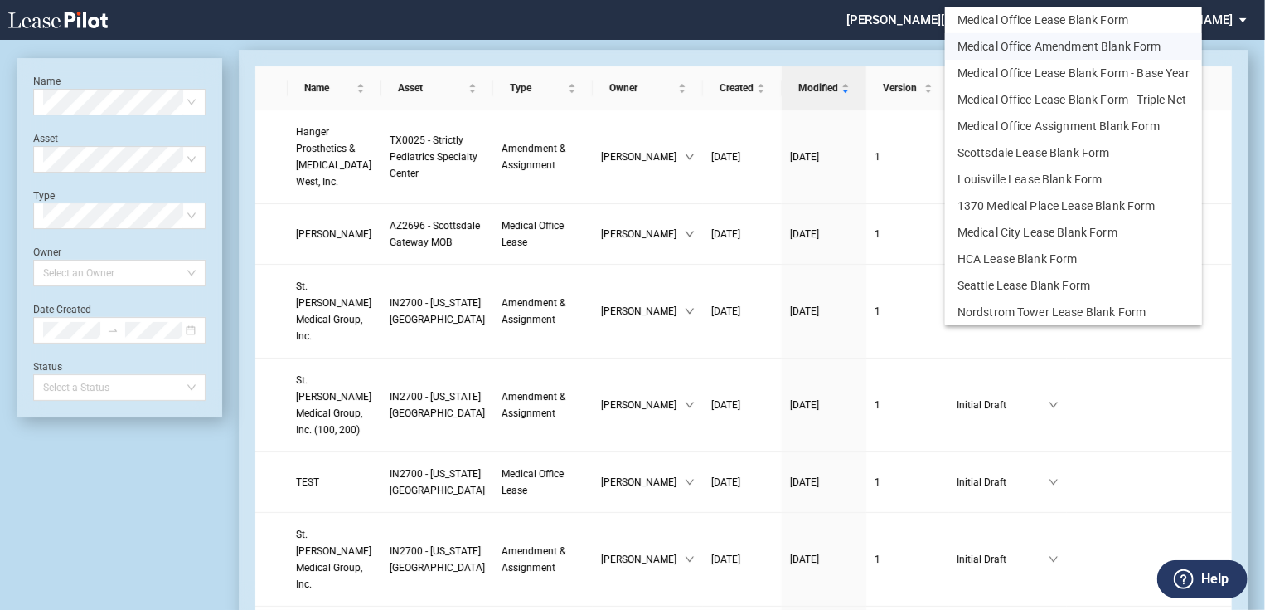
click at [1077, 41] on button "Medical Office Amendment Blank Form" at bounding box center [1073, 46] width 257 height 27
